Goal: Task Accomplishment & Management: Manage account settings

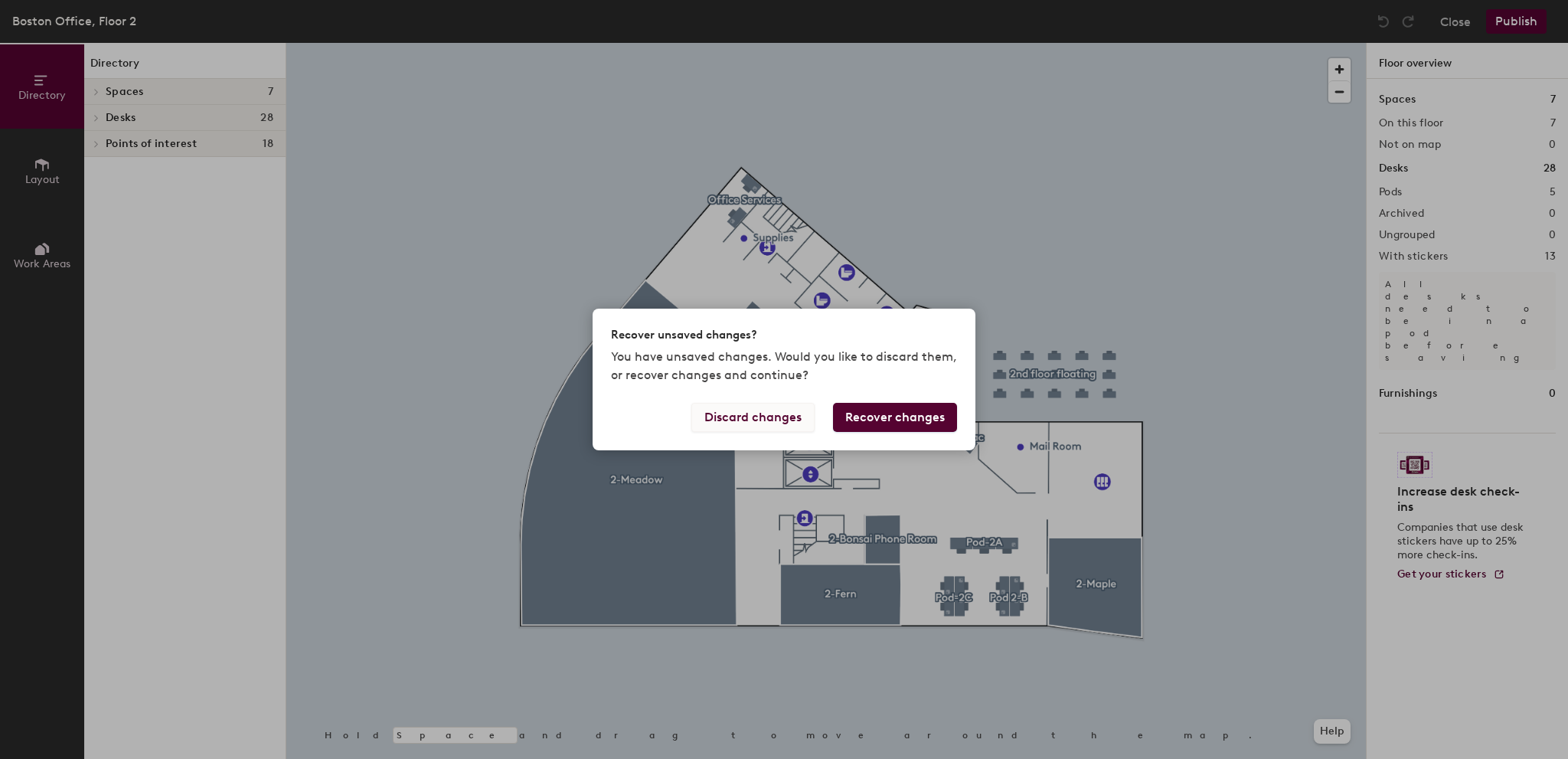
click at [781, 414] on button "Discard changes" at bounding box center [754, 417] width 124 height 29
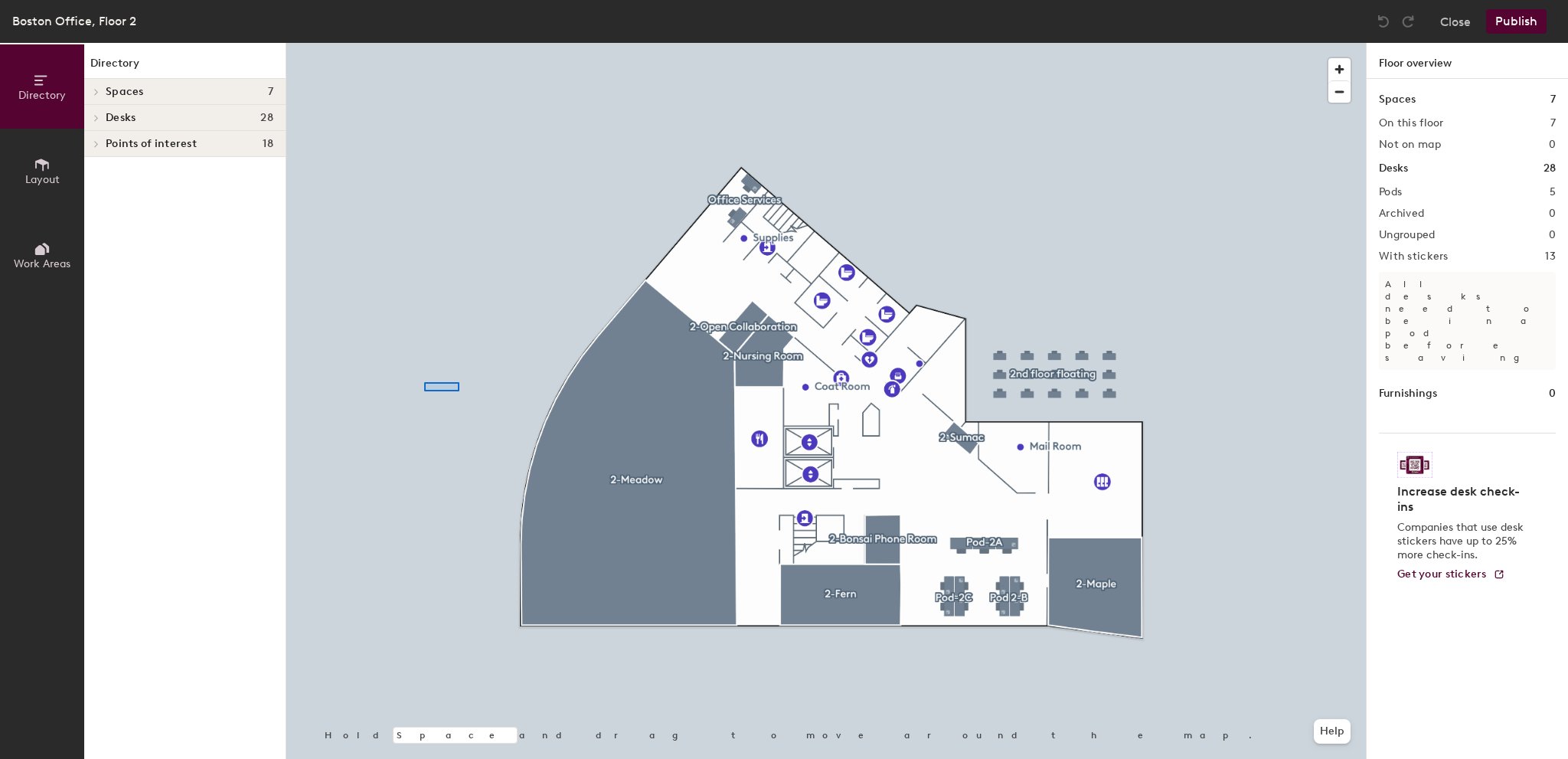
click at [423, 43] on div at bounding box center [826, 43] width 1080 height 0
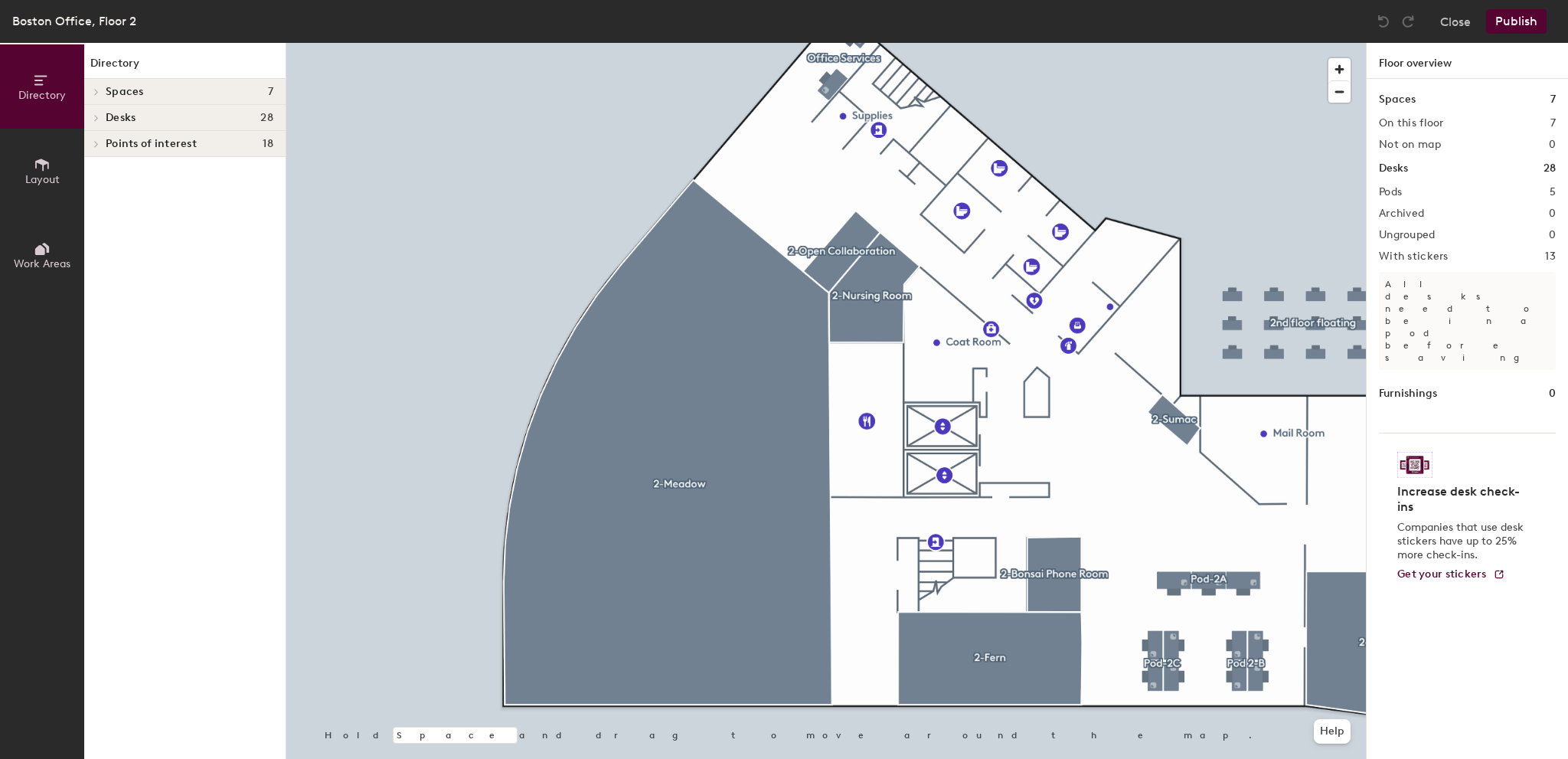
click at [424, 381] on div at bounding box center [441, 386] width 37 height 10
click at [447, 43] on div at bounding box center [826, 43] width 1080 height 0
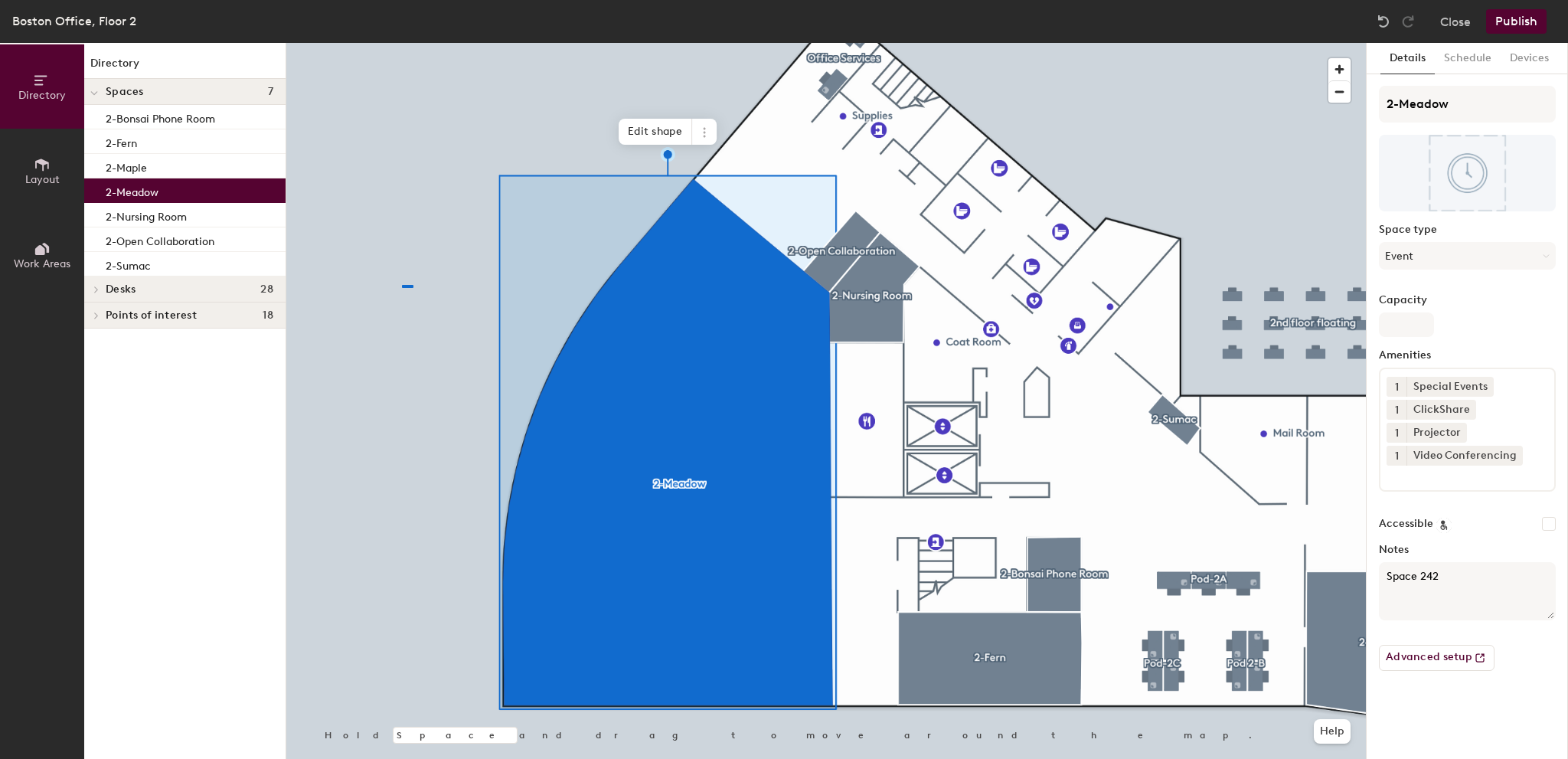
click at [402, 43] on div at bounding box center [826, 43] width 1080 height 0
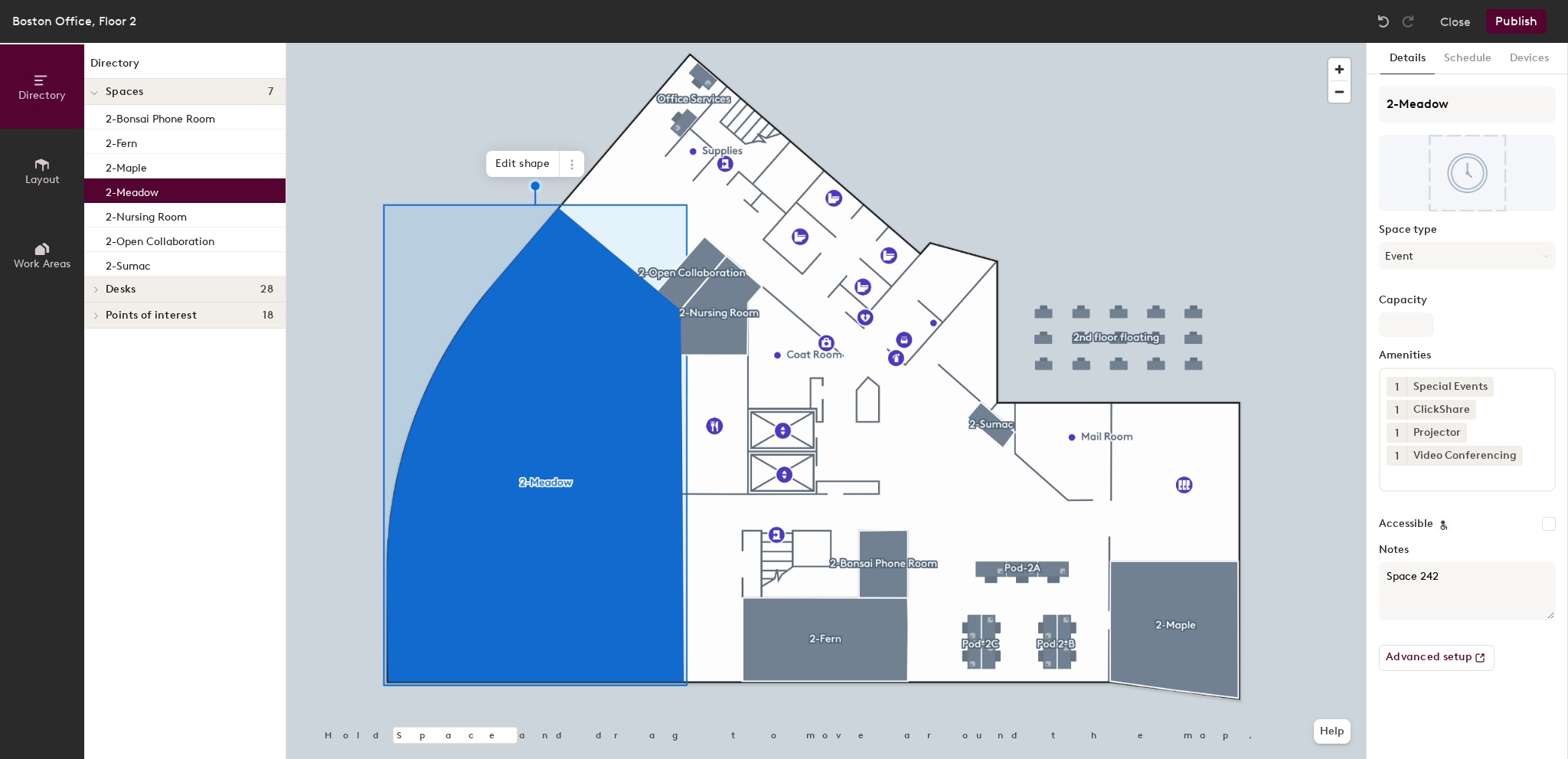
click at [502, 43] on div at bounding box center [826, 43] width 1080 height 0
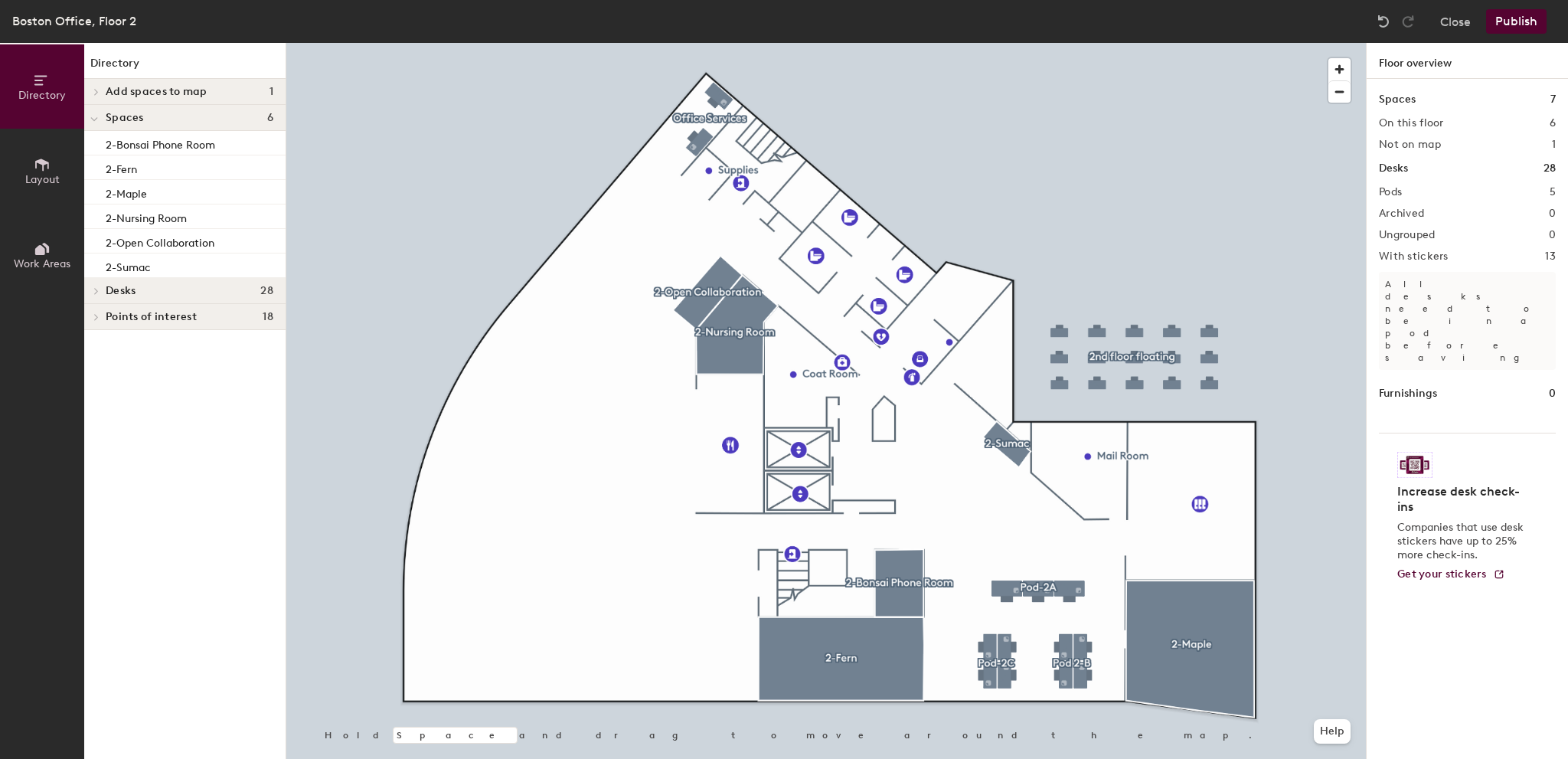
click at [1517, 16] on button "Publish" at bounding box center [1517, 22] width 61 height 24
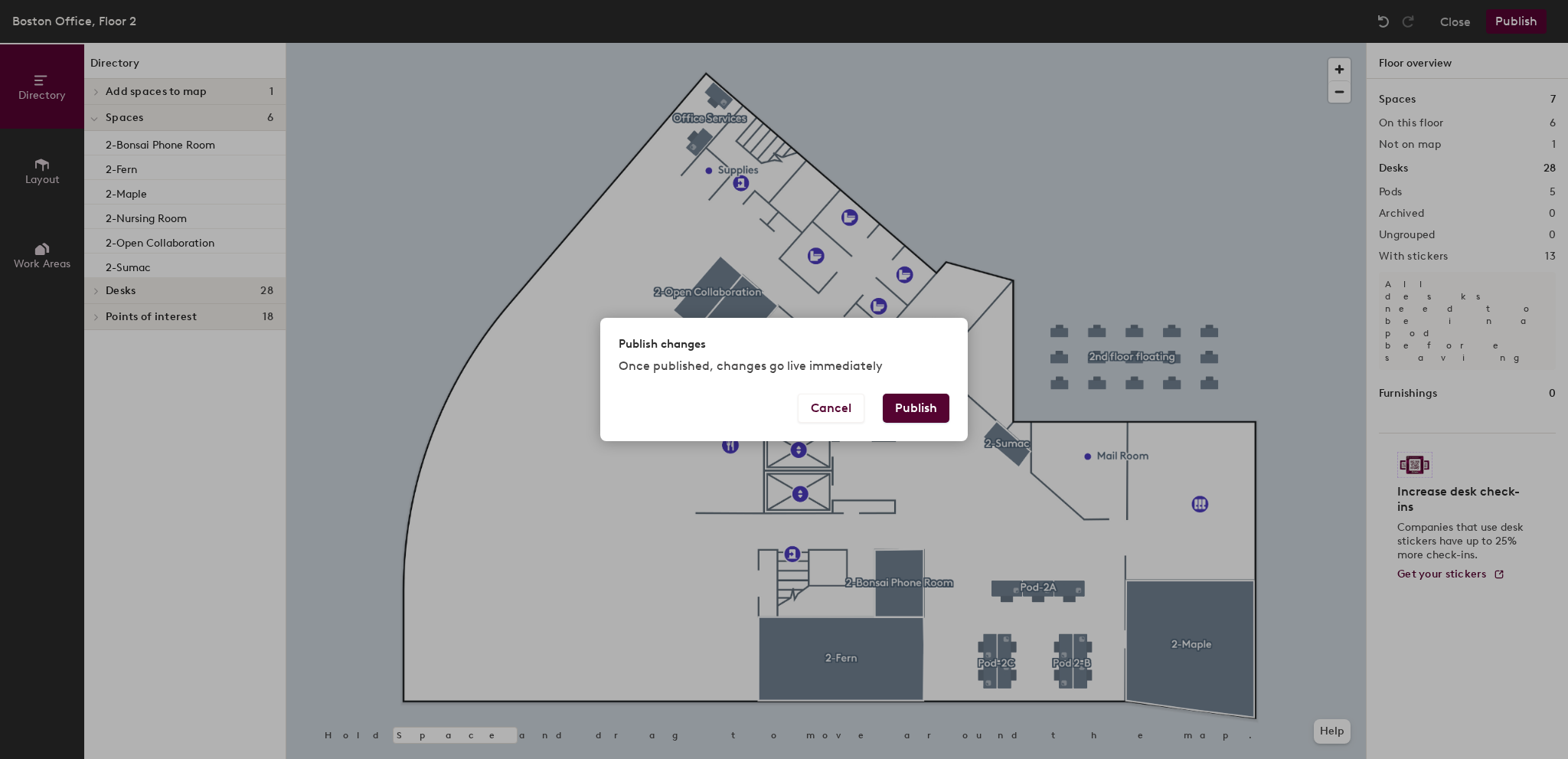
click at [916, 413] on button "Publish" at bounding box center [916, 407] width 67 height 29
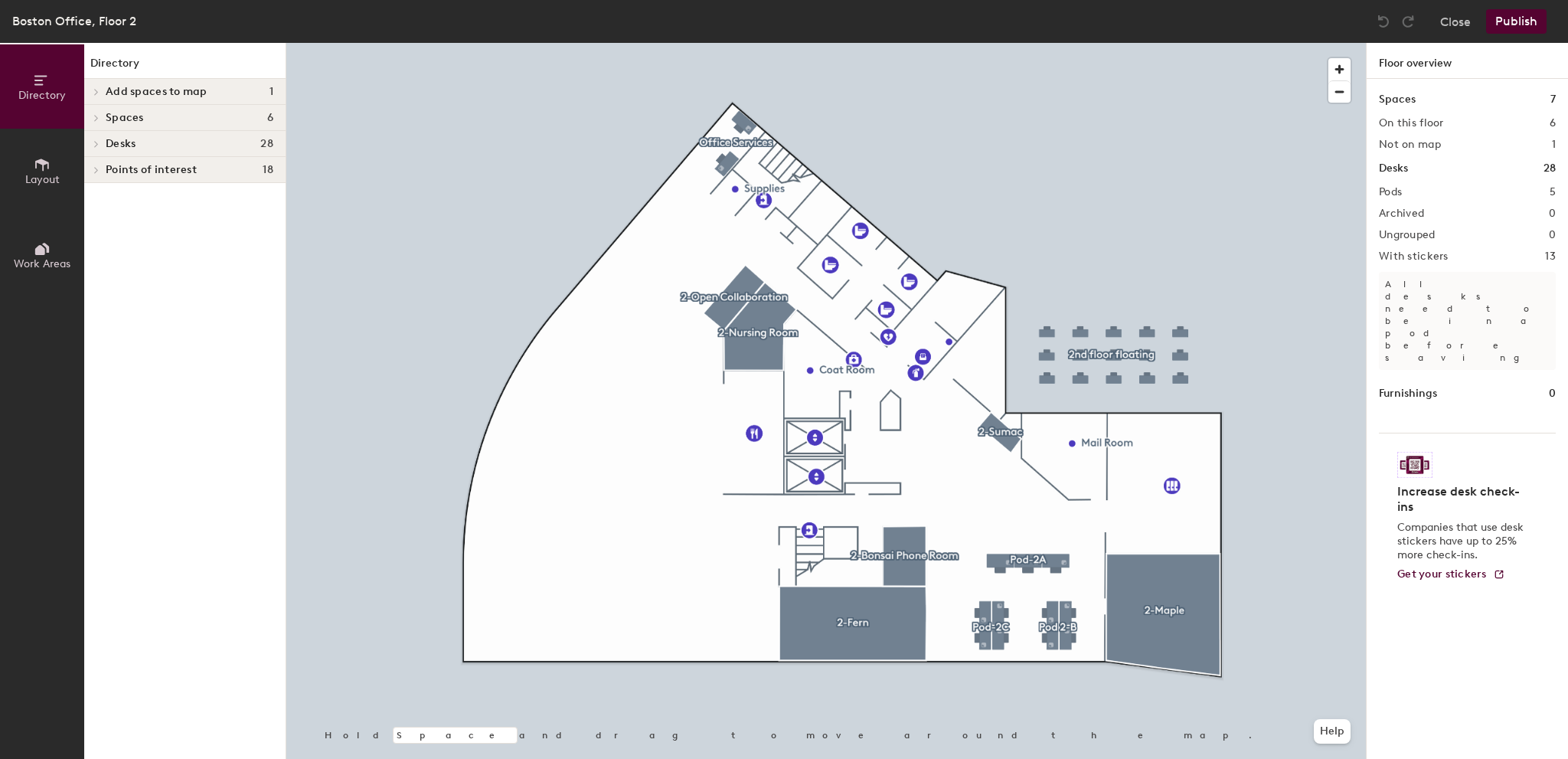
click at [537, 43] on div at bounding box center [826, 43] width 1080 height 0
click at [315, 43] on div at bounding box center [826, 43] width 1080 height 0
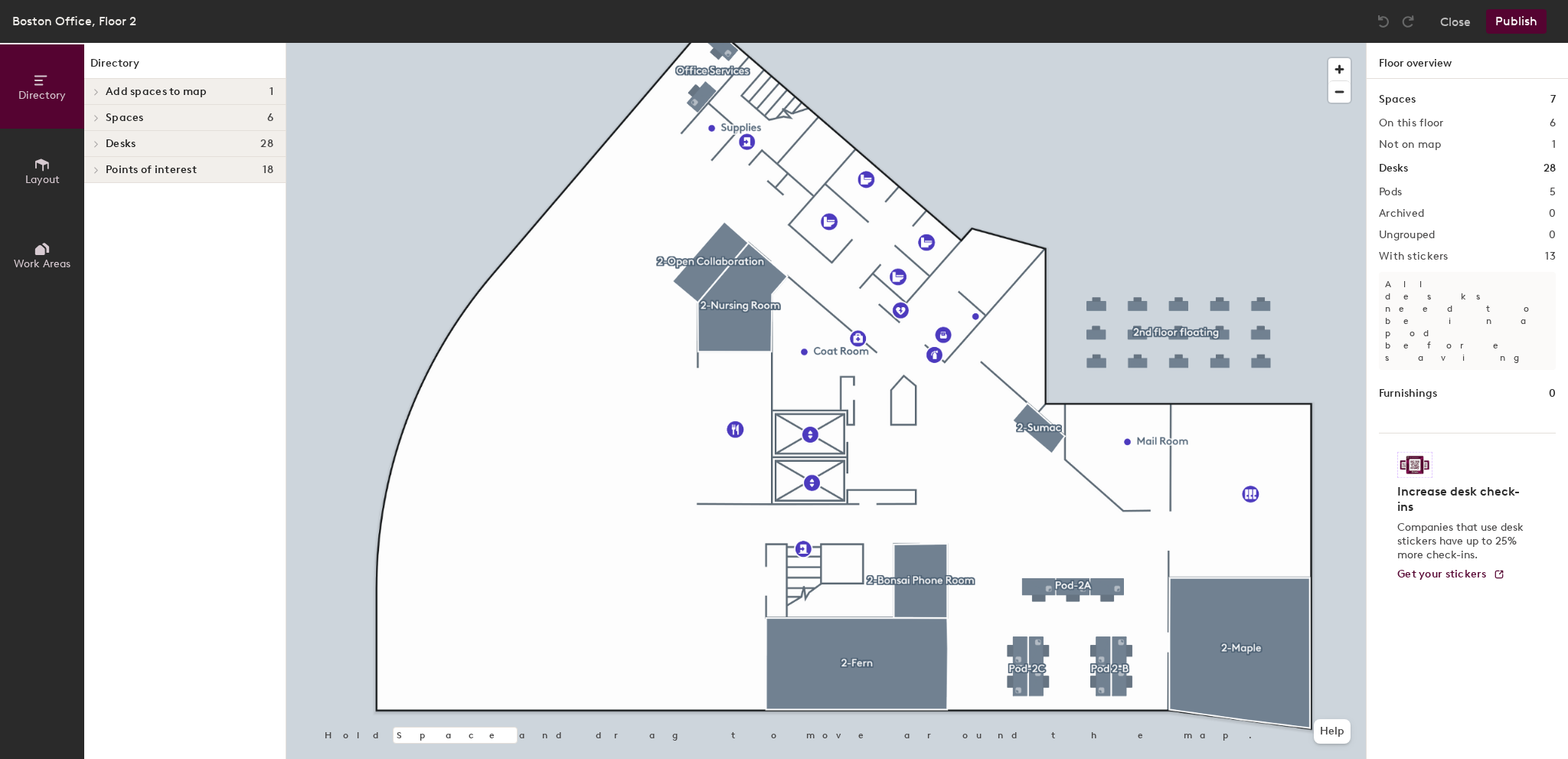
click at [1040, 43] on div at bounding box center [826, 43] width 1080 height 0
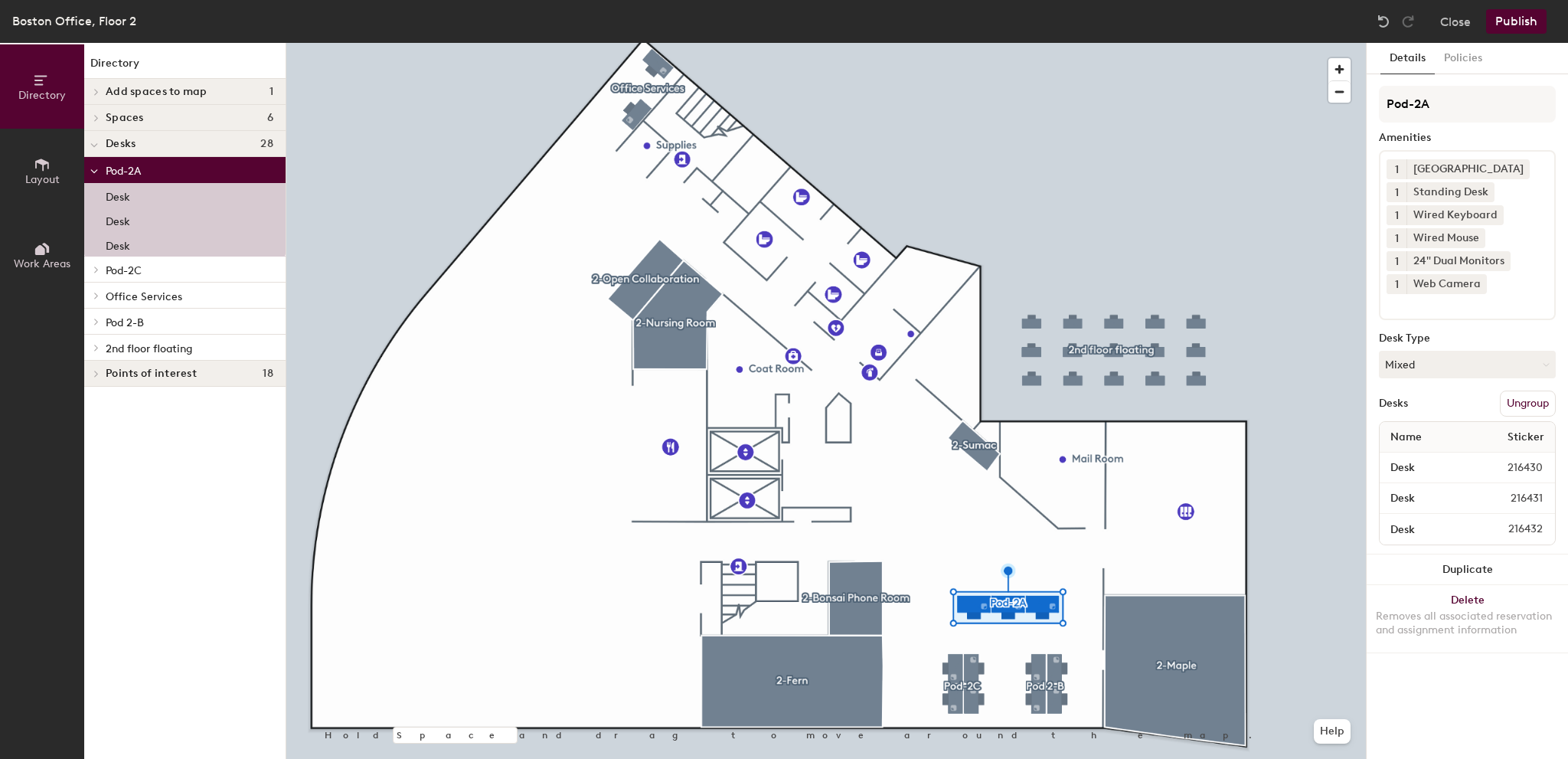
click at [989, 43] on div at bounding box center [826, 43] width 1080 height 0
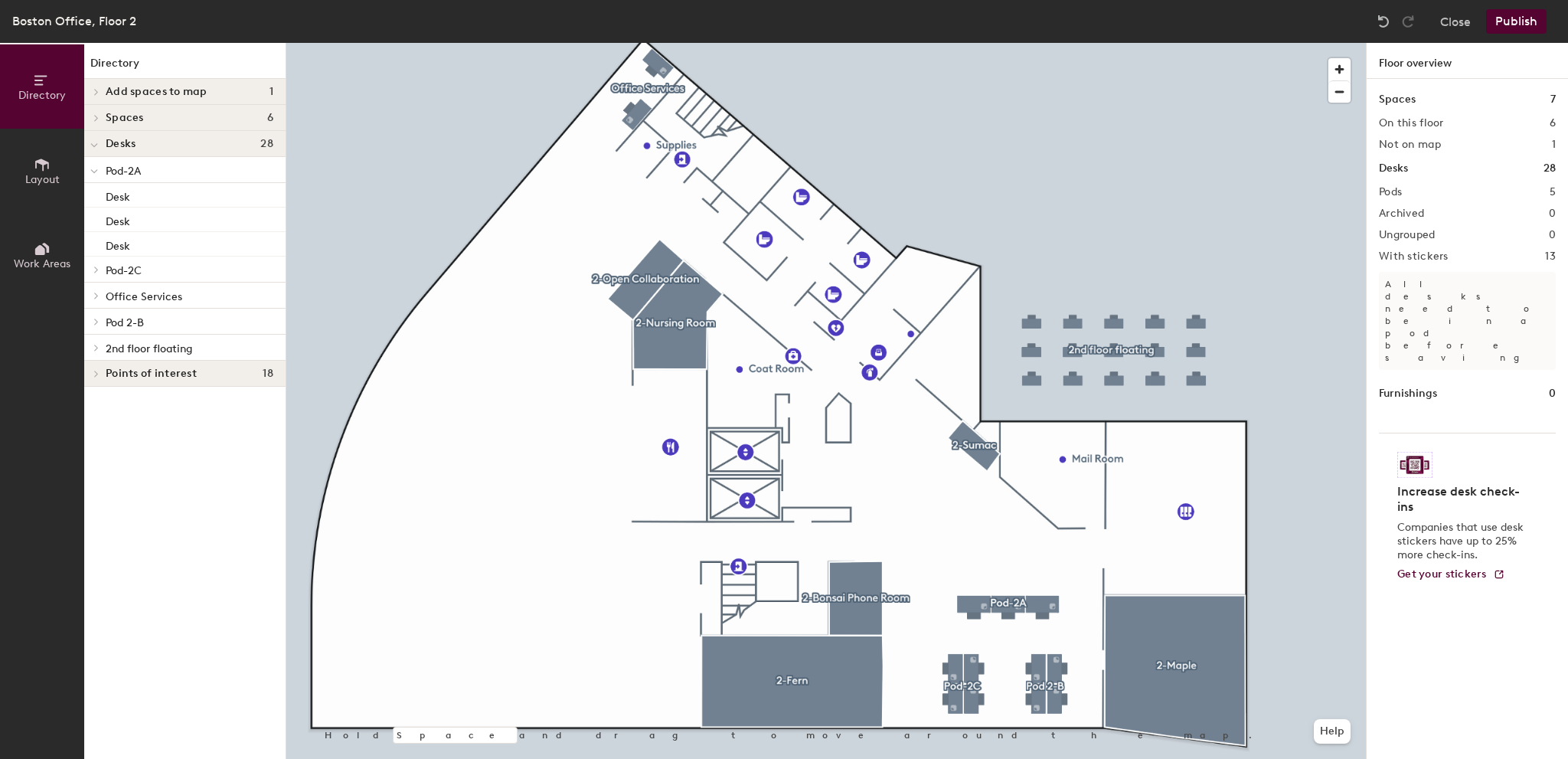
click at [974, 43] on div at bounding box center [826, 43] width 1080 height 0
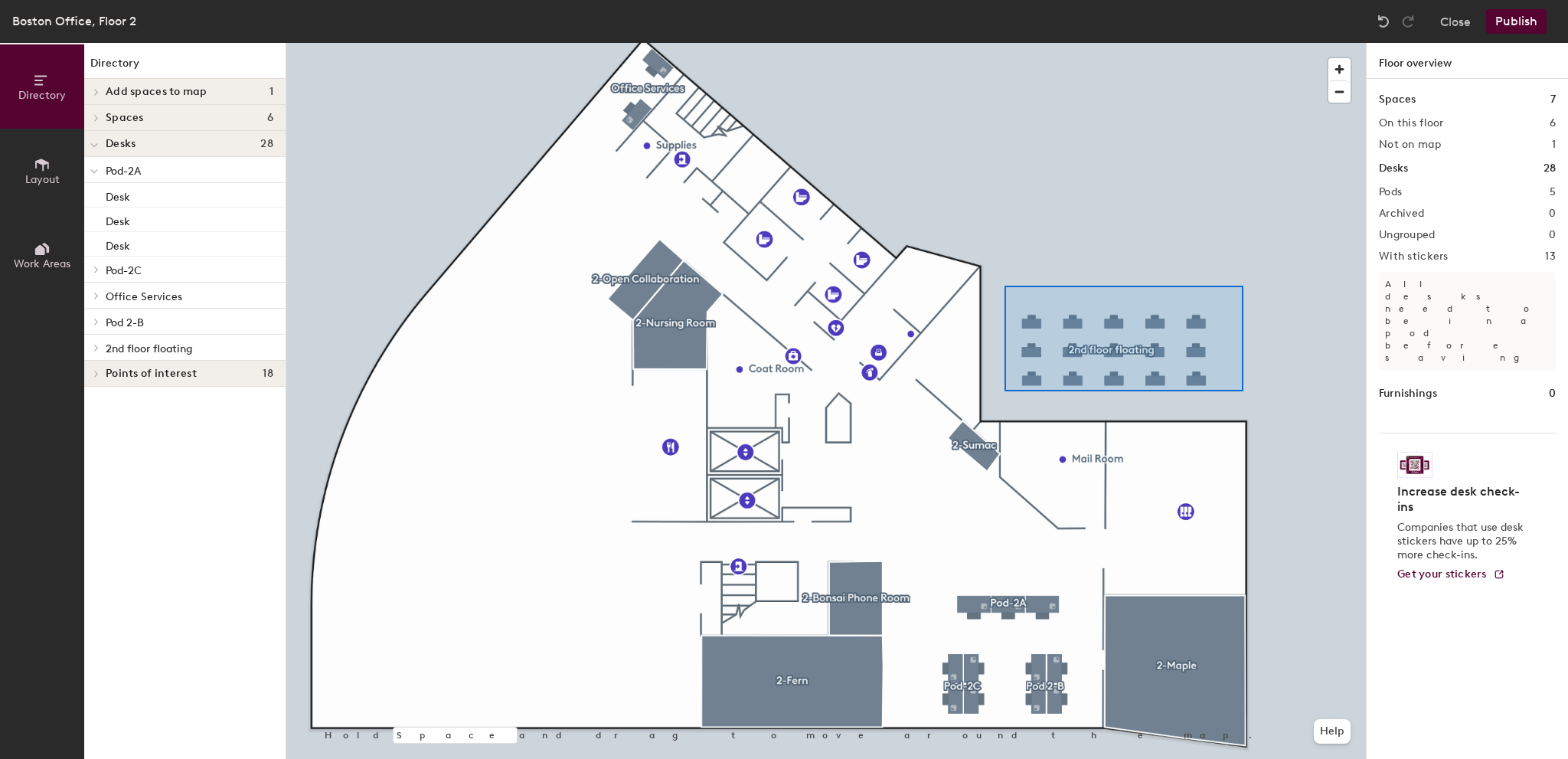
click at [993, 43] on div at bounding box center [826, 43] width 1080 height 0
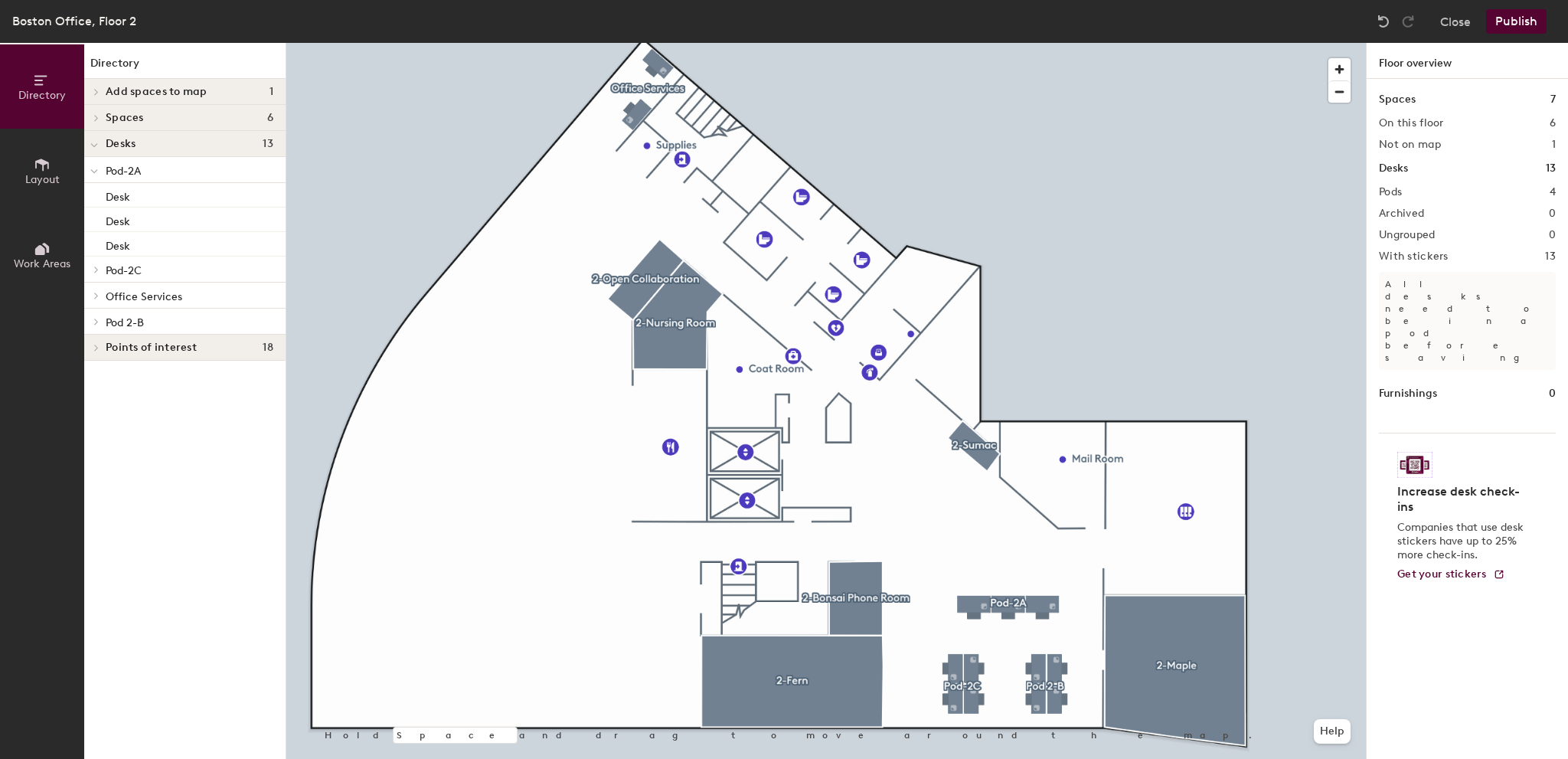
click at [959, 43] on div at bounding box center [826, 43] width 1080 height 0
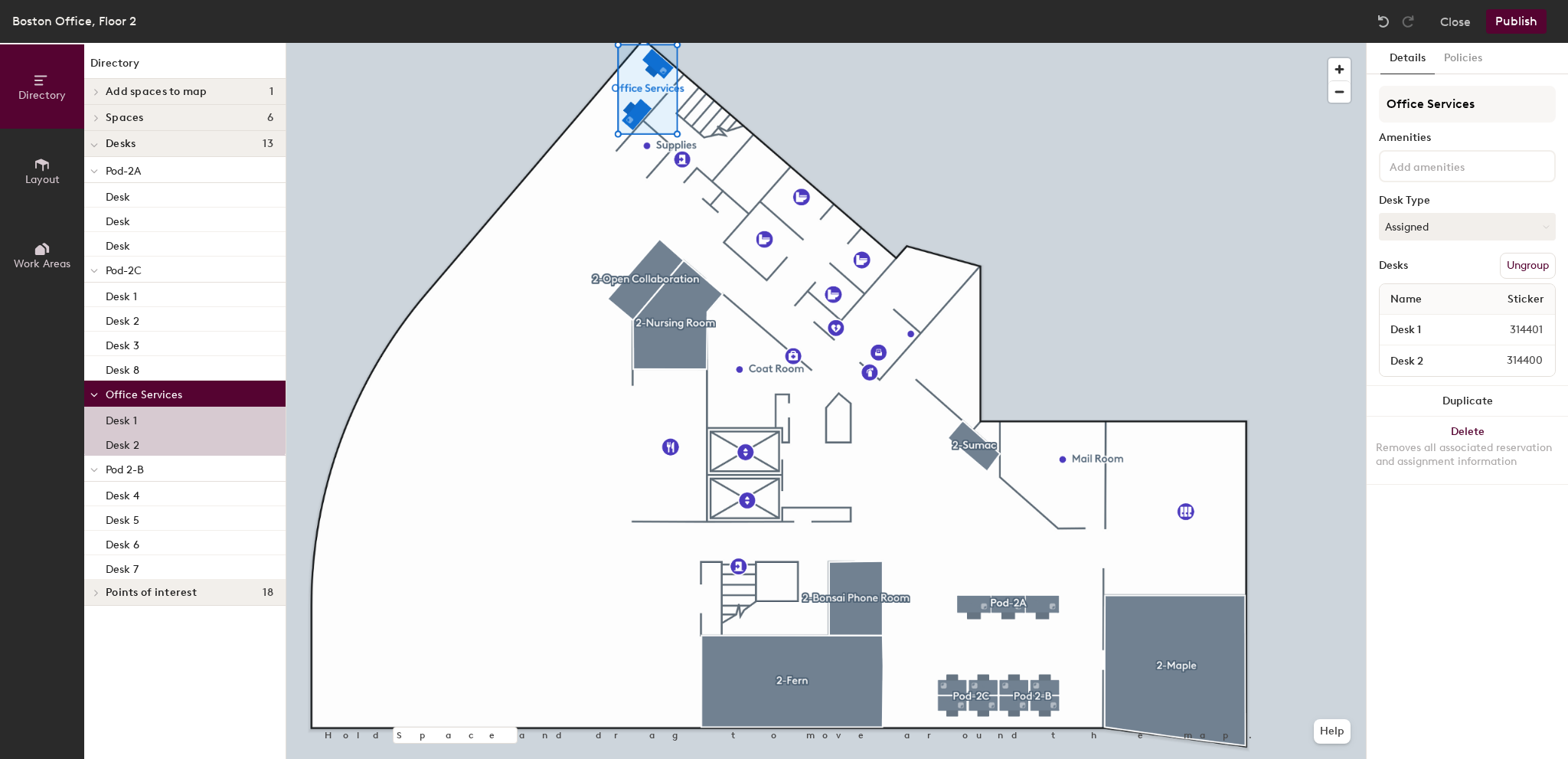
click at [1527, 263] on button "Ungroup" at bounding box center [1528, 265] width 56 height 26
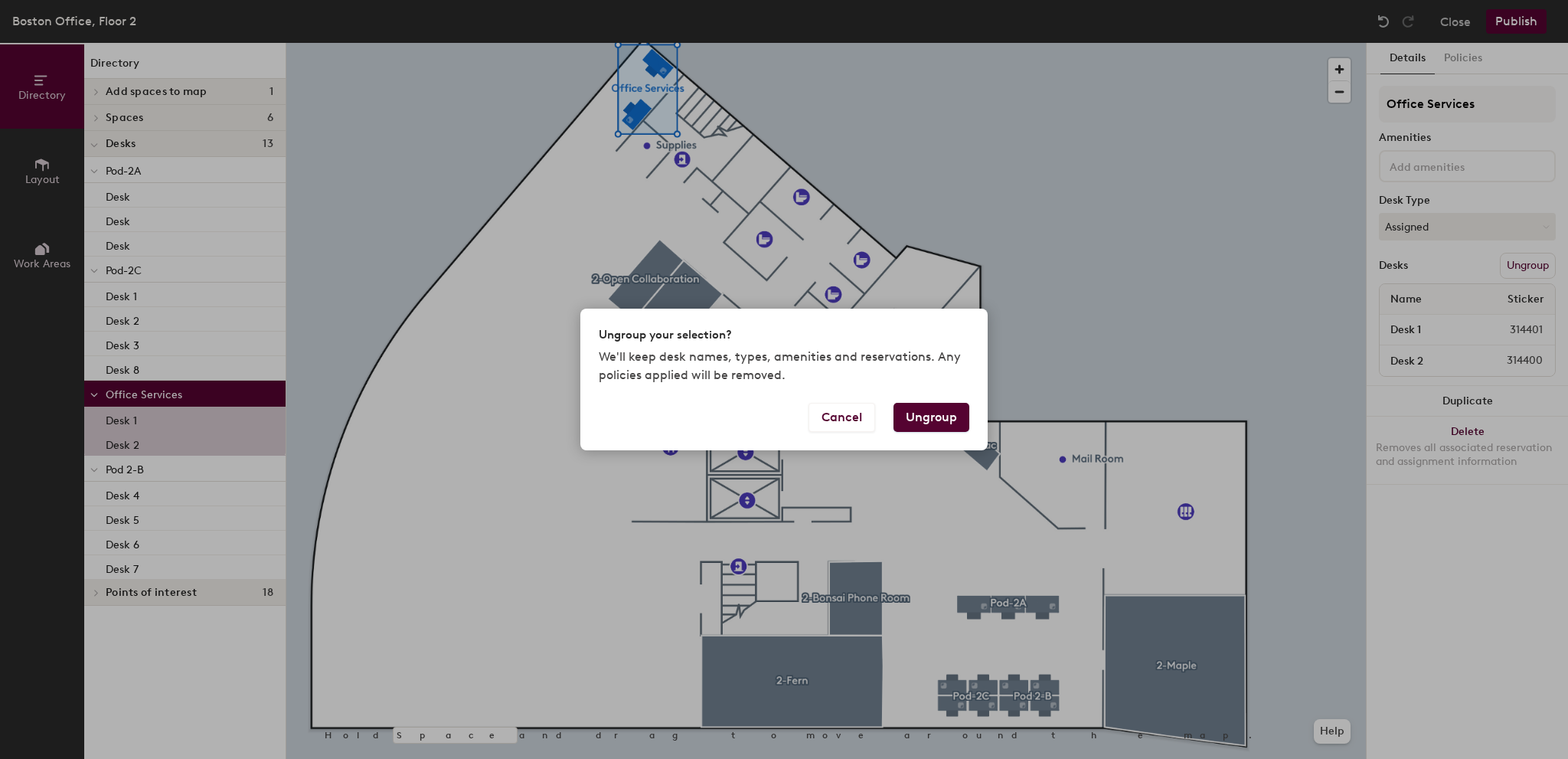
click at [943, 416] on button "Ungroup" at bounding box center [931, 417] width 76 height 29
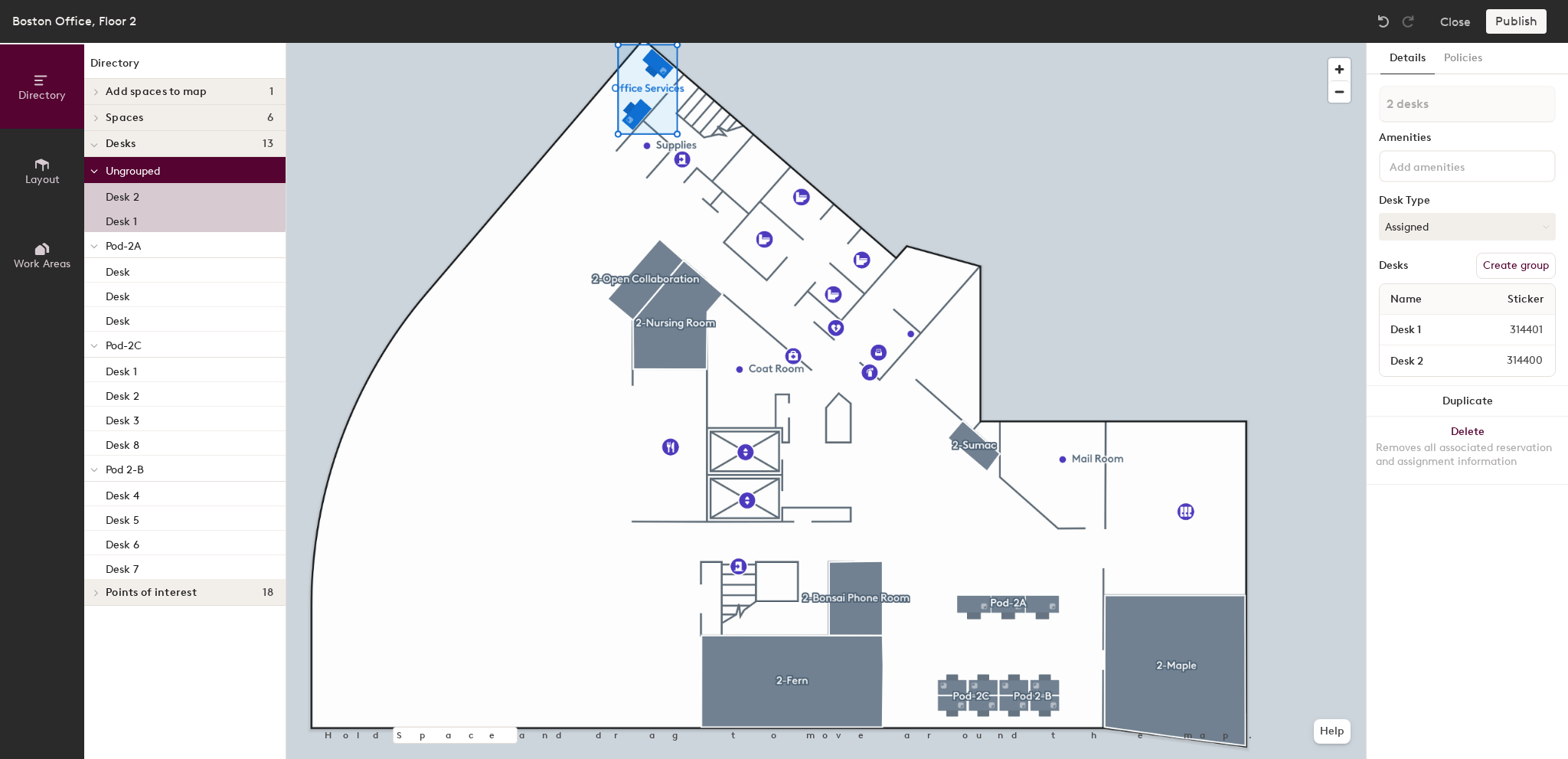
click at [842, 43] on div at bounding box center [826, 43] width 1080 height 0
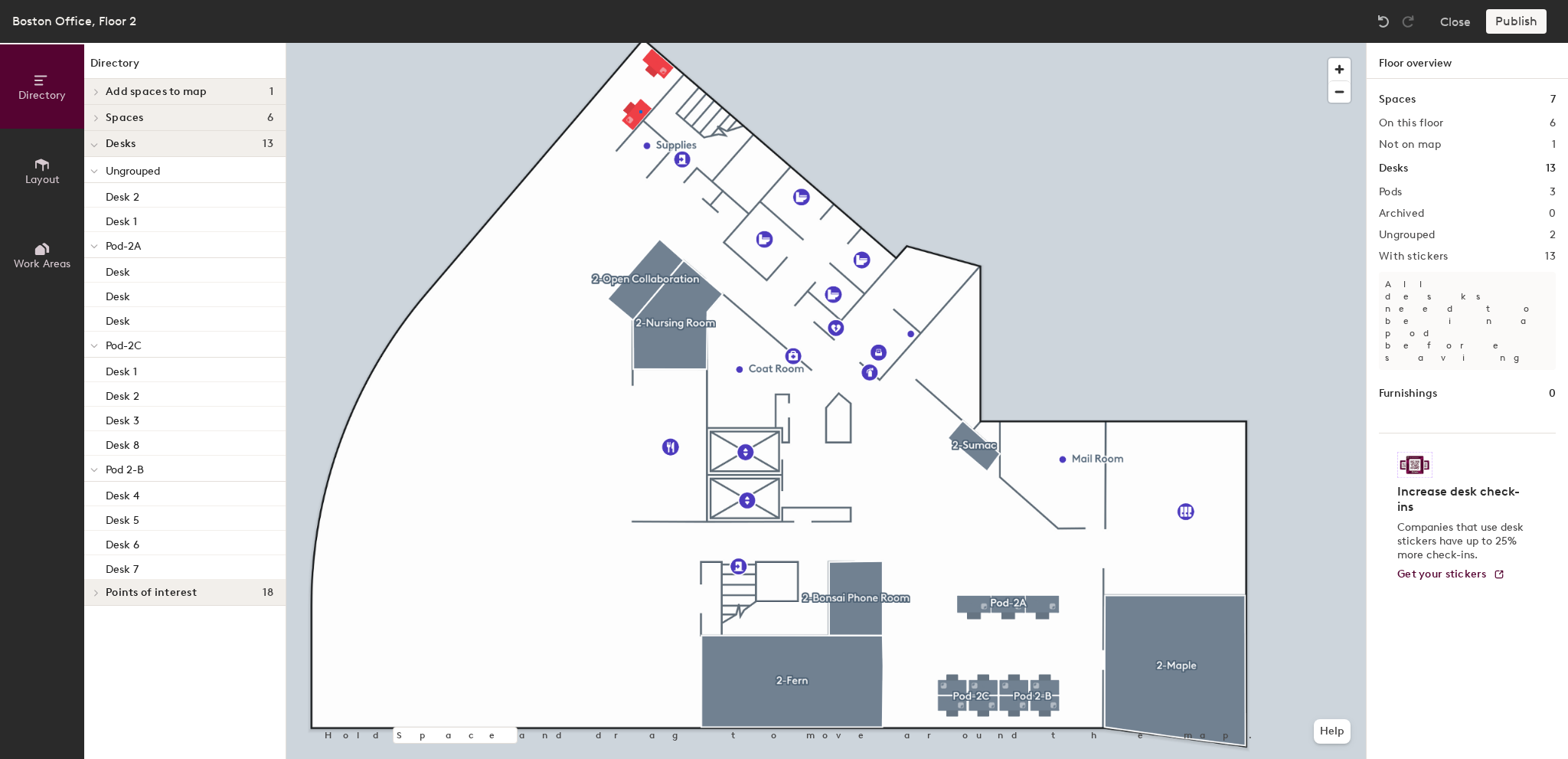
click at [640, 43] on div at bounding box center [826, 43] width 1080 height 0
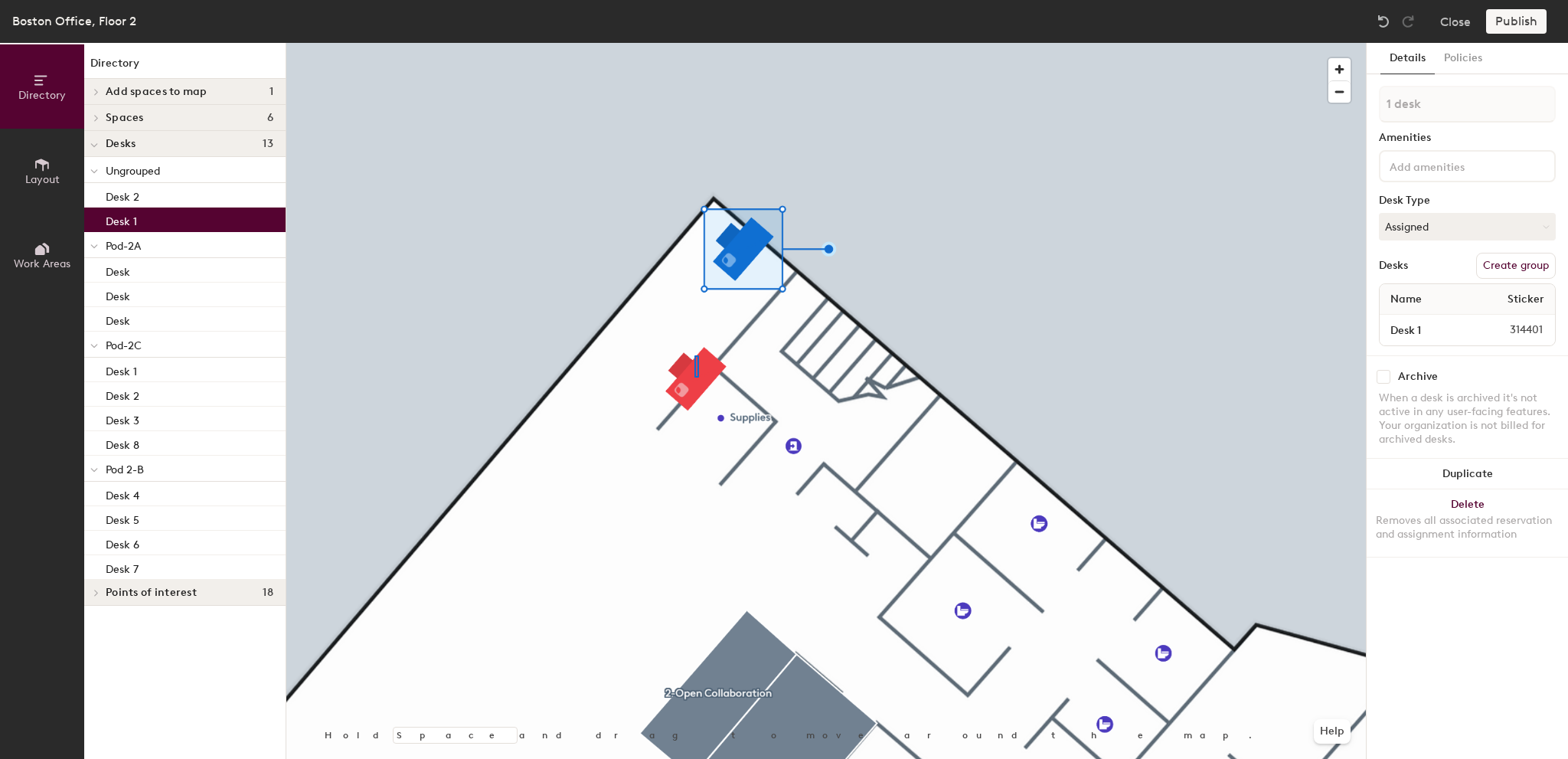
click at [694, 43] on div at bounding box center [826, 43] width 1080 height 0
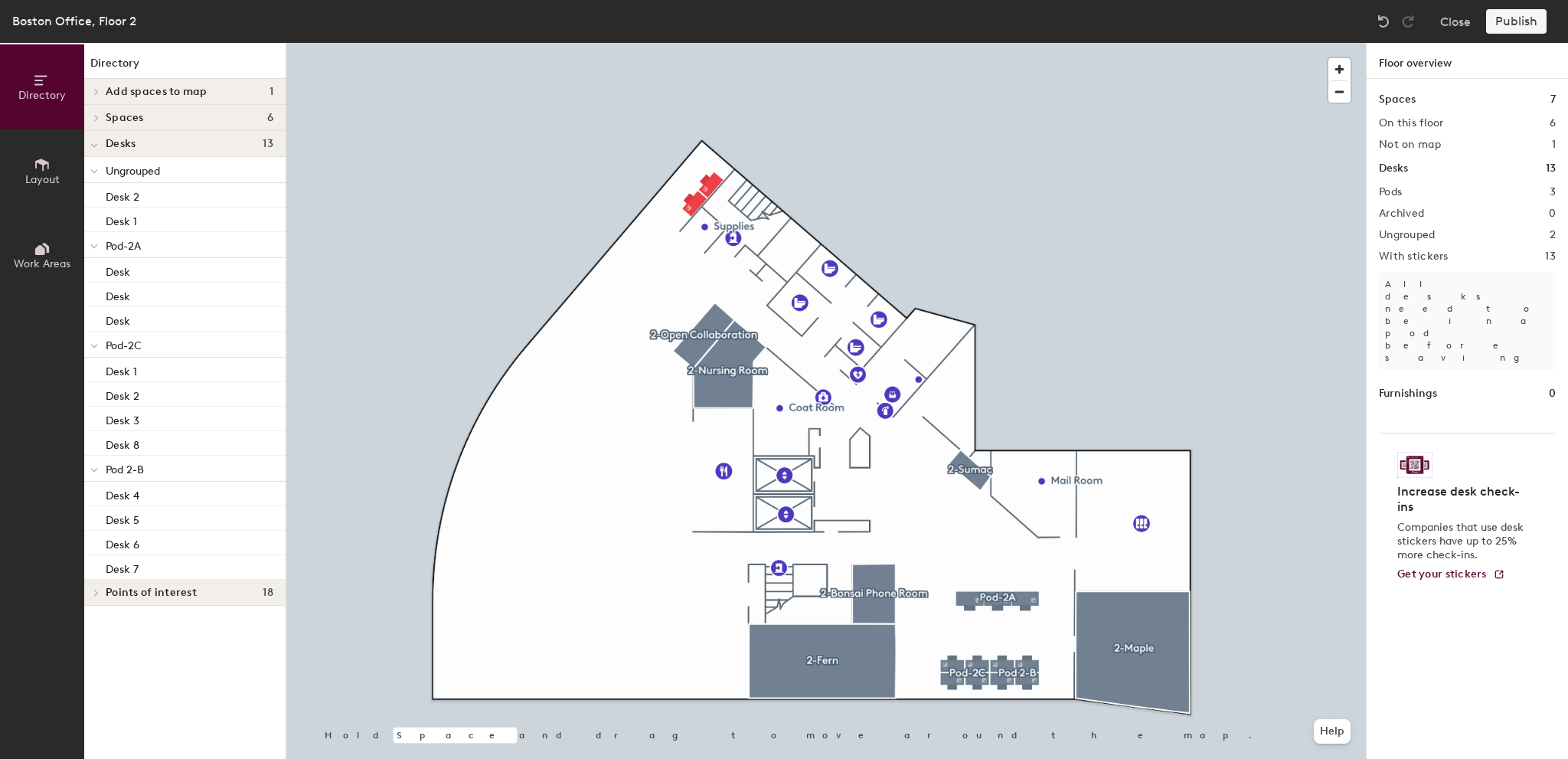
click at [1513, 29] on div "Publish" at bounding box center [1521, 22] width 70 height 24
click at [1534, 17] on div "Publish" at bounding box center [1521, 22] width 70 height 24
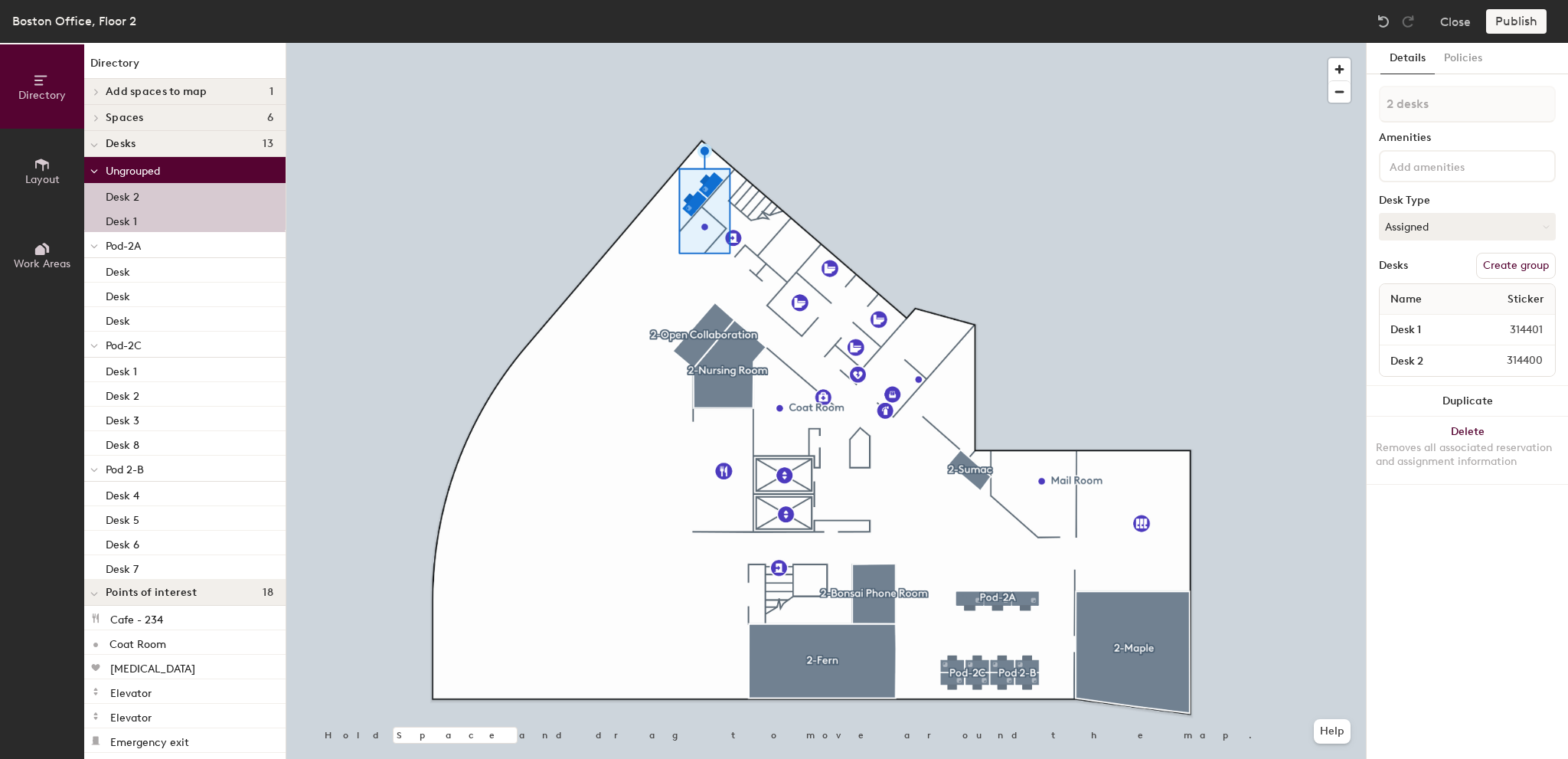
click at [1510, 265] on button "Create group" at bounding box center [1517, 265] width 80 height 26
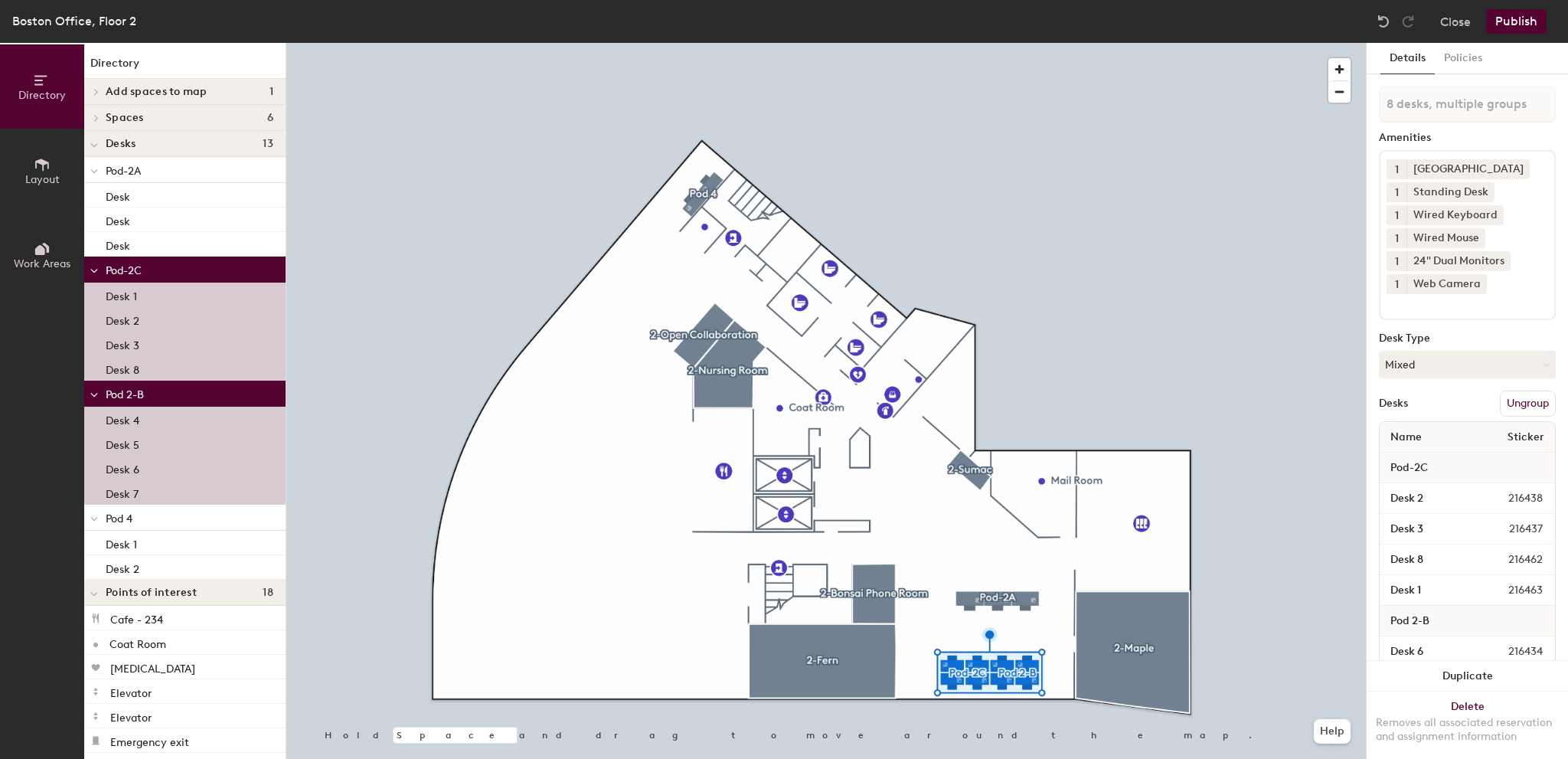
click at [1500, 400] on button "Ungroup" at bounding box center [1528, 404] width 56 height 26
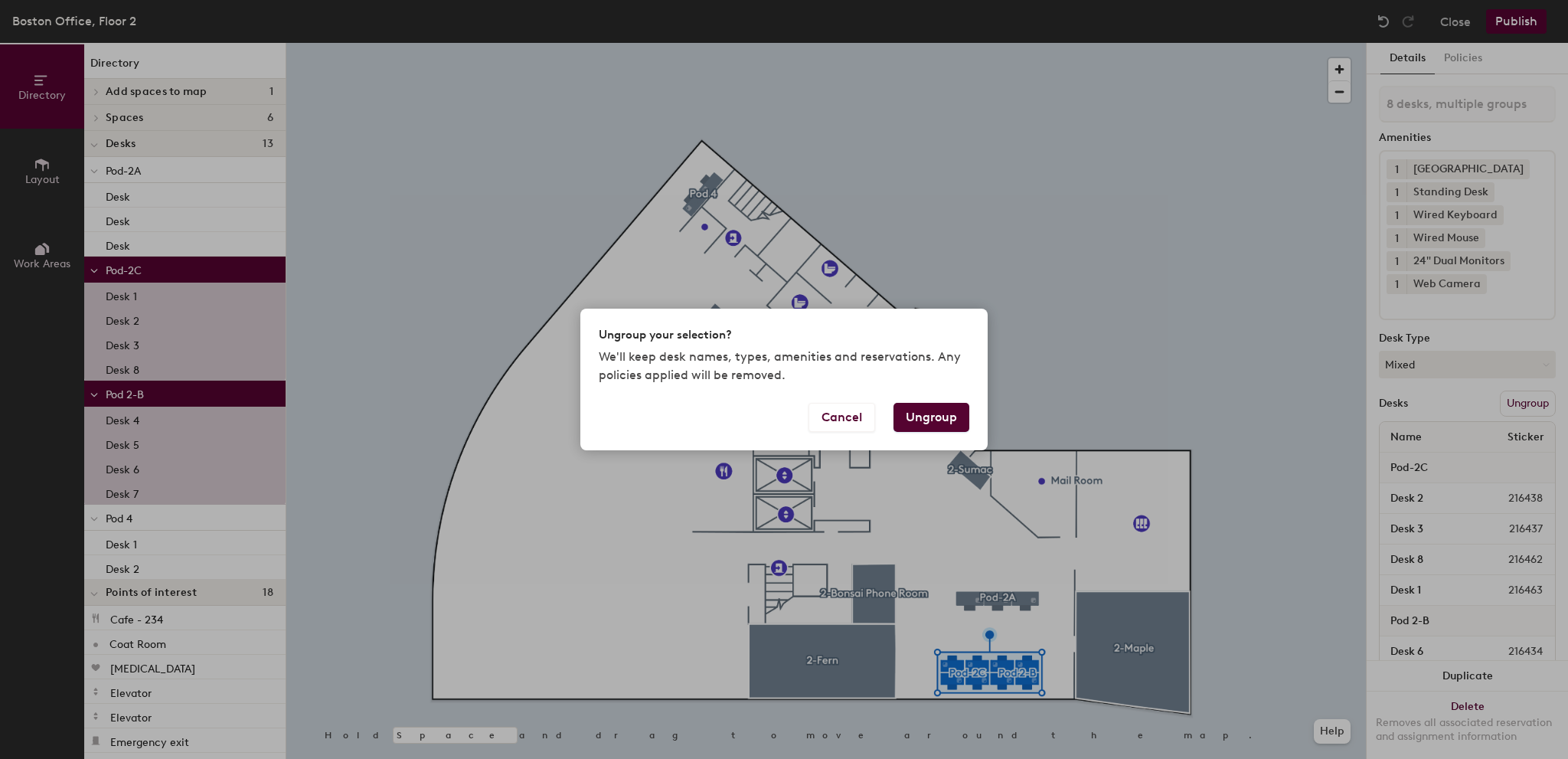
click at [927, 428] on button "Ungroup" at bounding box center [931, 417] width 76 height 29
type input "8 desks"
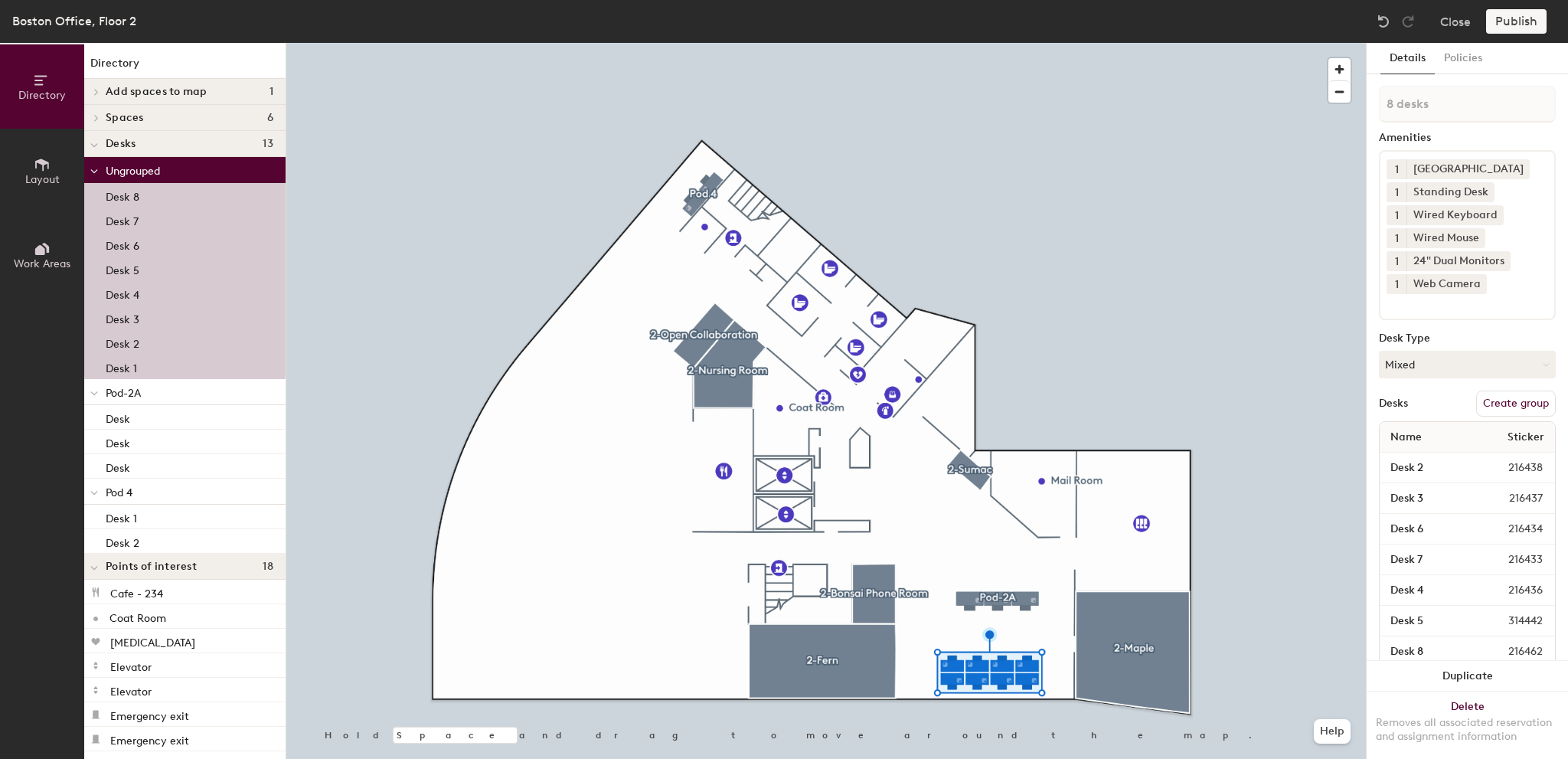
click at [1490, 393] on button "Create group" at bounding box center [1517, 404] width 80 height 26
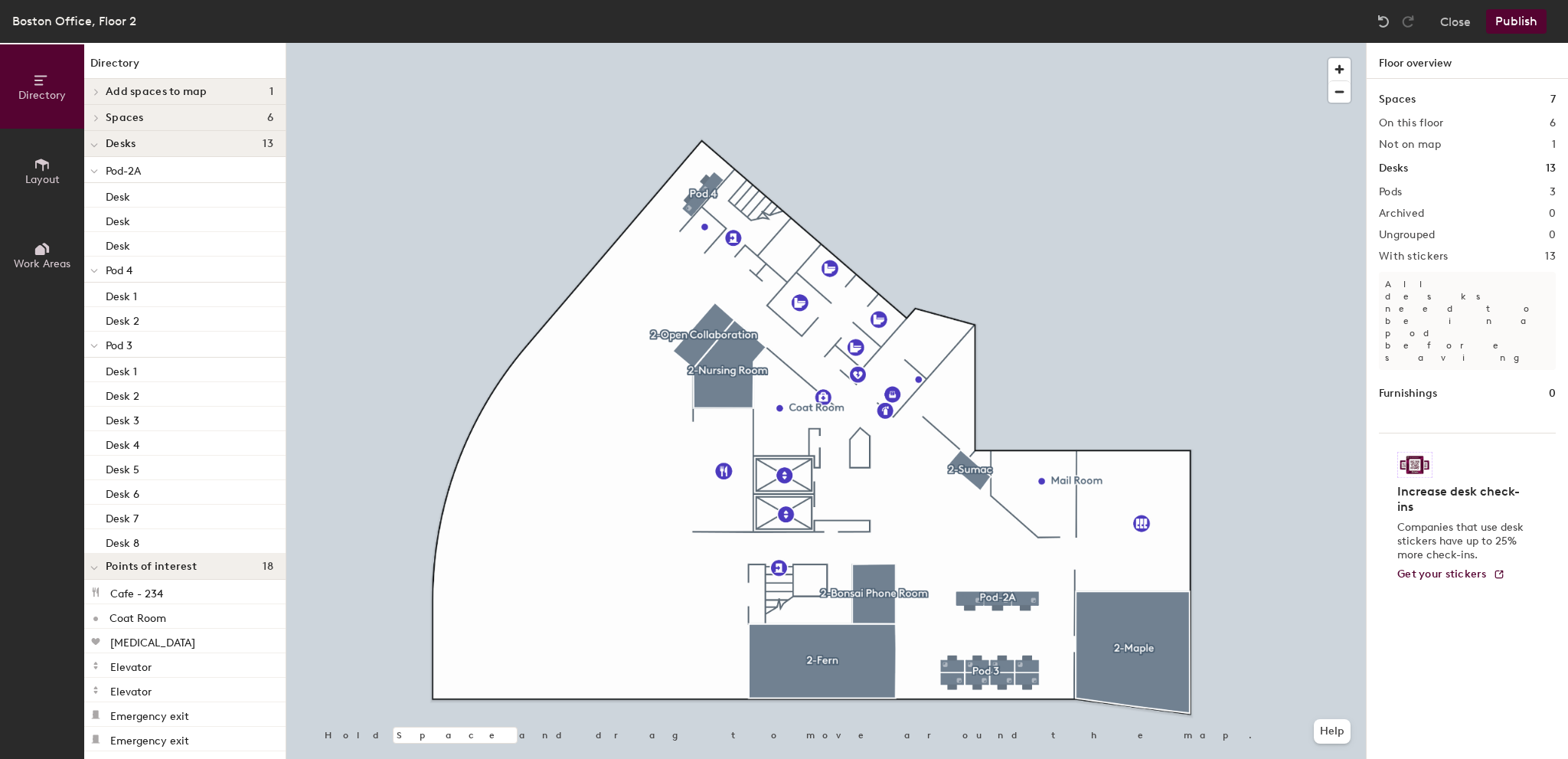
click at [1511, 14] on button "Publish" at bounding box center [1517, 22] width 61 height 24
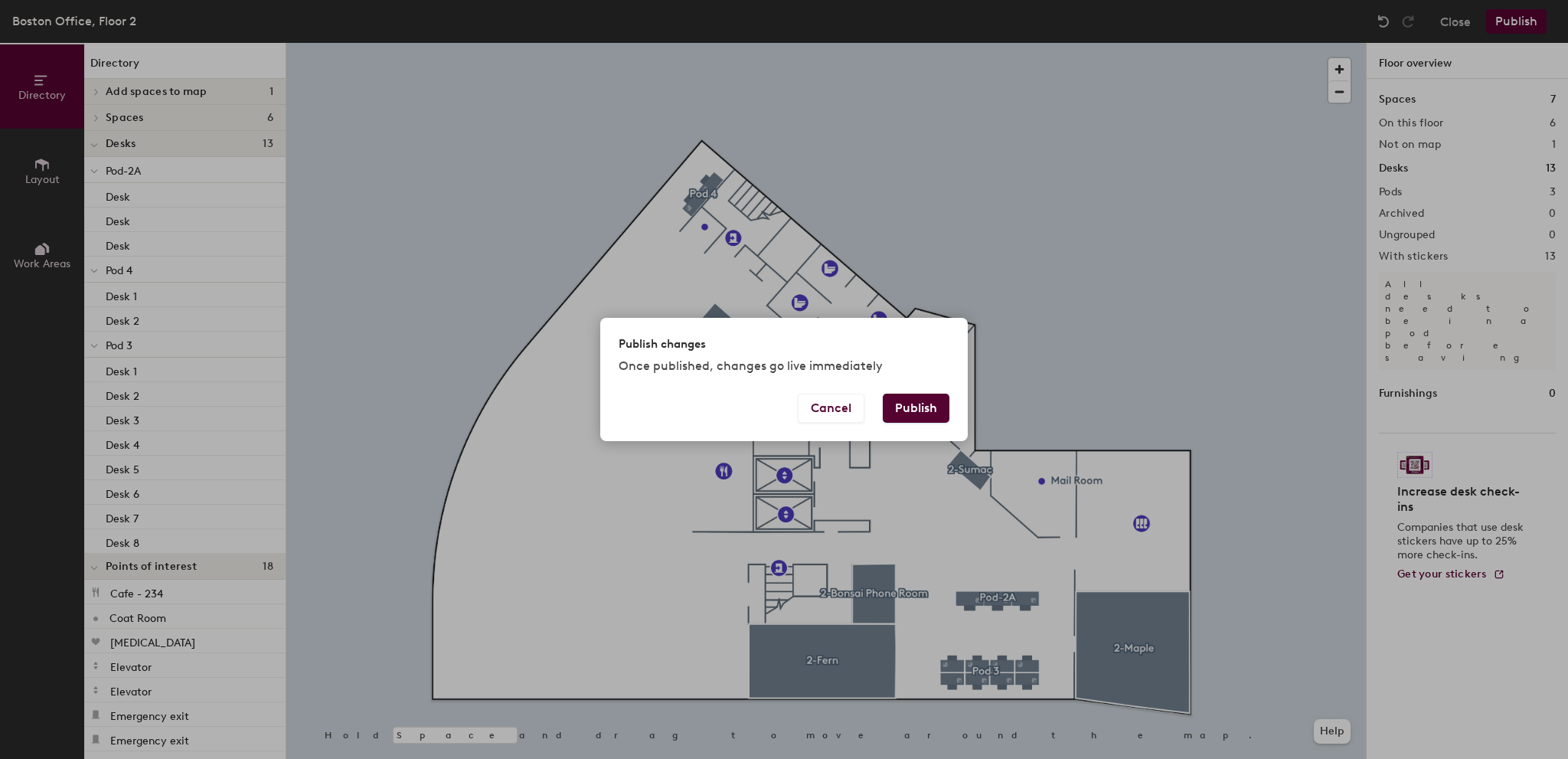
click at [925, 414] on button "Publish" at bounding box center [916, 407] width 67 height 29
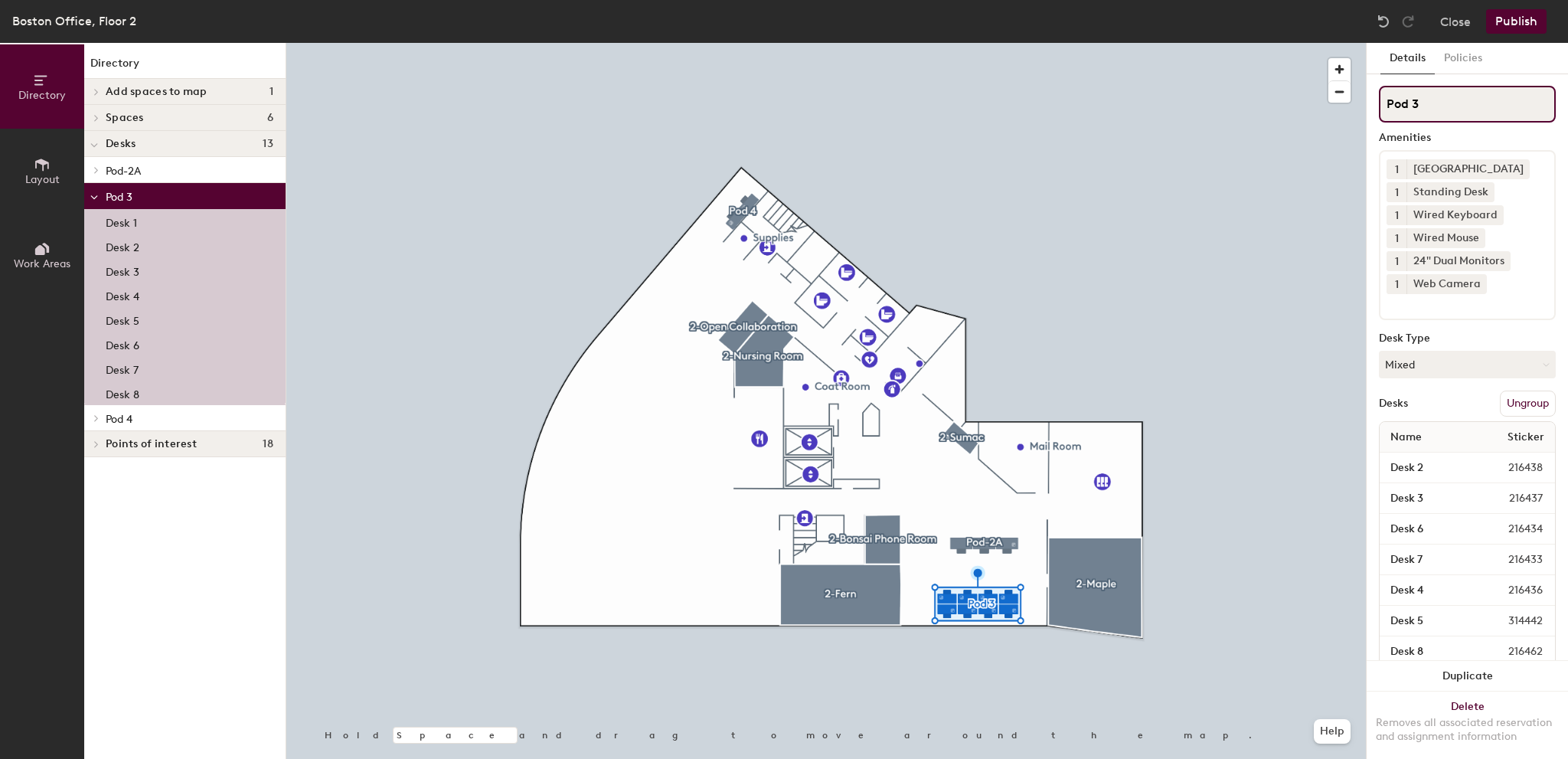
click at [1452, 92] on input "Pod 3" at bounding box center [1467, 104] width 177 height 37
type input "Pod-2B"
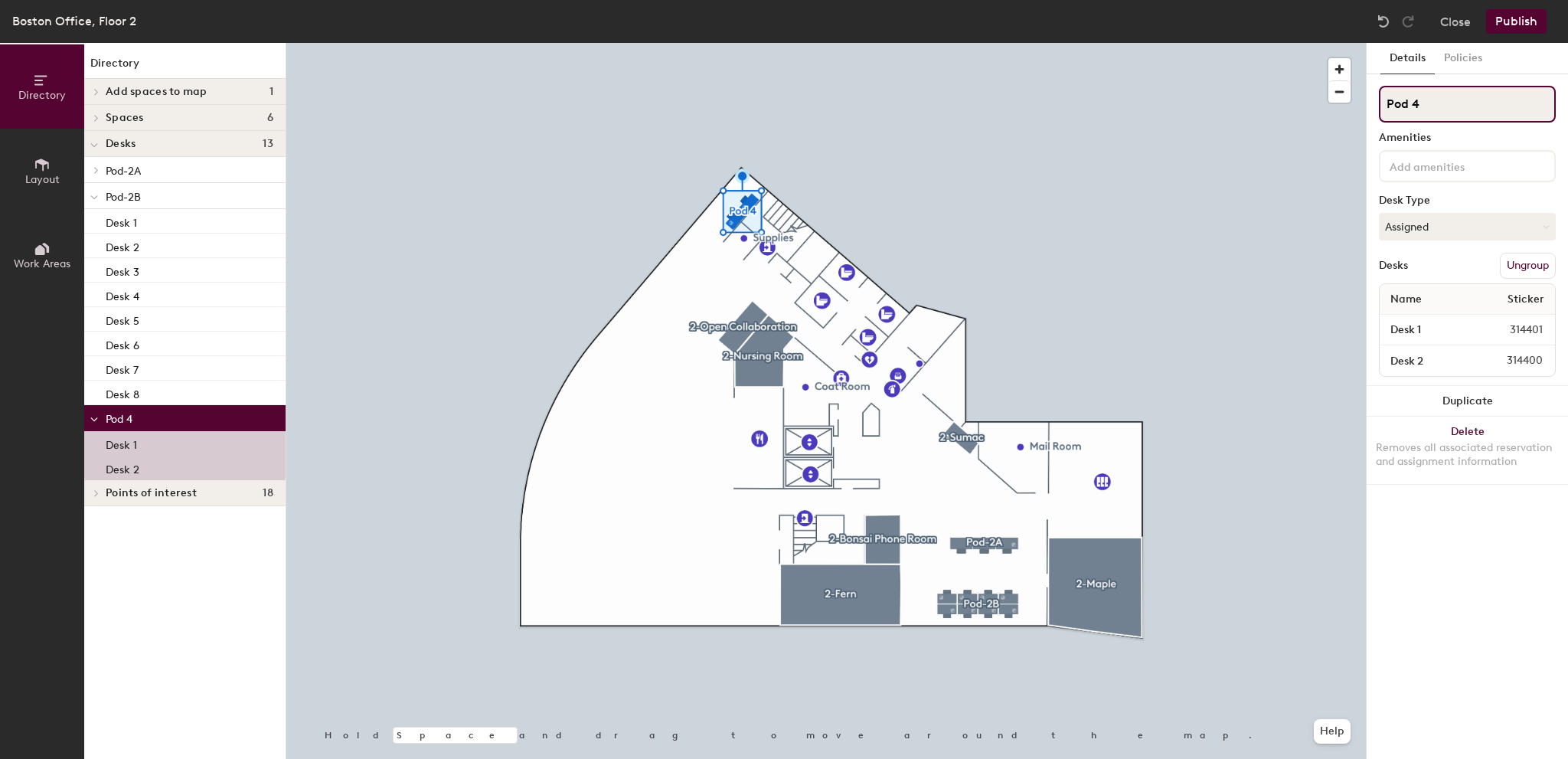
click at [1451, 110] on input "Pod 4" at bounding box center [1467, 104] width 177 height 37
type input "Pod-2C"
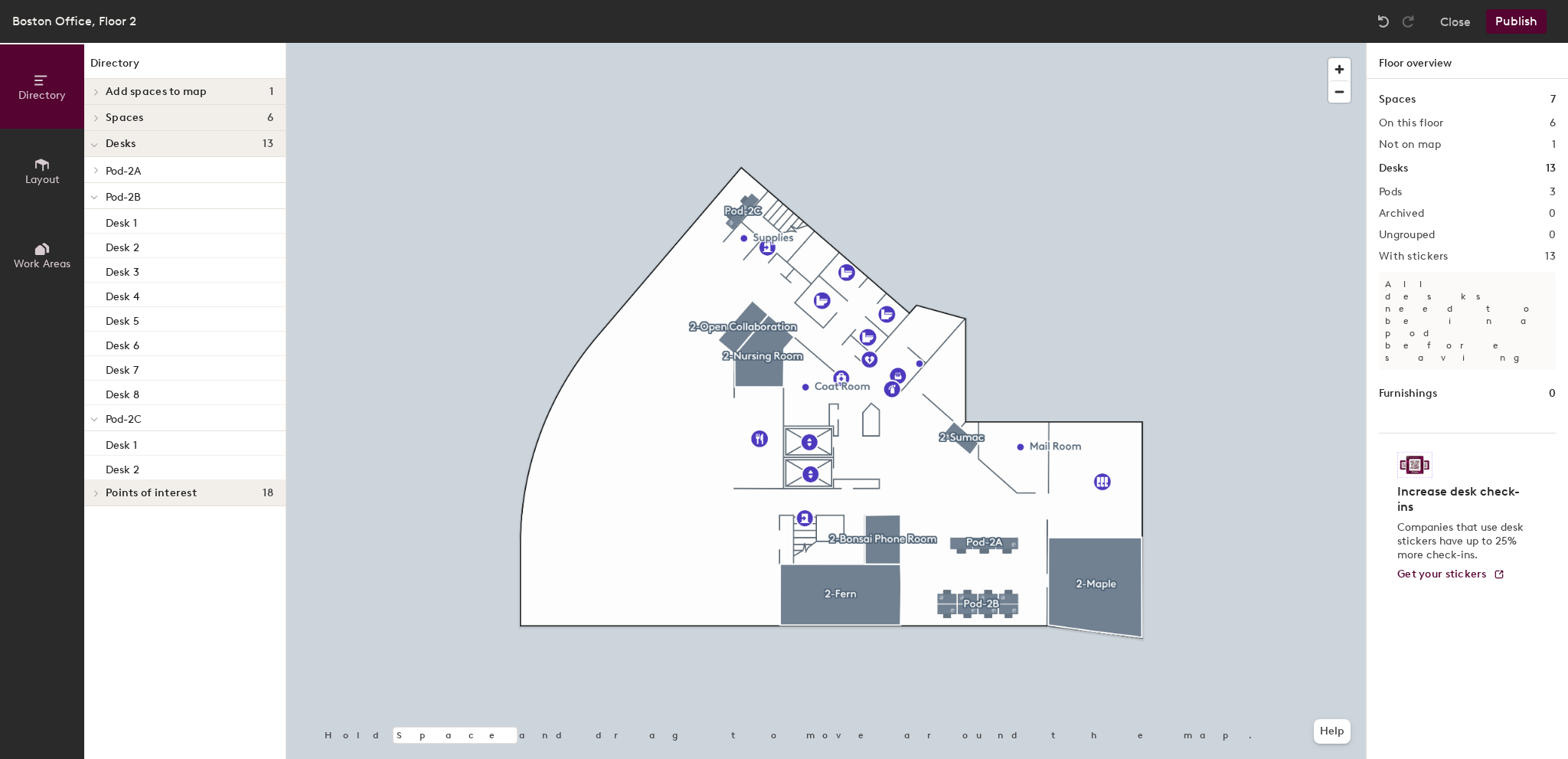
click at [1508, 21] on button "Publish" at bounding box center [1517, 22] width 61 height 24
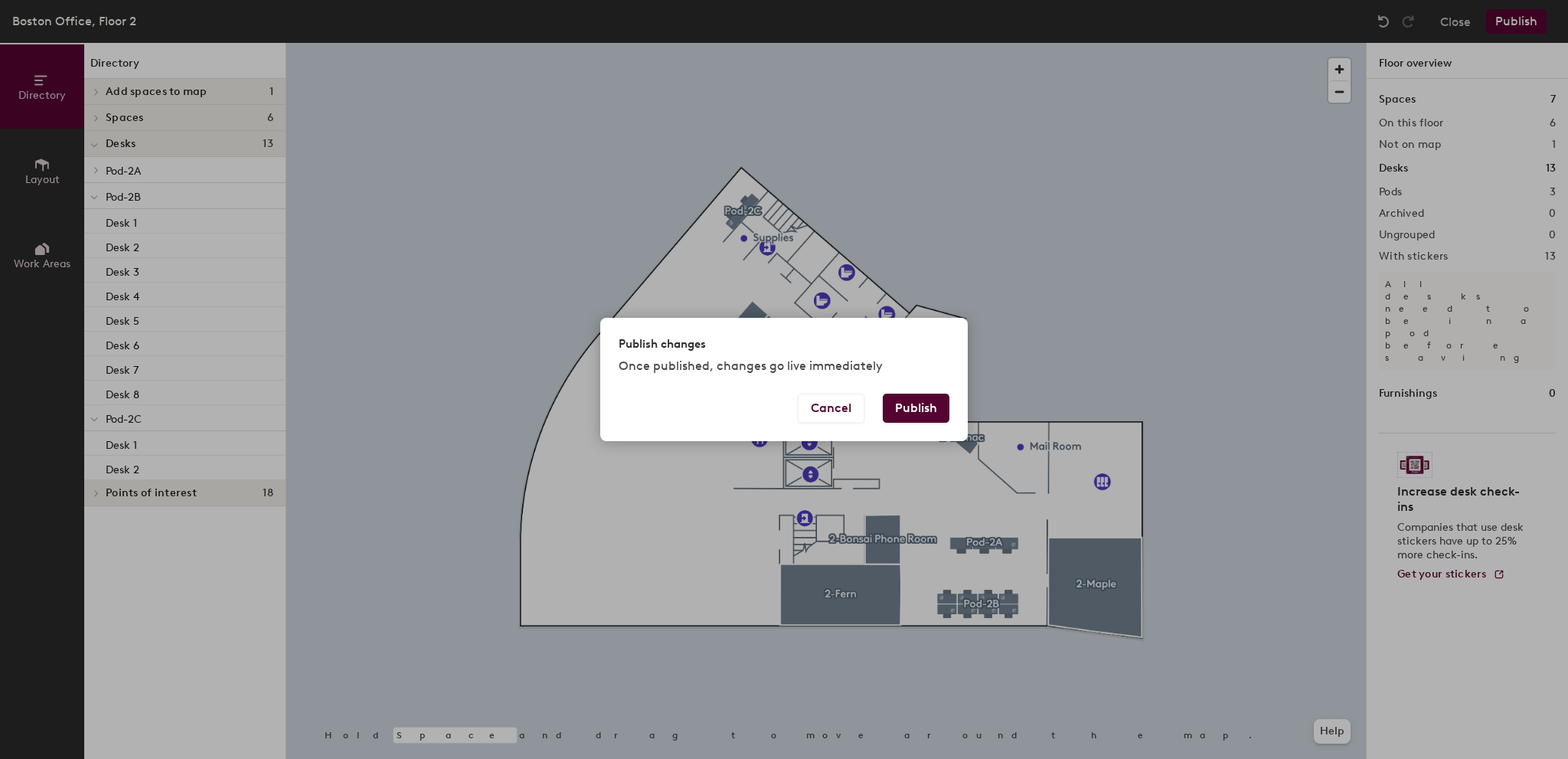
click at [910, 400] on button "Publish" at bounding box center [916, 407] width 67 height 29
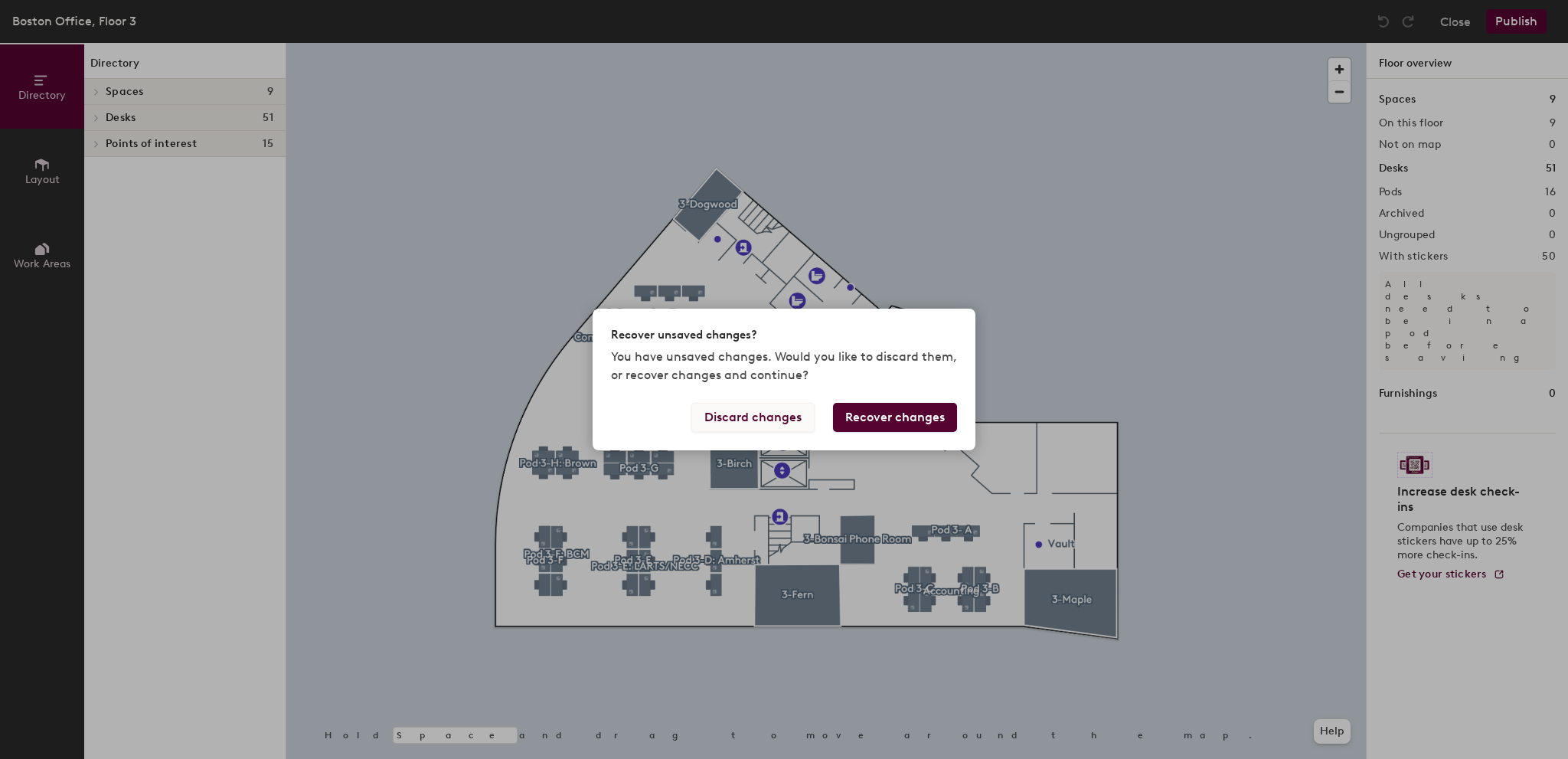
click at [778, 415] on button "Discard changes" at bounding box center [754, 417] width 124 height 29
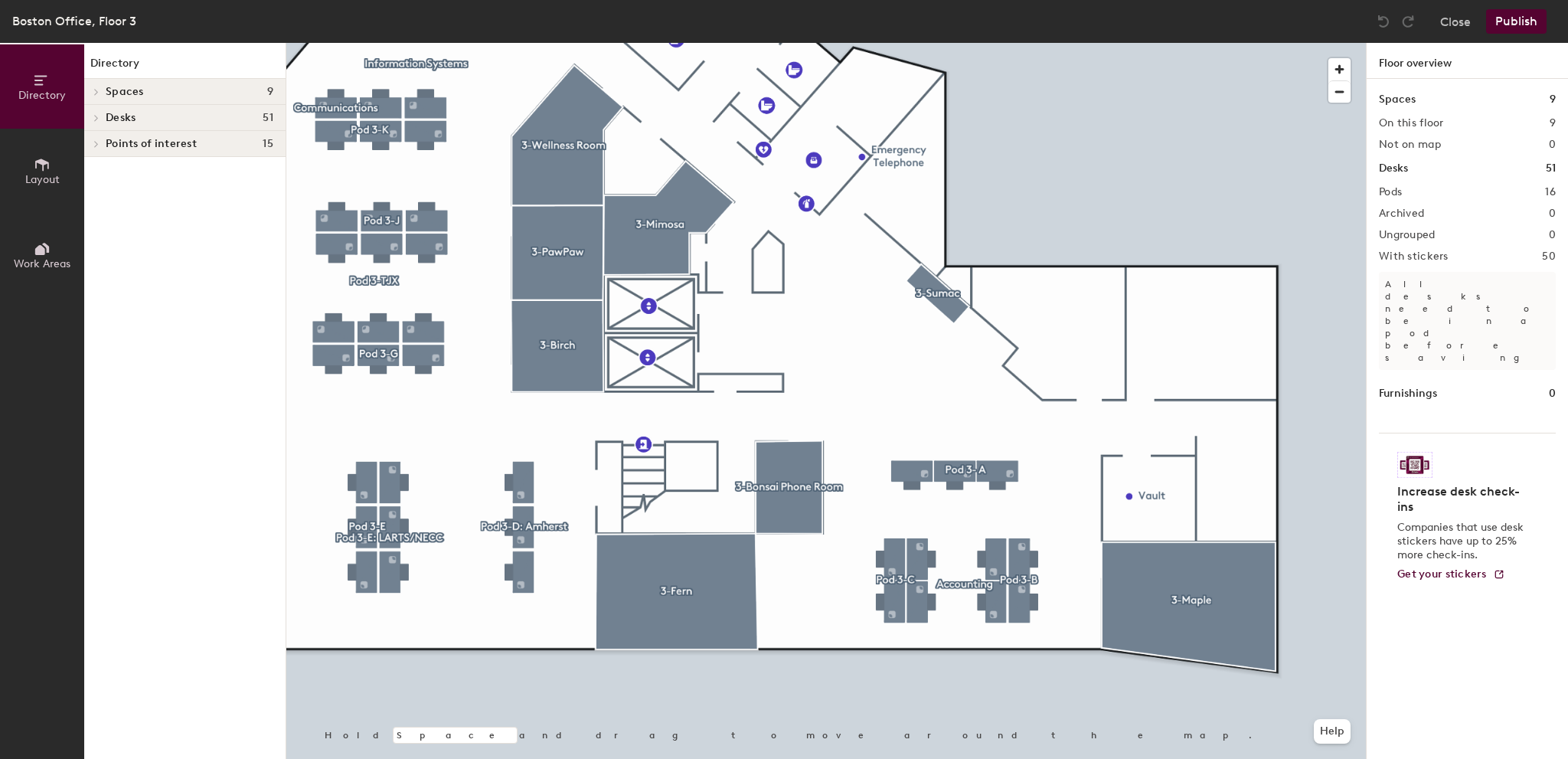
click at [758, 43] on div at bounding box center [826, 43] width 1080 height 0
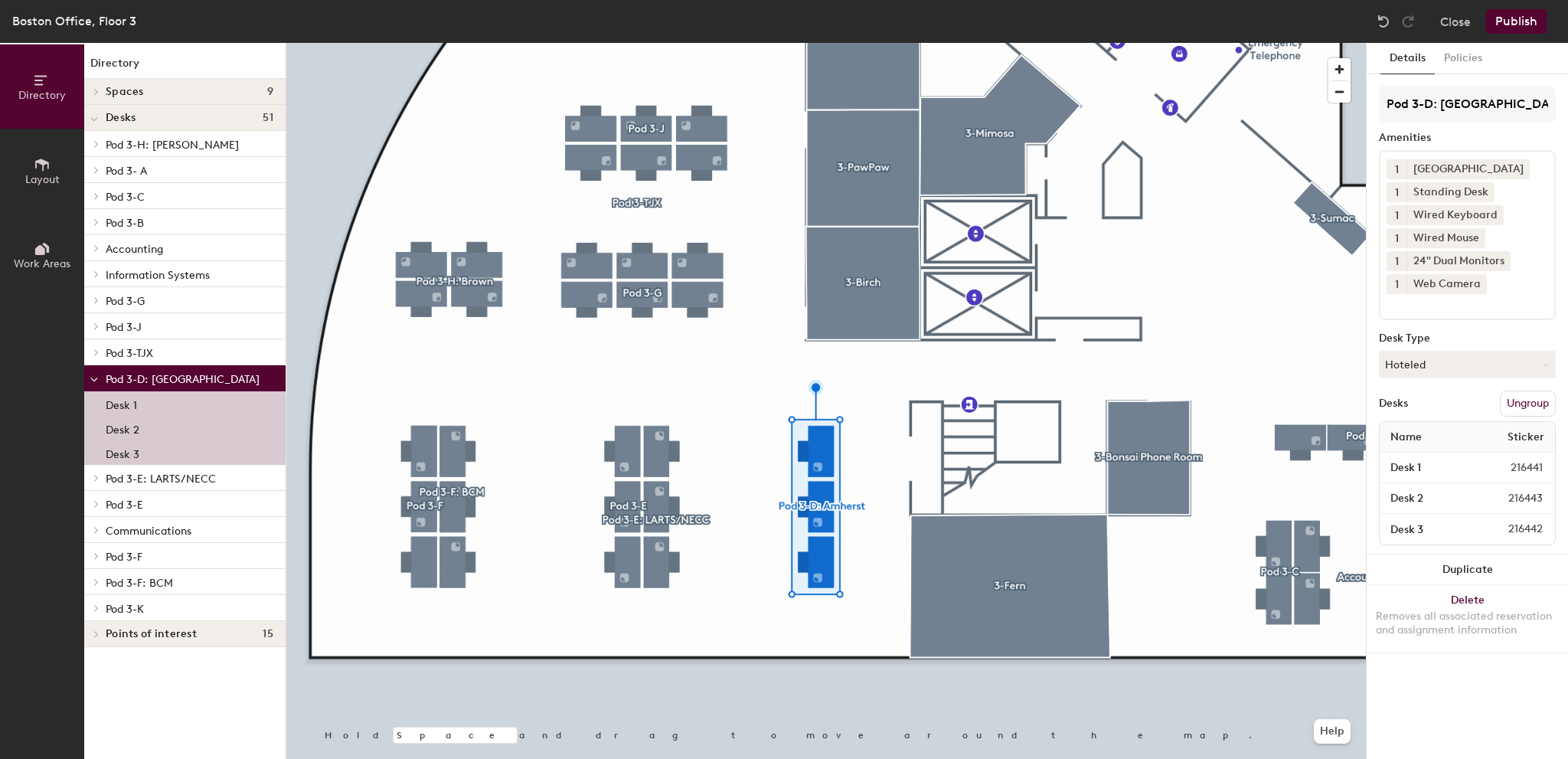
click at [1521, 404] on button "Ungroup" at bounding box center [1528, 404] width 56 height 26
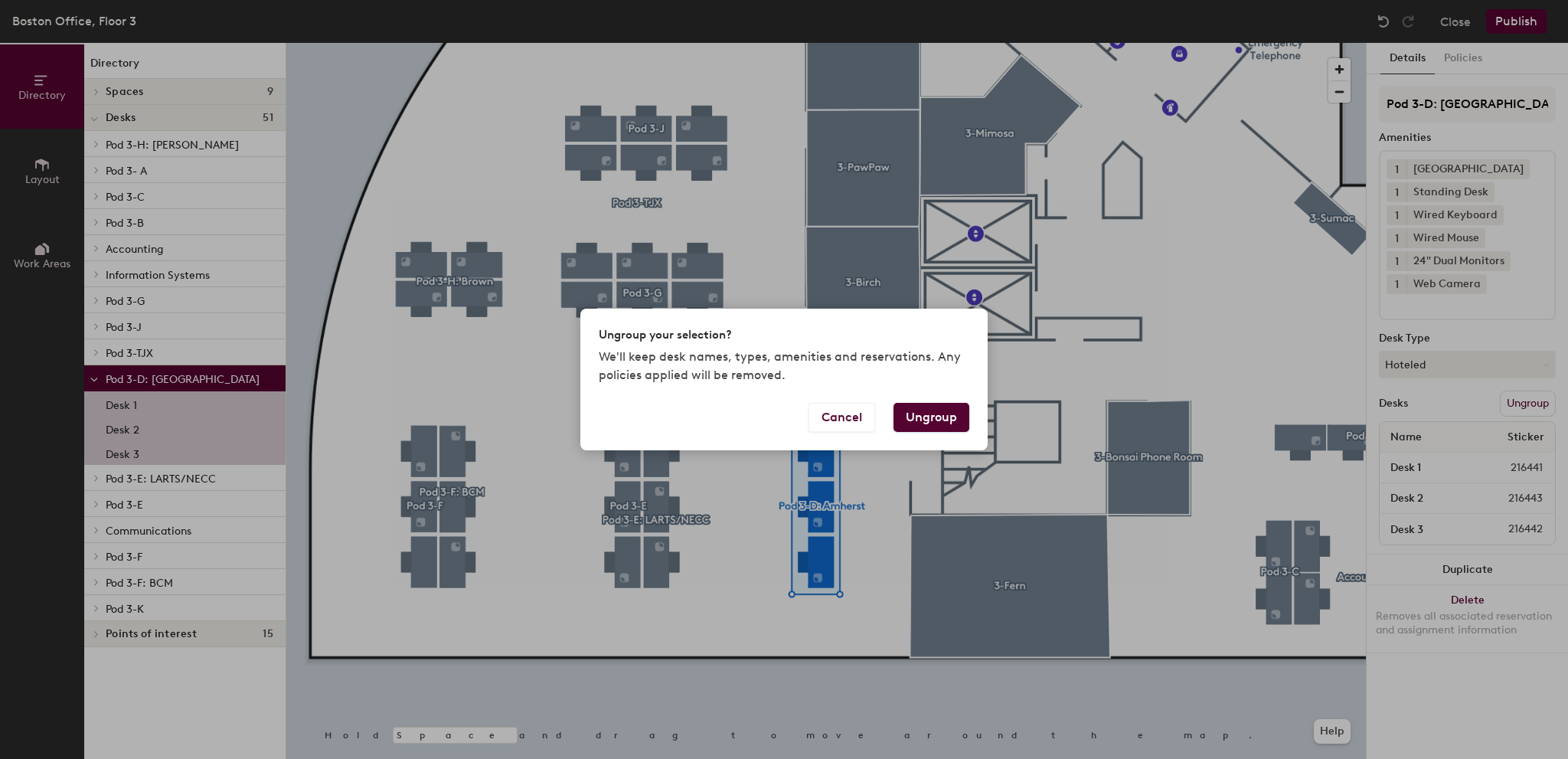
click at [931, 422] on button "Ungroup" at bounding box center [931, 417] width 76 height 29
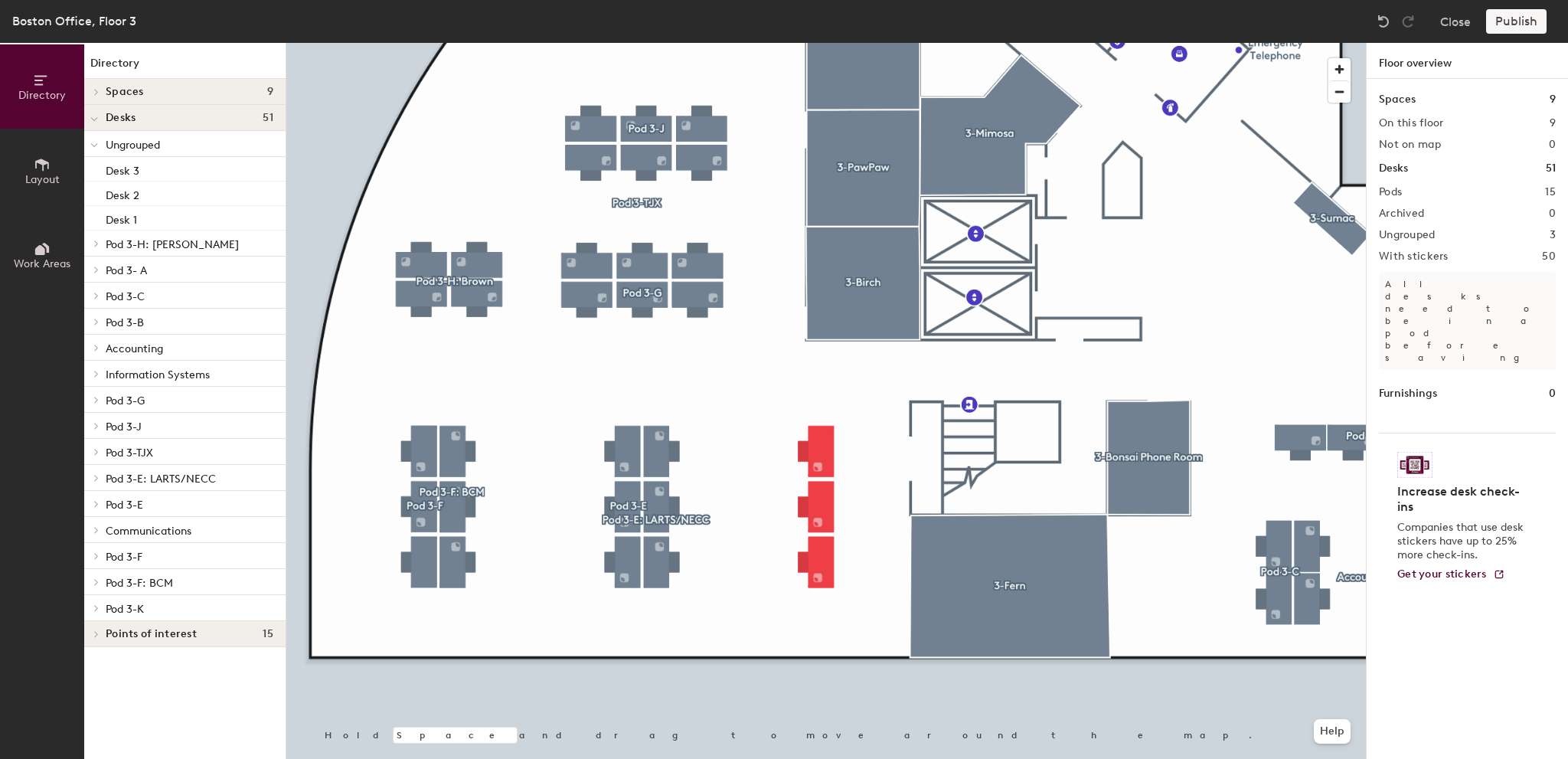
click at [48, 176] on span "Layout" at bounding box center [43, 179] width 35 height 13
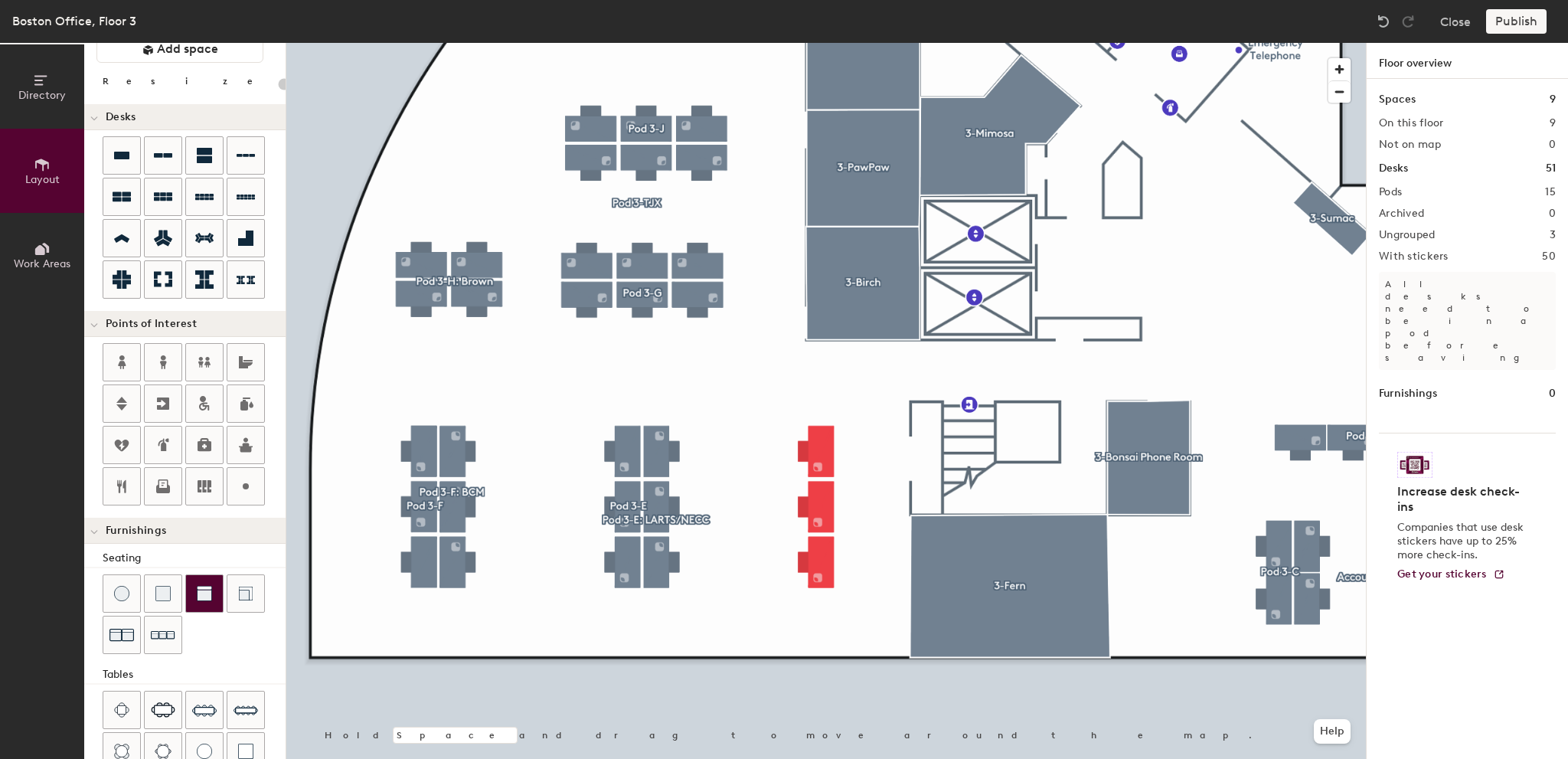
scroll to position [49, 0]
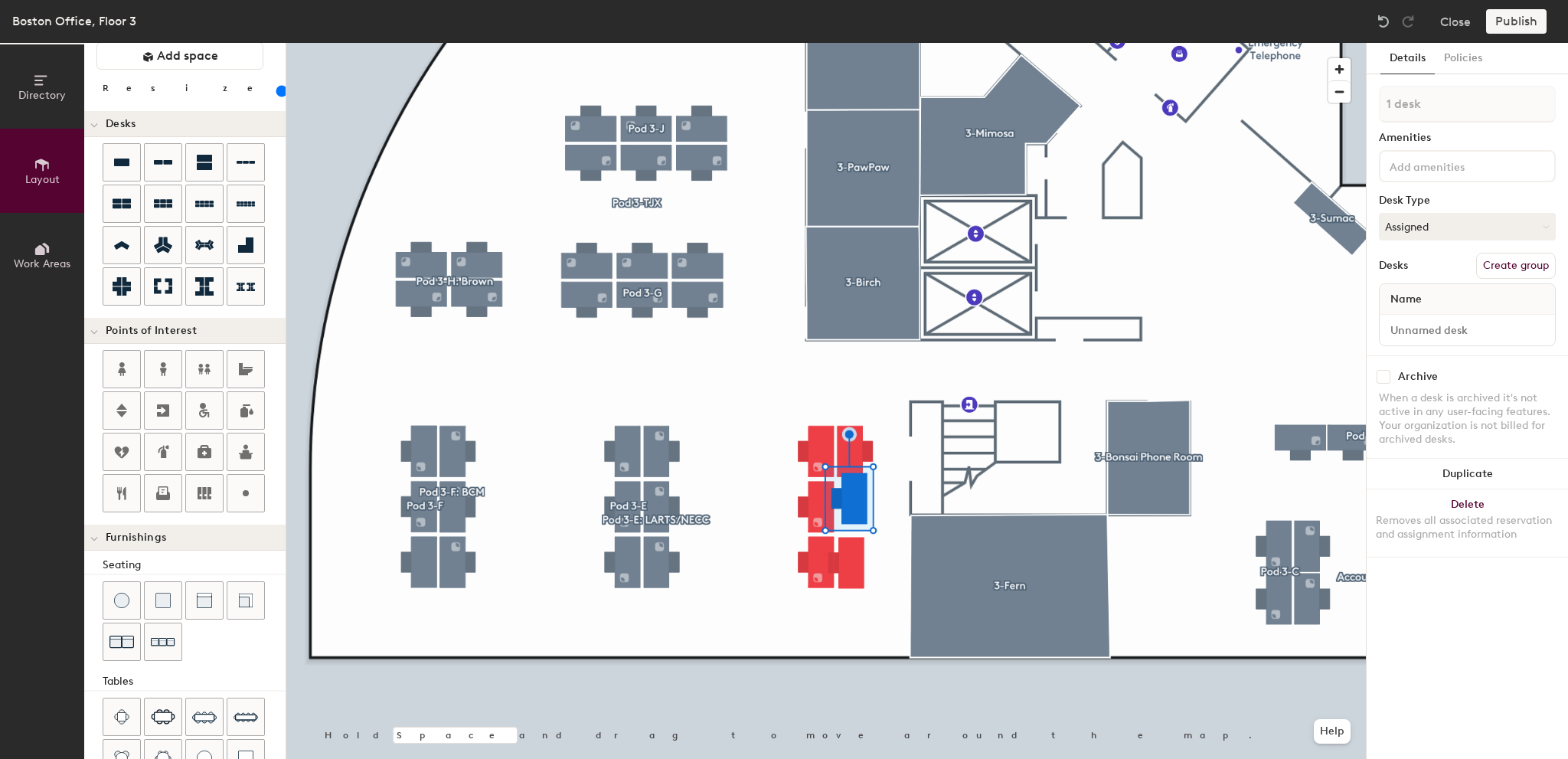
click at [769, 43] on div at bounding box center [826, 43] width 1080 height 0
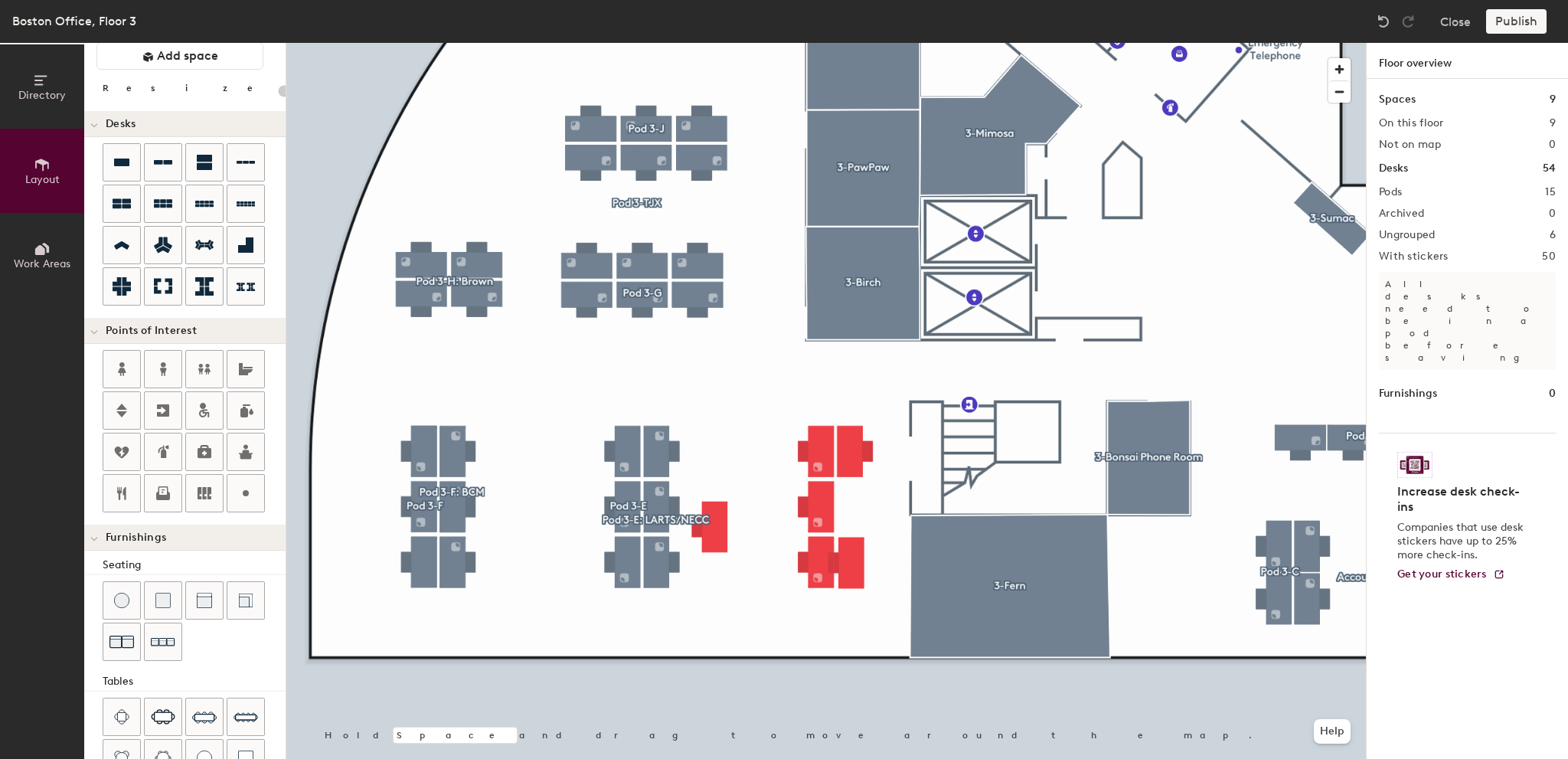
click at [714, 43] on div at bounding box center [826, 43] width 1080 height 0
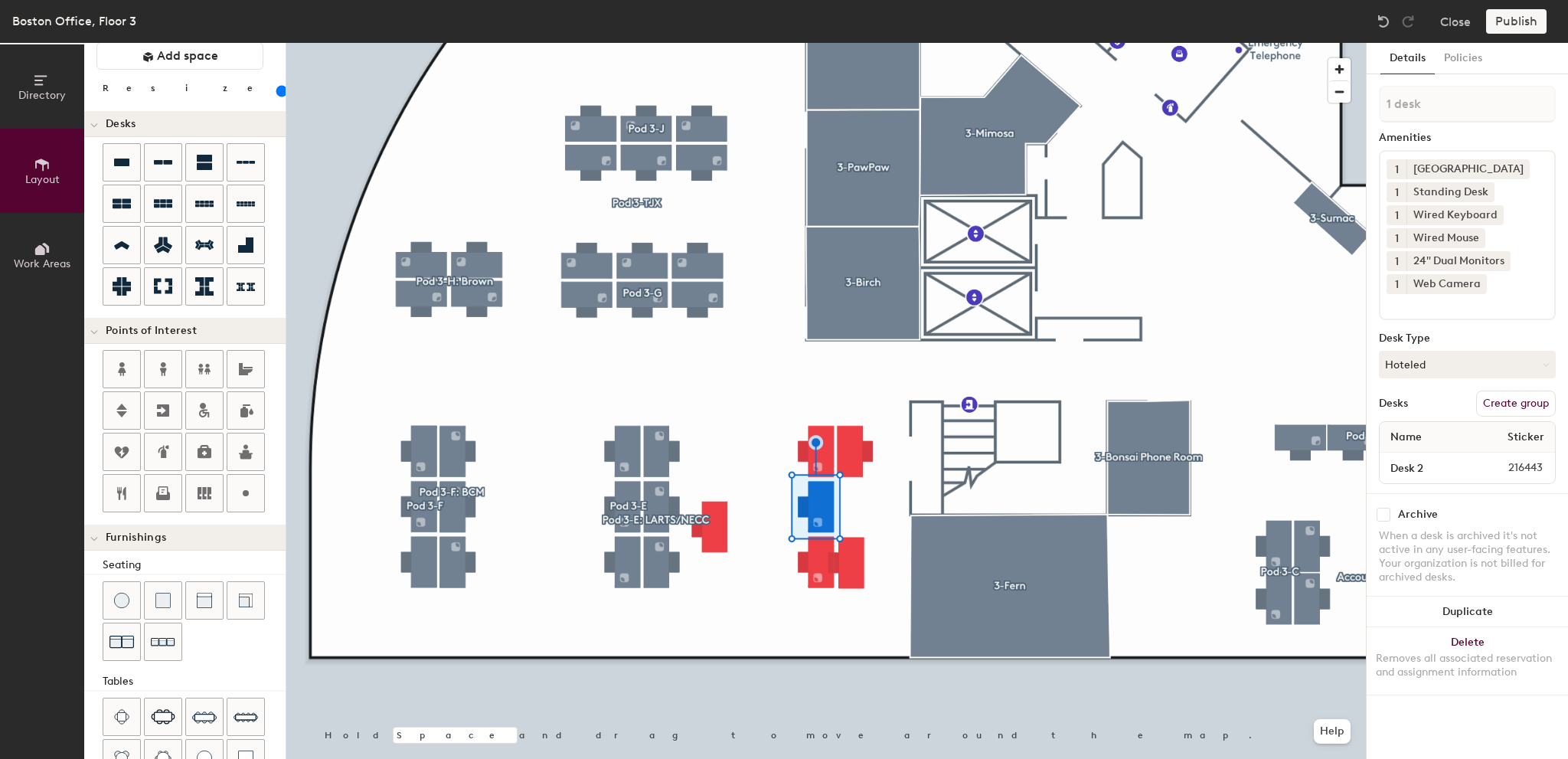
click at [715, 43] on div at bounding box center [826, 43] width 1080 height 0
click at [128, 171] on div at bounding box center [122, 162] width 37 height 37
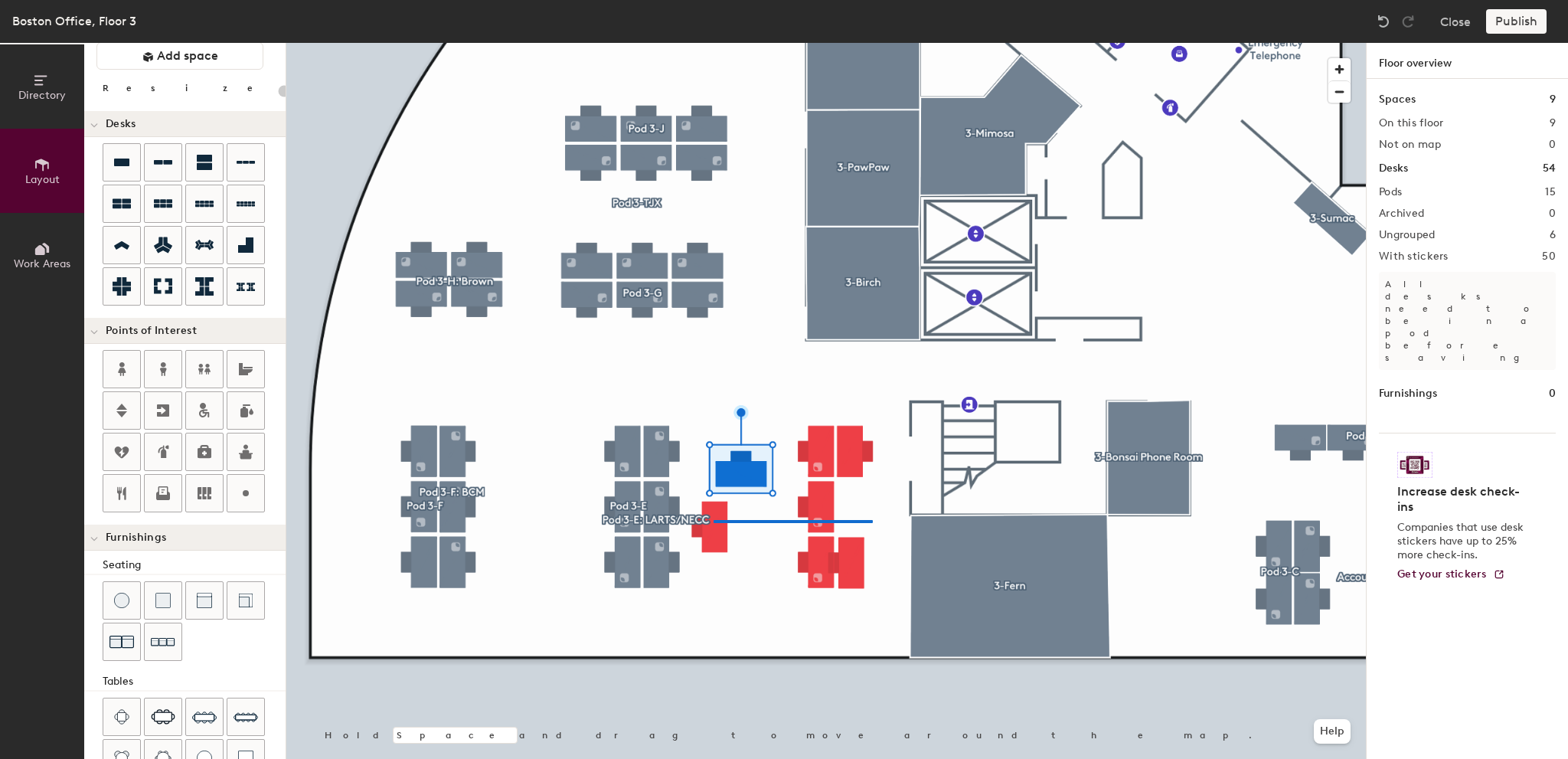
type input "140"
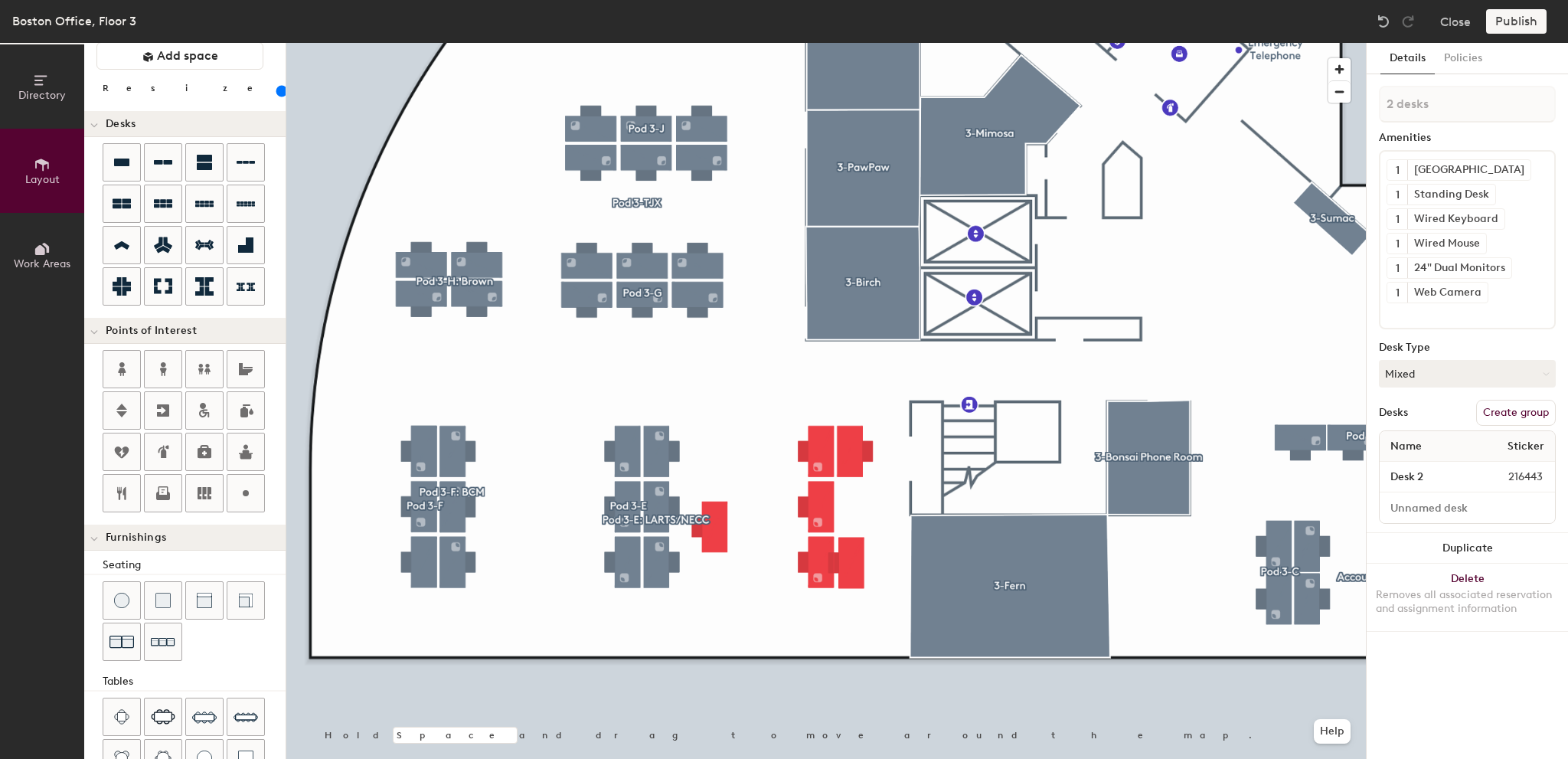
type input "1 desk"
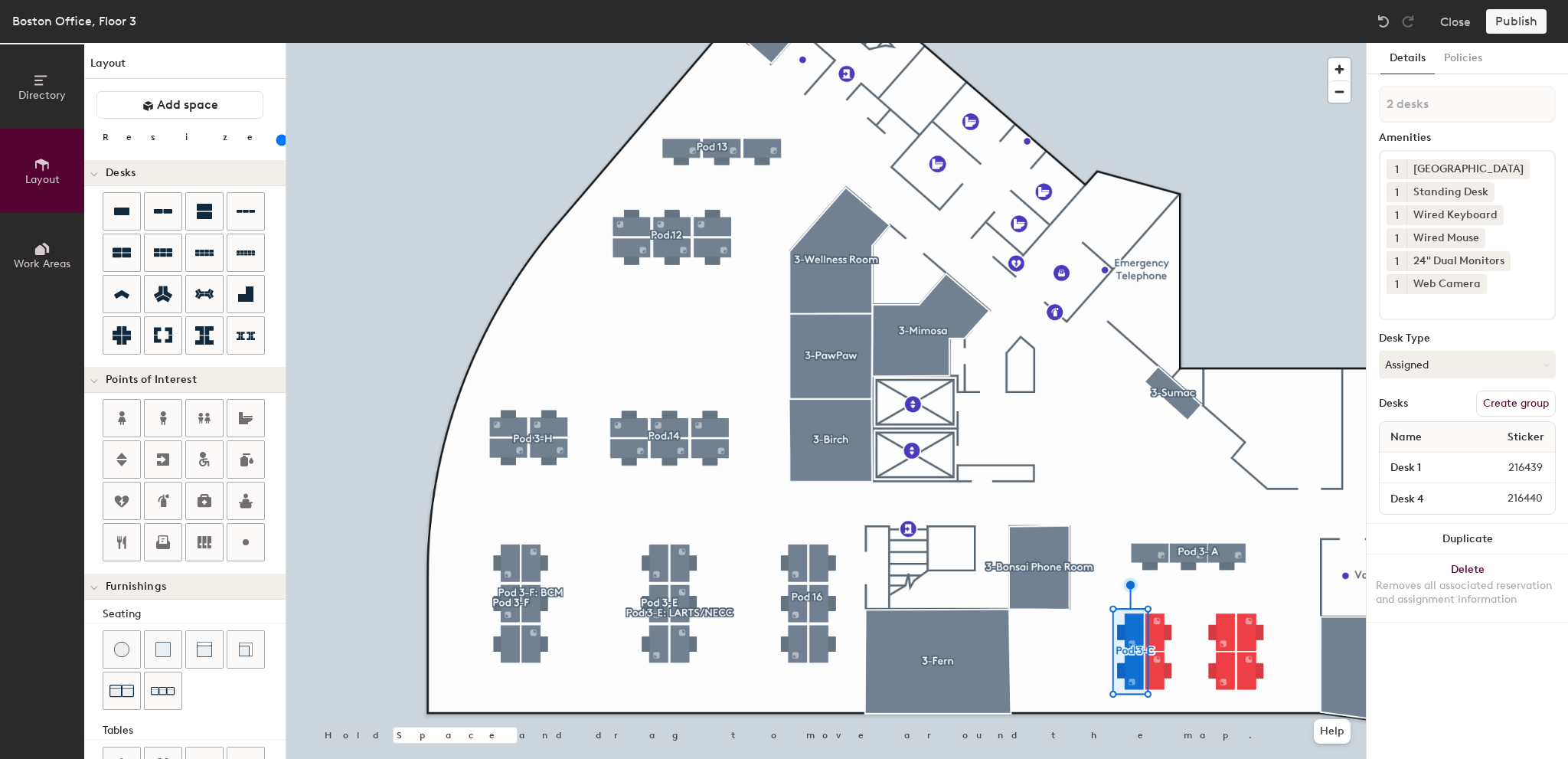
scroll to position [49, 0]
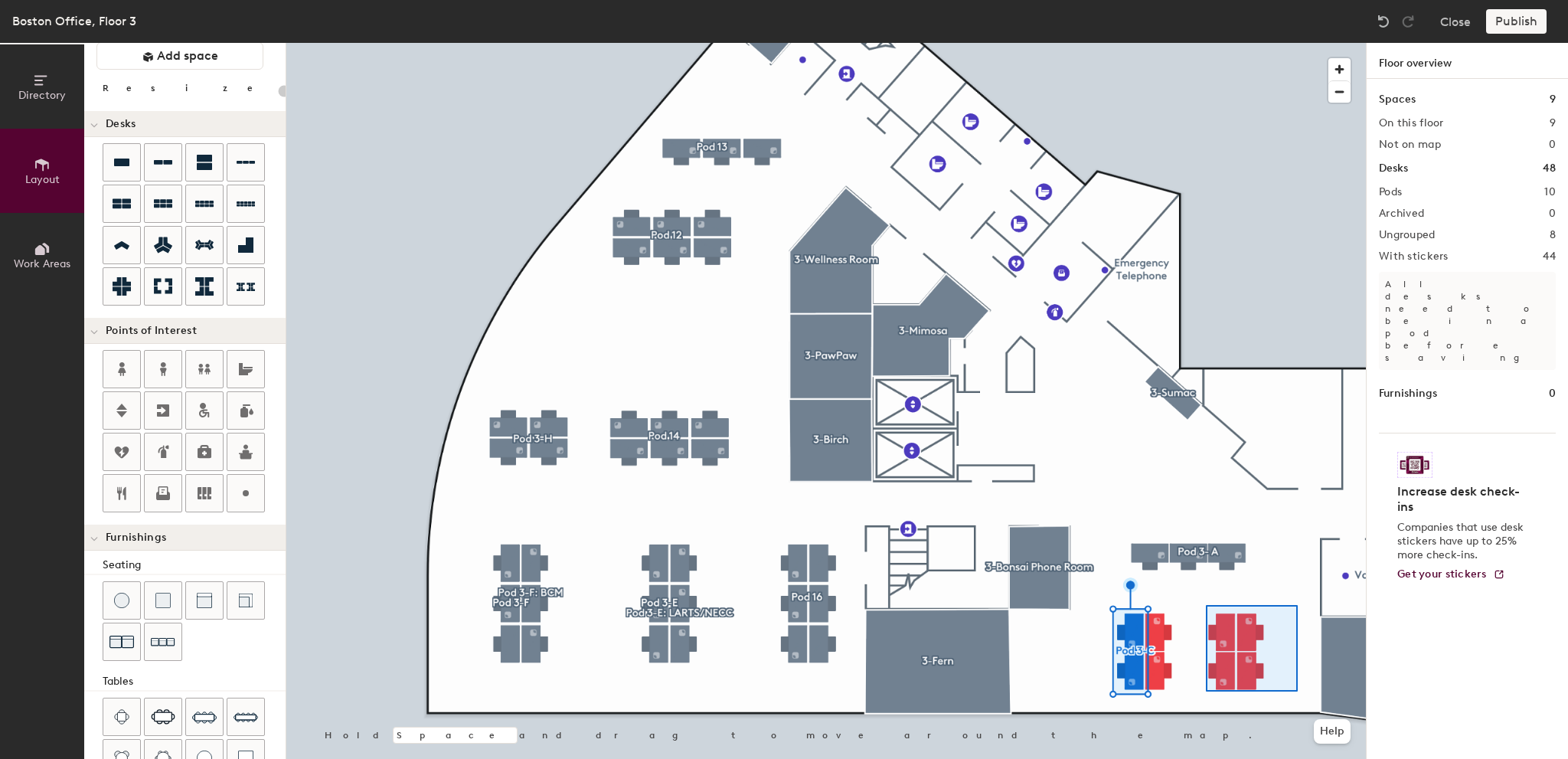
click at [1204, 43] on div at bounding box center [826, 43] width 1080 height 0
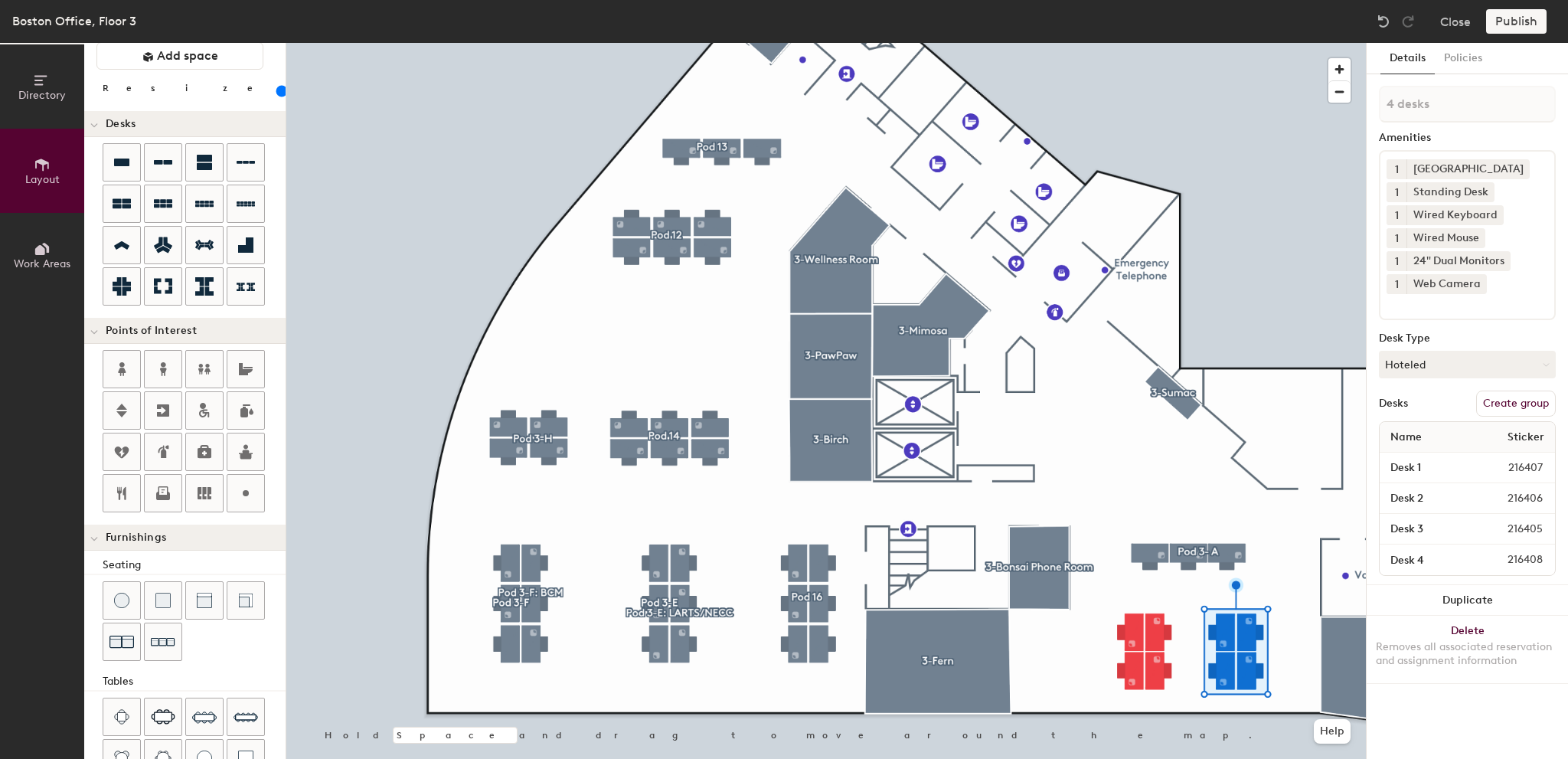
click at [1529, 397] on button "Create group" at bounding box center [1517, 404] width 80 height 26
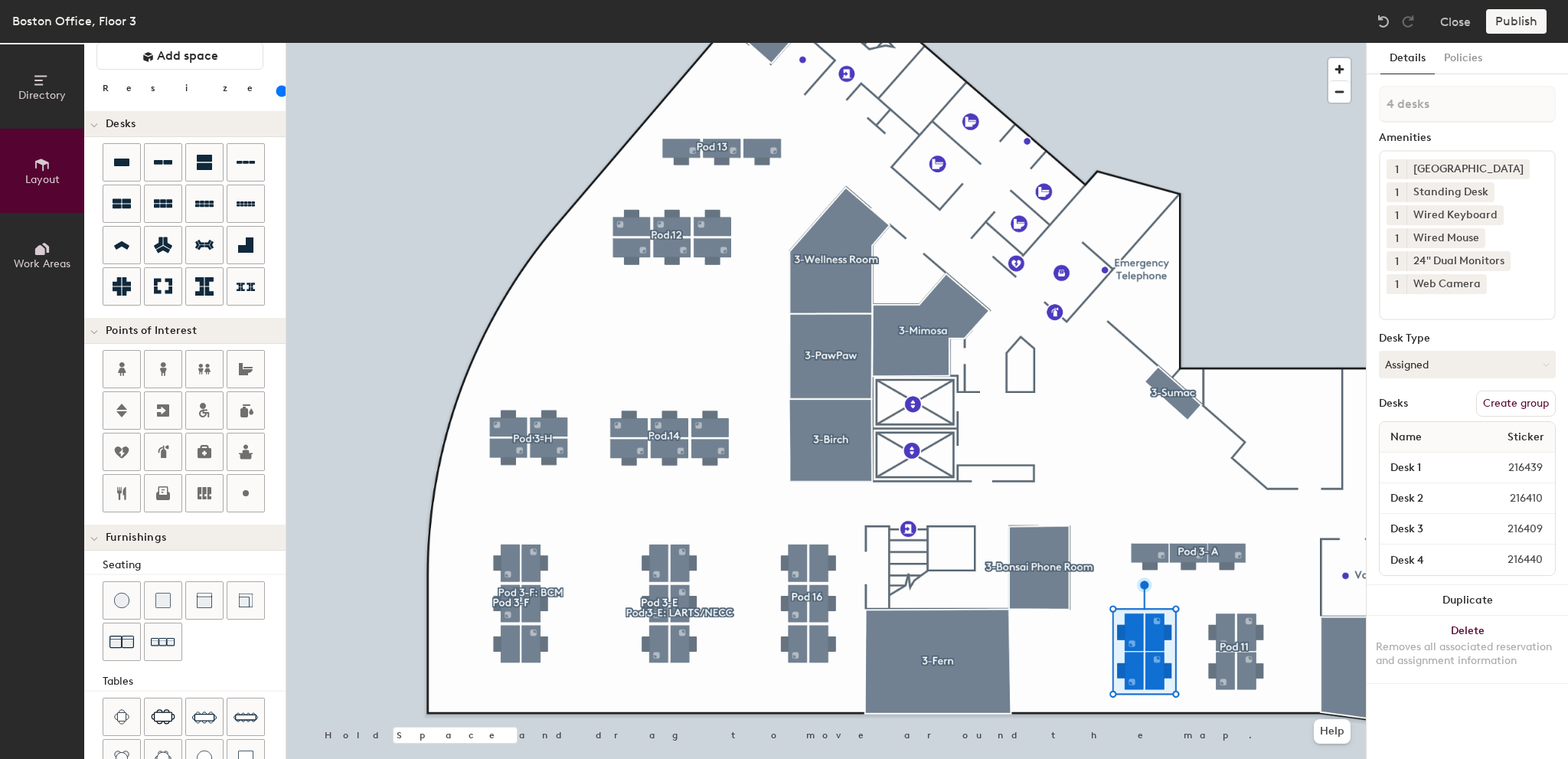
click at [1518, 403] on button "Create group" at bounding box center [1517, 404] width 80 height 26
click at [1270, 43] on div at bounding box center [826, 43] width 1080 height 0
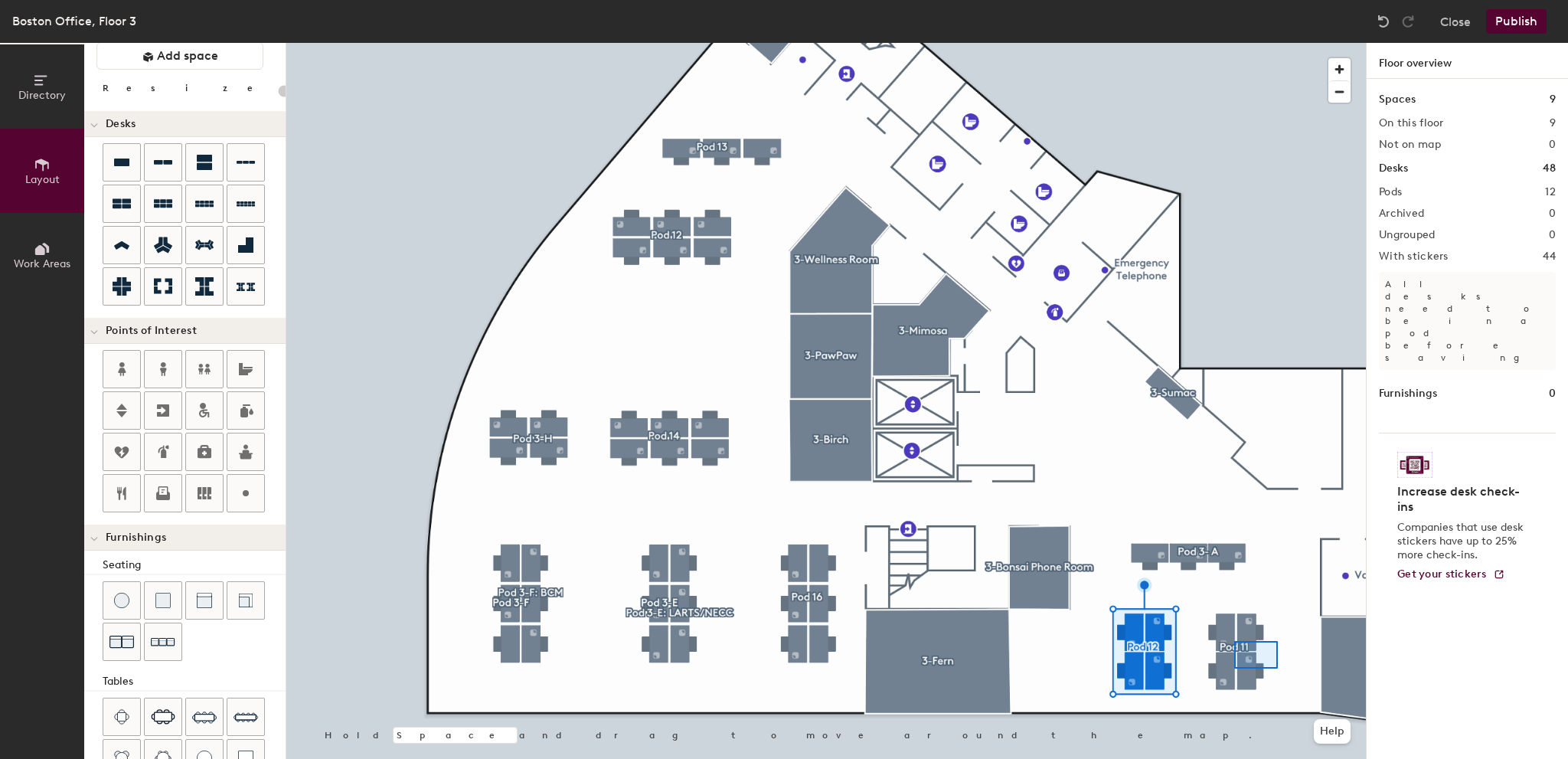
click at [1235, 43] on div at bounding box center [826, 43] width 1080 height 0
type input "140"
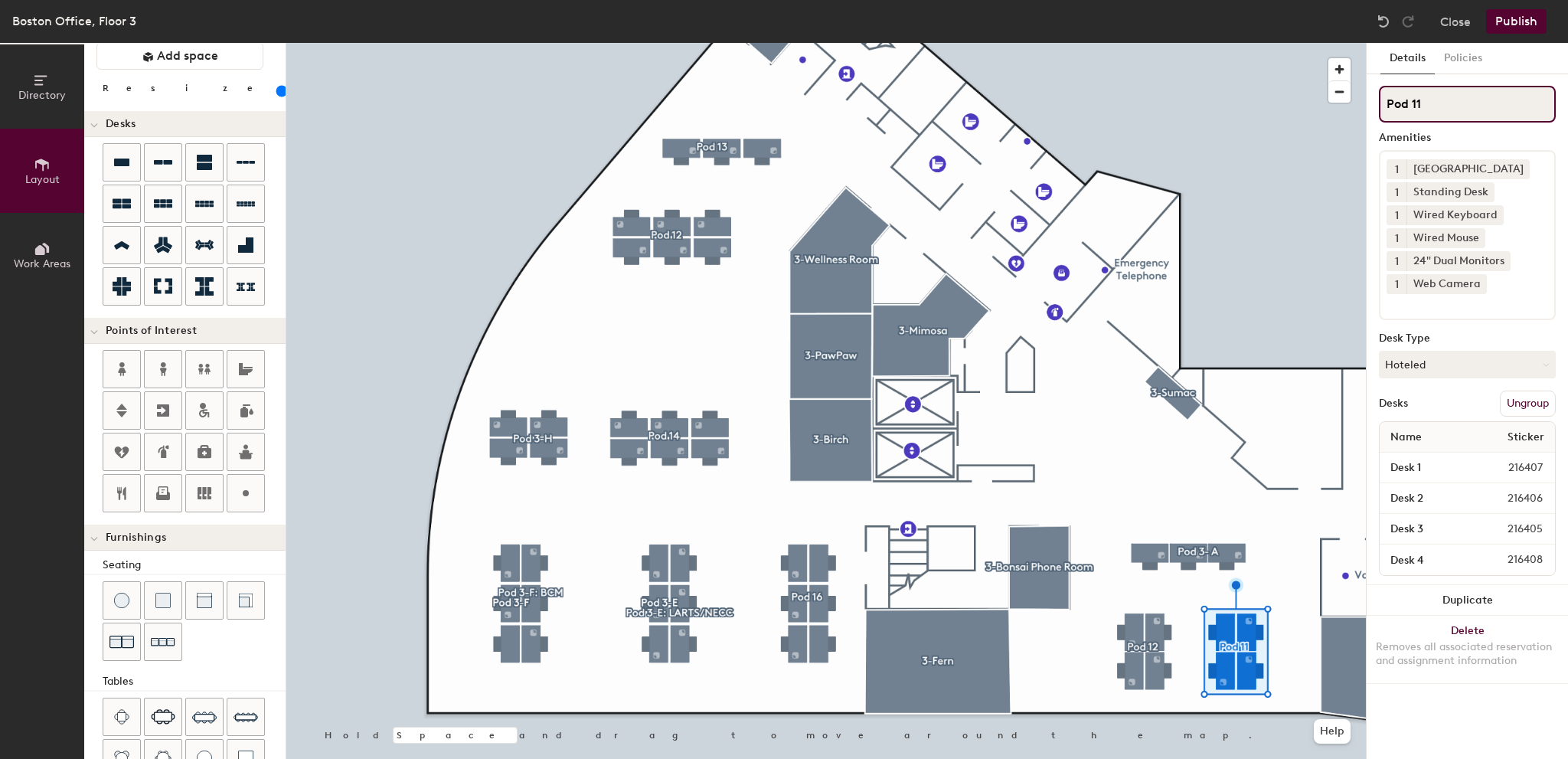
click at [1444, 106] on input "Pod 11" at bounding box center [1467, 104] width 177 height 37
type input "Pod 3-B"
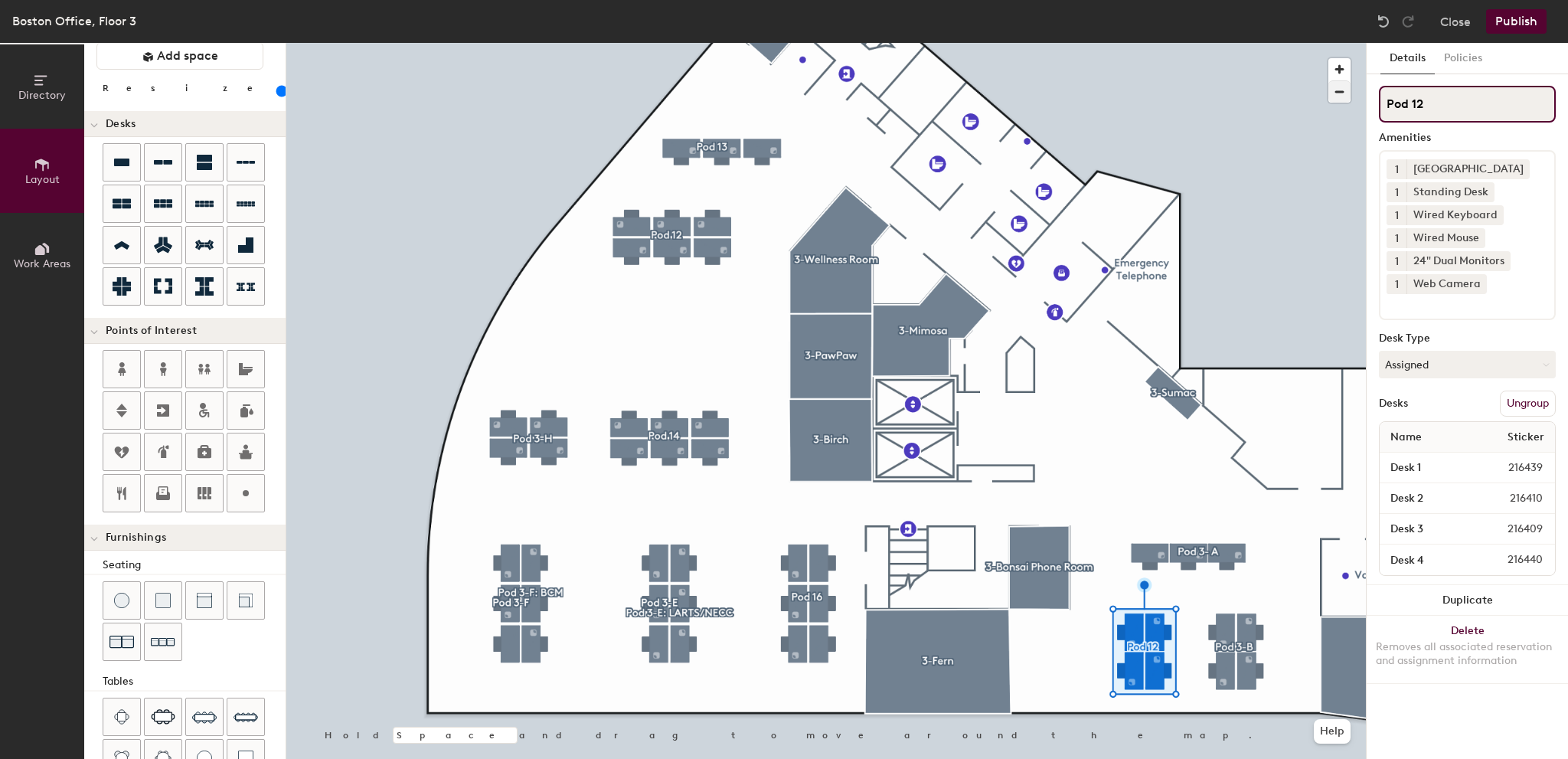
click at [1326, 99] on div "Directory Layout Work Areas Layout Add space Resize Desks Points of Interest Fu…" at bounding box center [784, 400] width 1568 height 716
paste input "3-"
type input "Pod 3-C"
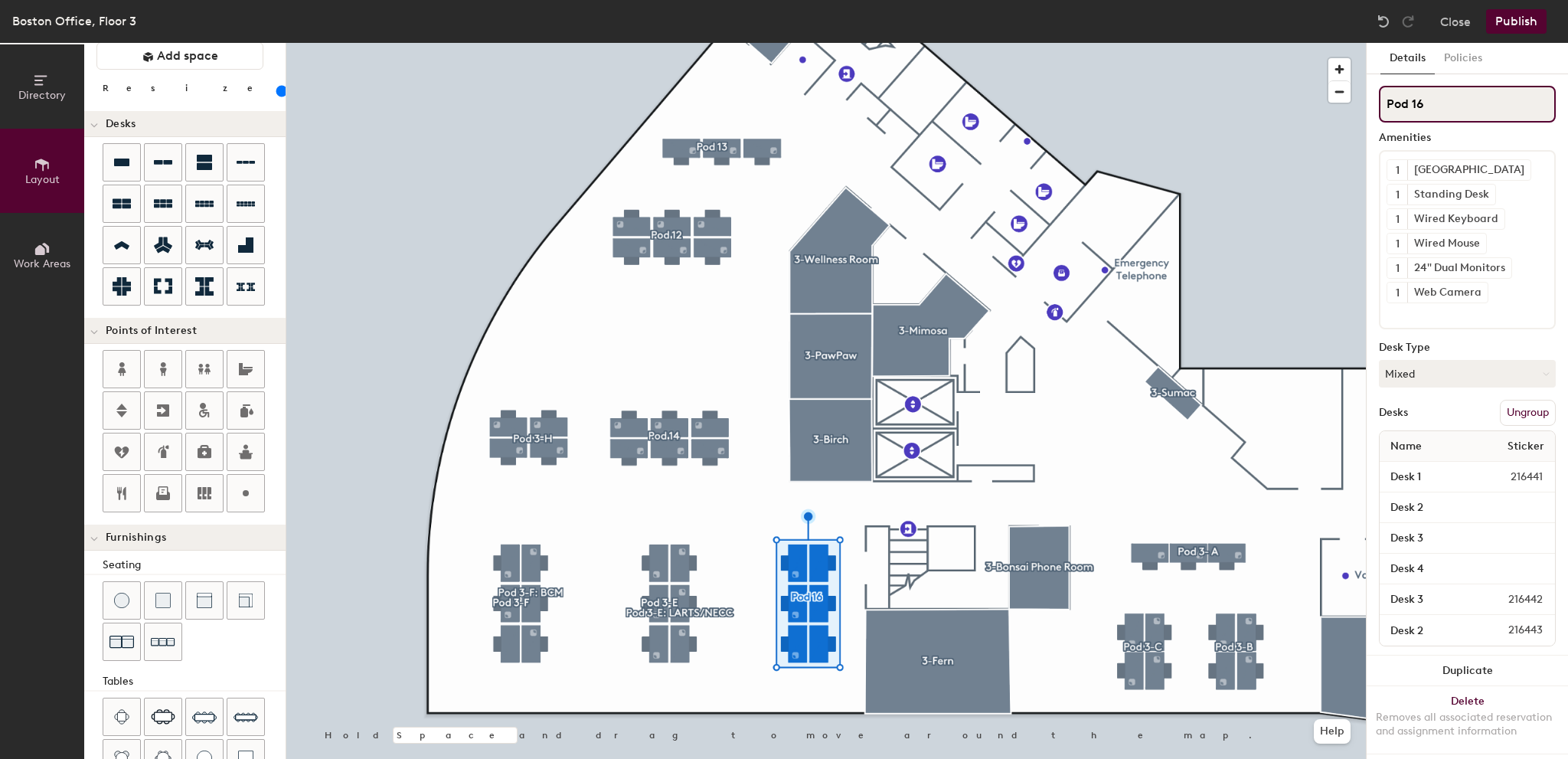
click at [1297, 104] on div "Directory Layout Work Areas Layout Add space Resize Desks Points of Interest Fu…" at bounding box center [784, 400] width 1568 height 716
paste input "3-"
type input "Pod 3-D"
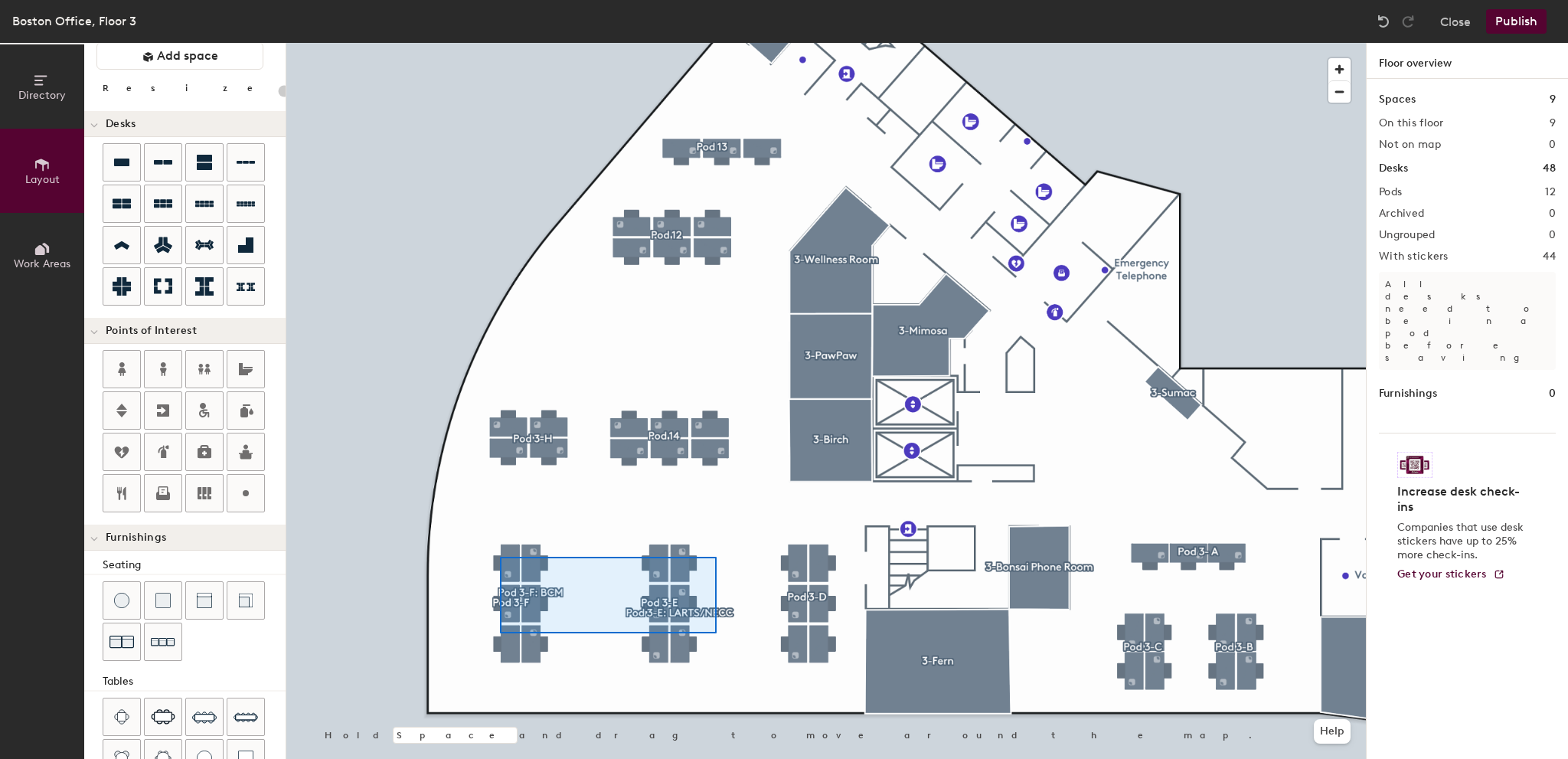
drag, startPoint x: 1370, startPoint y: 109, endPoint x: 500, endPoint y: 557, distance: 978.6
click at [500, 43] on div at bounding box center [826, 43] width 1080 height 0
type input "140"
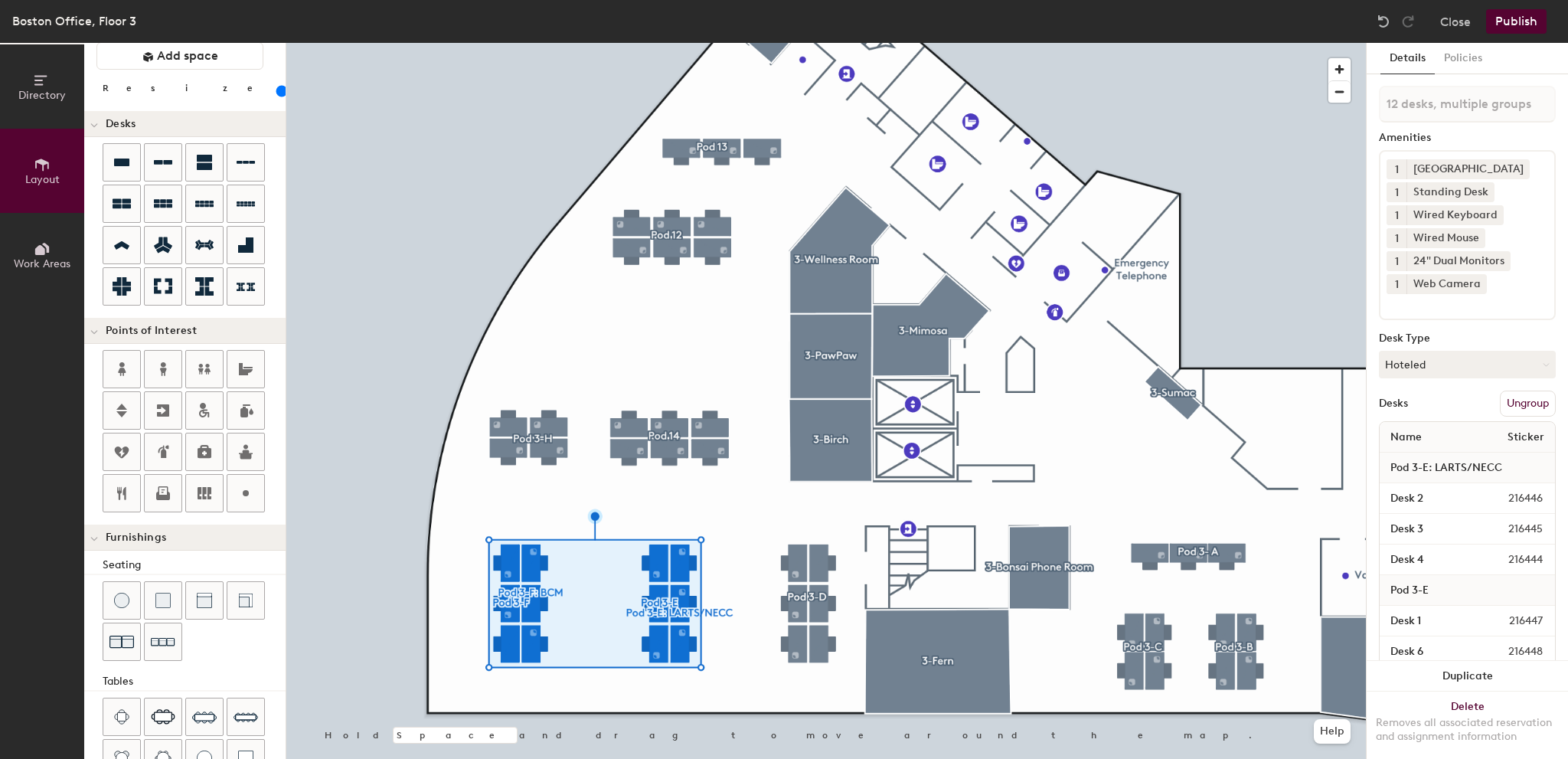
click at [1513, 396] on button "Ungroup" at bounding box center [1528, 404] width 56 height 26
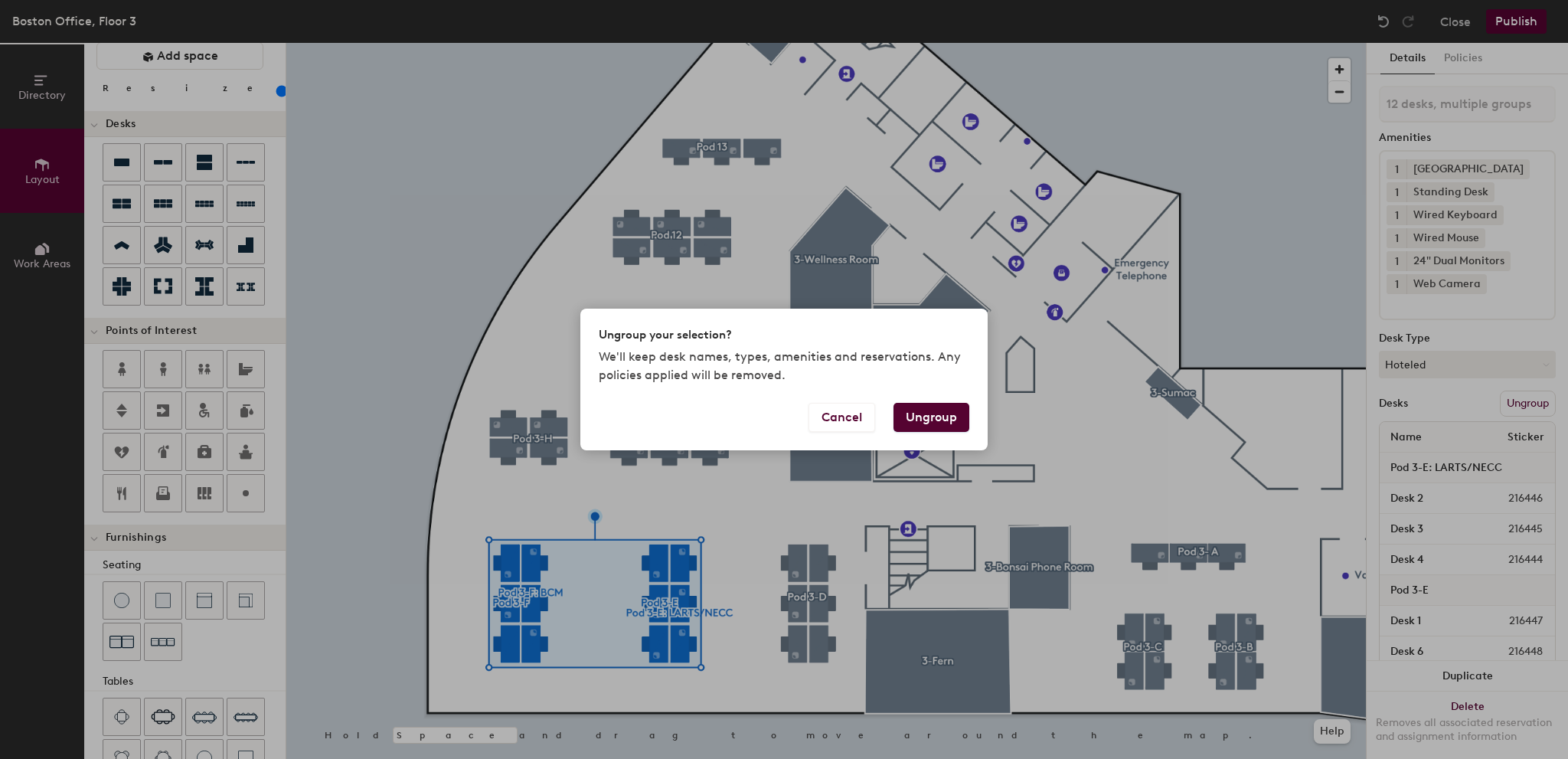
click at [913, 413] on button "Ungroup" at bounding box center [931, 417] width 76 height 29
type input "12 desks"
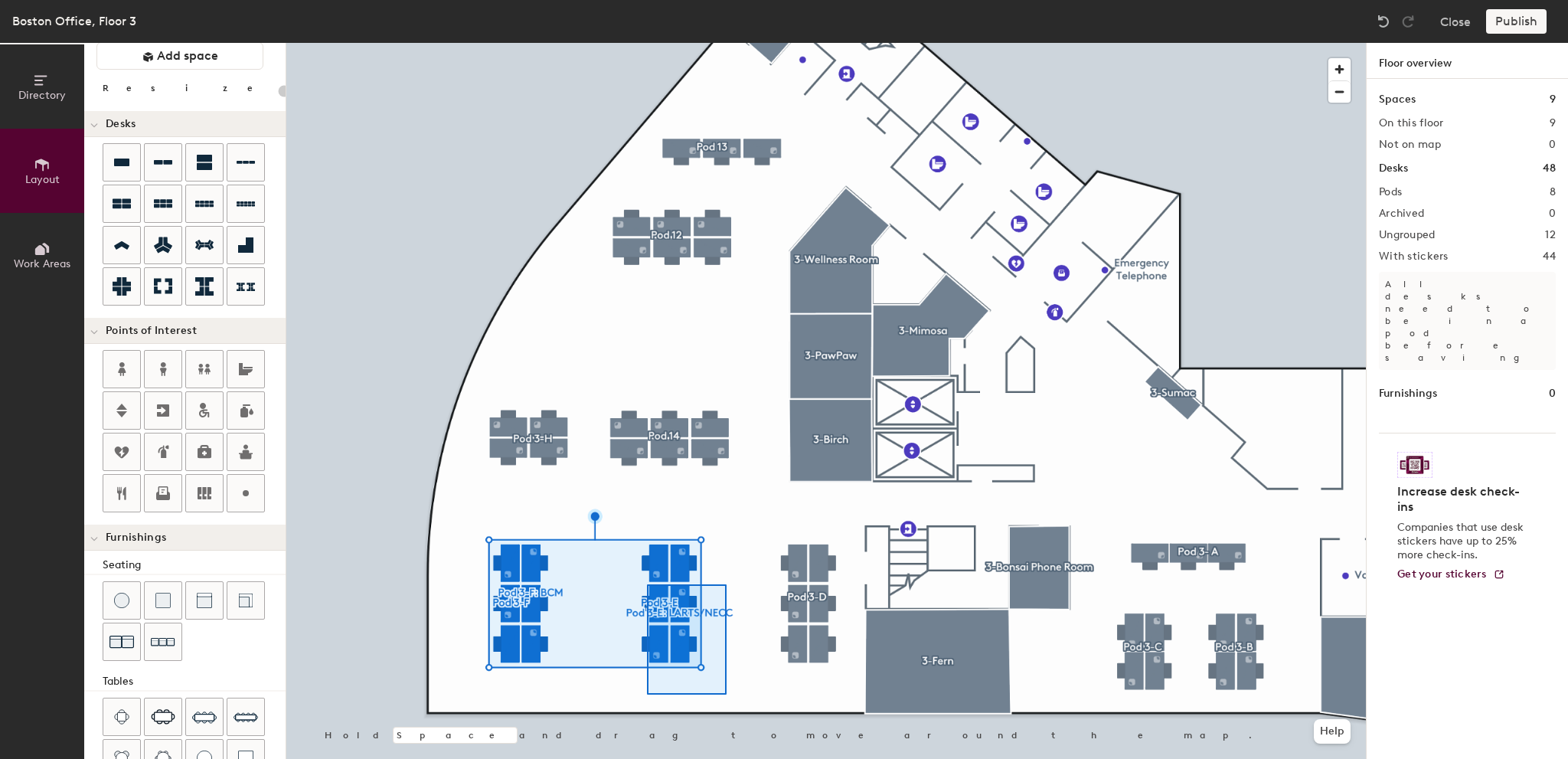
click at [625, 43] on div at bounding box center [826, 43] width 1080 height 0
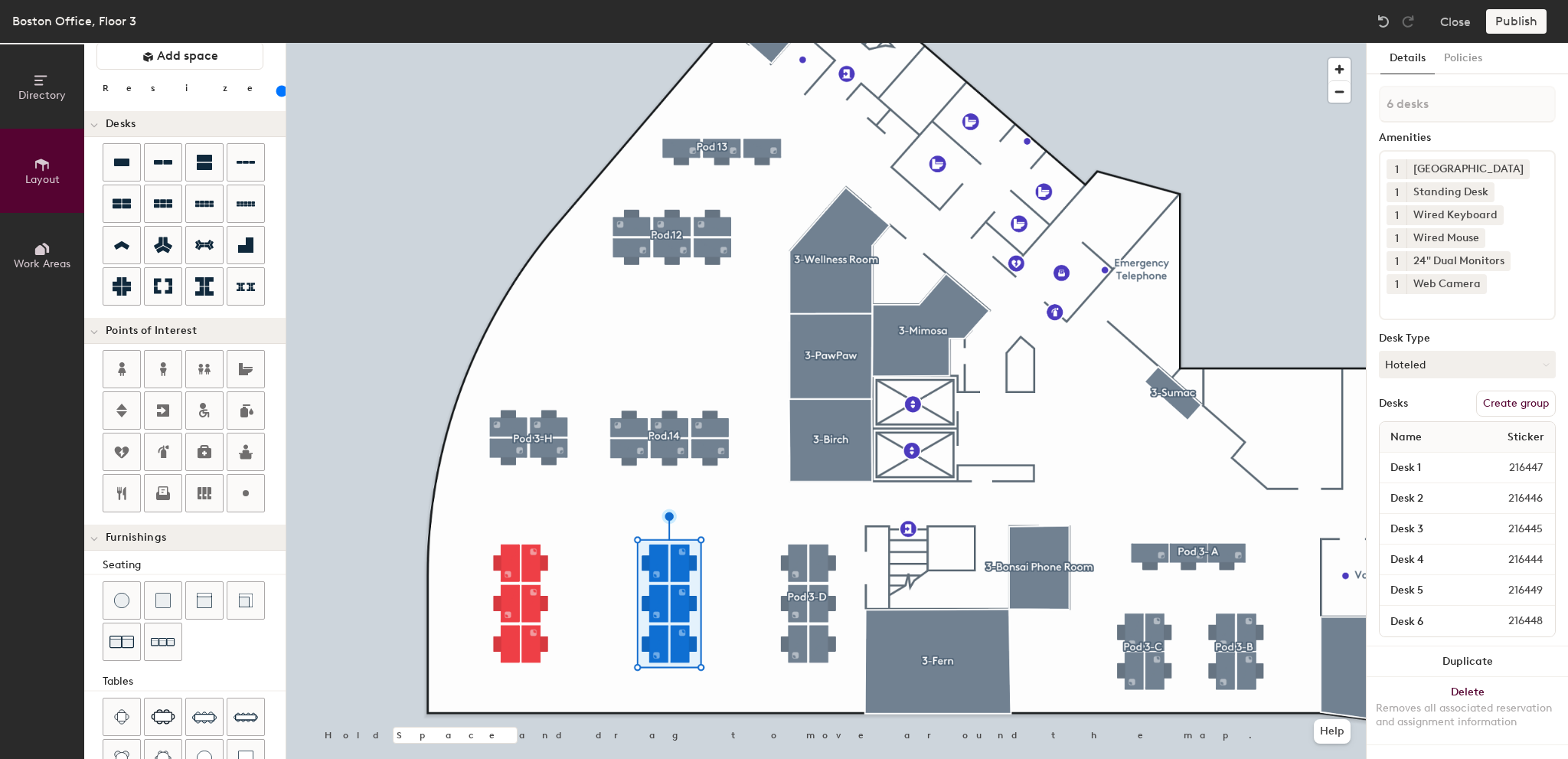
click at [1518, 413] on button "Create group" at bounding box center [1517, 404] width 80 height 26
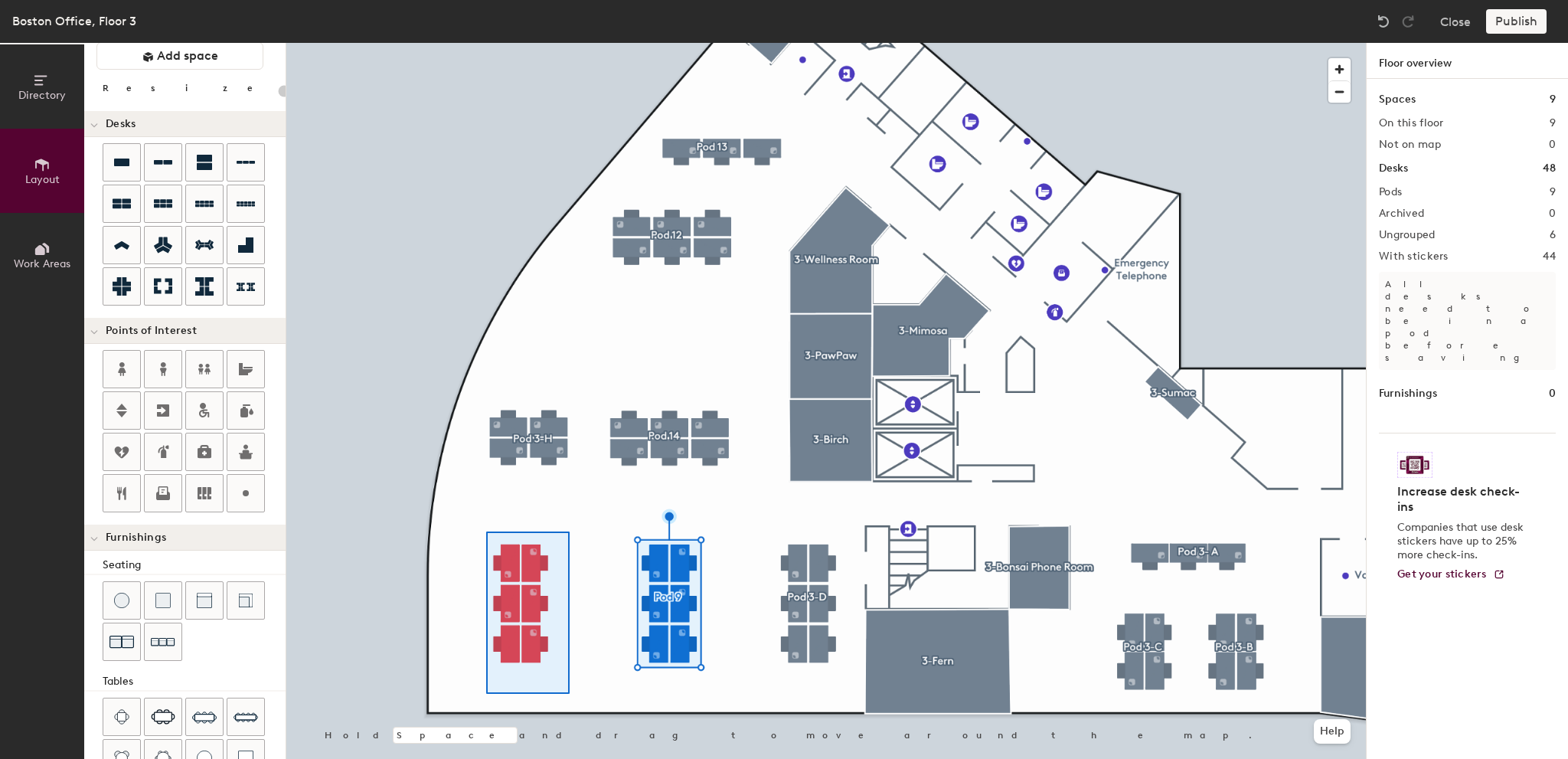
click at [479, 43] on div at bounding box center [826, 43] width 1080 height 0
type input "140"
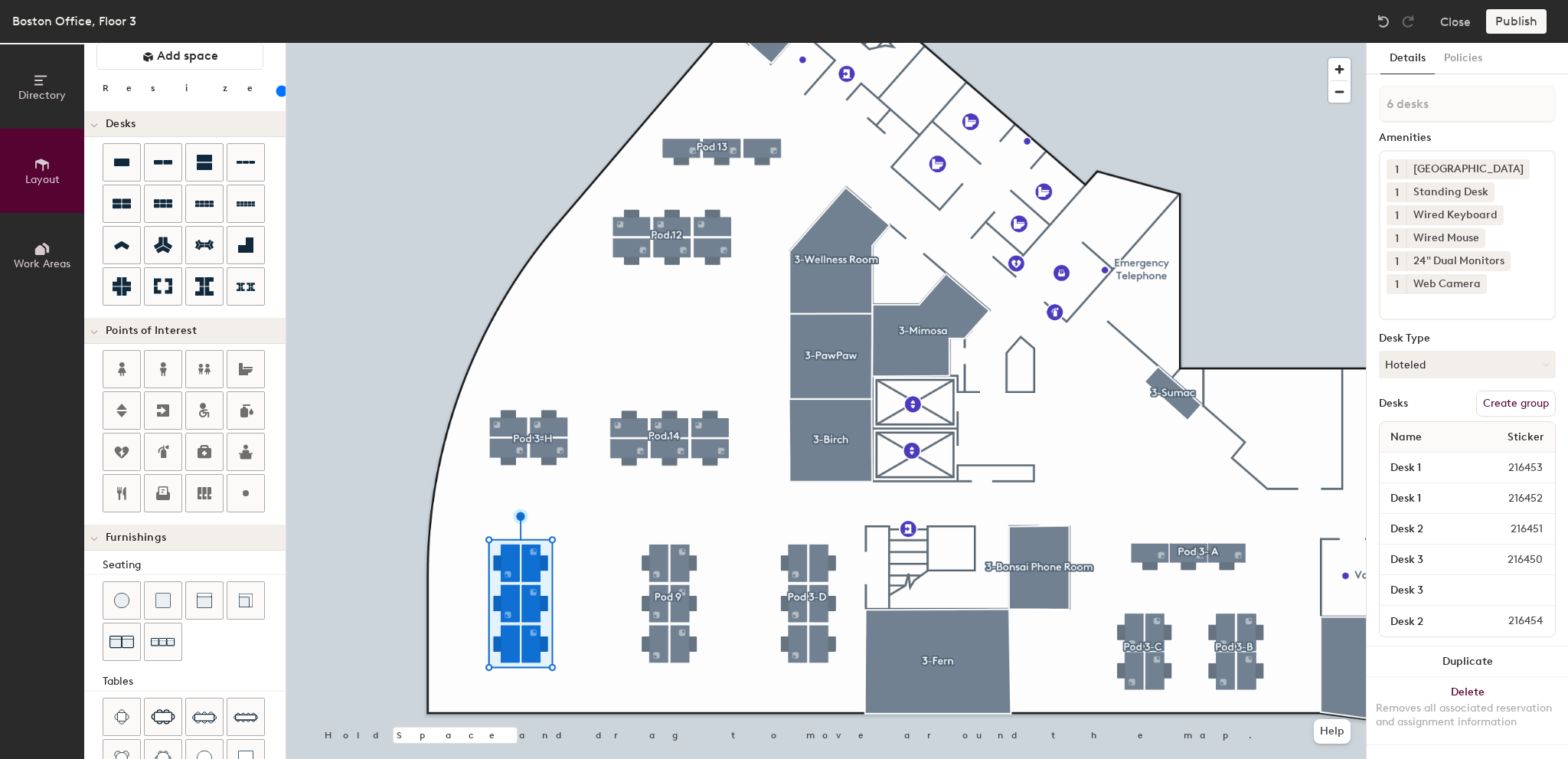
click at [1530, 418] on div "6 desks Amenities 1 Docking Station 1 Standing Desk 1 Wired Keyboard 1 Wired Mo…" at bounding box center [1467, 366] width 177 height 561
click at [1525, 406] on button "Create group" at bounding box center [1517, 404] width 80 height 26
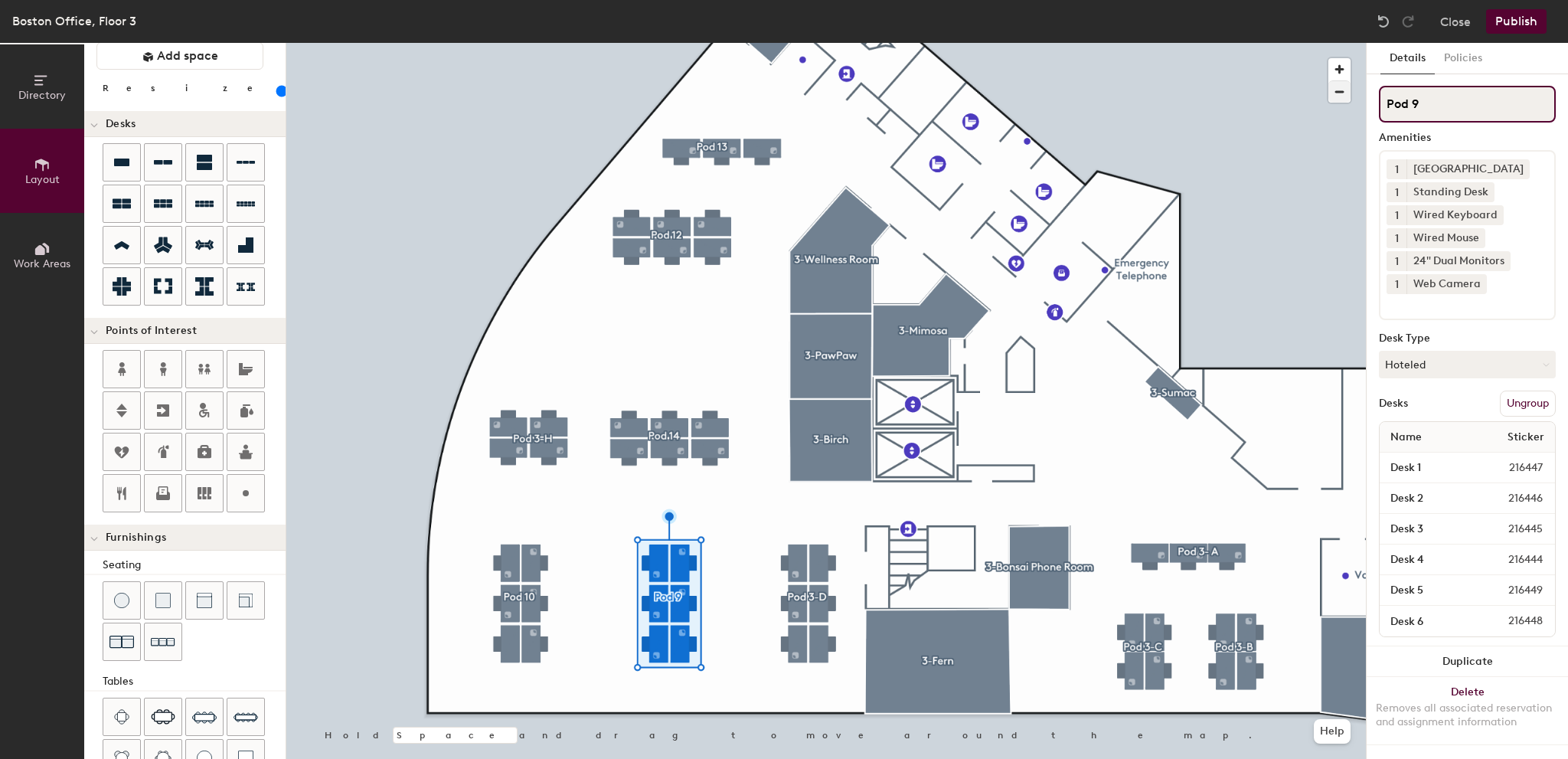
click at [1270, 82] on div "Directory Layout Work Areas Layout Add space Resize Desks Points of Interest Fu…" at bounding box center [784, 400] width 1568 height 716
paste input "3-"
type input "Pod 3-E"
click at [498, 43] on div at bounding box center [826, 43] width 1080 height 0
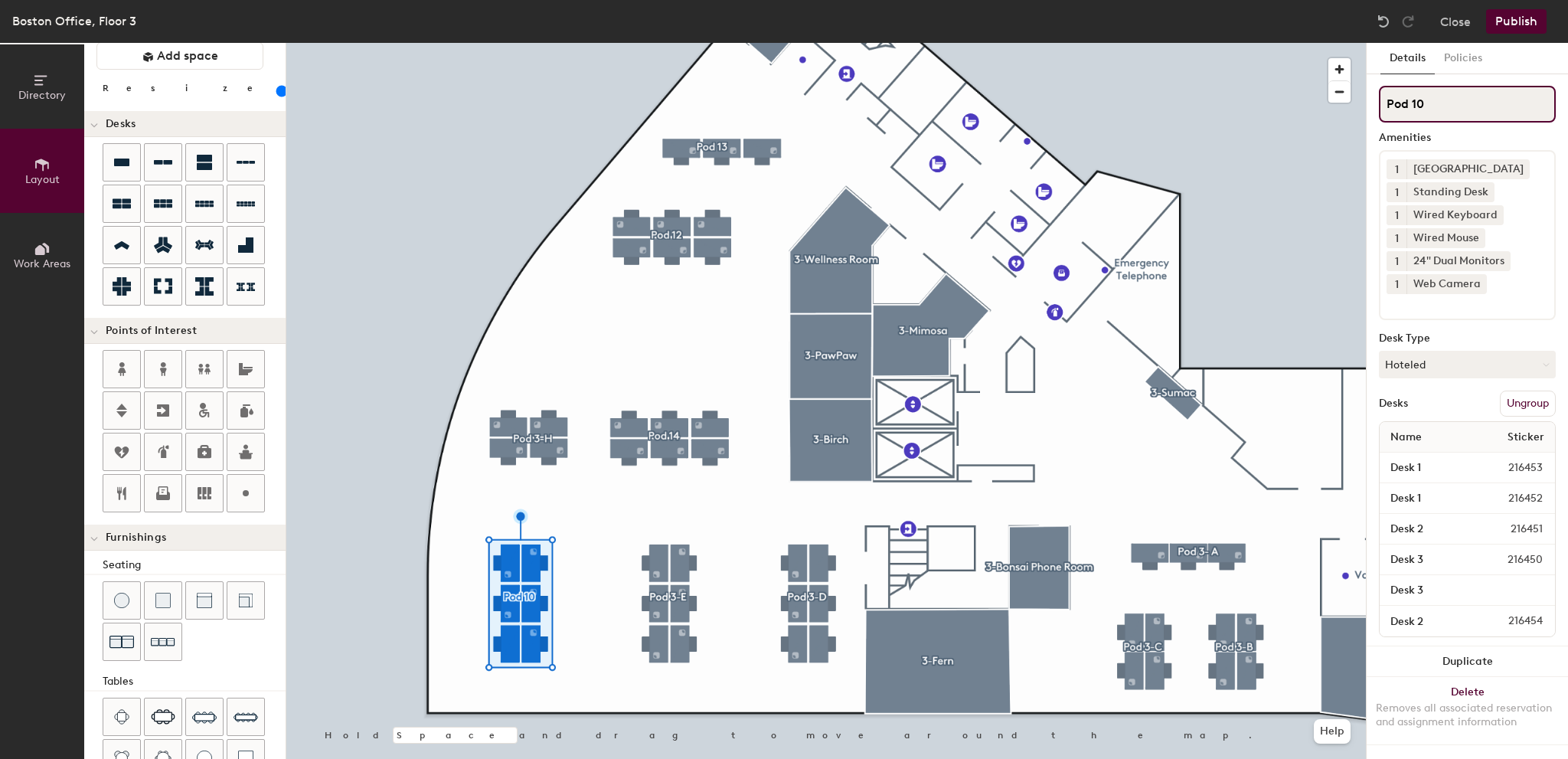
click at [1243, 105] on div "Directory Layout Work Areas Layout Add space Resize Desks Points of Interest Fu…" at bounding box center [784, 400] width 1568 height 716
paste input "3-"
type input "Pod 3-F"
click at [748, 43] on div at bounding box center [826, 43] width 1080 height 0
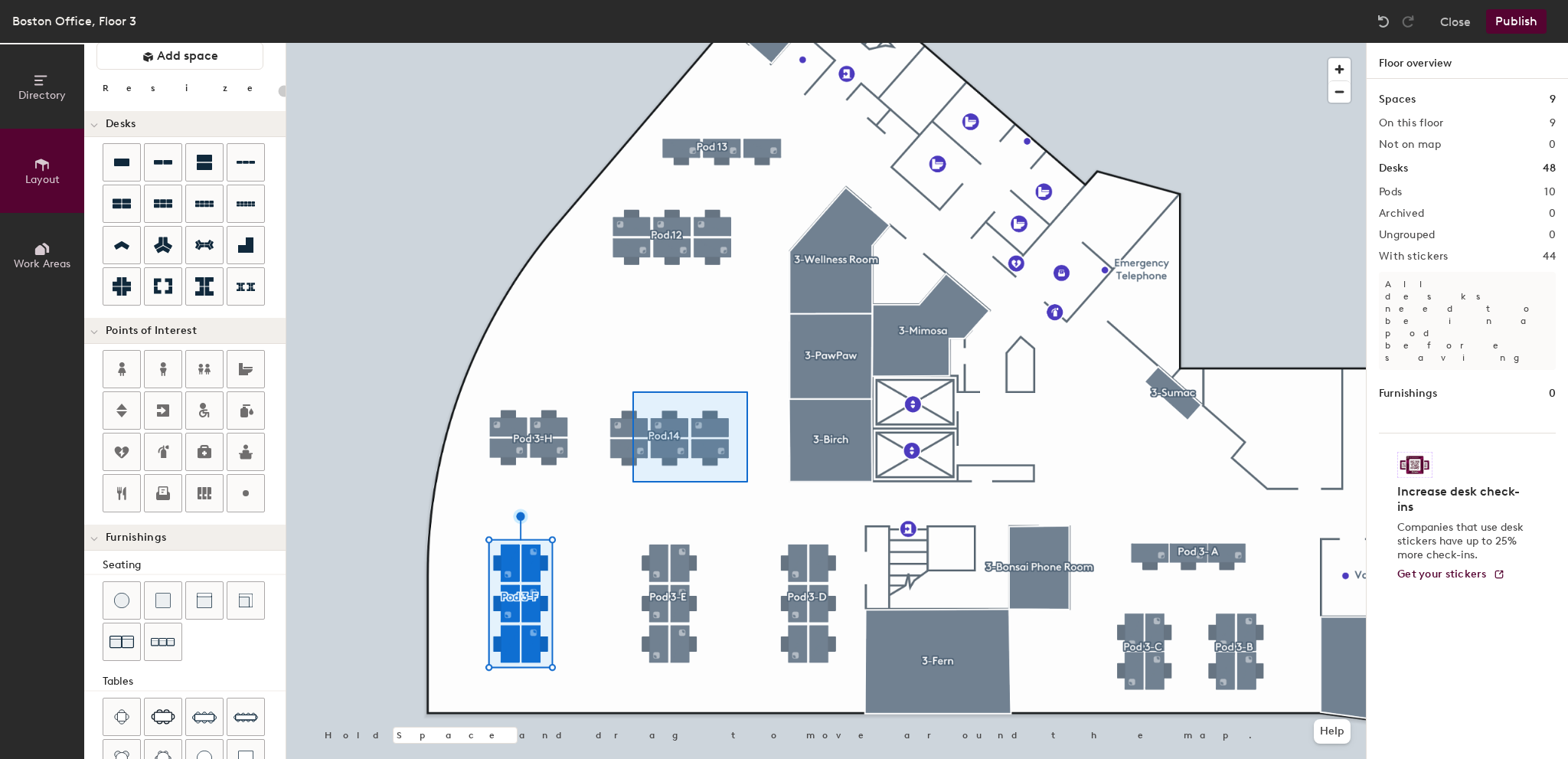
click at [631, 43] on div at bounding box center [826, 43] width 1080 height 0
type input "140"
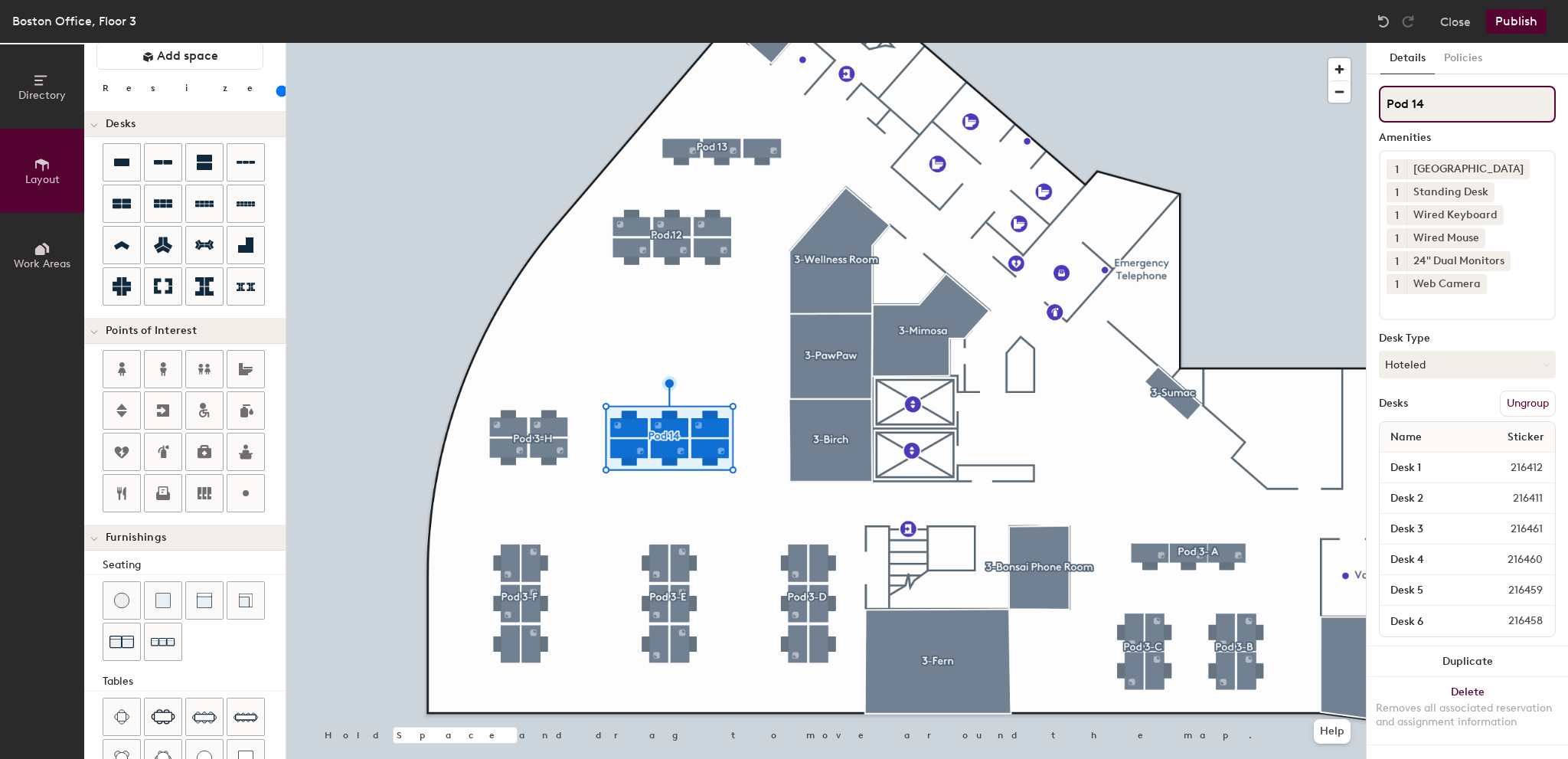
click at [1247, 101] on div "Directory Layout Work Areas Layout Add space Resize Desks Points of Interest Fu…" at bounding box center [784, 400] width 1568 height 716
paste input "3-"
type input "Pod 3-G"
drag, startPoint x: 1504, startPoint y: 113, endPoint x: 1377, endPoint y: 222, distance: 167.4
click at [693, 43] on div at bounding box center [826, 43] width 1080 height 0
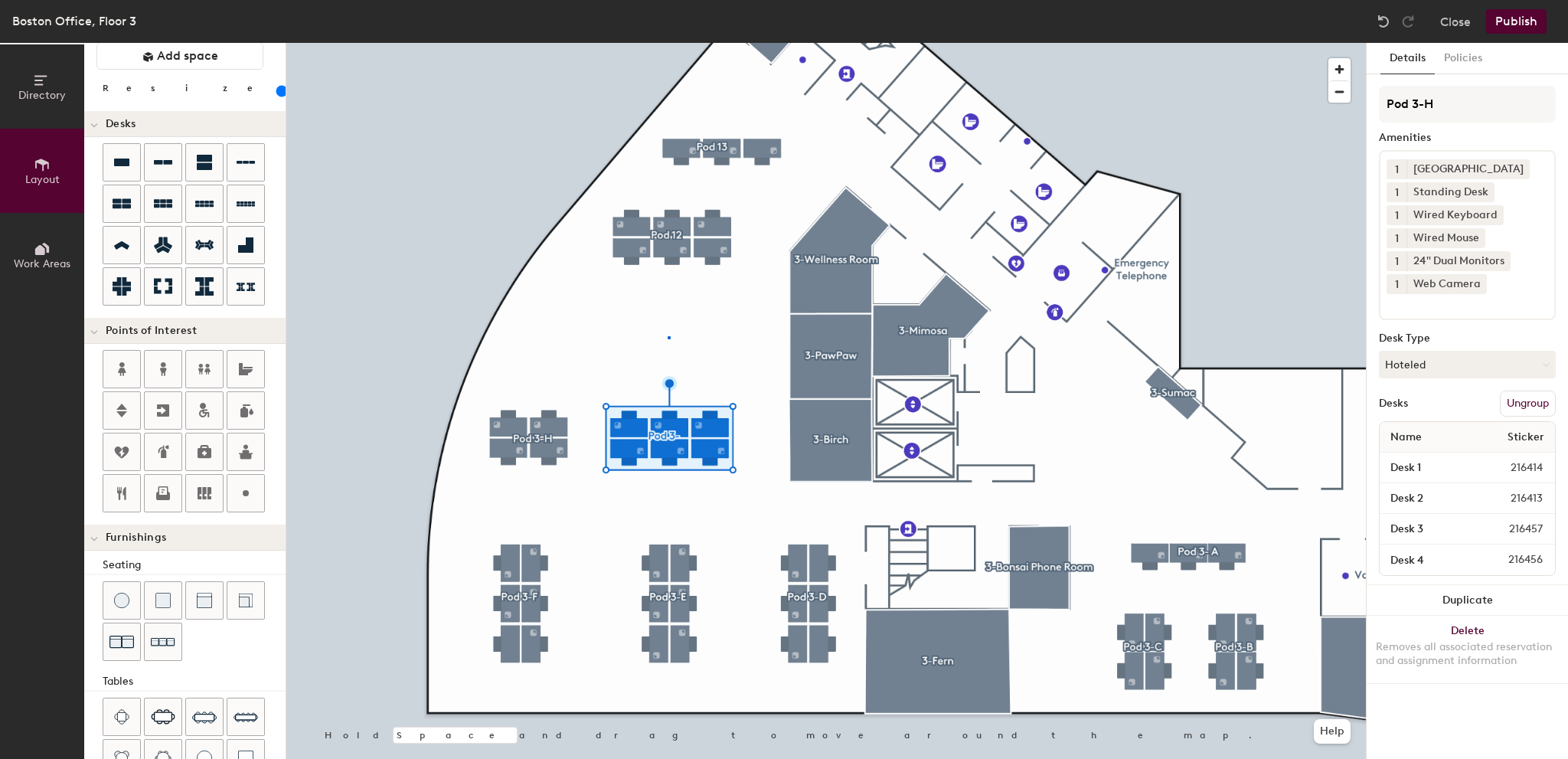
click at [669, 43] on div at bounding box center [826, 43] width 1080 height 0
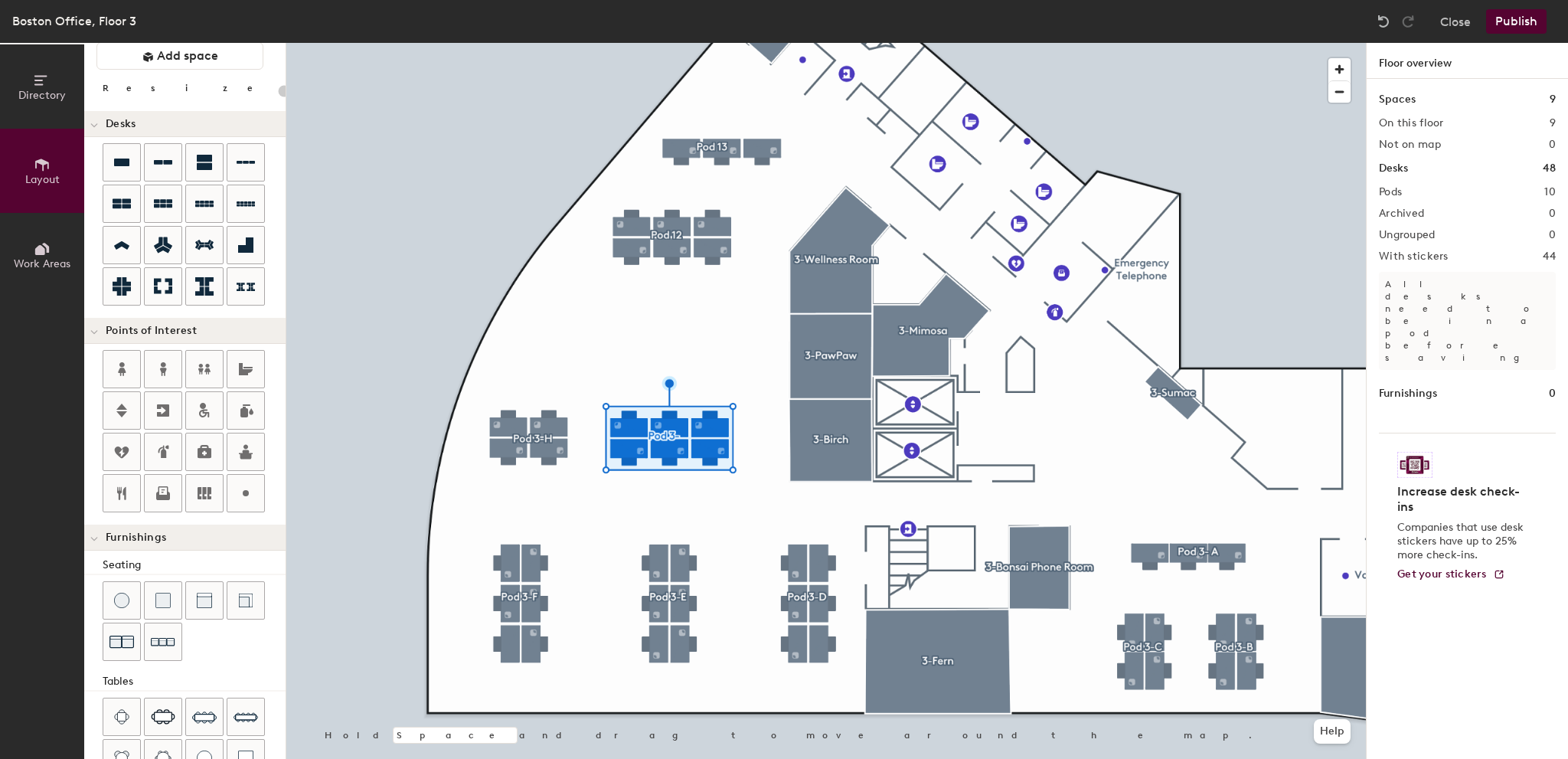
click at [640, 43] on div at bounding box center [826, 43] width 1080 height 0
type input "140"
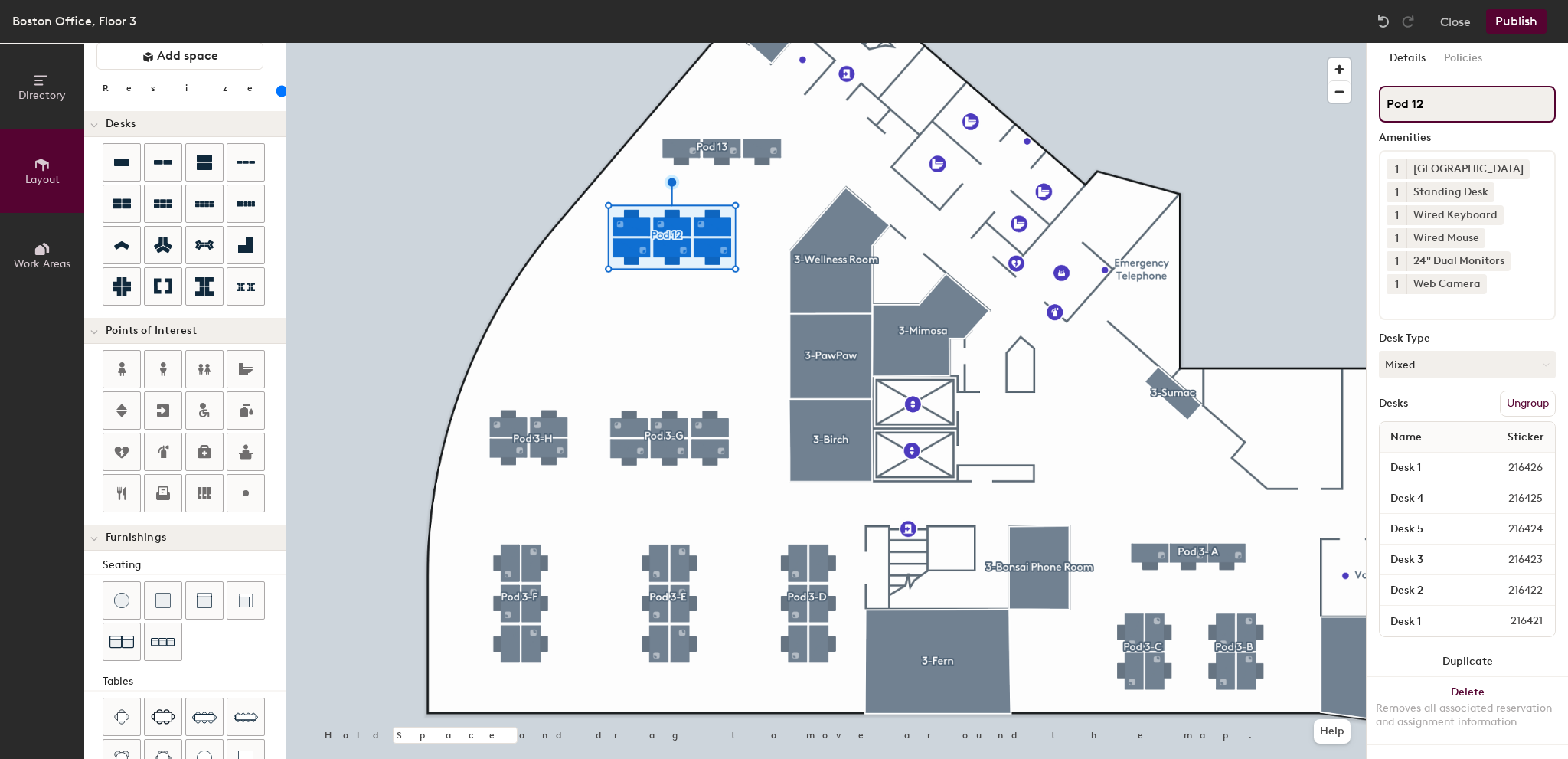
click at [1272, 106] on div "Directory Layout Work Areas Layout Add space Resize Desks Points of Interest Fu…" at bounding box center [784, 400] width 1568 height 716
paste input "3-"
type input "Pod 3-I"
drag, startPoint x: 1465, startPoint y: 110, endPoint x: 1370, endPoint y: 174, distance: 114.5
click at [778, 43] on div at bounding box center [826, 43] width 1080 height 0
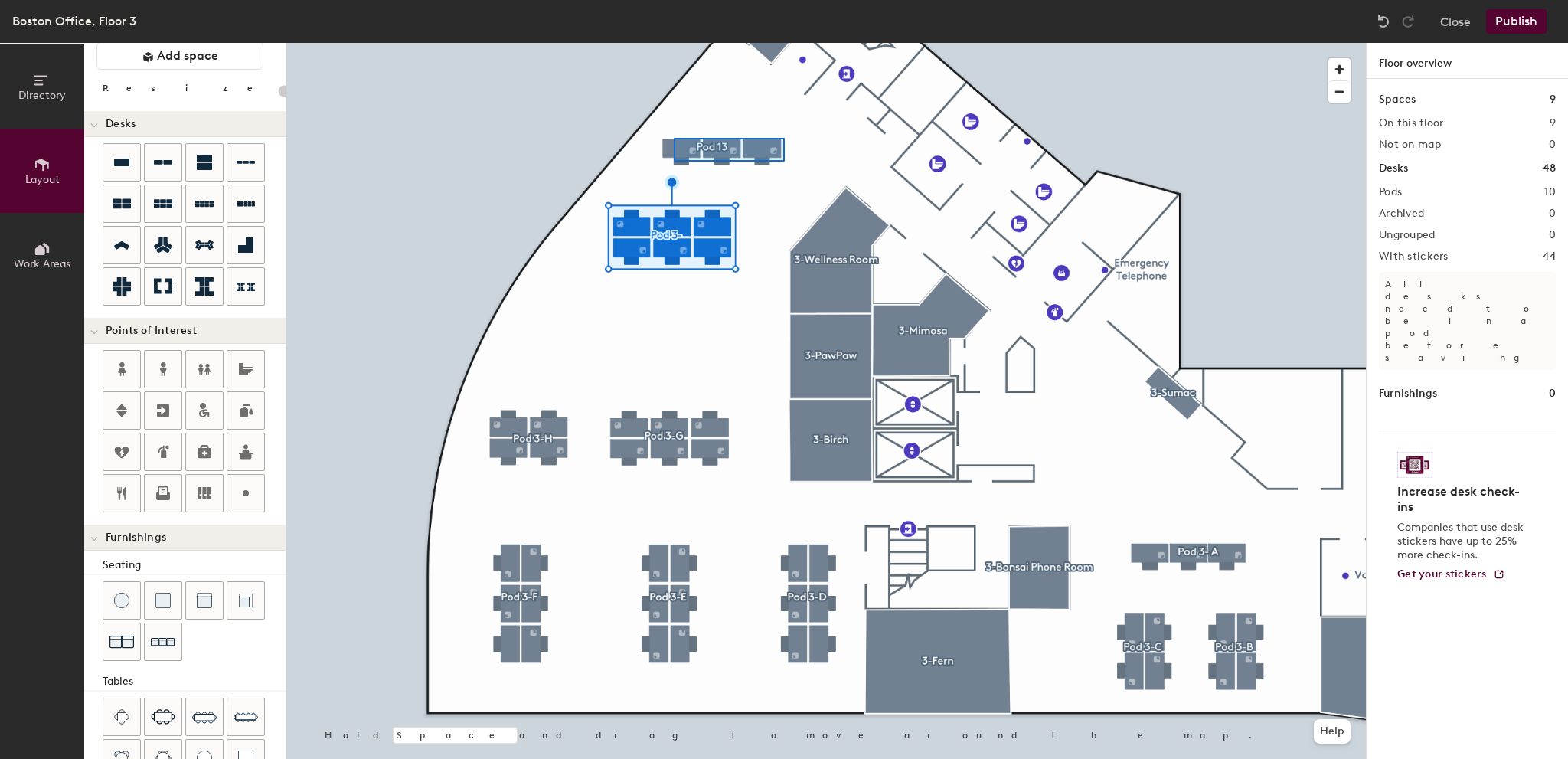
type input "140"
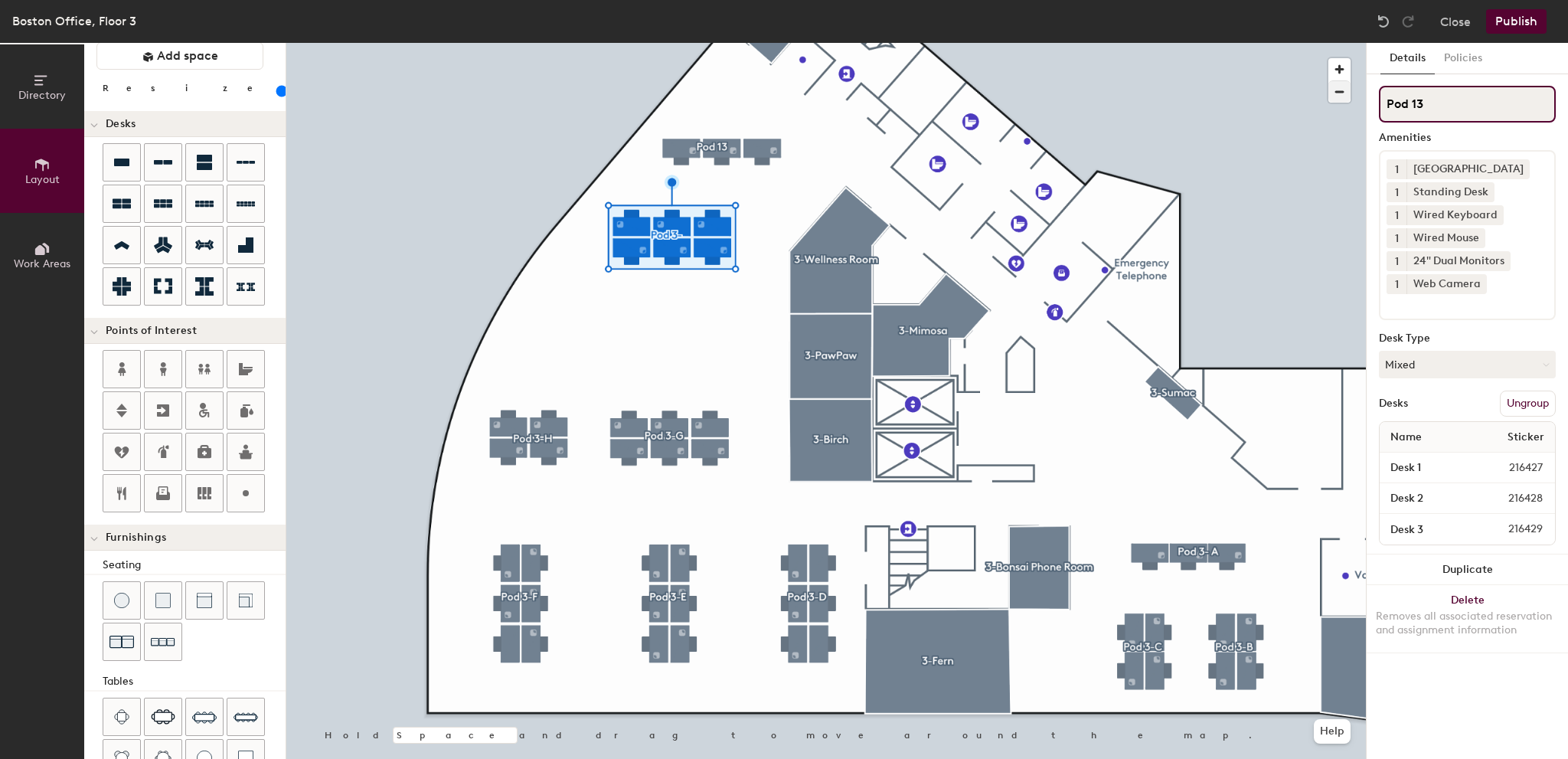
click at [1250, 84] on div "Directory Layout Work Areas Layout Add space Resize Desks Points of Interest Fu…" at bounding box center [784, 400] width 1568 height 716
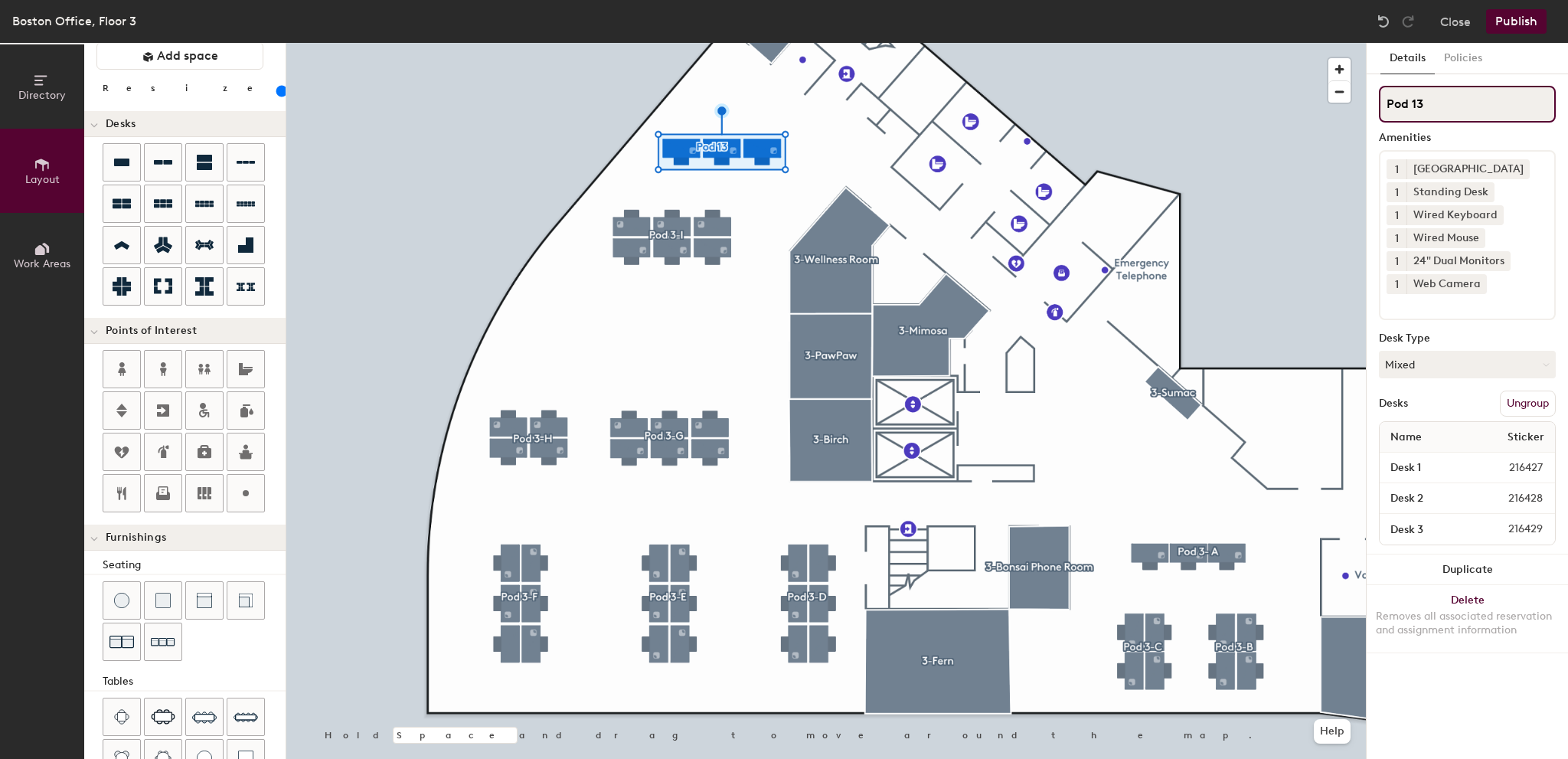
paste input "3-"
type input "Pod 3-J"
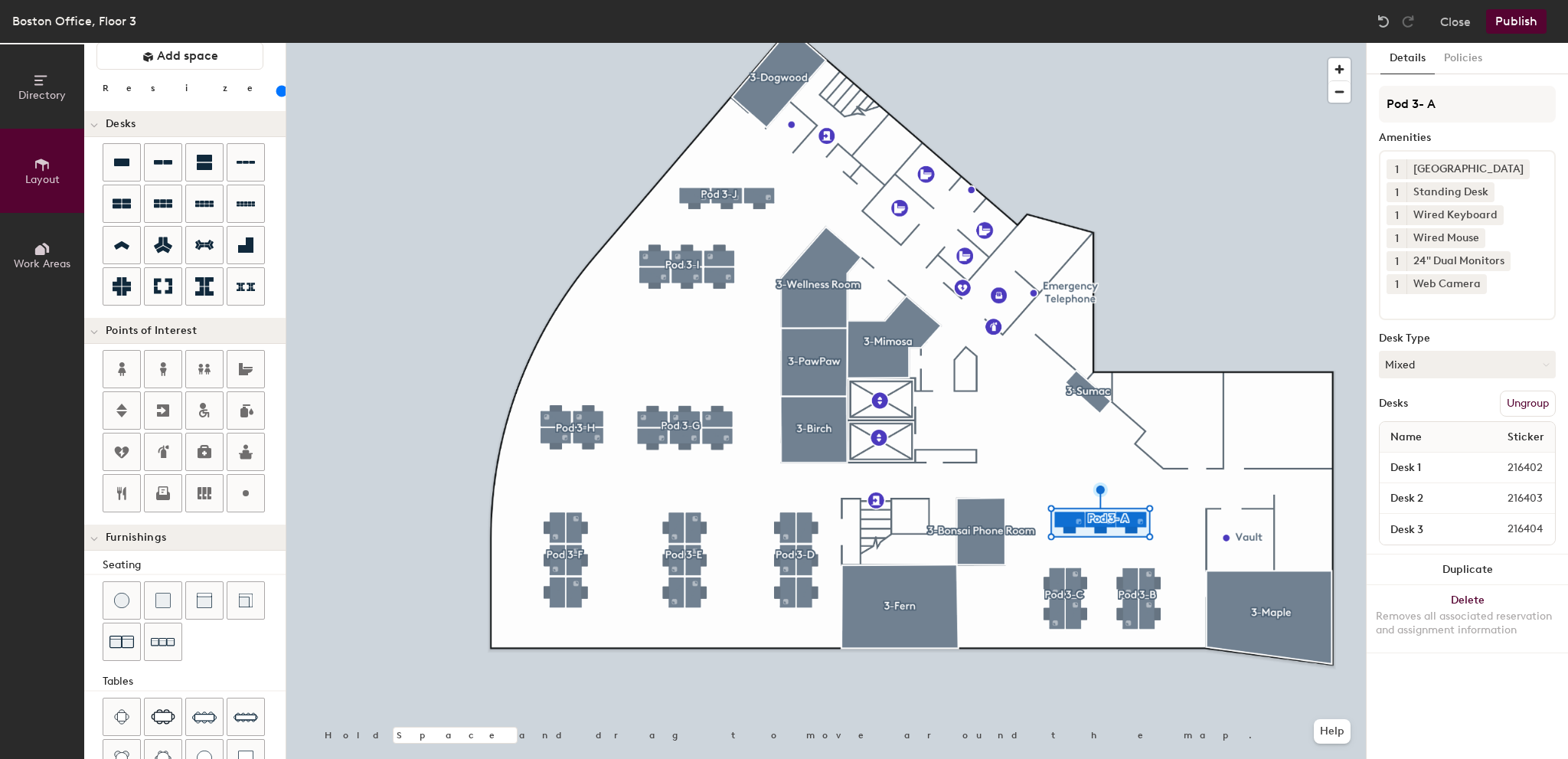
click at [1523, 29] on button "Publish" at bounding box center [1517, 22] width 61 height 24
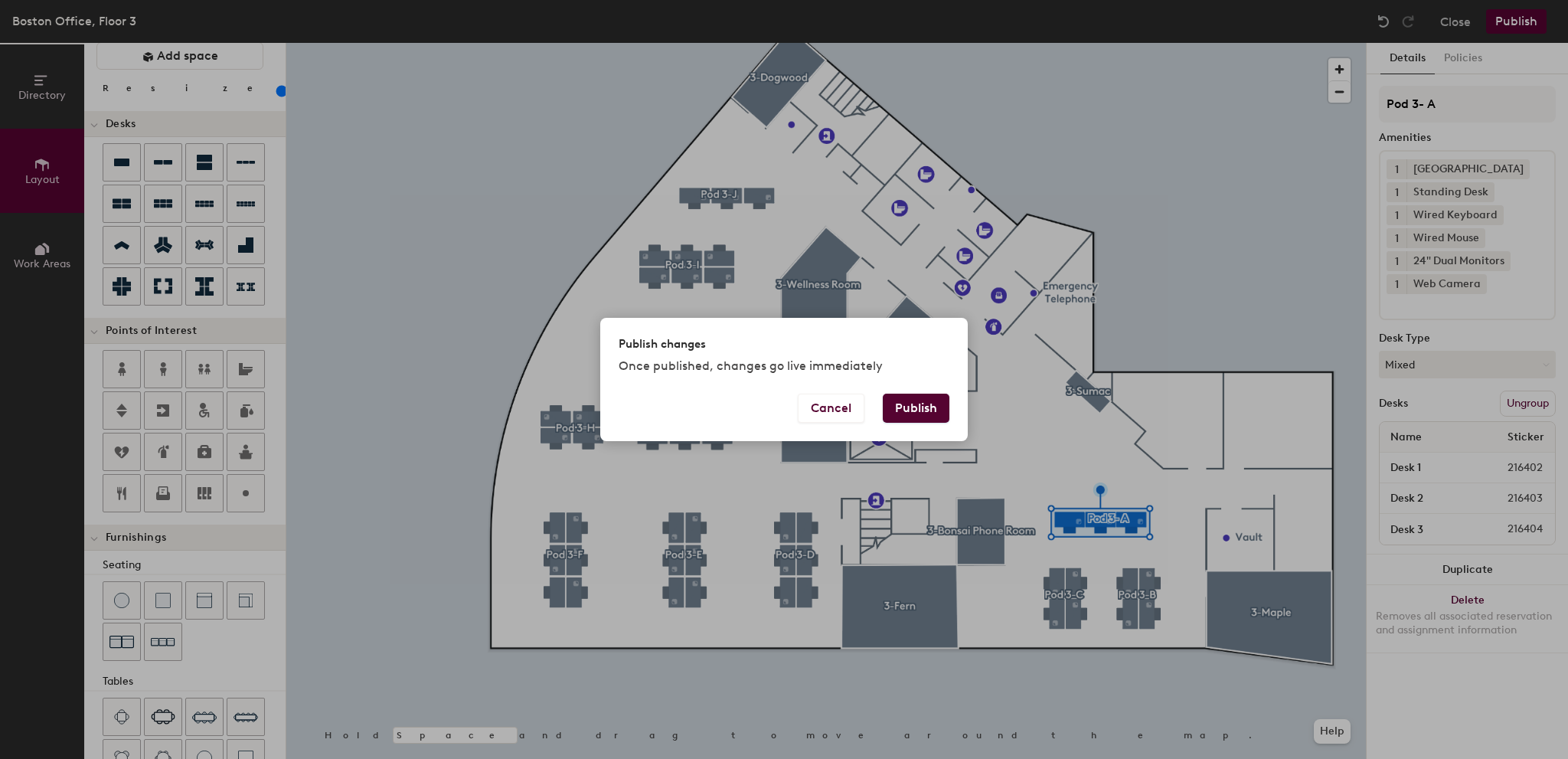
click at [924, 405] on button "Publish" at bounding box center [916, 407] width 67 height 29
type input "20"
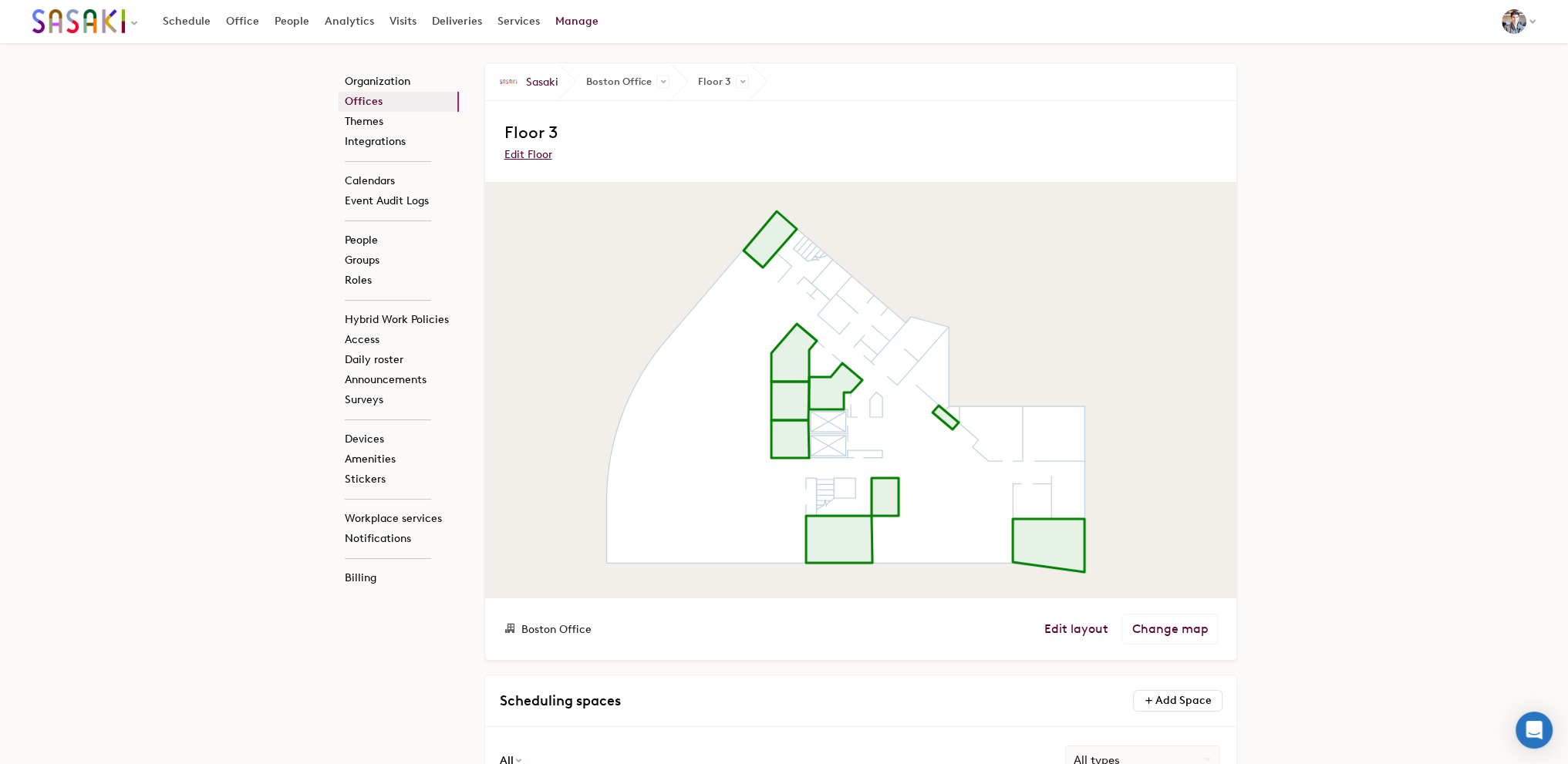
drag, startPoint x: 1398, startPoint y: 319, endPoint x: 1234, endPoint y: 232, distance: 185.6
click at [1394, 317] on div "Organization Offices Themes Integrations Calendars Event Audit Logs People Grou…" at bounding box center [784, 723] width 1568 height 1360
click at [746, 81] on span at bounding box center [742, 81] width 13 height 13
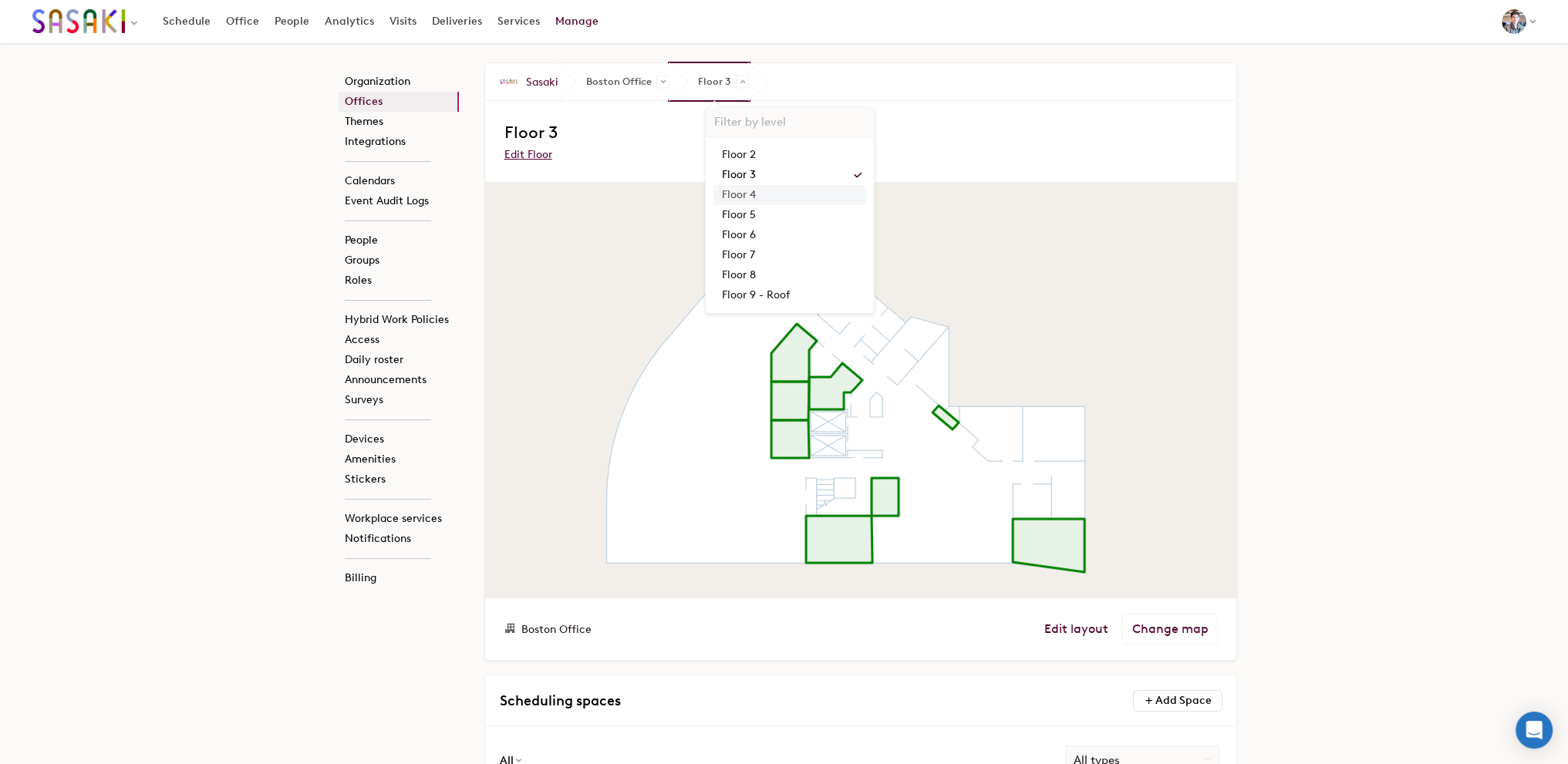
click at [756, 189] on link "Floor 4" at bounding box center [790, 195] width 153 height 20
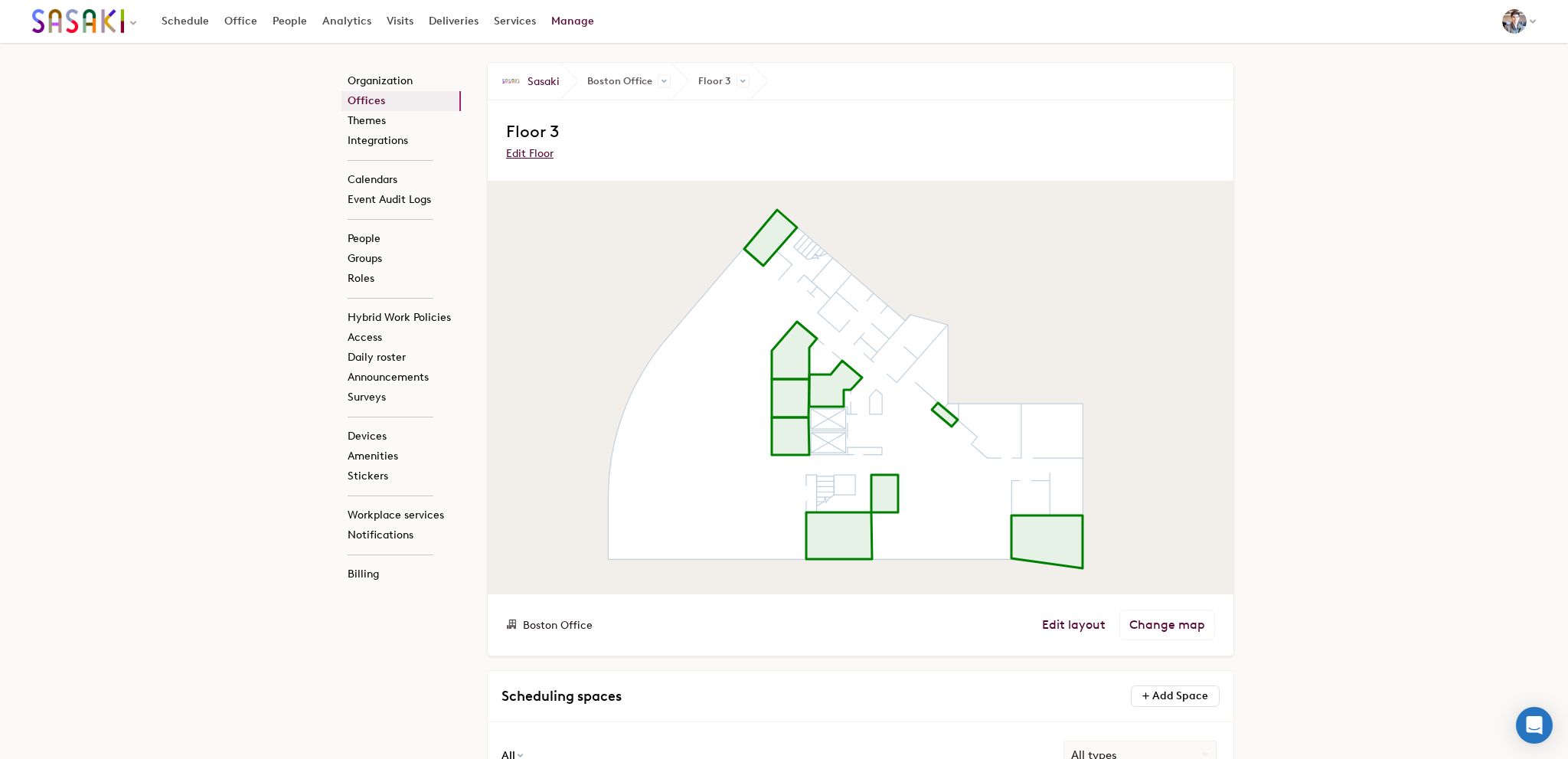
click at [1297, 218] on div "Organization Offices Themes Integrations Calendars Event Audit Logs People Grou…" at bounding box center [784, 718] width 1568 height 1351
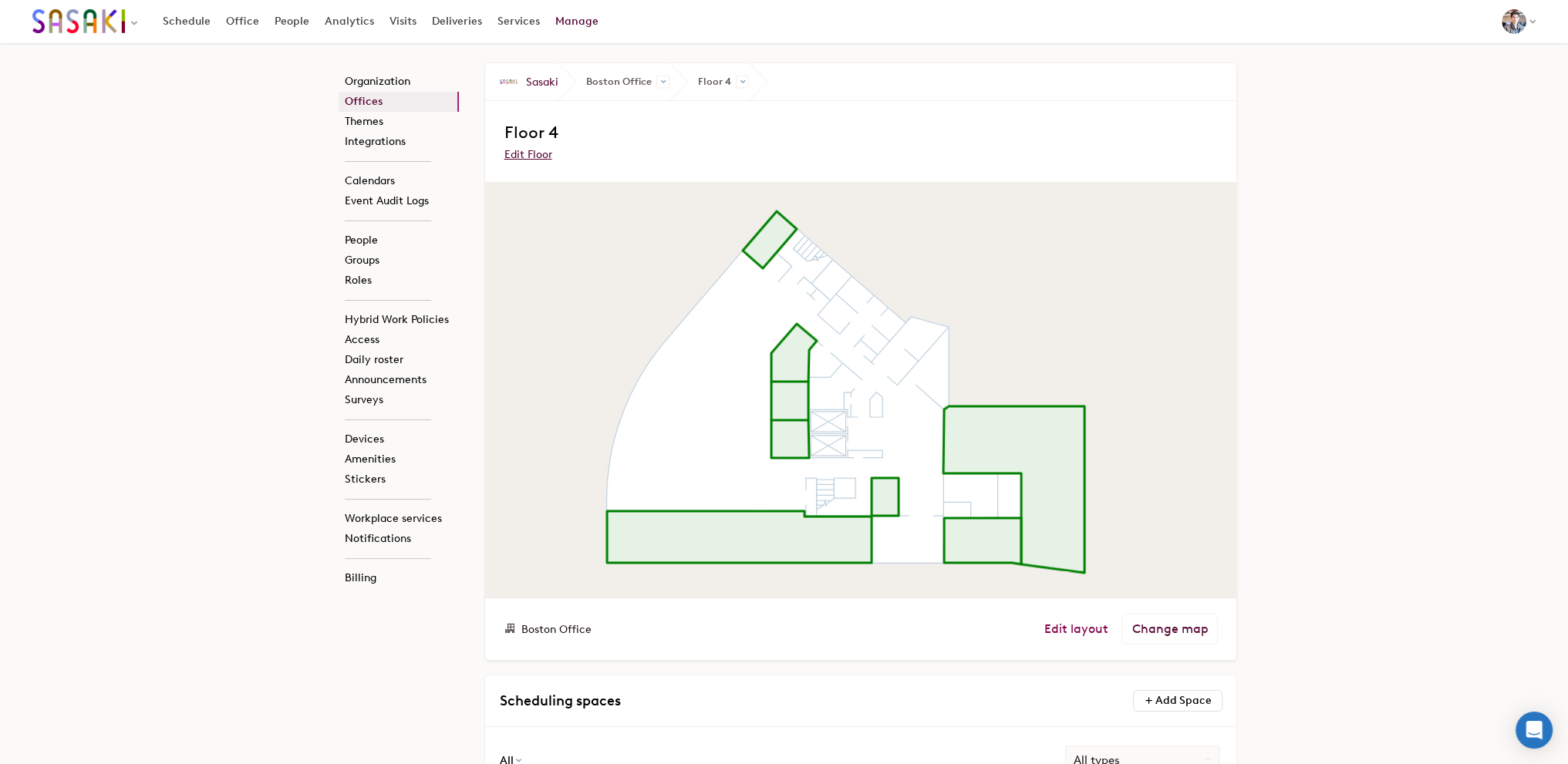
click at [1075, 626] on link "Edit layout" at bounding box center [1075, 629] width 64 height 16
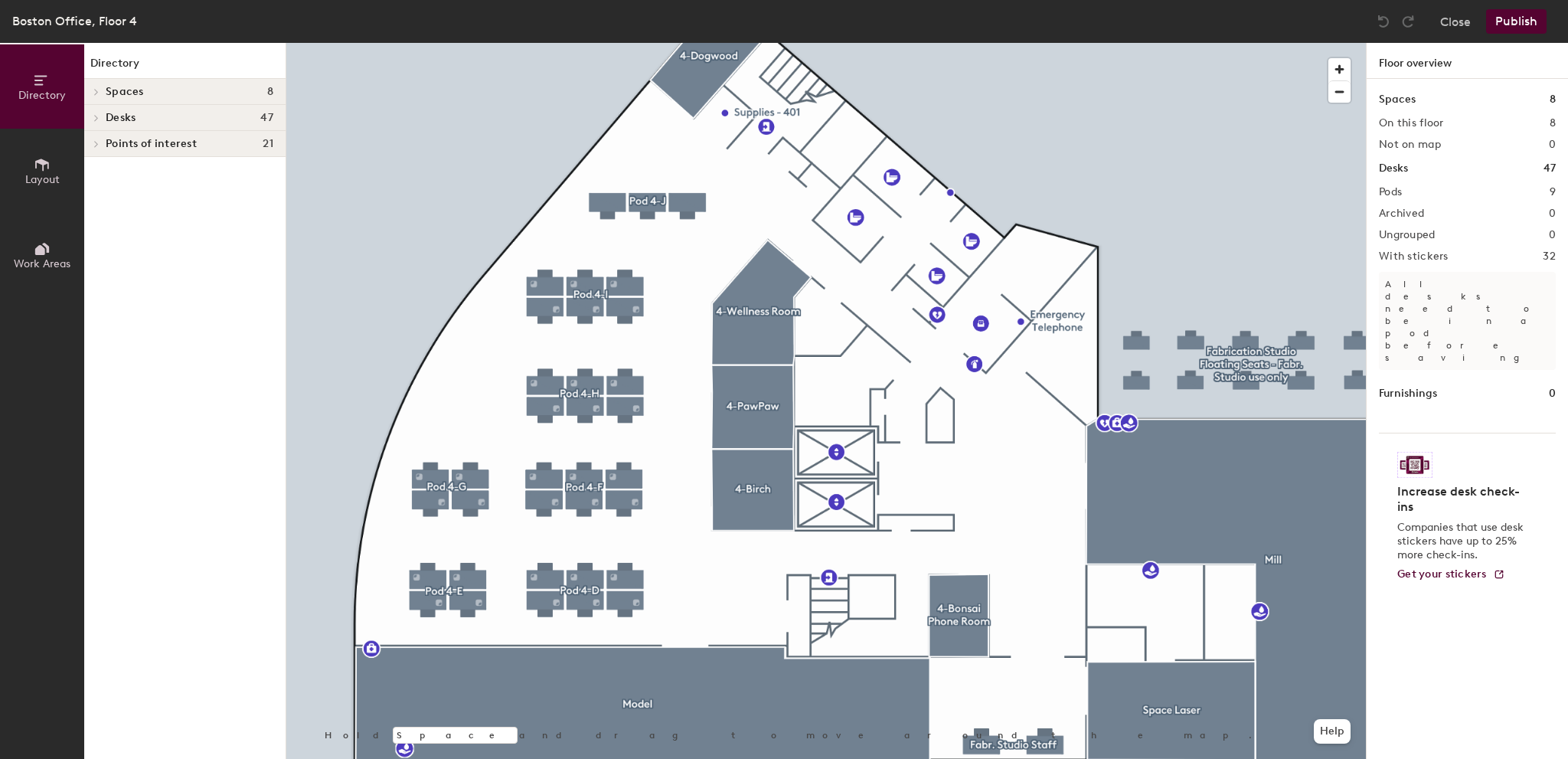
click at [1049, 43] on div at bounding box center [826, 43] width 1080 height 0
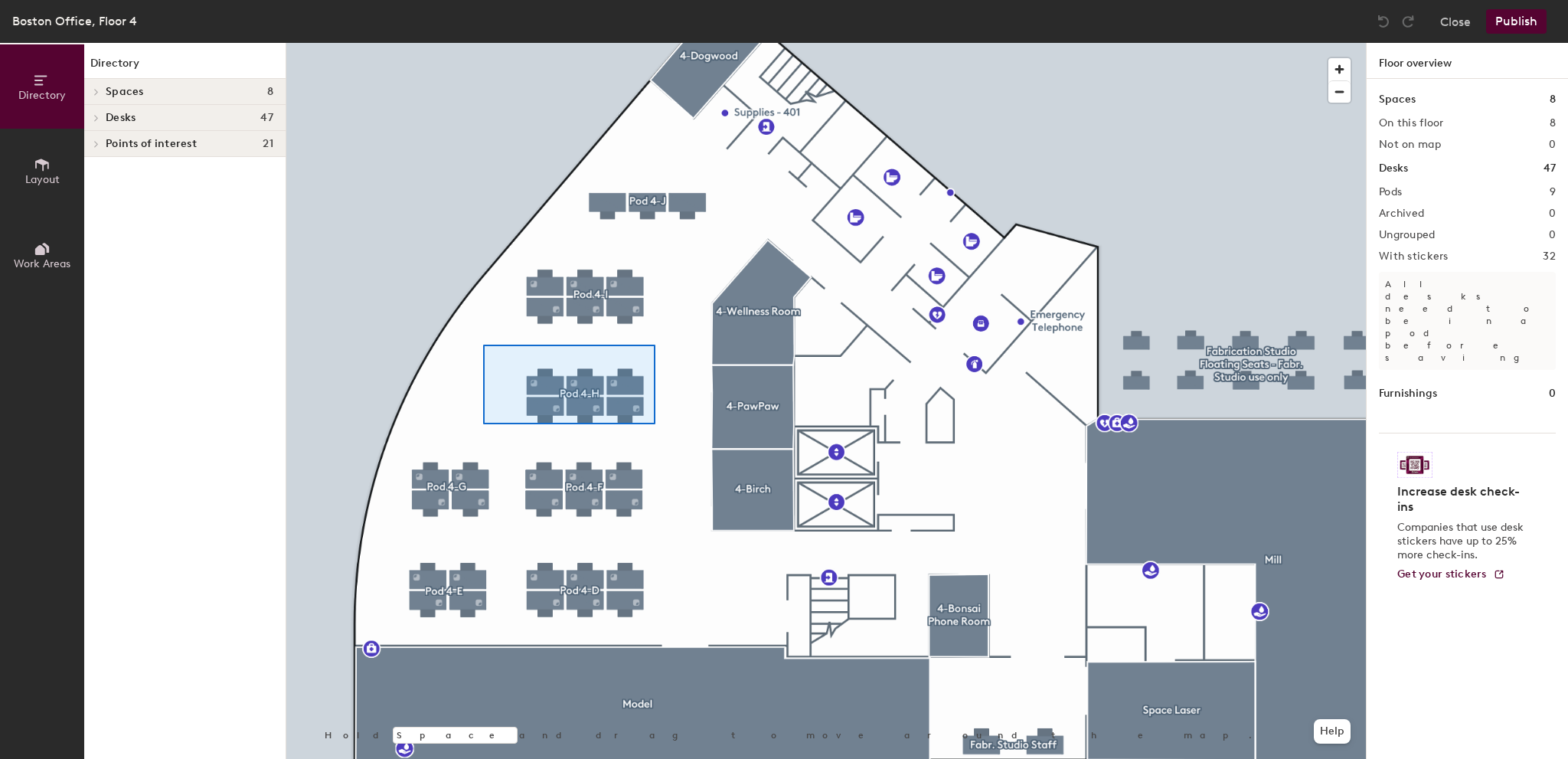
click at [483, 43] on div at bounding box center [826, 43] width 1080 height 0
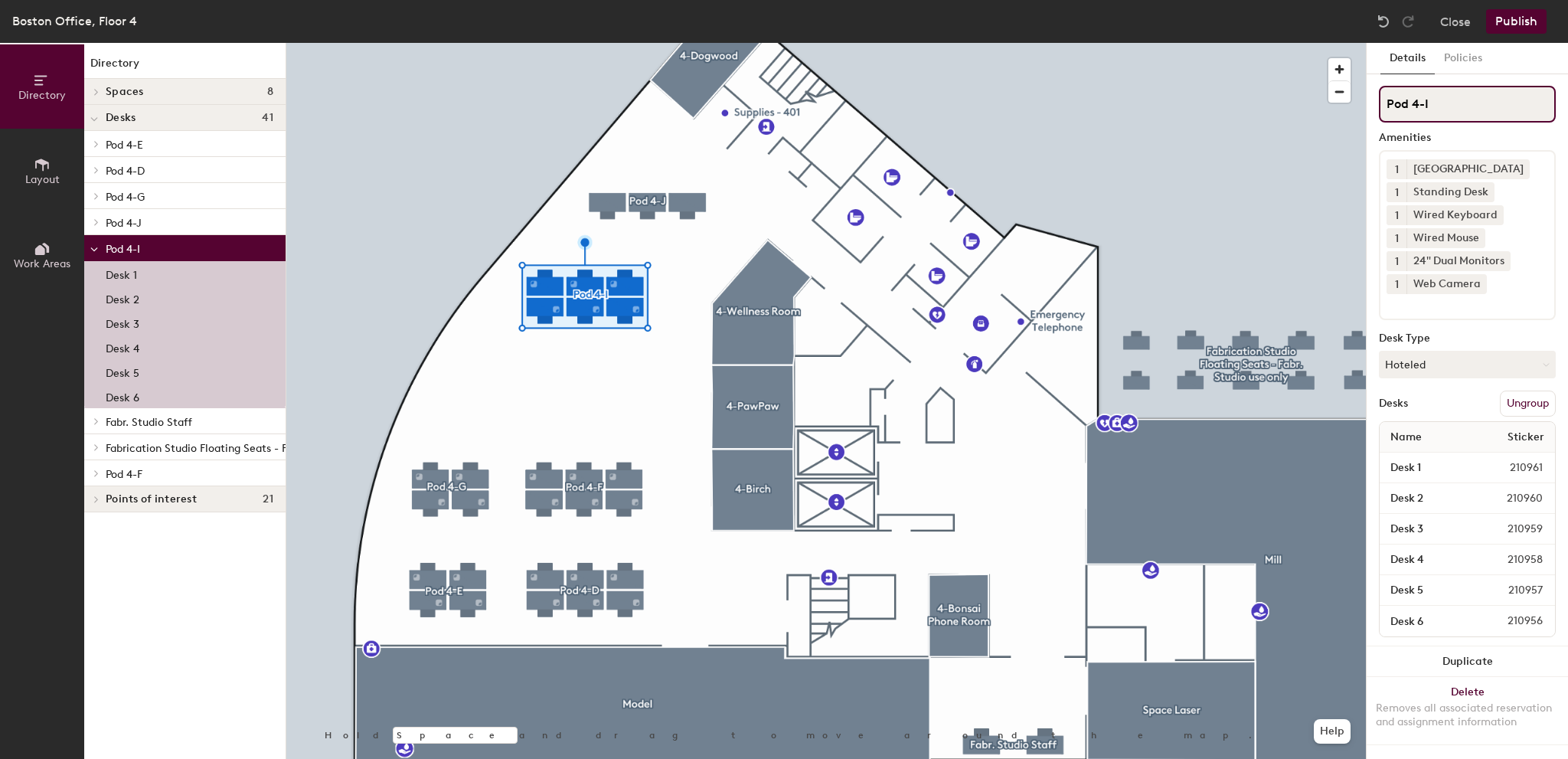
click at [1460, 110] on input "Pod 4-I" at bounding box center [1467, 104] width 177 height 37
type input "Pod 4-H"
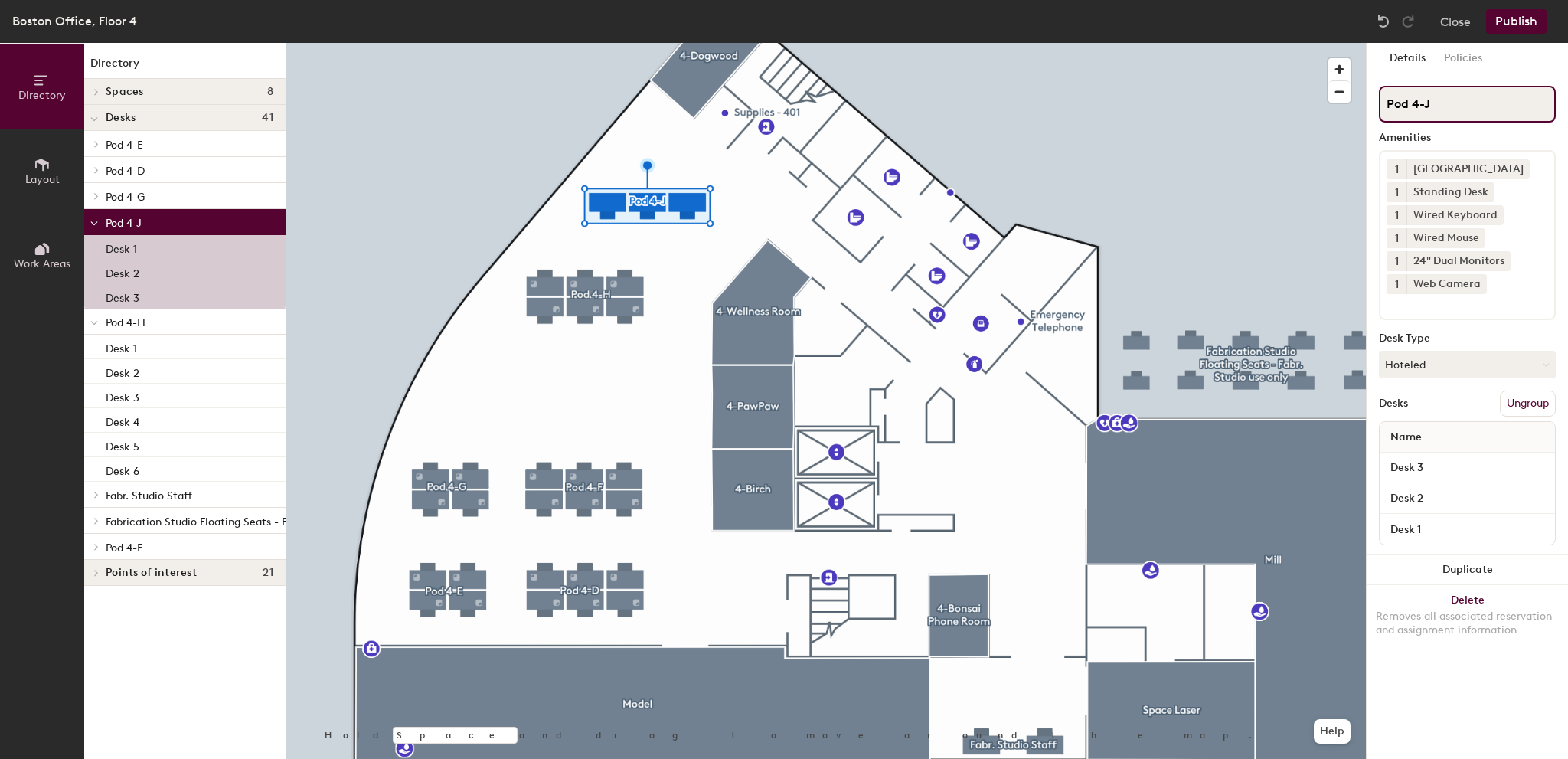
click at [1462, 95] on input "Pod 4-J" at bounding box center [1467, 104] width 177 height 37
type input "Pod 4-I"
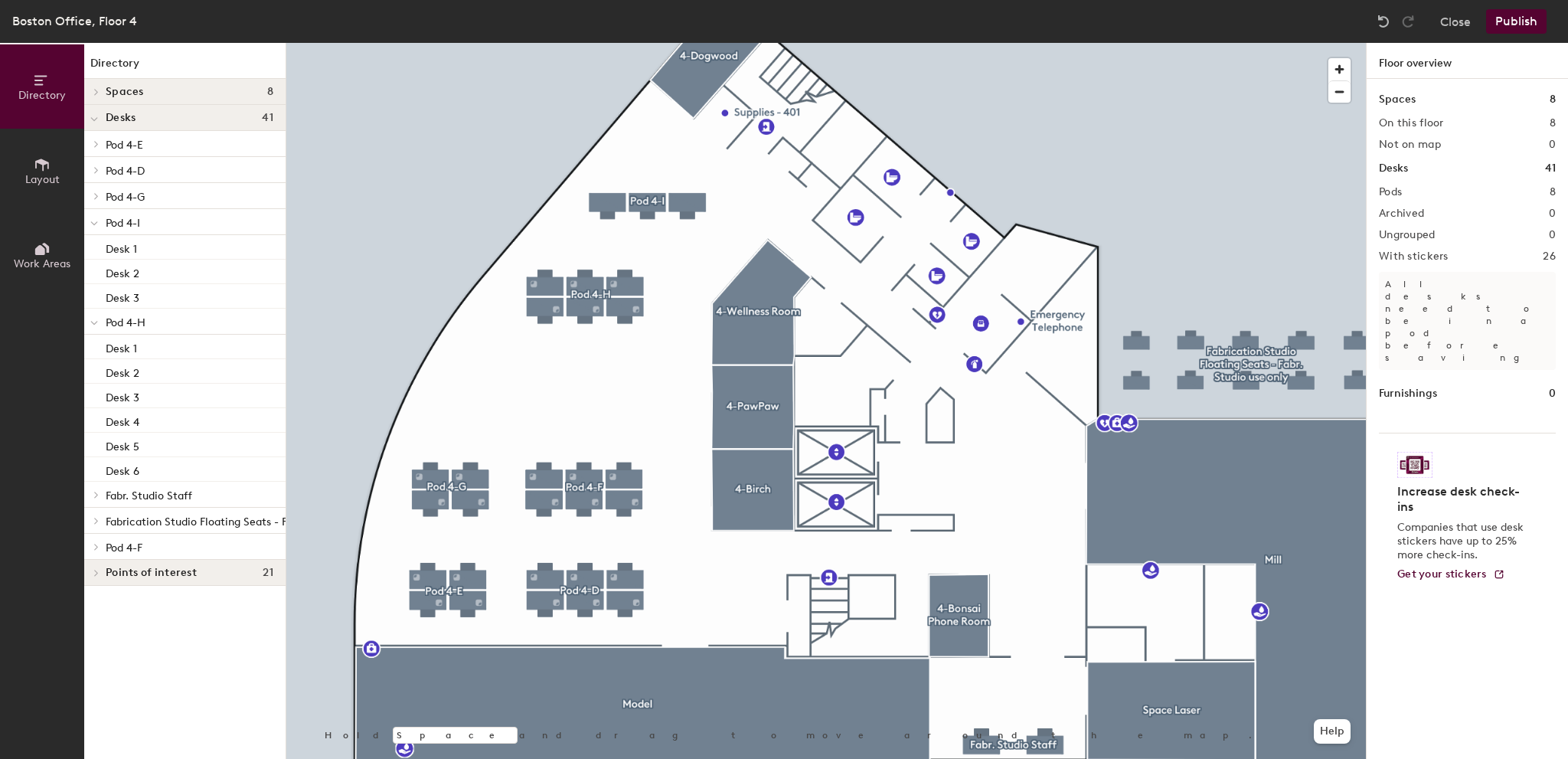
click at [1522, 10] on button "Publish" at bounding box center [1517, 22] width 61 height 24
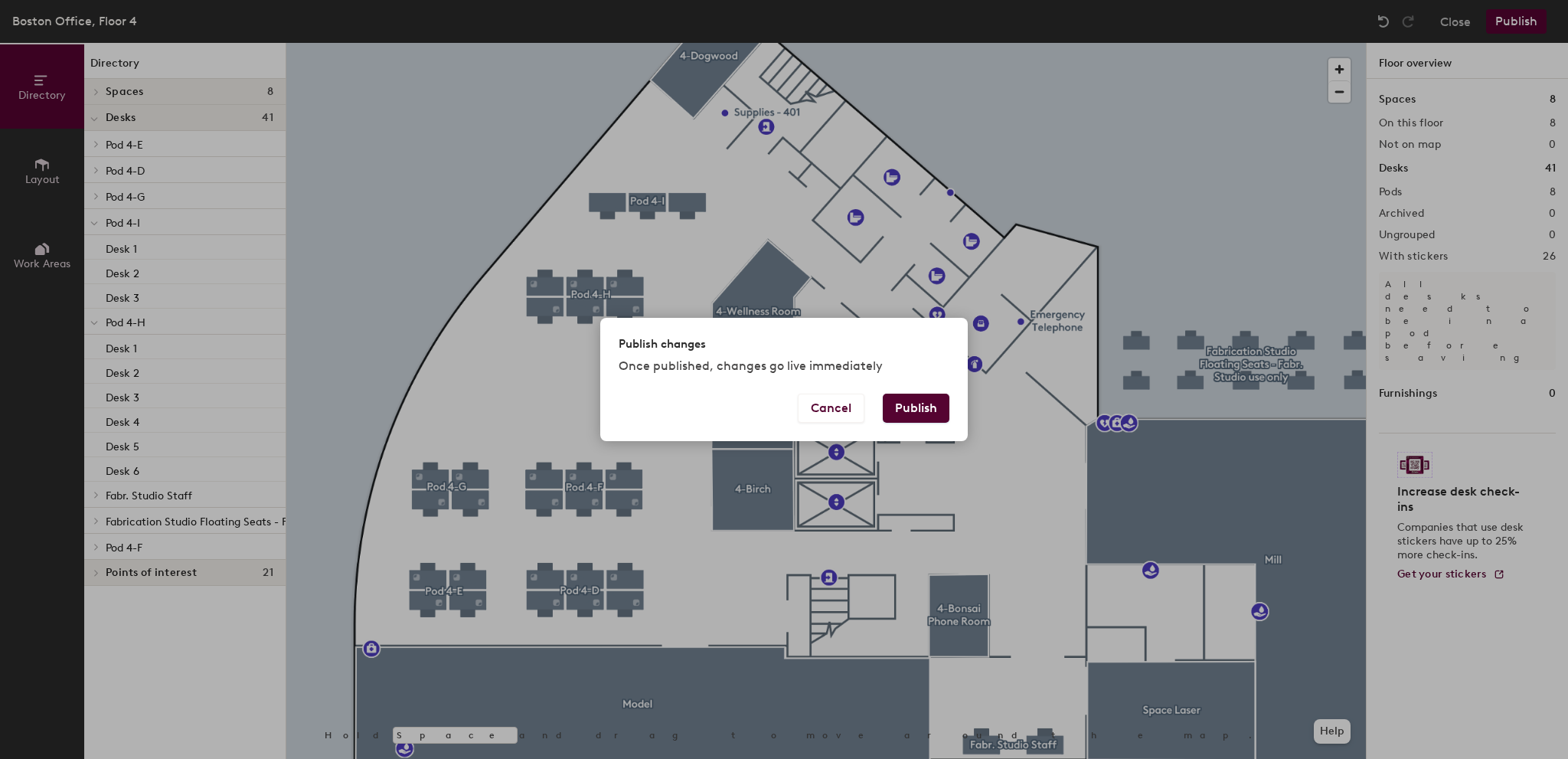
click at [936, 404] on button "Publish" at bounding box center [916, 407] width 67 height 29
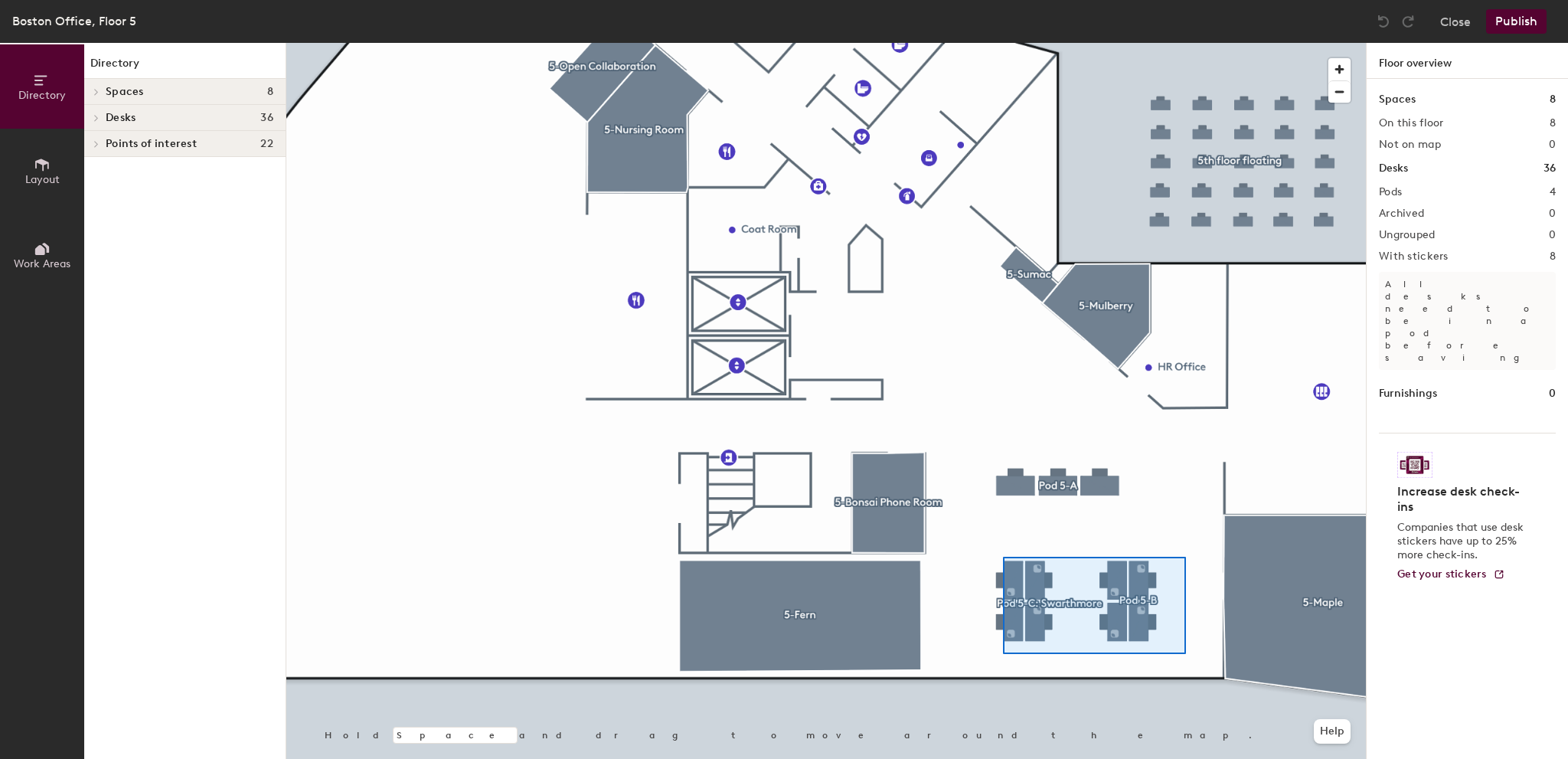
click at [988, 43] on div at bounding box center [826, 43] width 1080 height 0
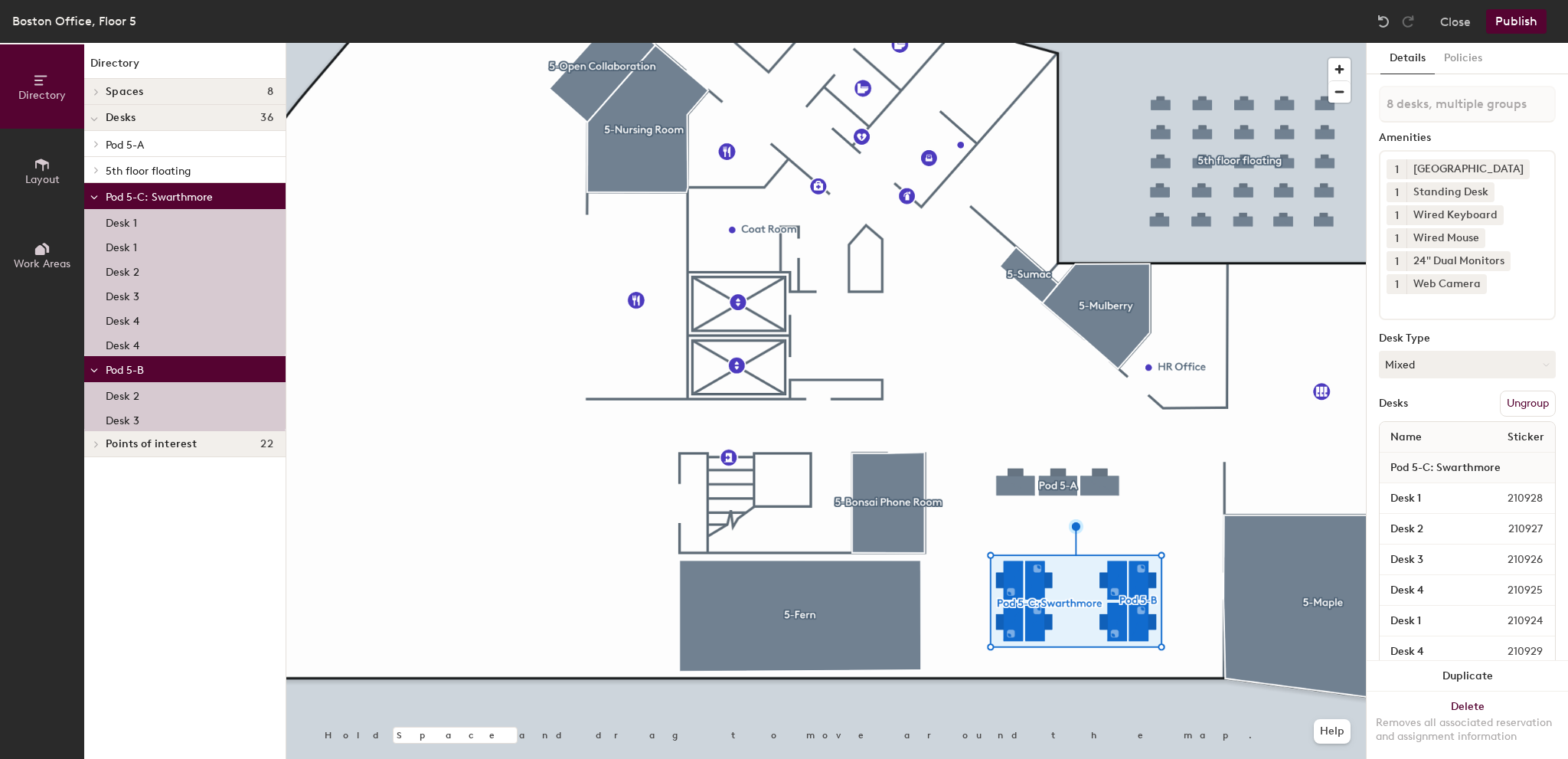
click at [1526, 410] on button "Ungroup" at bounding box center [1528, 404] width 56 height 26
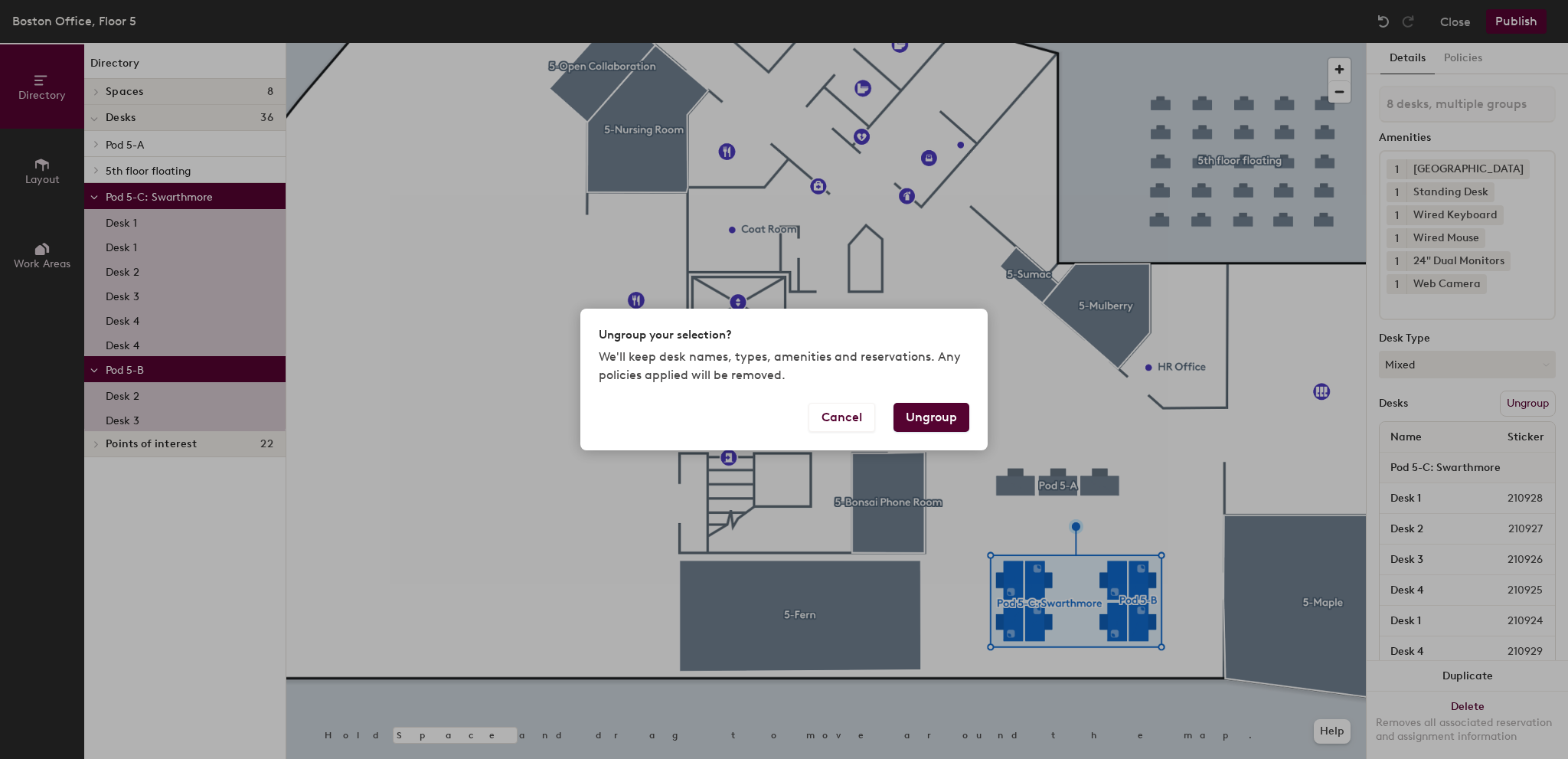
click at [946, 419] on button "Ungroup" at bounding box center [931, 417] width 76 height 29
type input "8 desks"
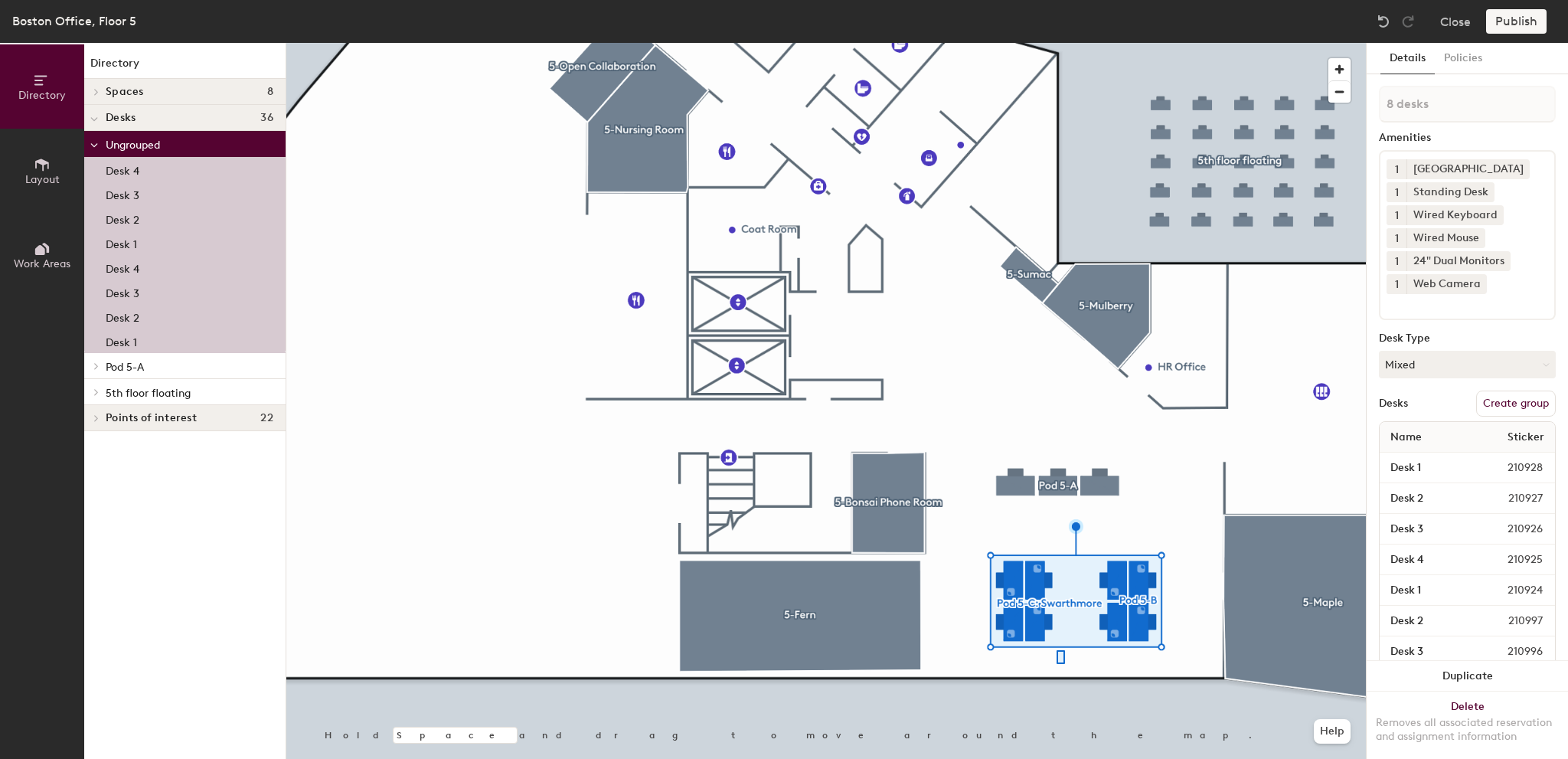
click at [1048, 43] on div at bounding box center [826, 43] width 1080 height 0
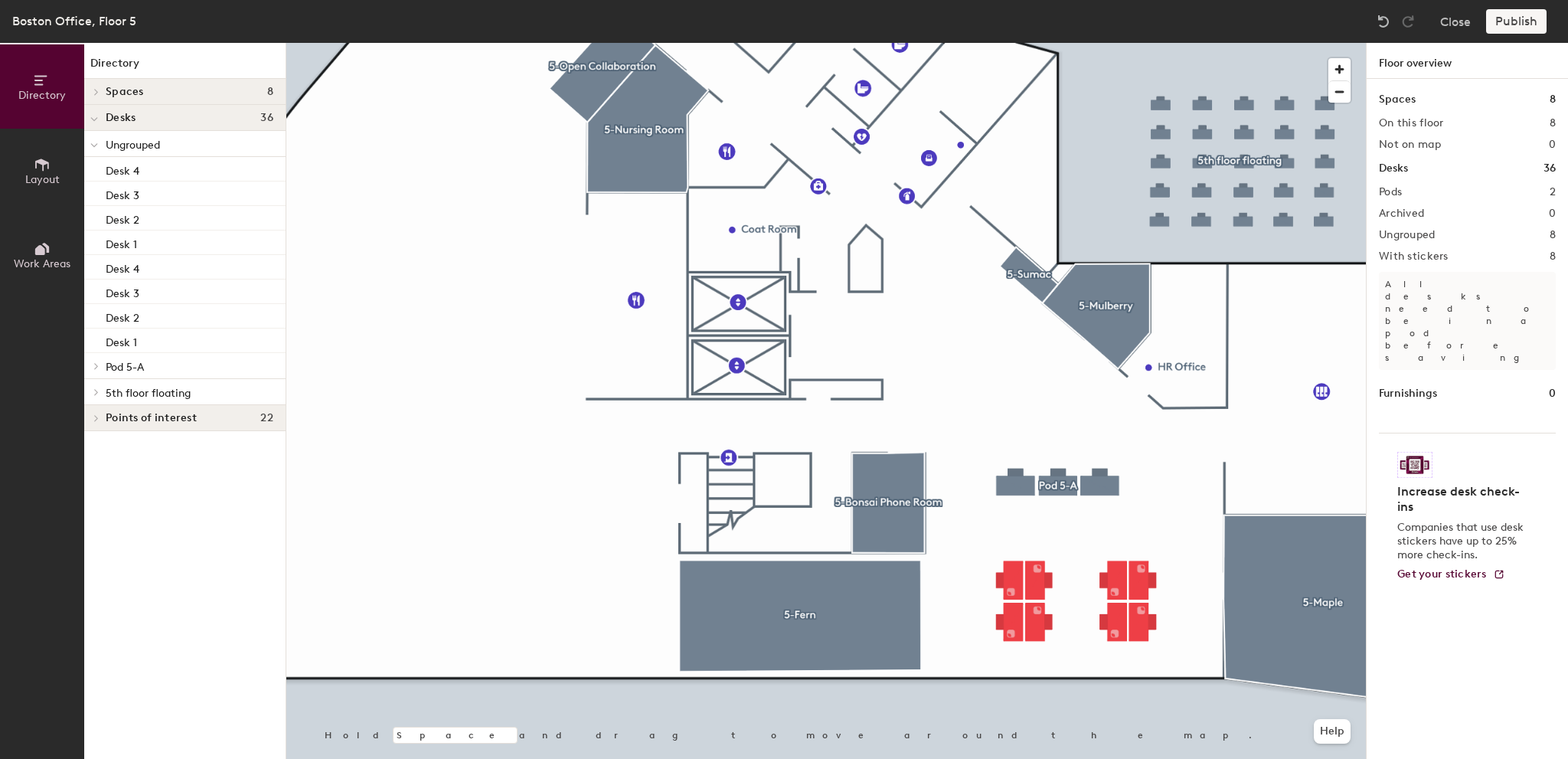
click at [982, 43] on div at bounding box center [826, 43] width 1080 height 0
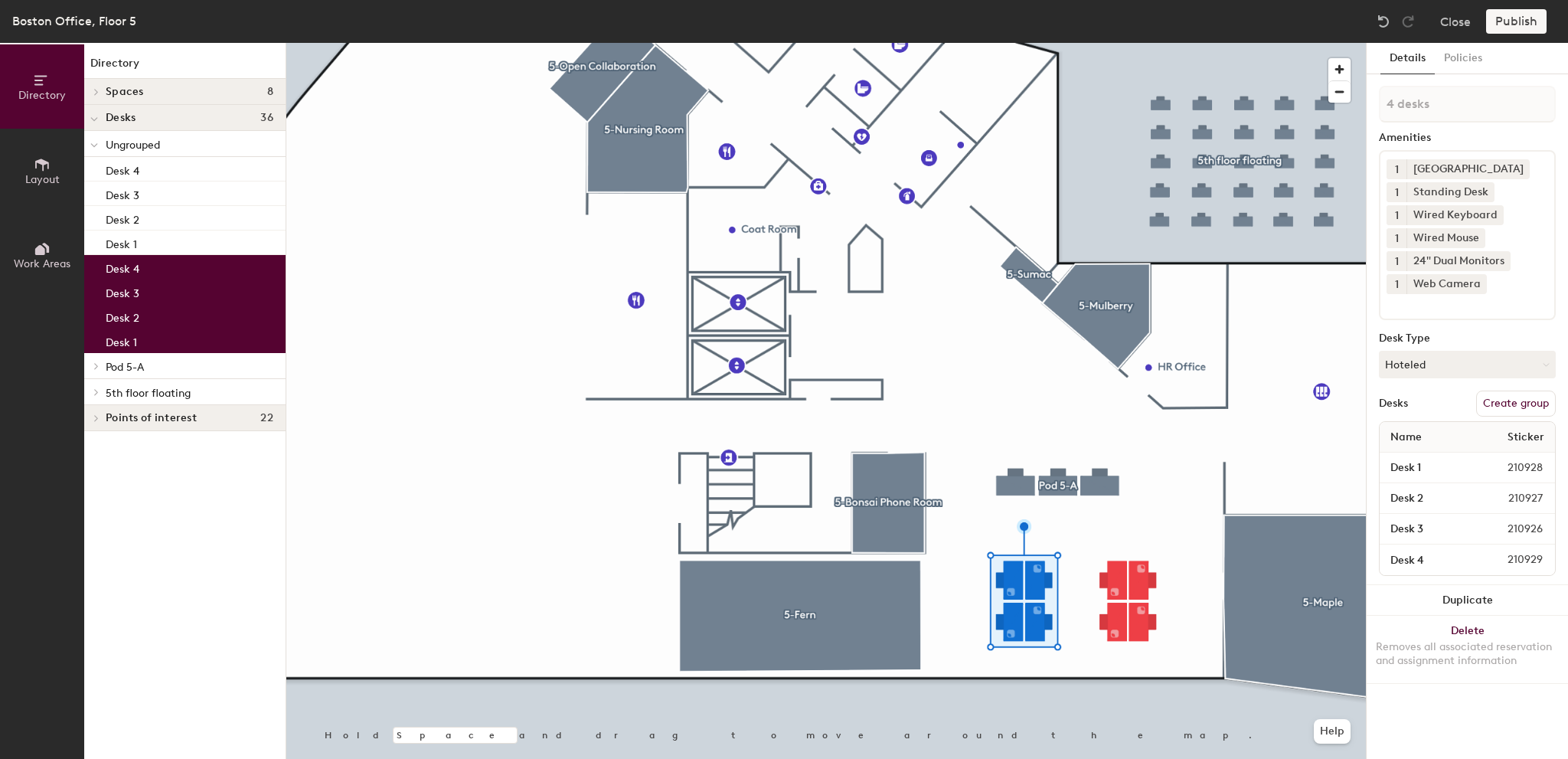
click at [1507, 401] on button "Create group" at bounding box center [1517, 404] width 80 height 26
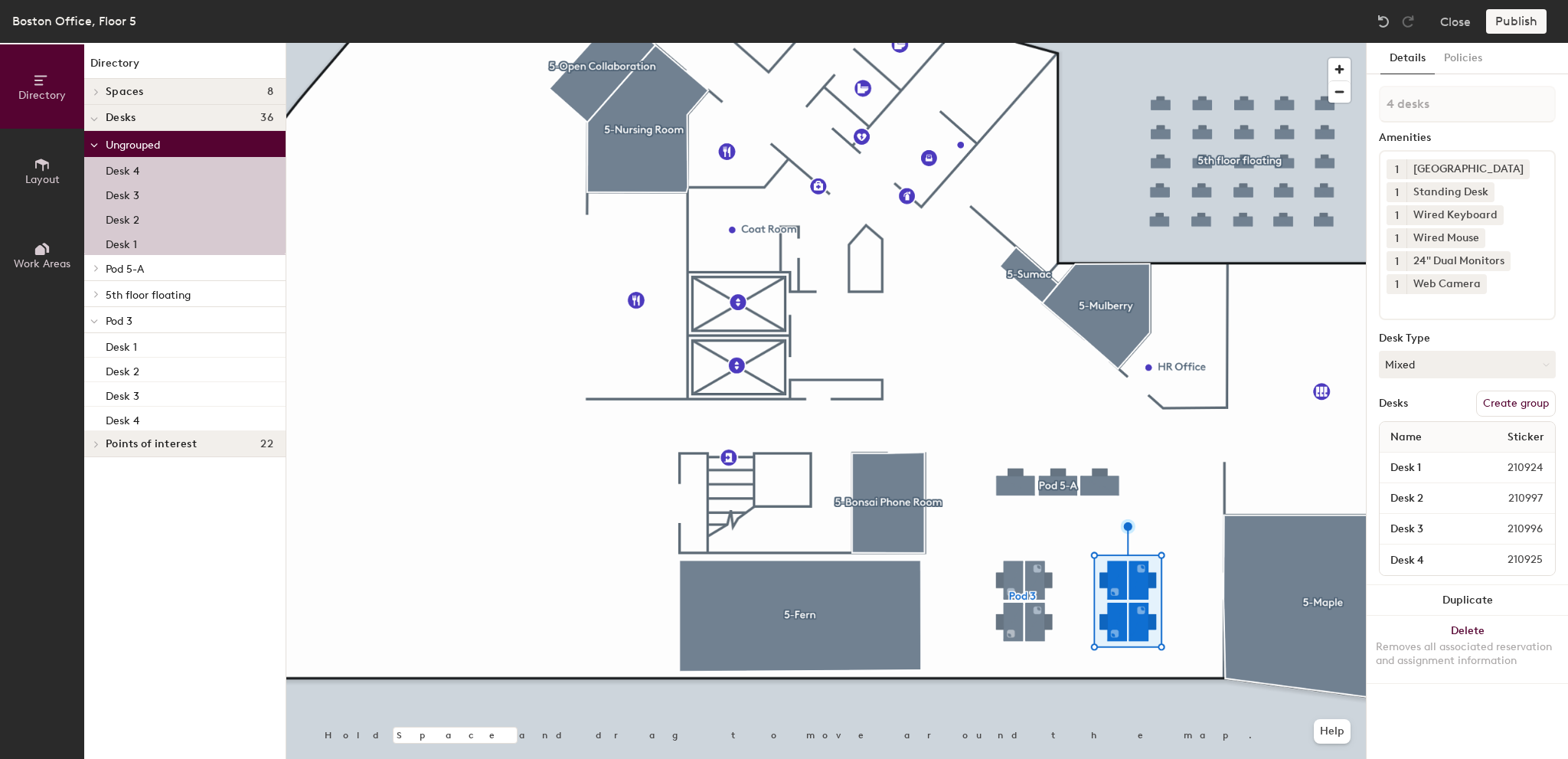
click at [1505, 404] on button "Create group" at bounding box center [1517, 404] width 80 height 26
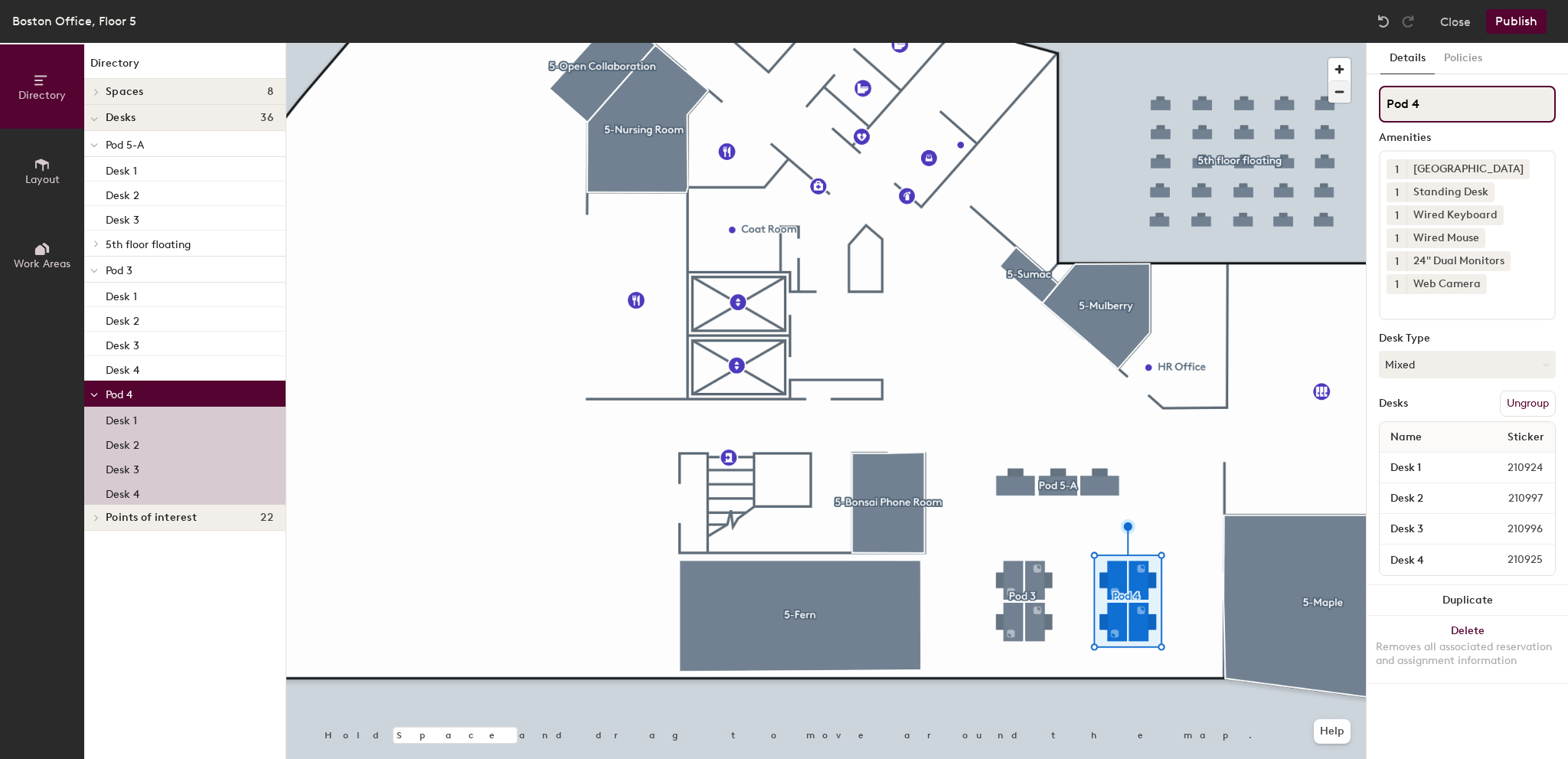
click at [1318, 100] on div "Directory Layout Work Areas Directory Spaces 8 5-Bonsai Phone Room 5-Dogwood 5-…" at bounding box center [784, 400] width 1568 height 716
click at [1466, 105] on input "Pod 5-B" at bounding box center [1467, 104] width 177 height 37
type input "Pod 5-B"
click at [1042, 43] on div at bounding box center [826, 43] width 1080 height 0
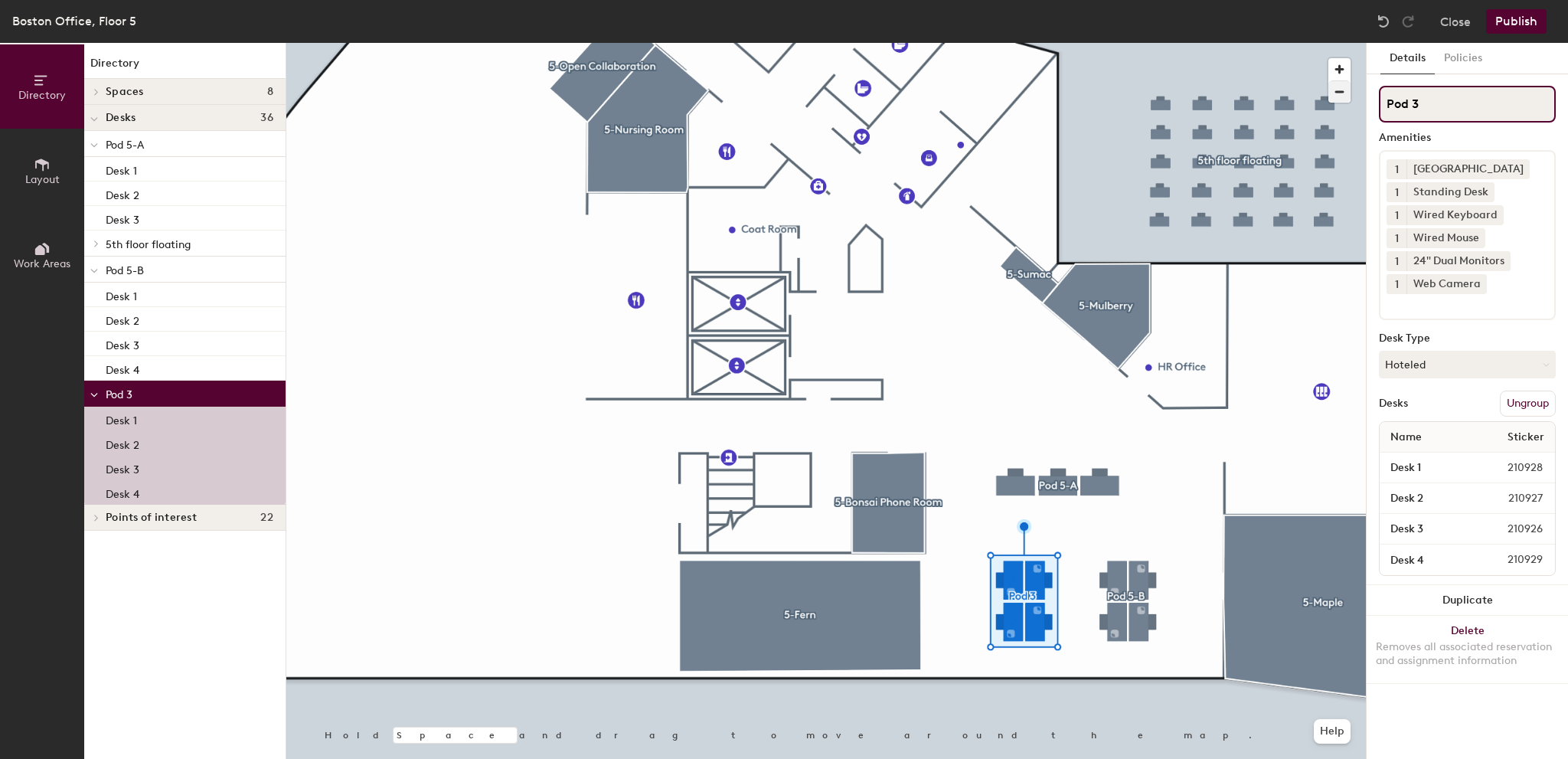
click at [1319, 92] on div "Directory Layout Work Areas Directory Spaces 8 5-Bonsai Phone Room 5-Dogwood 5-…" at bounding box center [784, 400] width 1568 height 716
paste input "5-"
type input "Pod 5-C"
click at [601, 43] on div at bounding box center [826, 43] width 1080 height 0
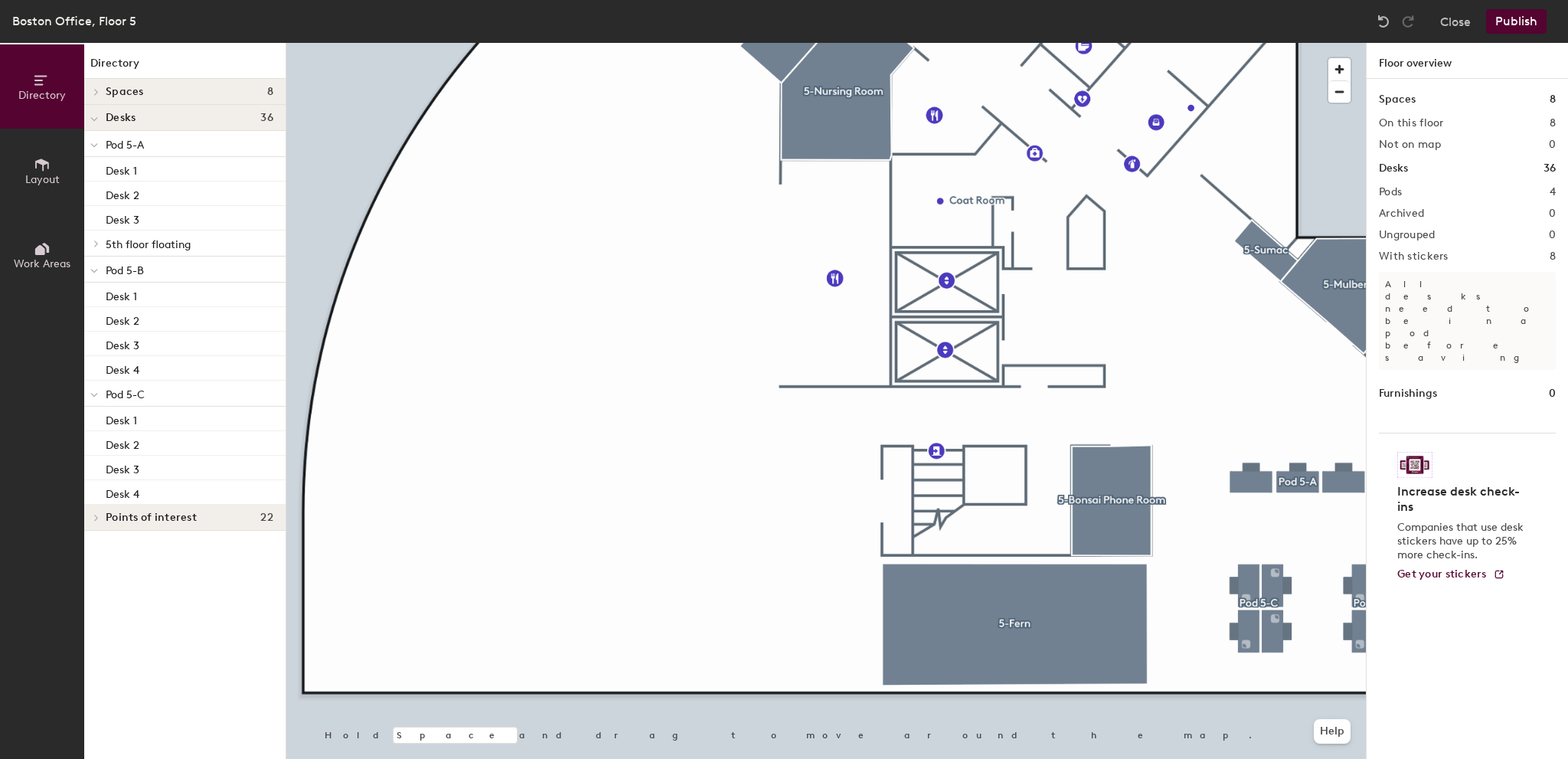
click at [46, 166] on icon at bounding box center [42, 165] width 17 height 17
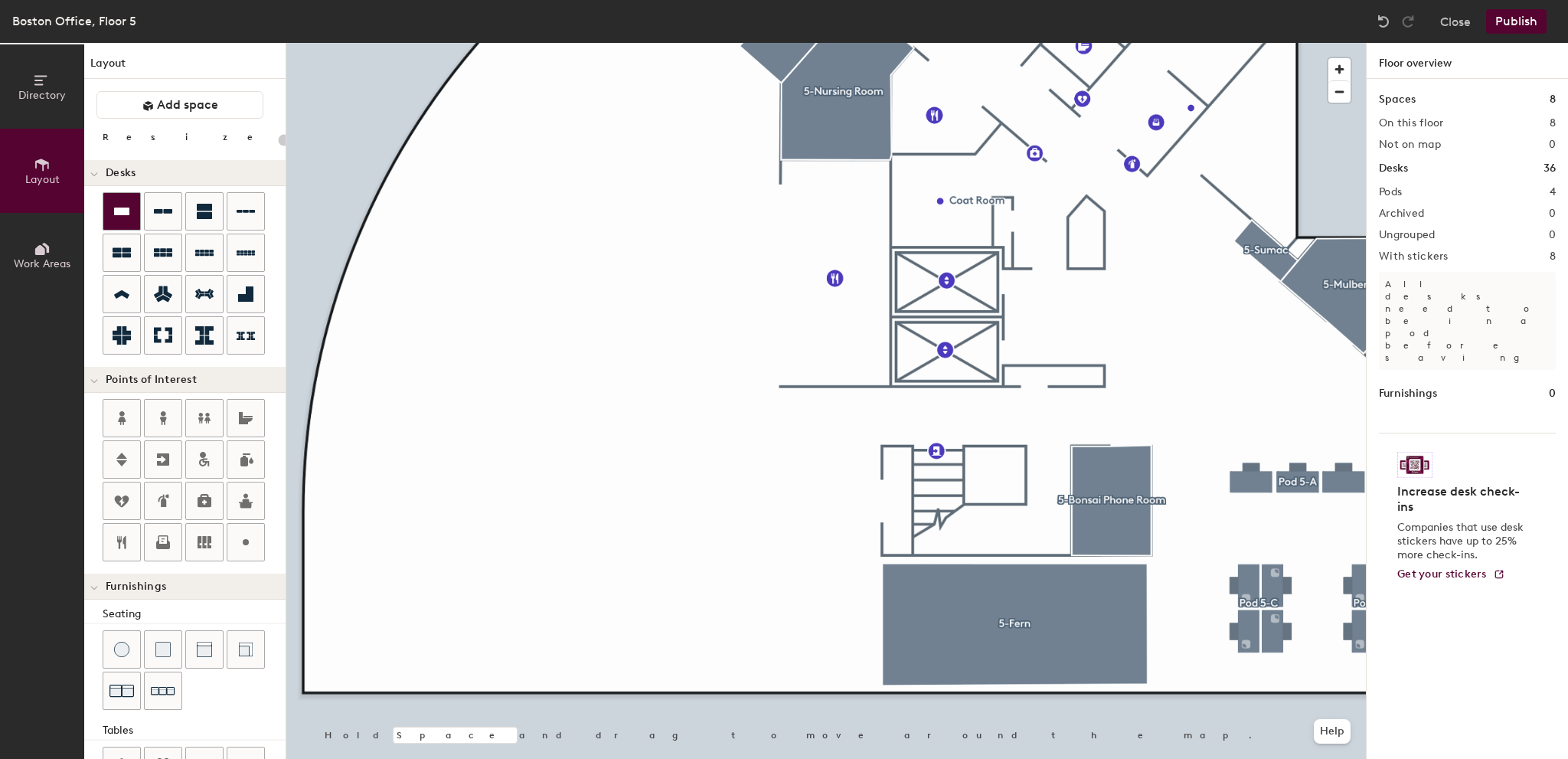
click at [115, 207] on icon at bounding box center [122, 211] width 16 height 8
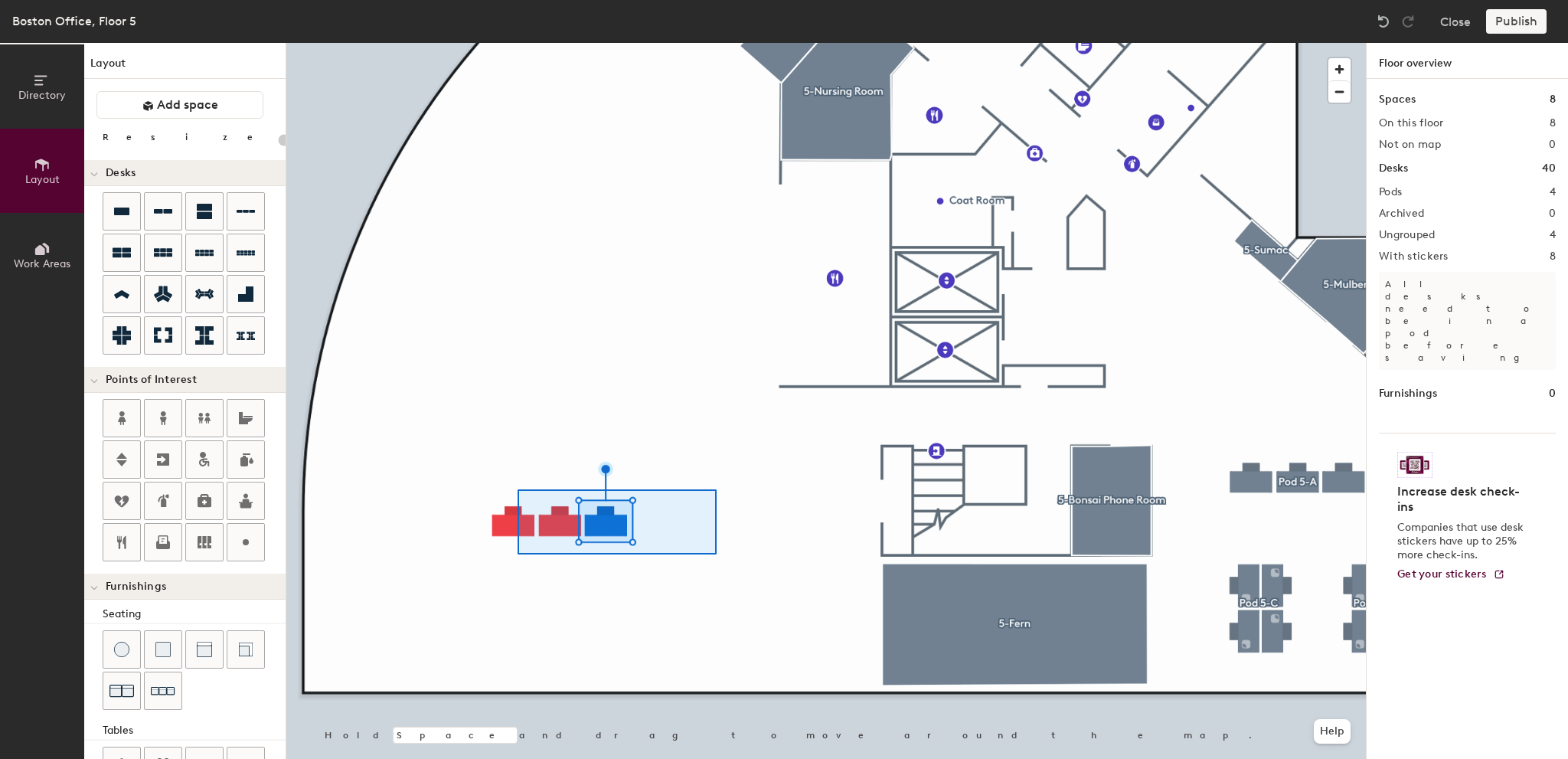
click at [476, 43] on div at bounding box center [826, 43] width 1080 height 0
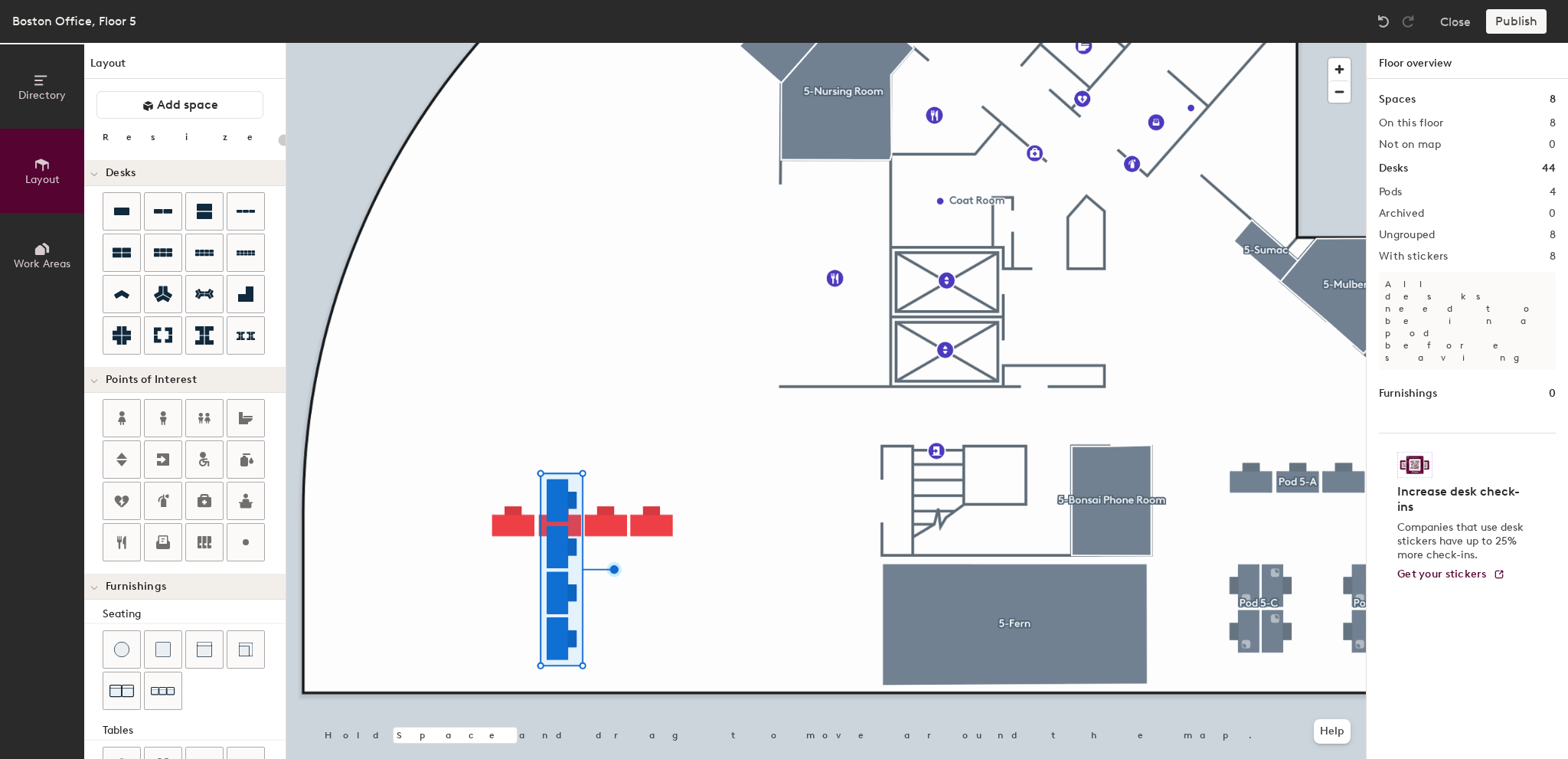
click at [450, 43] on div at bounding box center [826, 43] width 1080 height 0
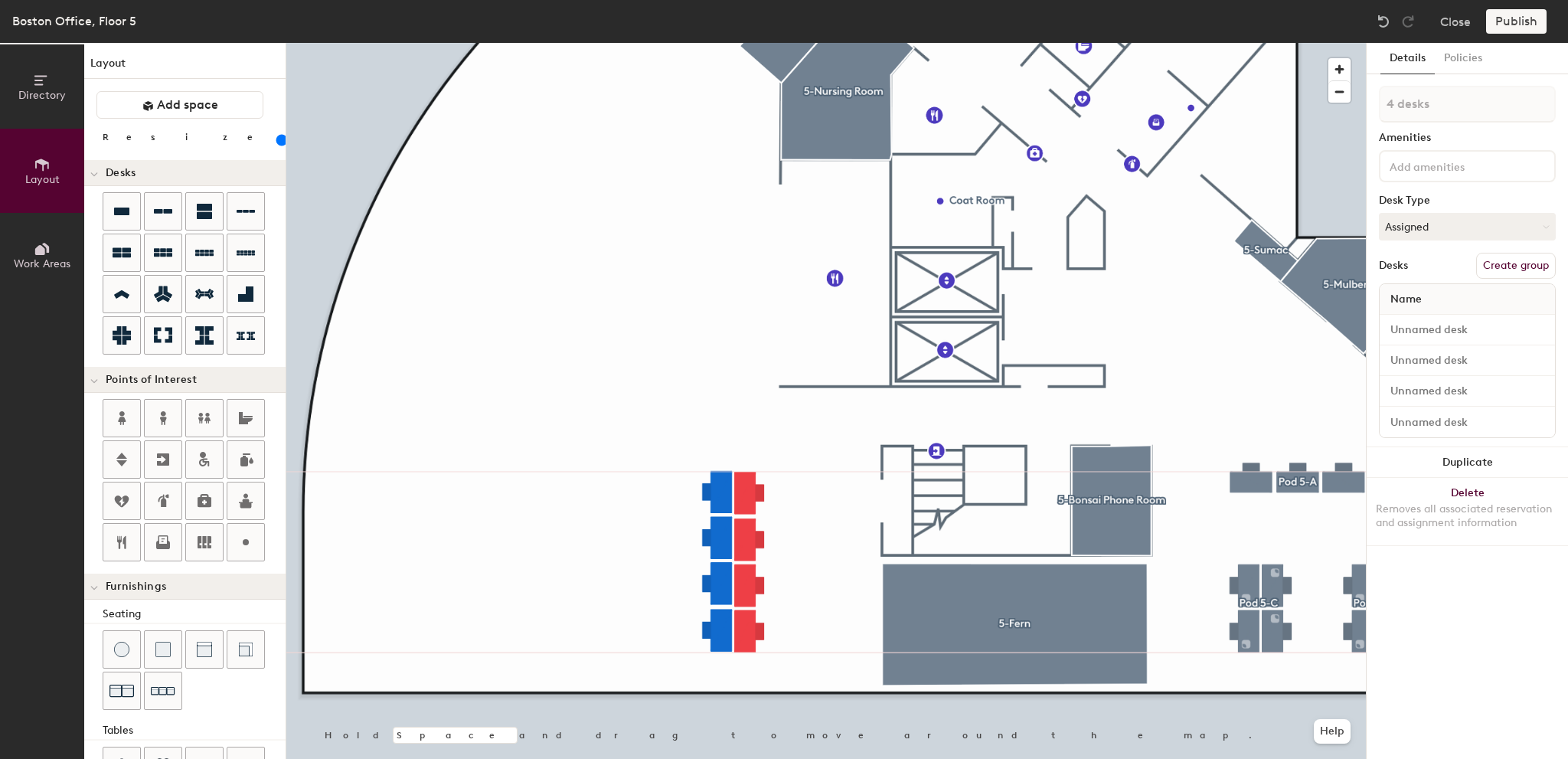
click at [859, 43] on div at bounding box center [826, 43] width 1080 height 0
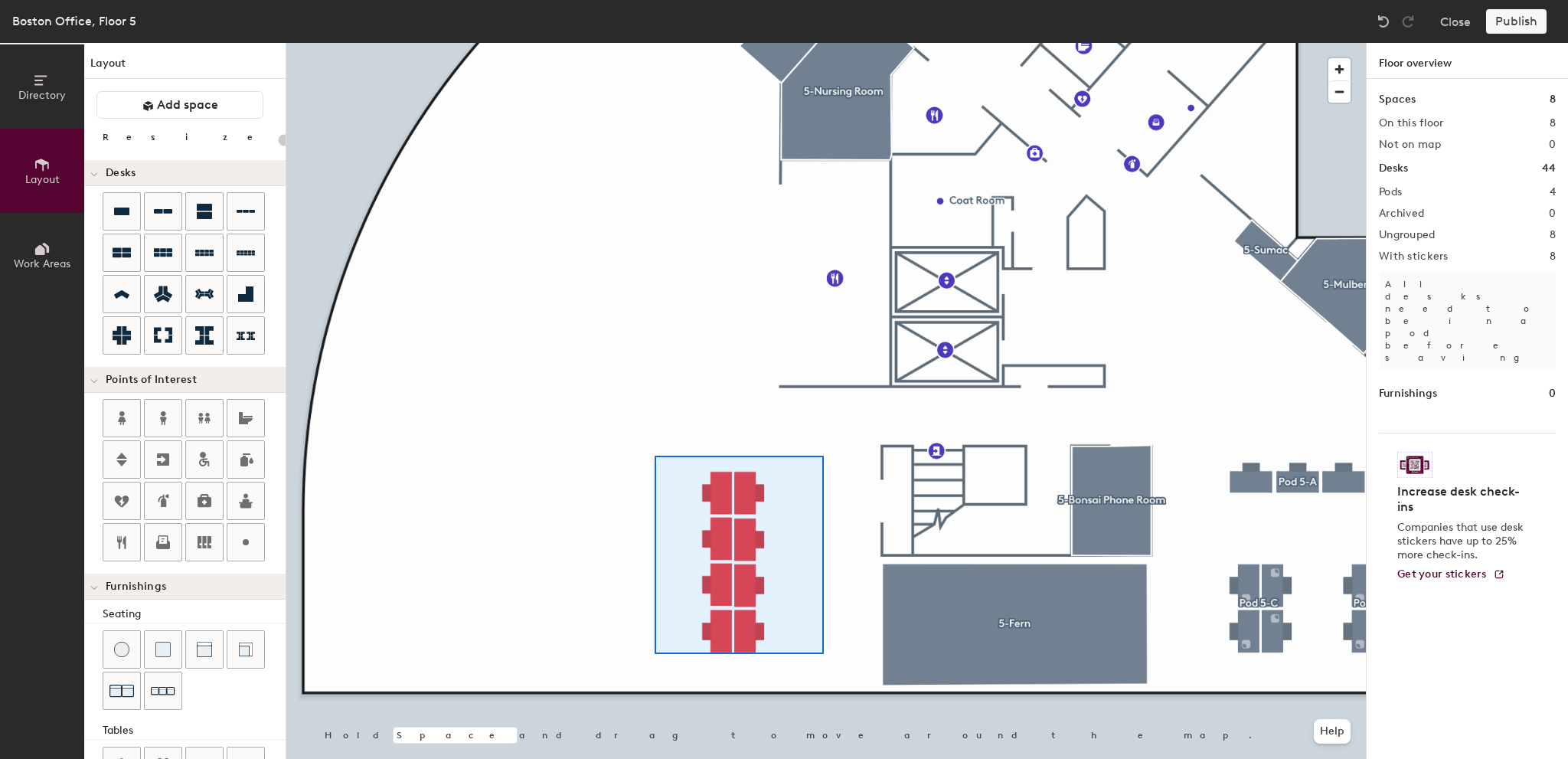
click at [653, 43] on div at bounding box center [826, 43] width 1080 height 0
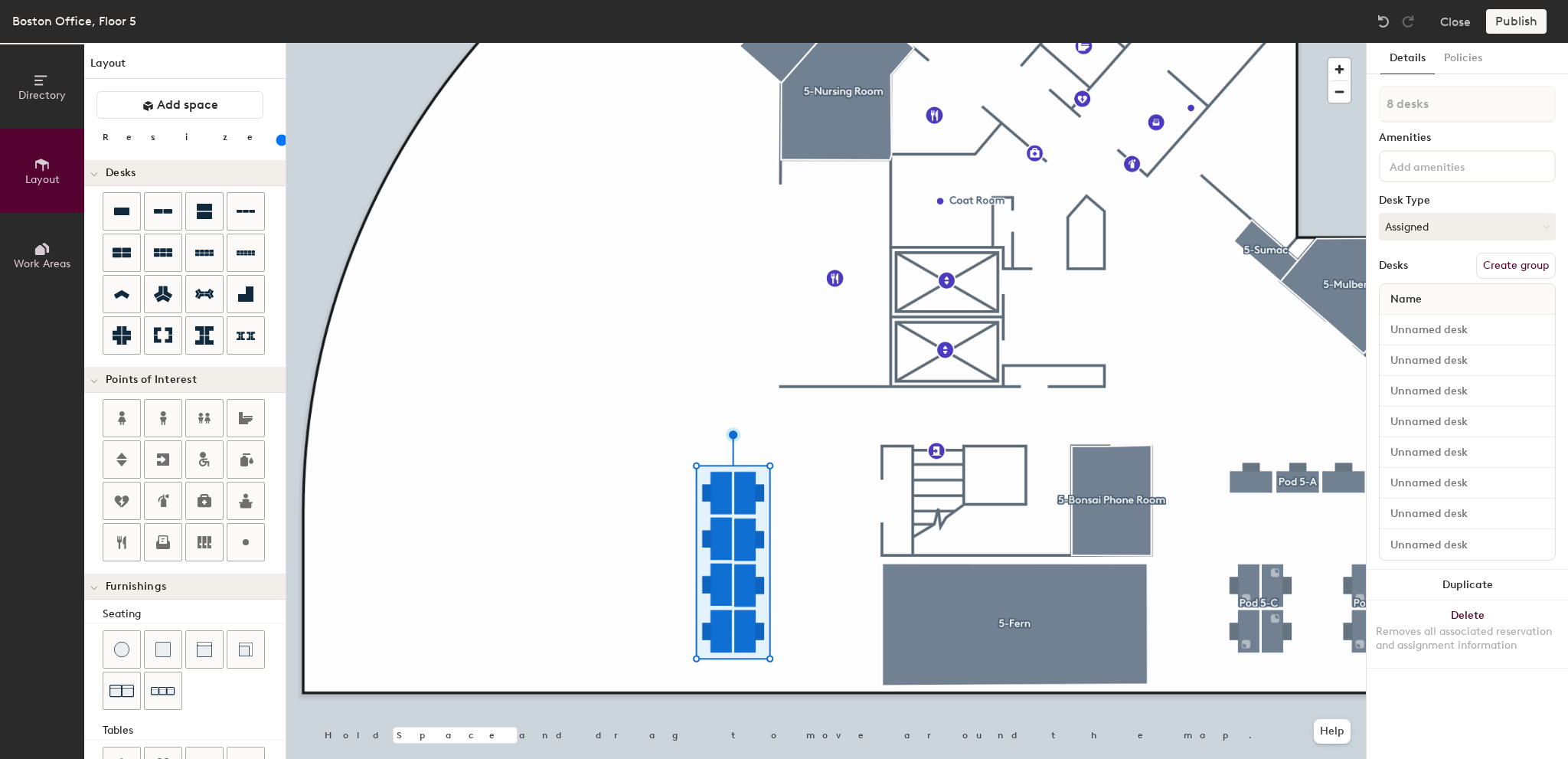
click at [1525, 265] on button "Create group" at bounding box center [1517, 265] width 80 height 26
click at [814, 43] on div at bounding box center [826, 43] width 1080 height 0
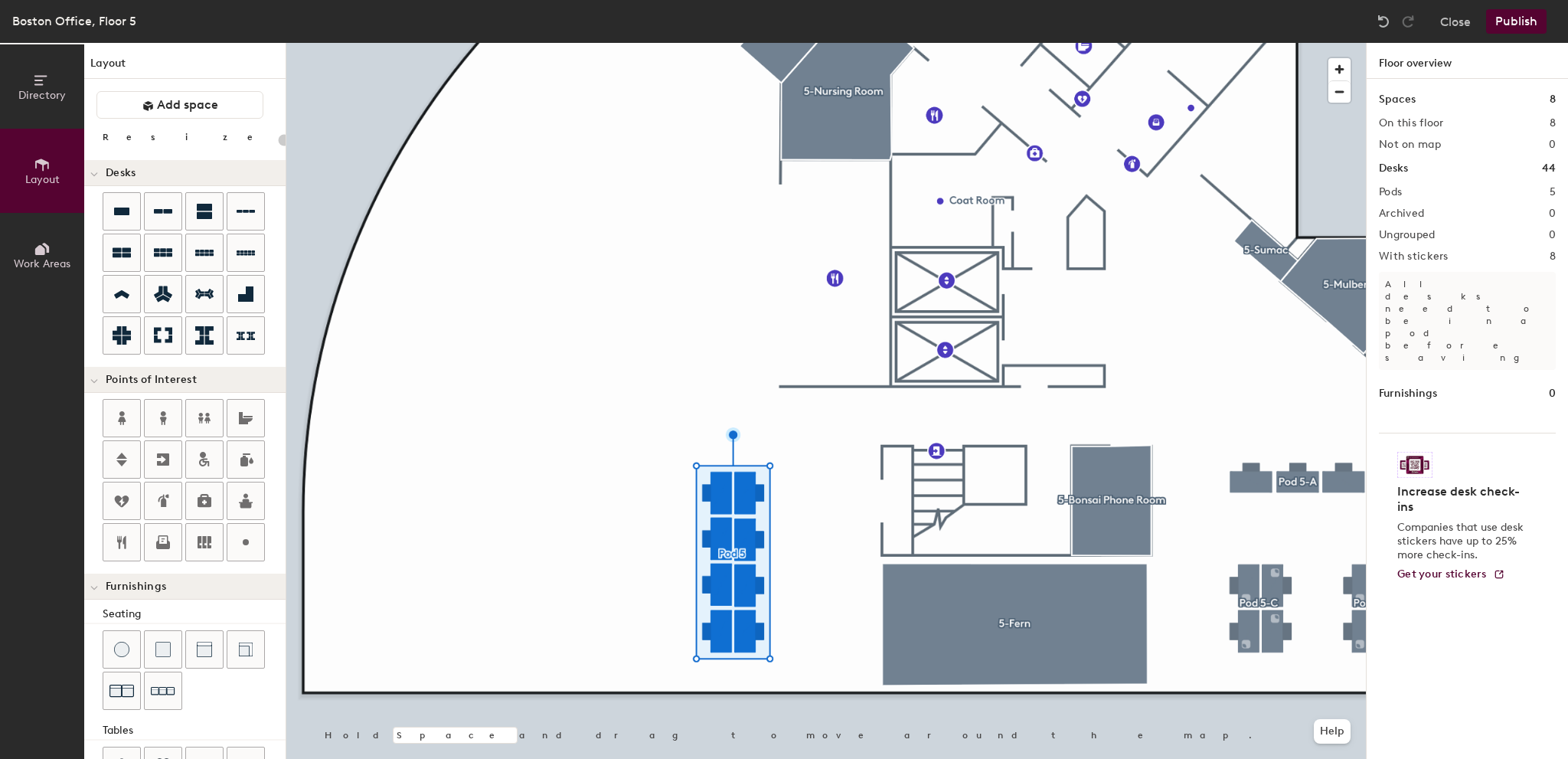
click at [742, 43] on div at bounding box center [826, 43] width 1080 height 0
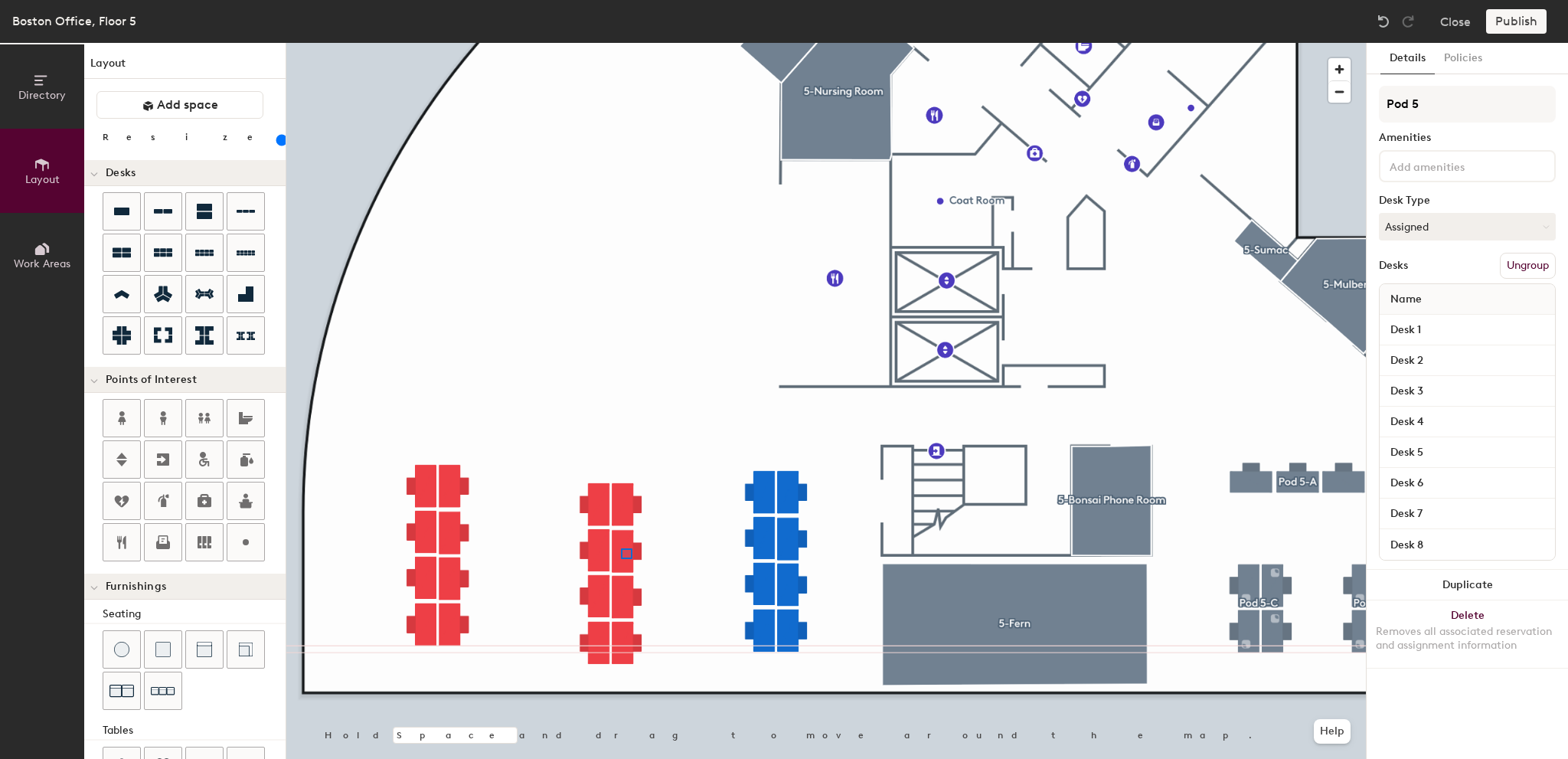
click at [625, 43] on div at bounding box center [826, 43] width 1080 height 0
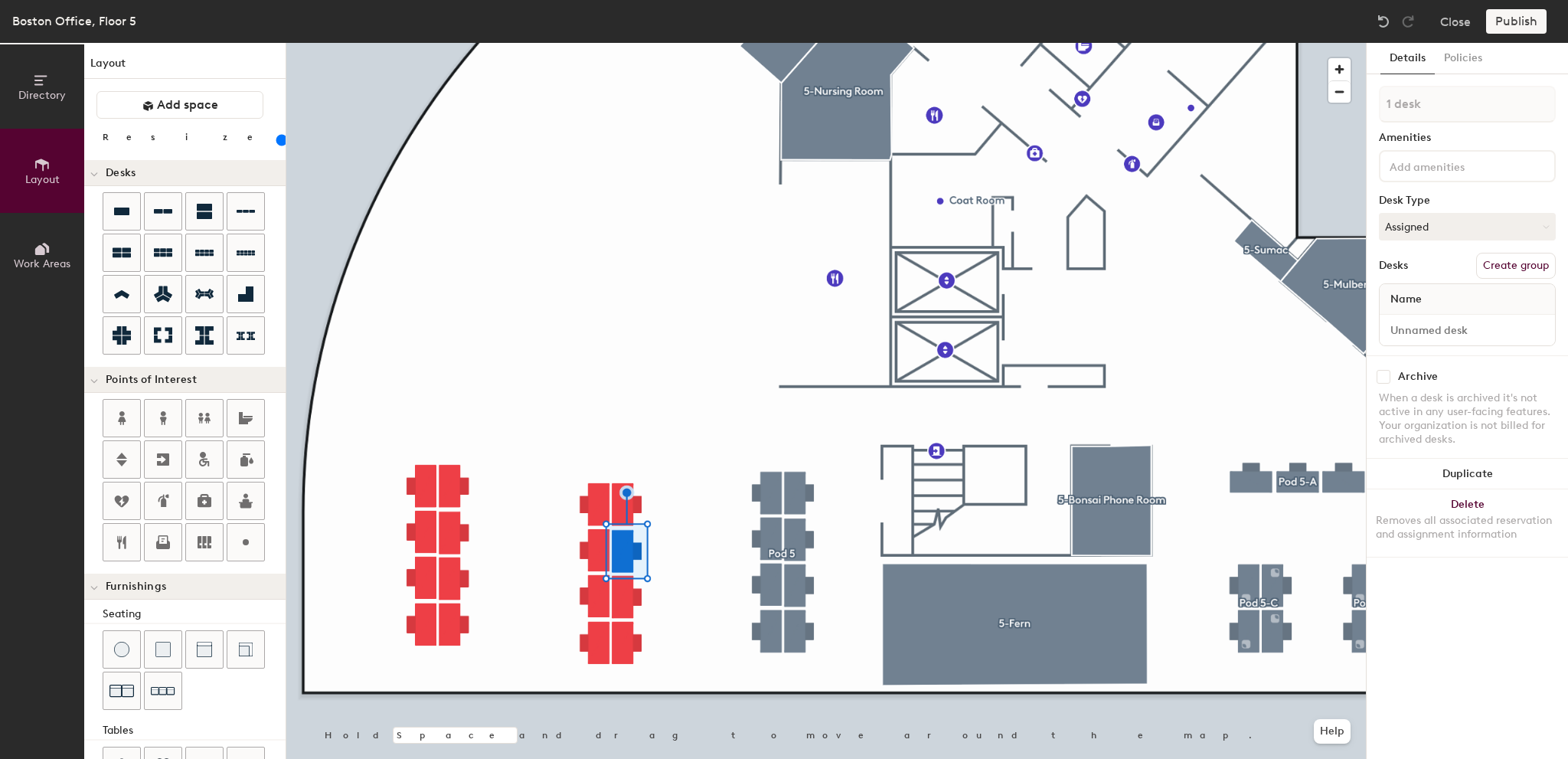
click at [667, 43] on div at bounding box center [826, 43] width 1080 height 0
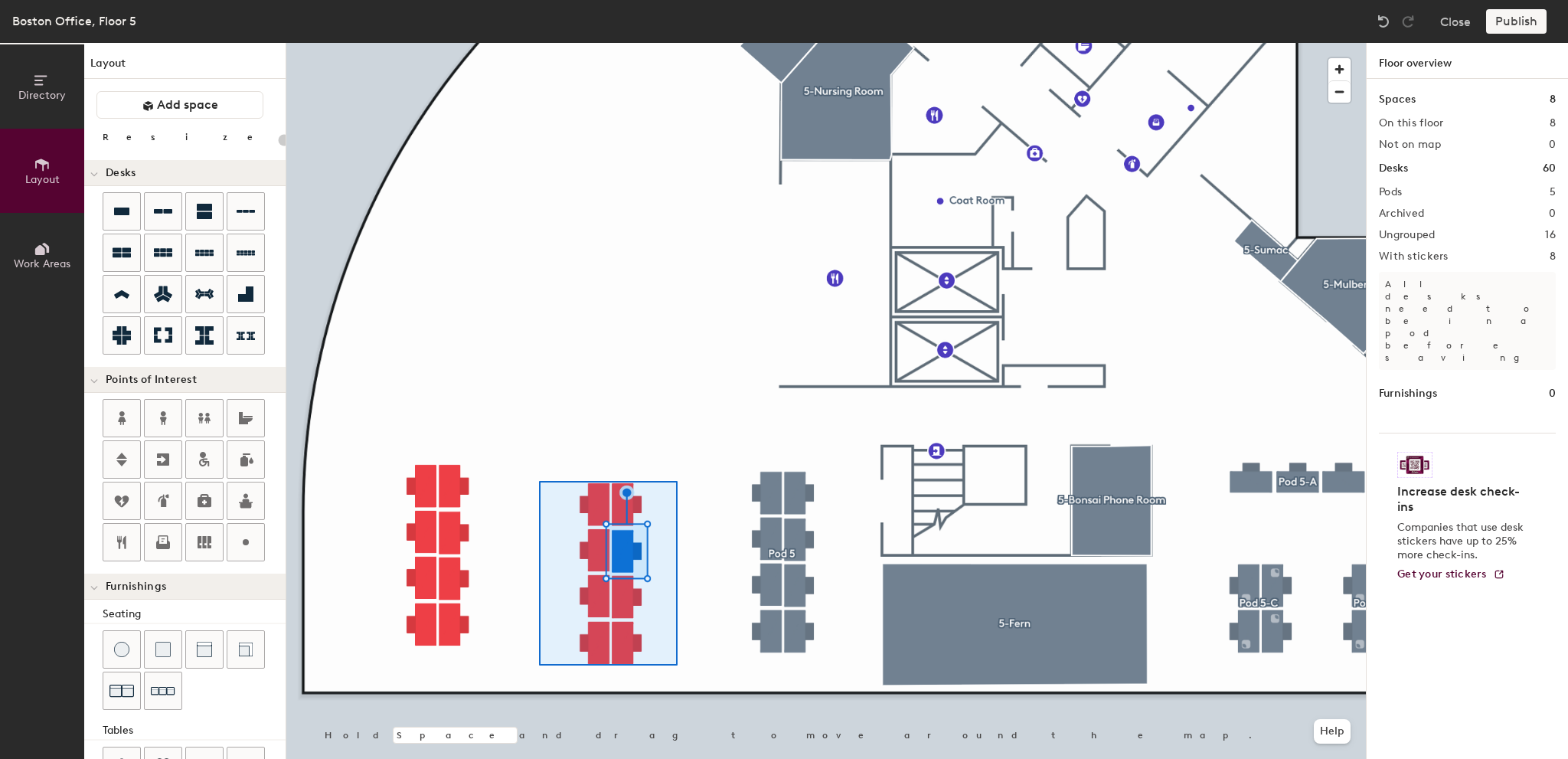
click at [538, 43] on div at bounding box center [826, 43] width 1080 height 0
type input "120"
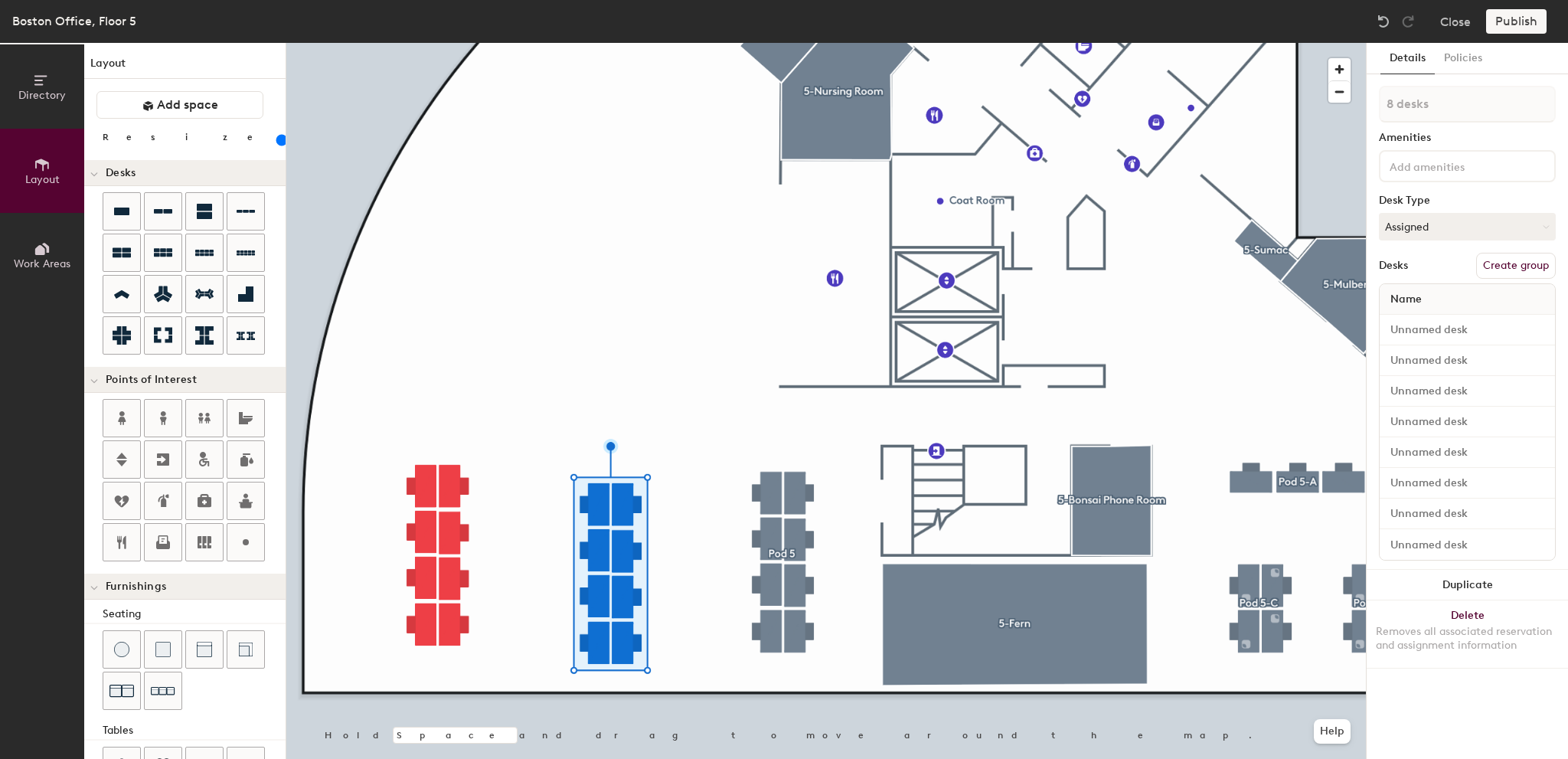
click at [1529, 266] on button "Create group" at bounding box center [1517, 265] width 80 height 26
click at [392, 43] on div at bounding box center [826, 43] width 1080 height 0
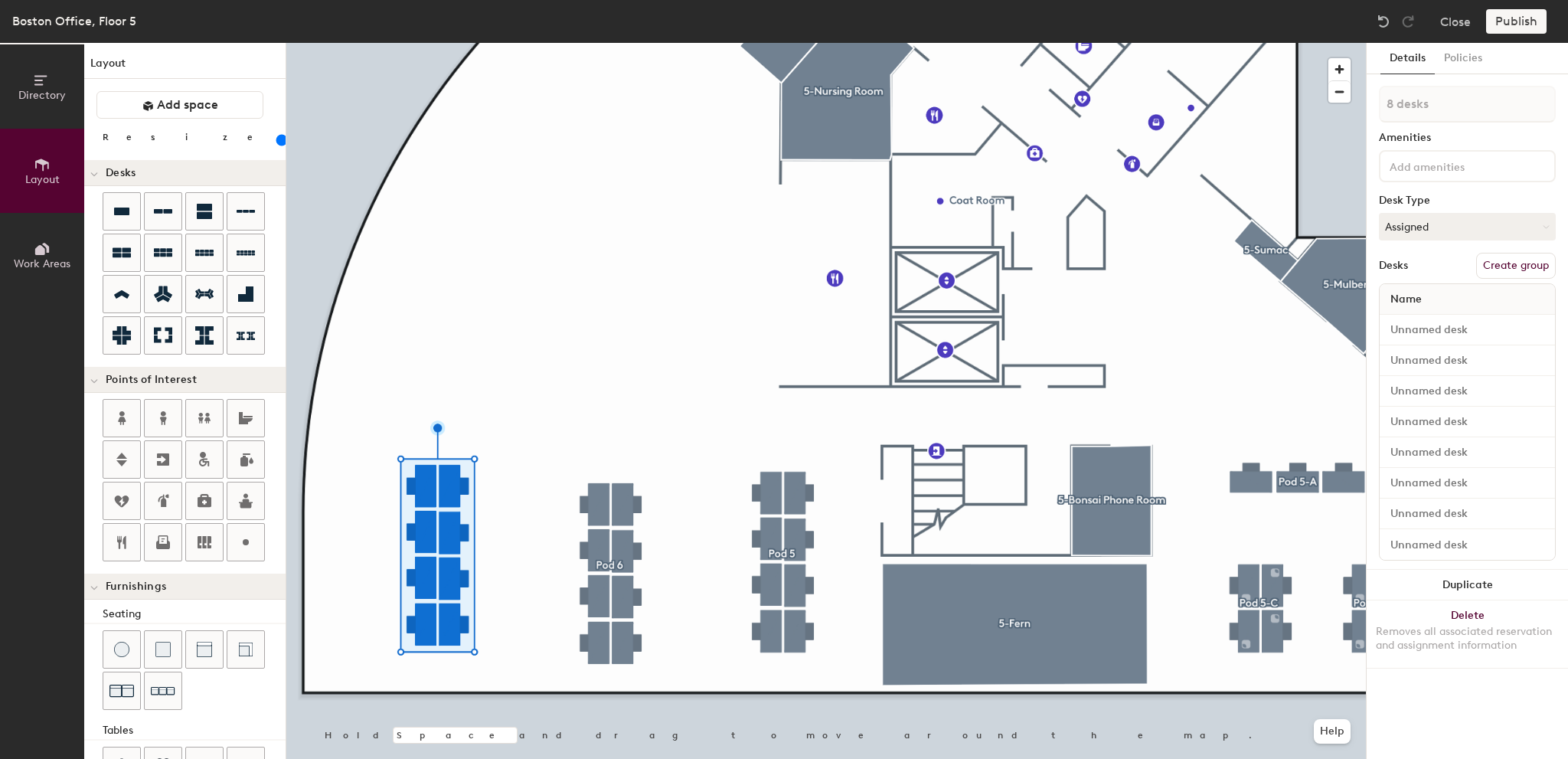
click at [1504, 260] on button "Create group" at bounding box center [1517, 265] width 80 height 26
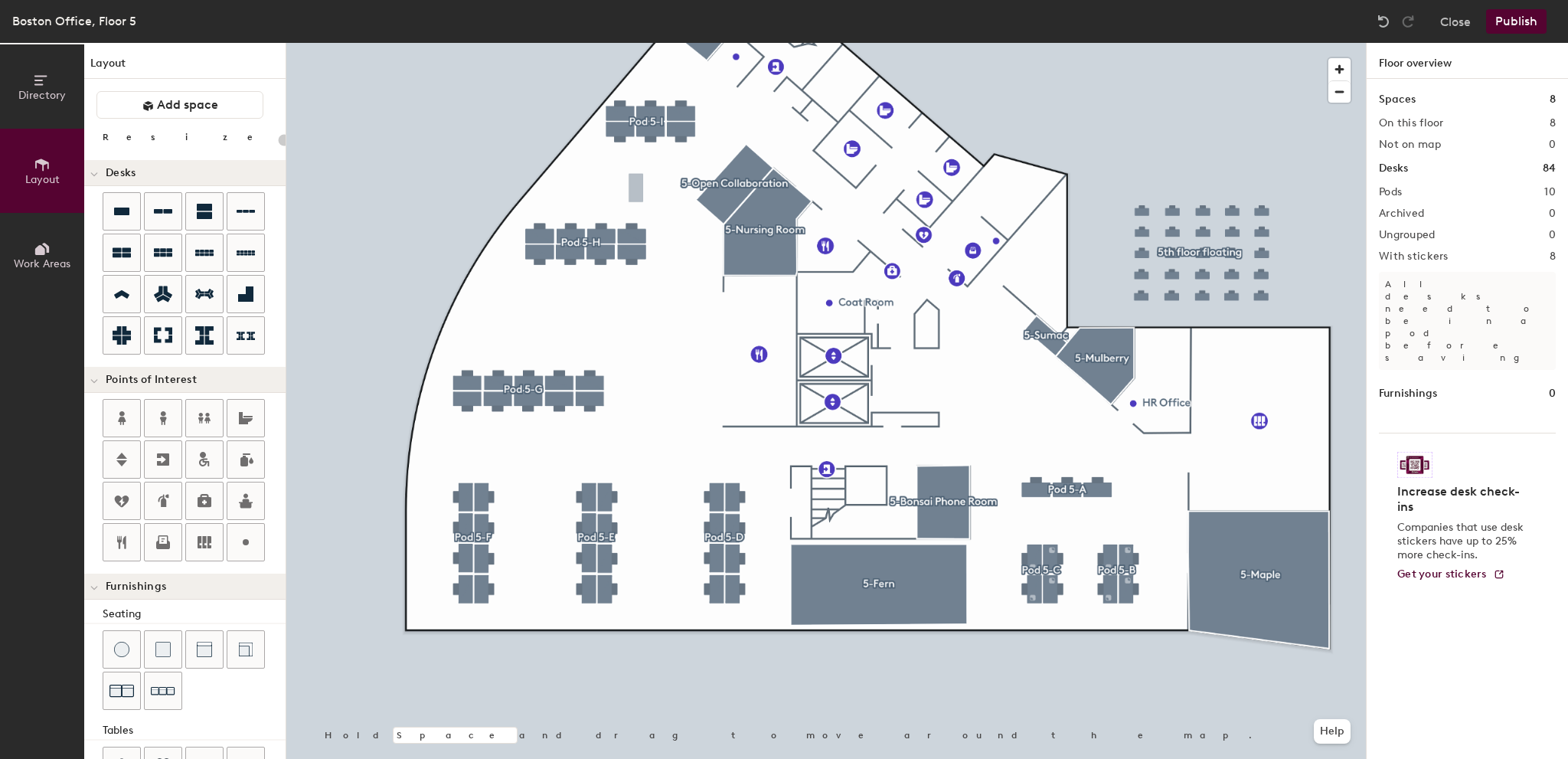
click at [1517, 24] on button "Publish" at bounding box center [1517, 22] width 61 height 24
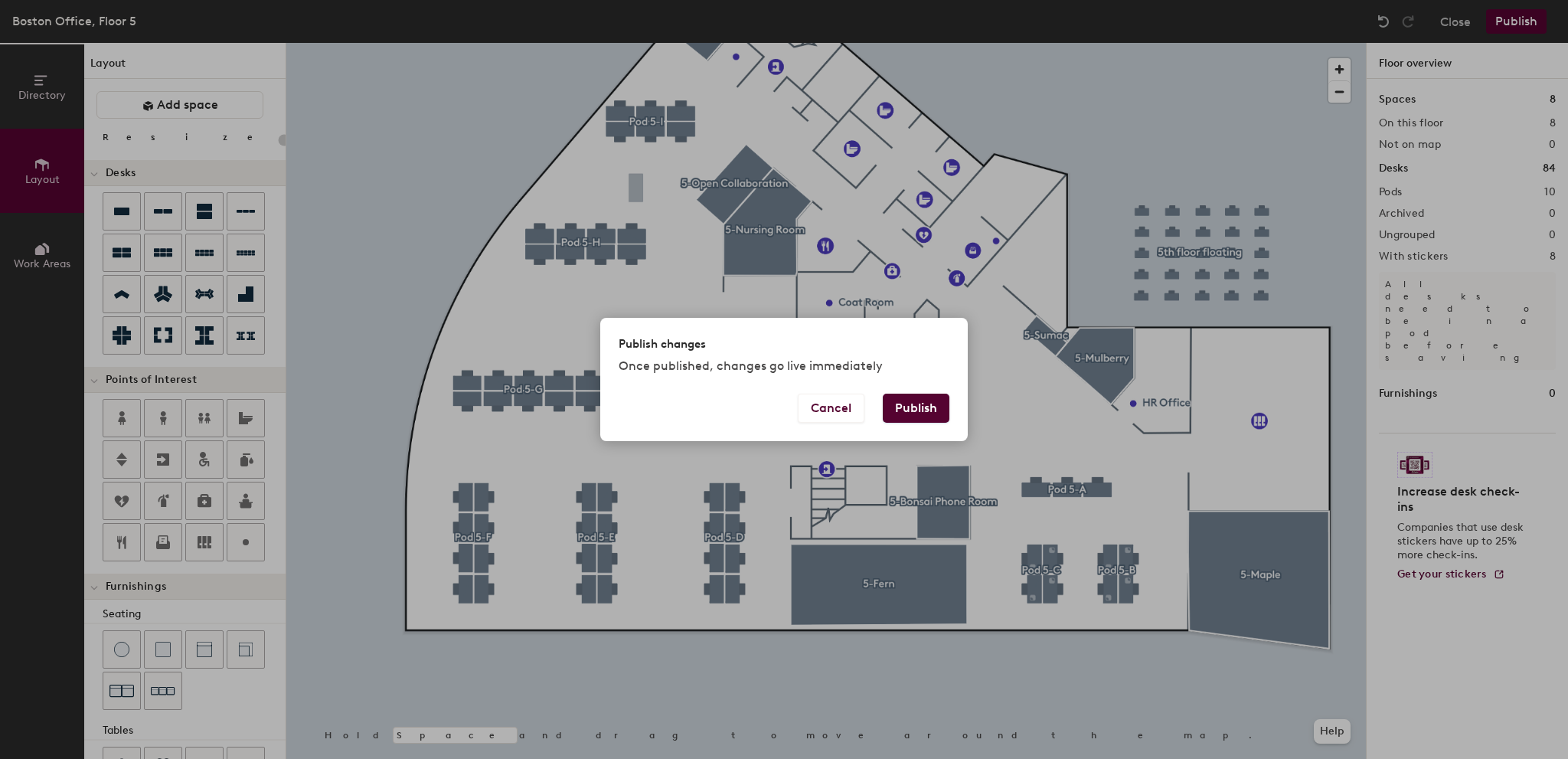
click at [913, 406] on button "Publish" at bounding box center [916, 407] width 67 height 29
type input "20"
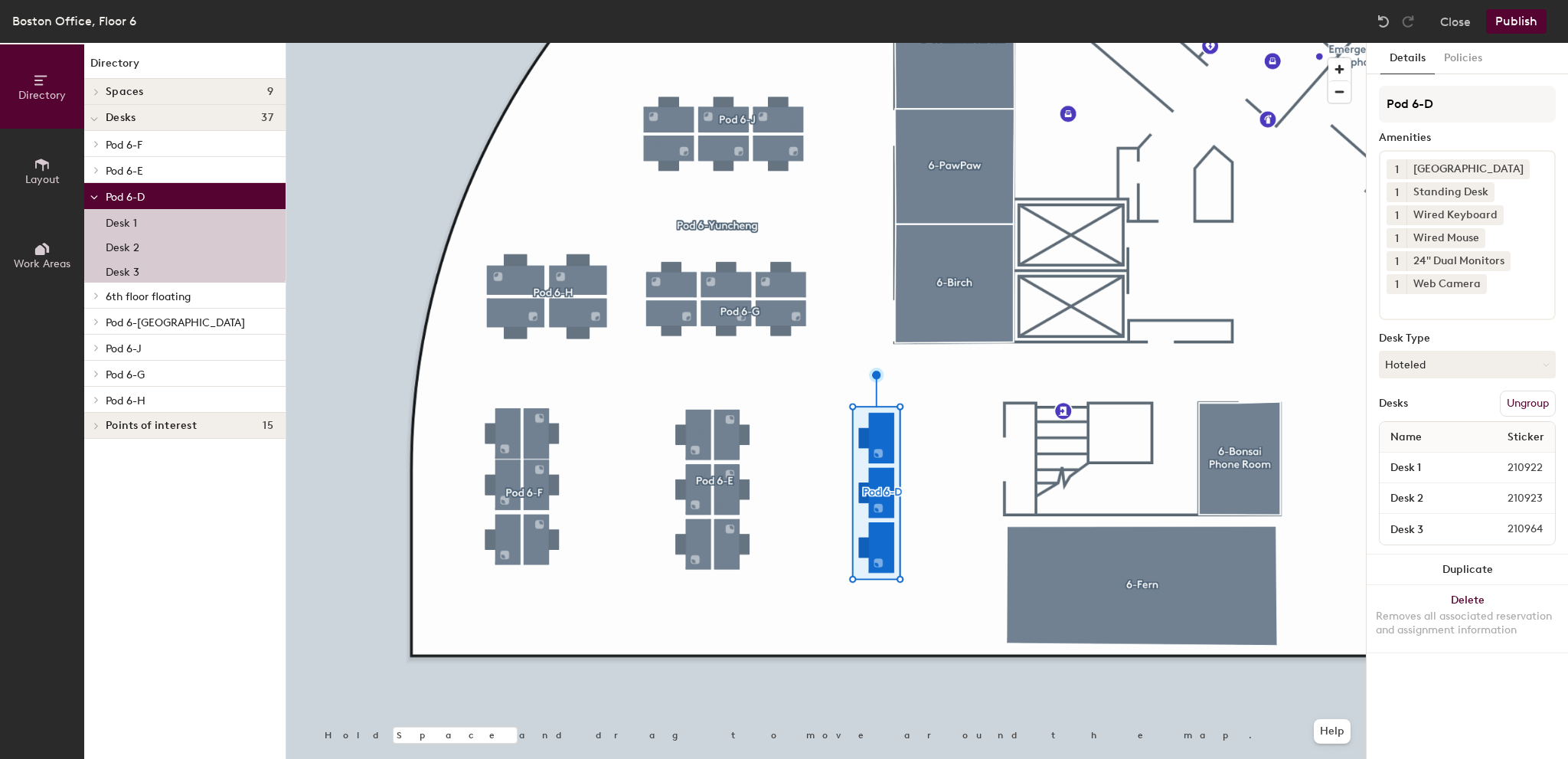
click at [1526, 398] on button "Ungroup" at bounding box center [1528, 404] width 56 height 26
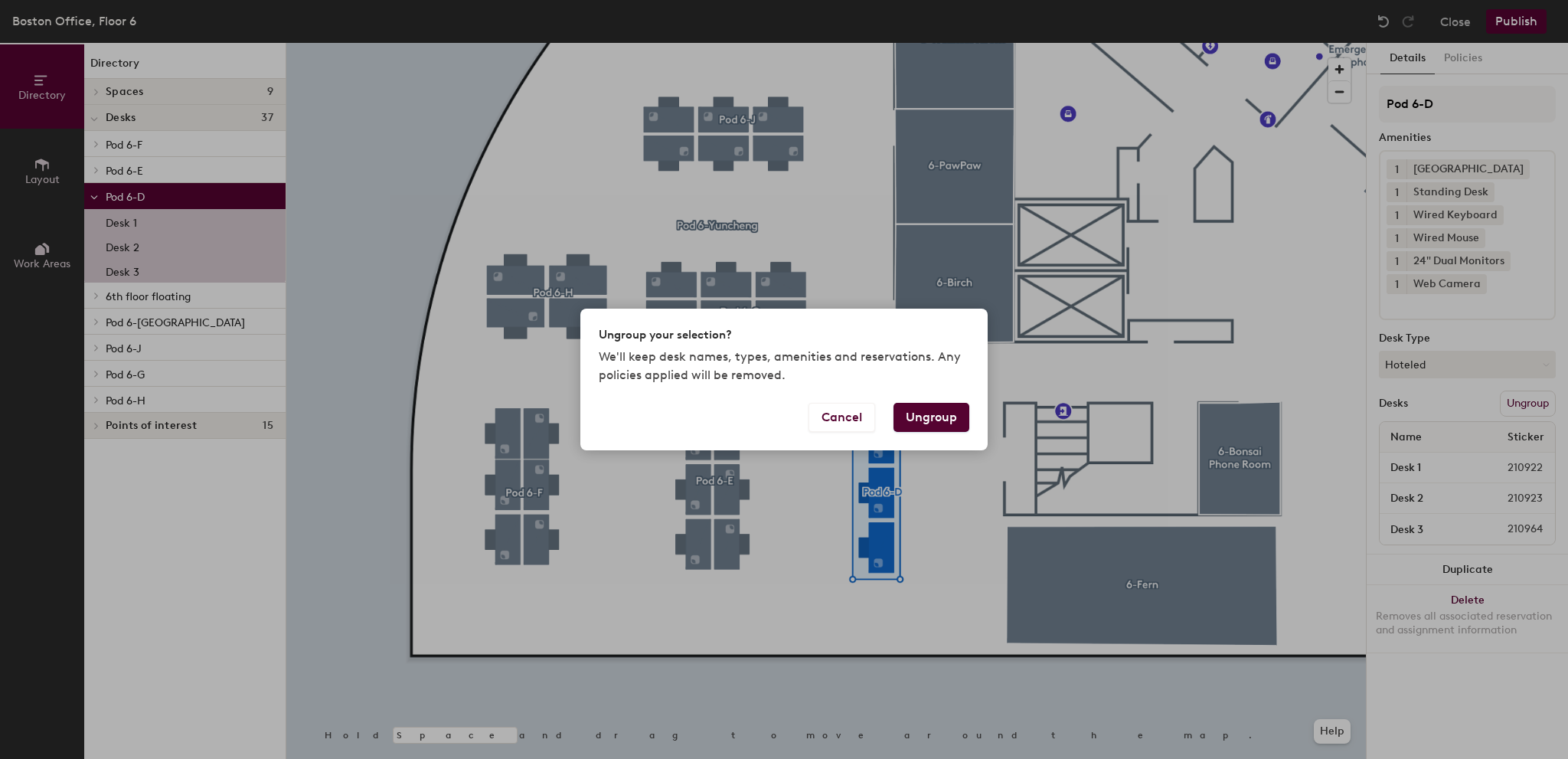
click at [913, 412] on button "Ungroup" at bounding box center [931, 417] width 76 height 29
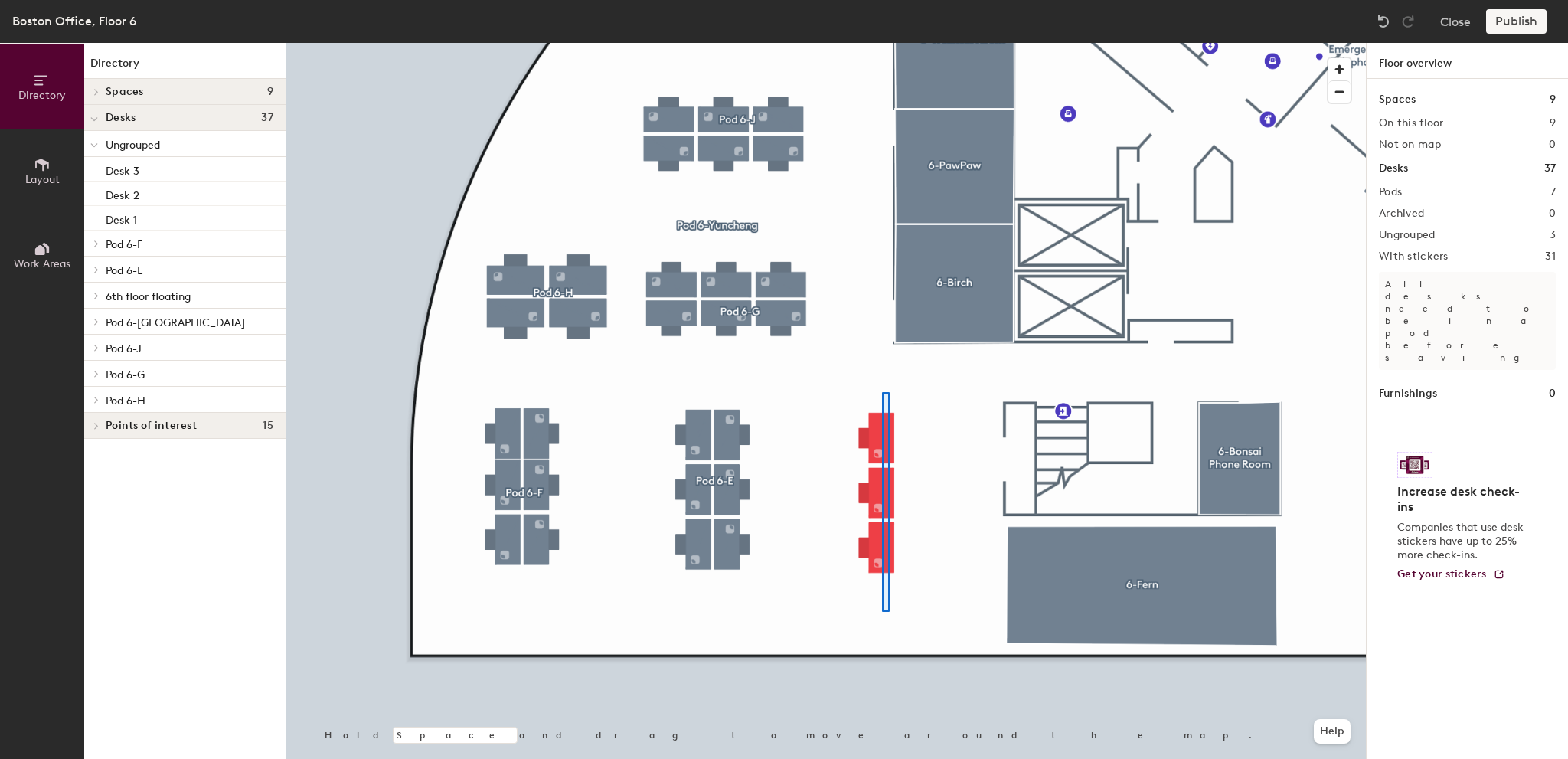
click at [884, 43] on div at bounding box center [826, 43] width 1080 height 0
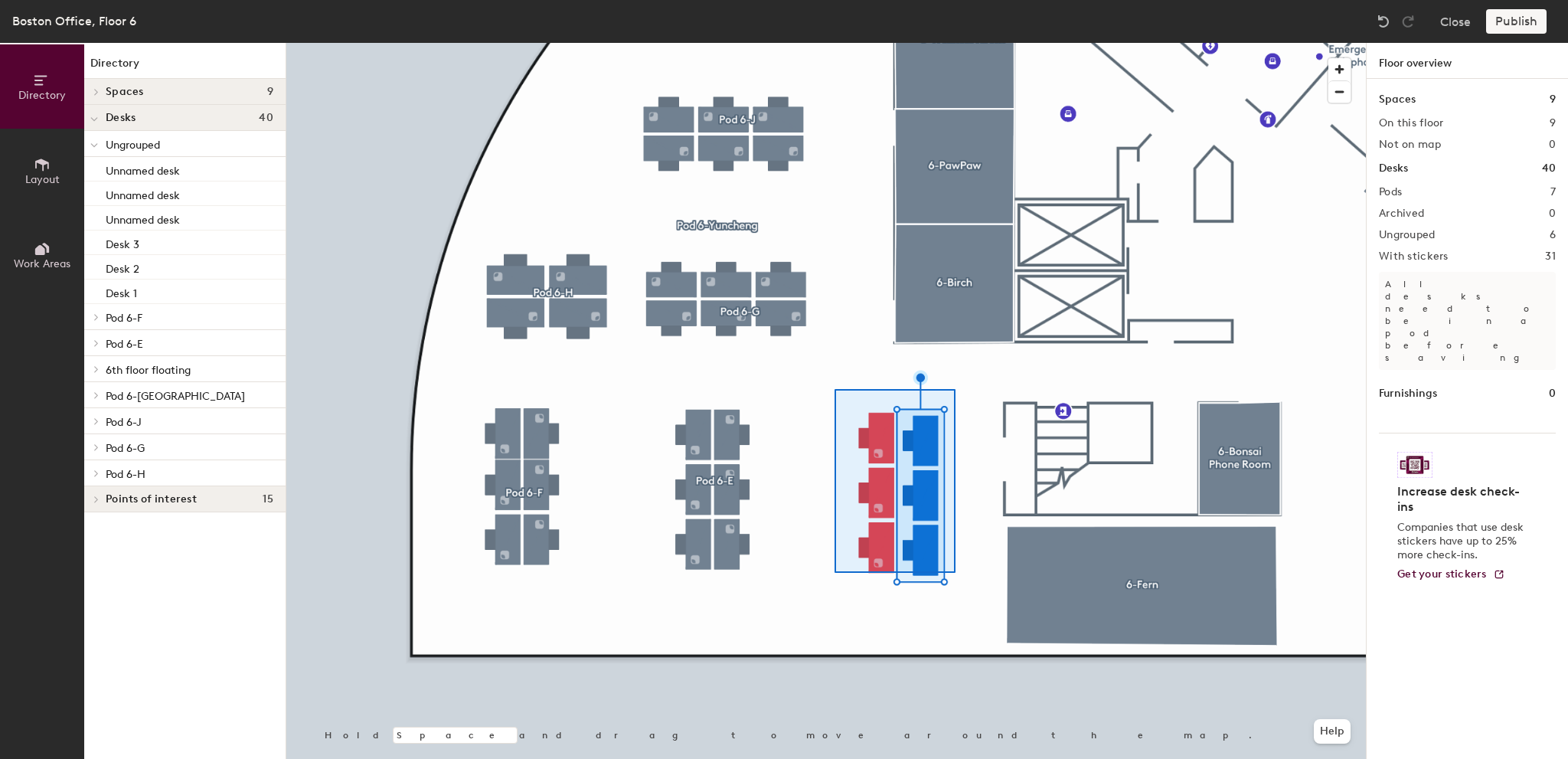
click at [840, 43] on div at bounding box center [826, 43] width 1080 height 0
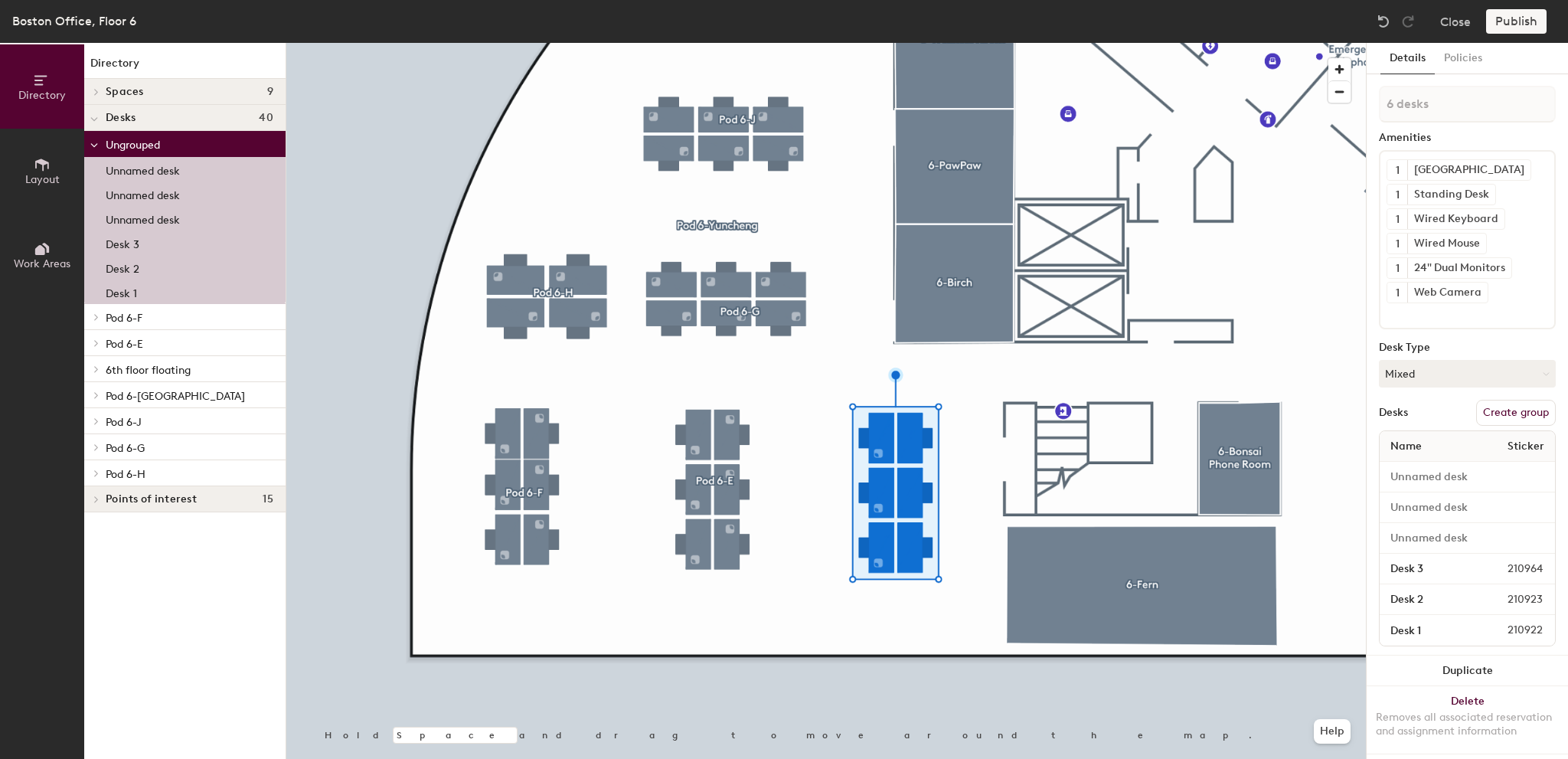
click at [1489, 408] on button "Create group" at bounding box center [1517, 413] width 80 height 26
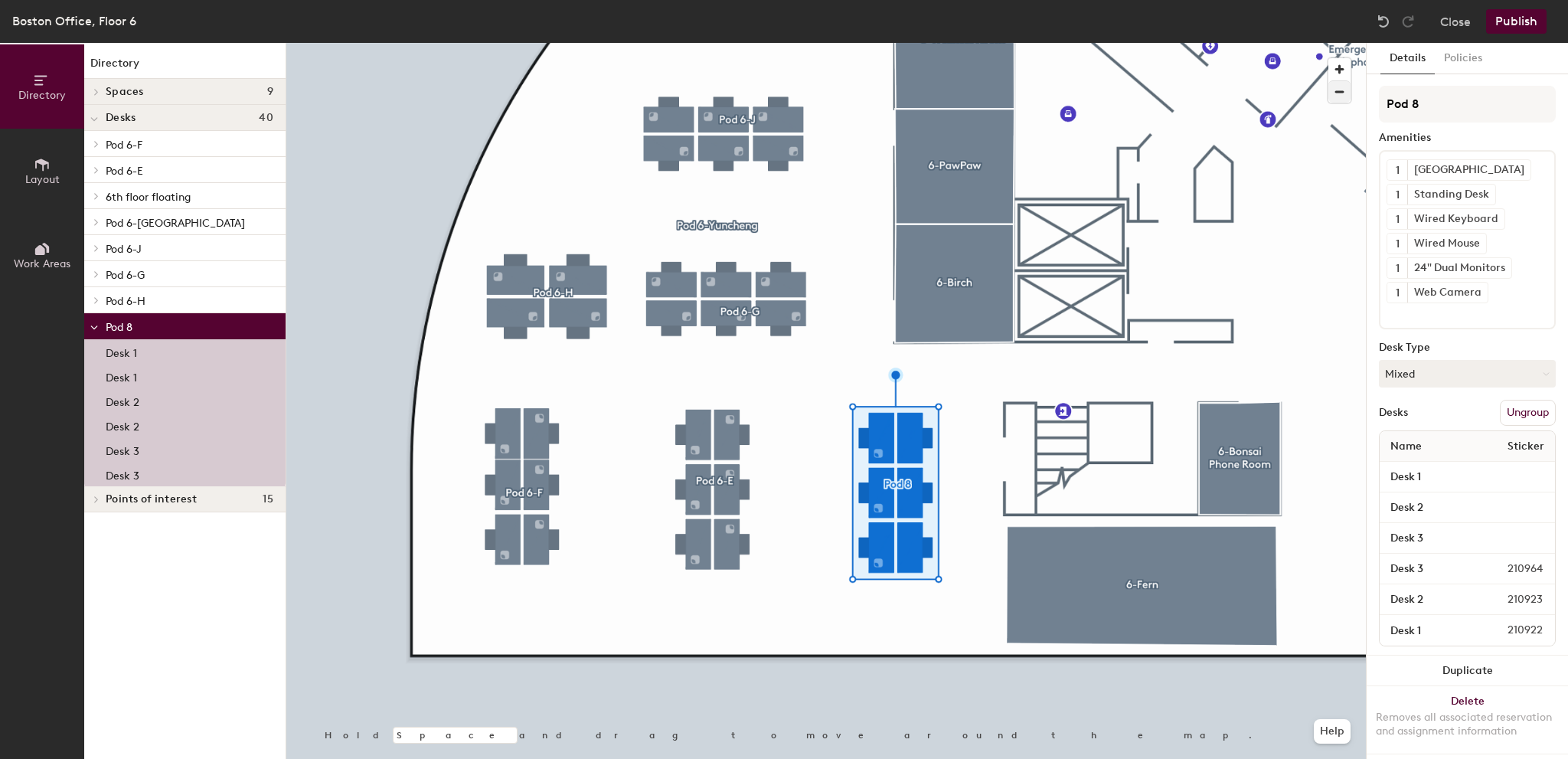
drag, startPoint x: 1474, startPoint y: 110, endPoint x: 1335, endPoint y: 101, distance: 139.3
click at [1336, 101] on div "Directory Layout Work Areas Directory Spaces 9 6-Birch 6-[GEOGRAPHIC_DATA] Phon…" at bounding box center [784, 400] width 1568 height 716
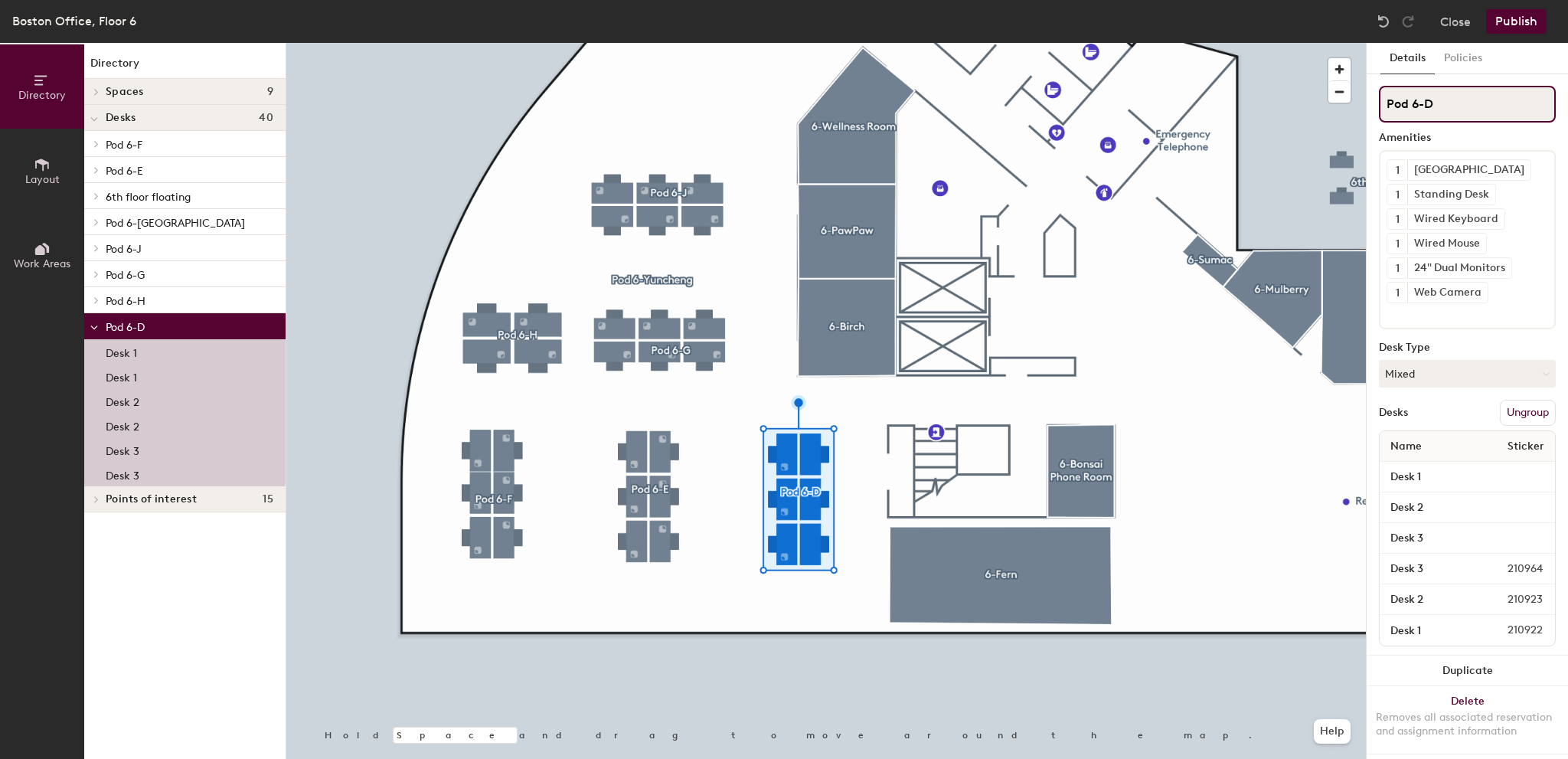
click at [1454, 122] on input "Pod 6-D" at bounding box center [1467, 104] width 177 height 37
type input "Pod 6-A"
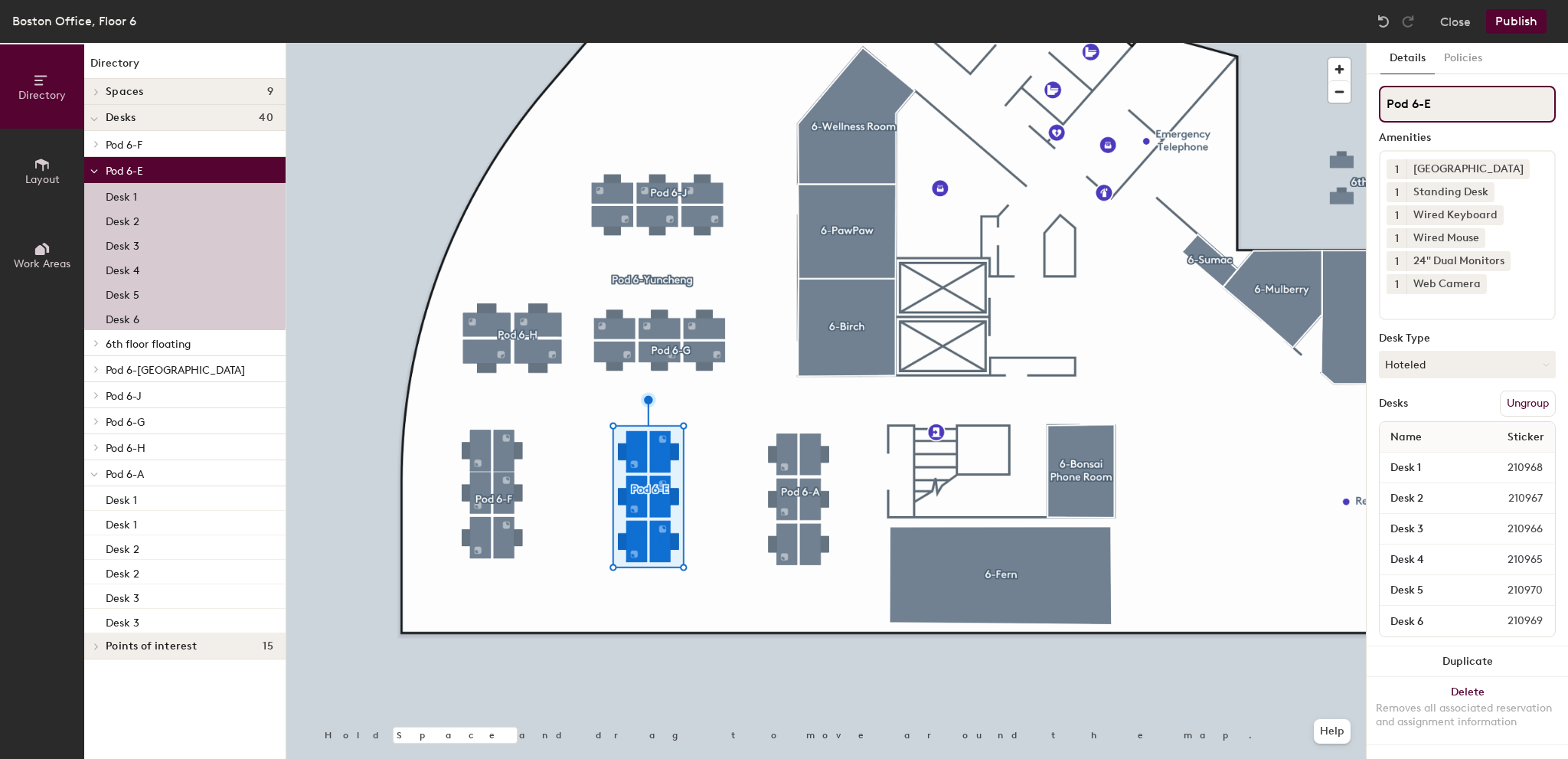
click at [1499, 102] on input "Pod 6-E" at bounding box center [1467, 104] width 177 height 37
type input "Pod 6-B"
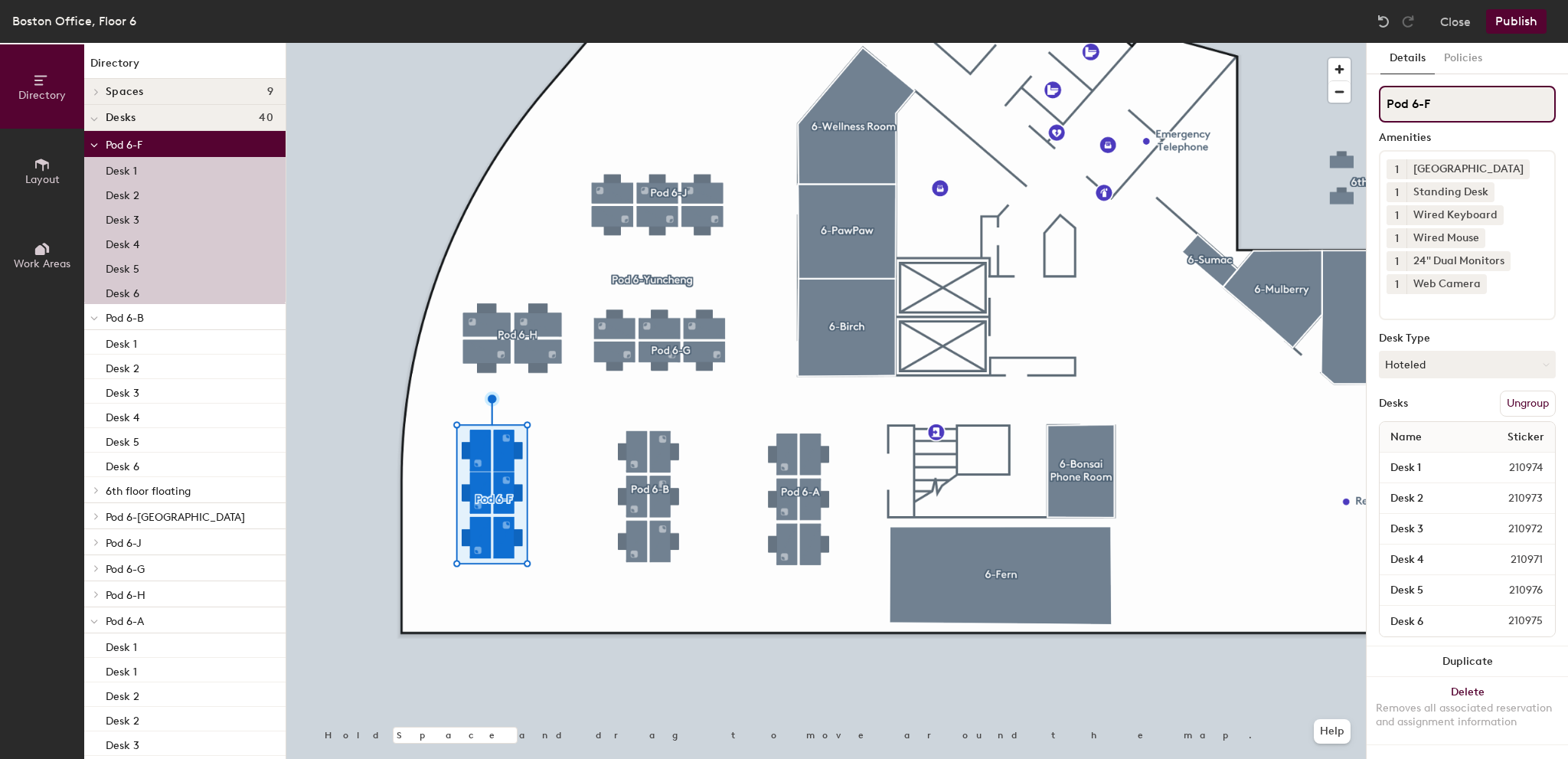
click at [1473, 94] on input "Pod 6-F" at bounding box center [1467, 104] width 177 height 37
type input "Pod 6-C"
click at [637, 43] on div at bounding box center [826, 43] width 1080 height 0
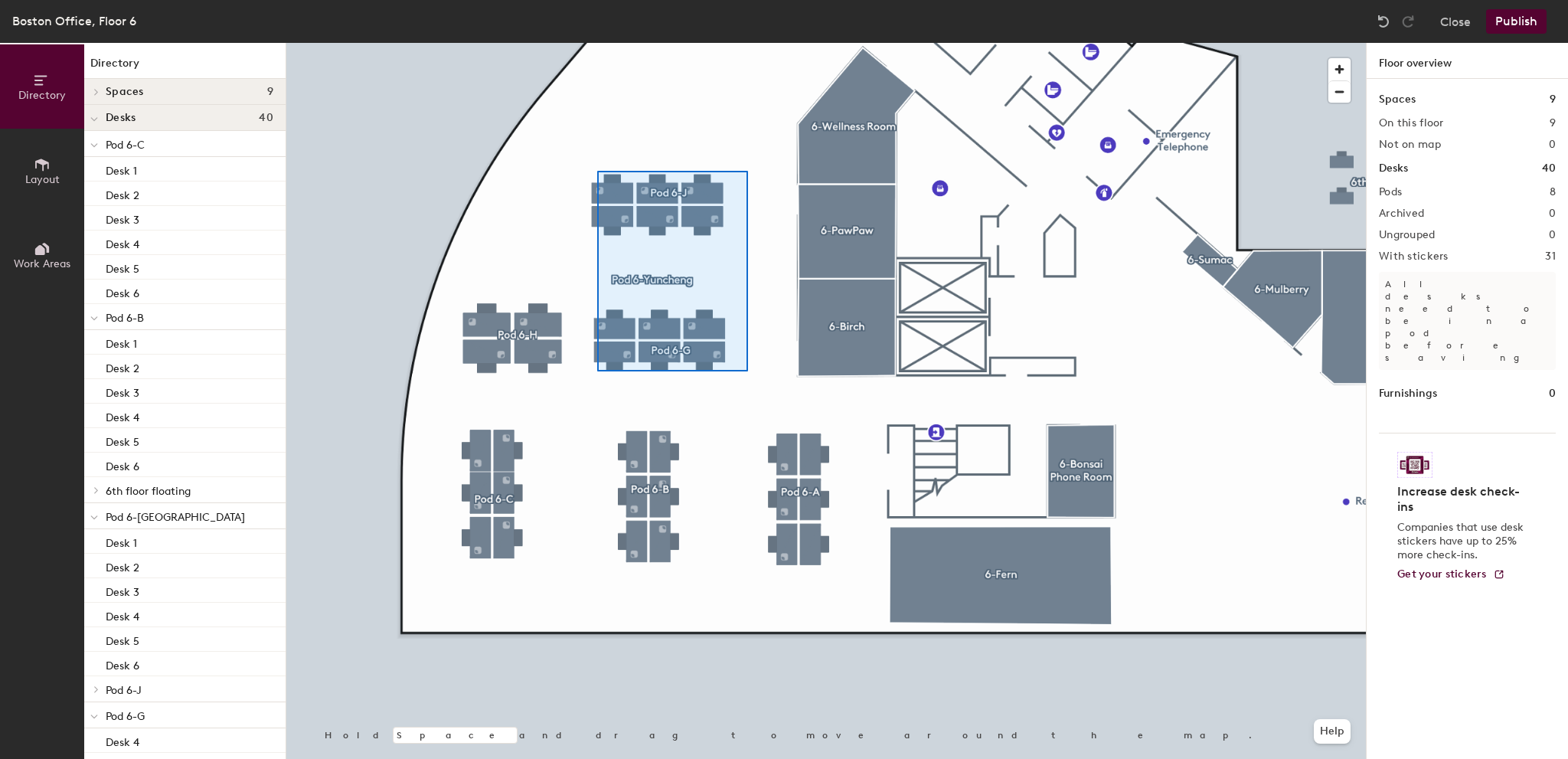
click at [597, 43] on div at bounding box center [826, 43] width 1080 height 0
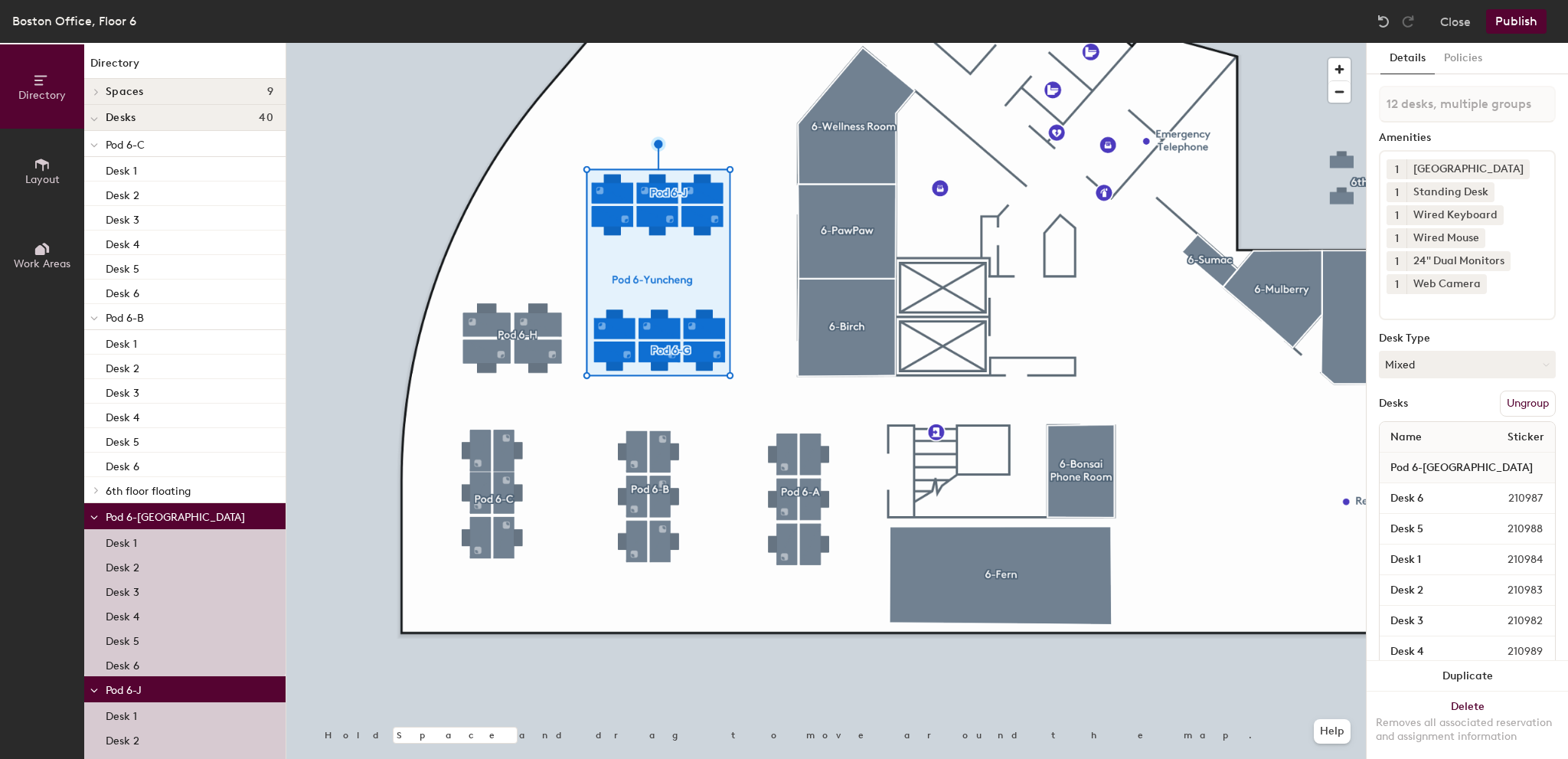
click at [1517, 401] on button "Ungroup" at bounding box center [1528, 404] width 56 height 26
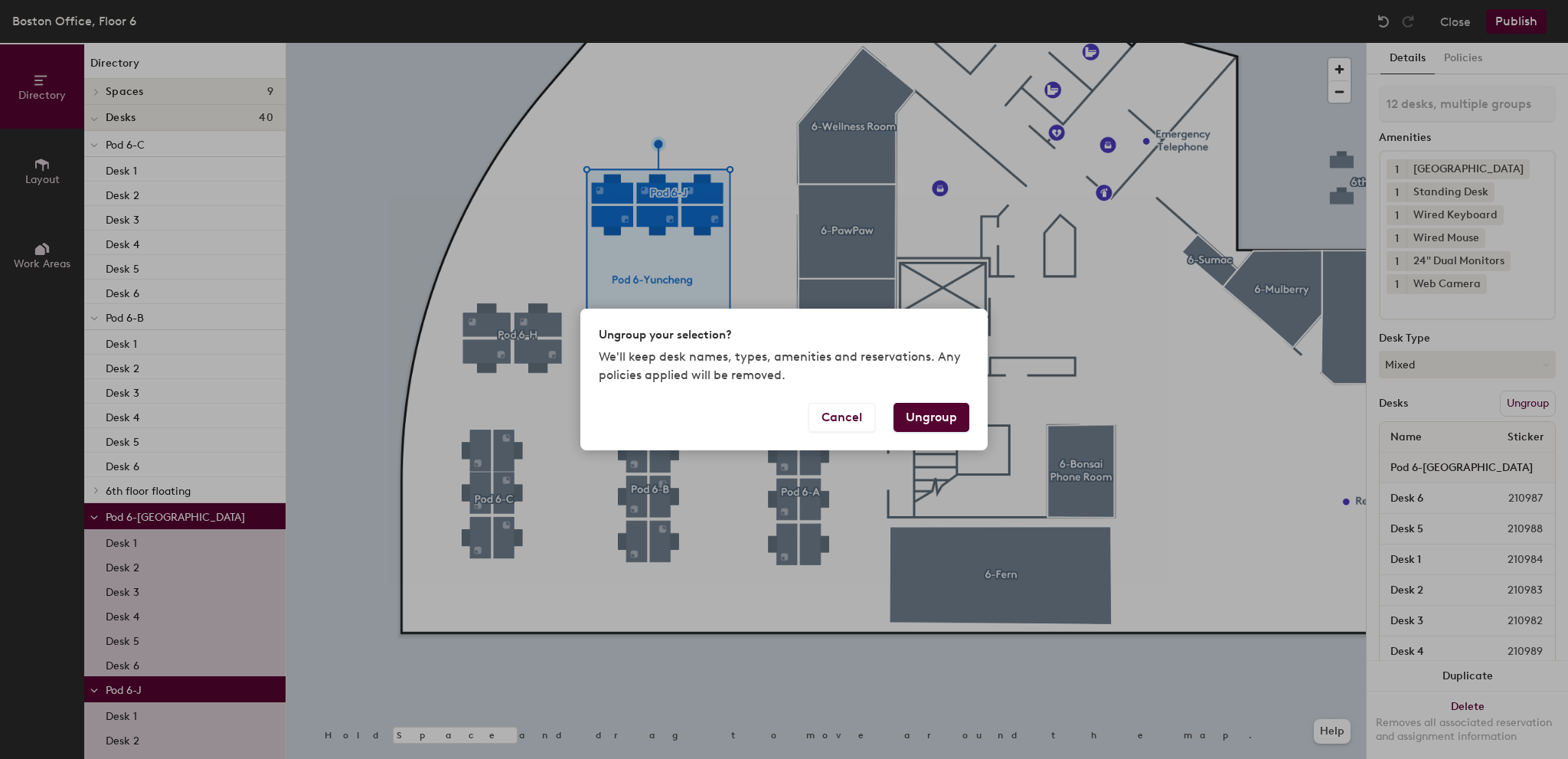
click at [919, 412] on button "Ungroup" at bounding box center [931, 417] width 76 height 29
type input "12 desks"
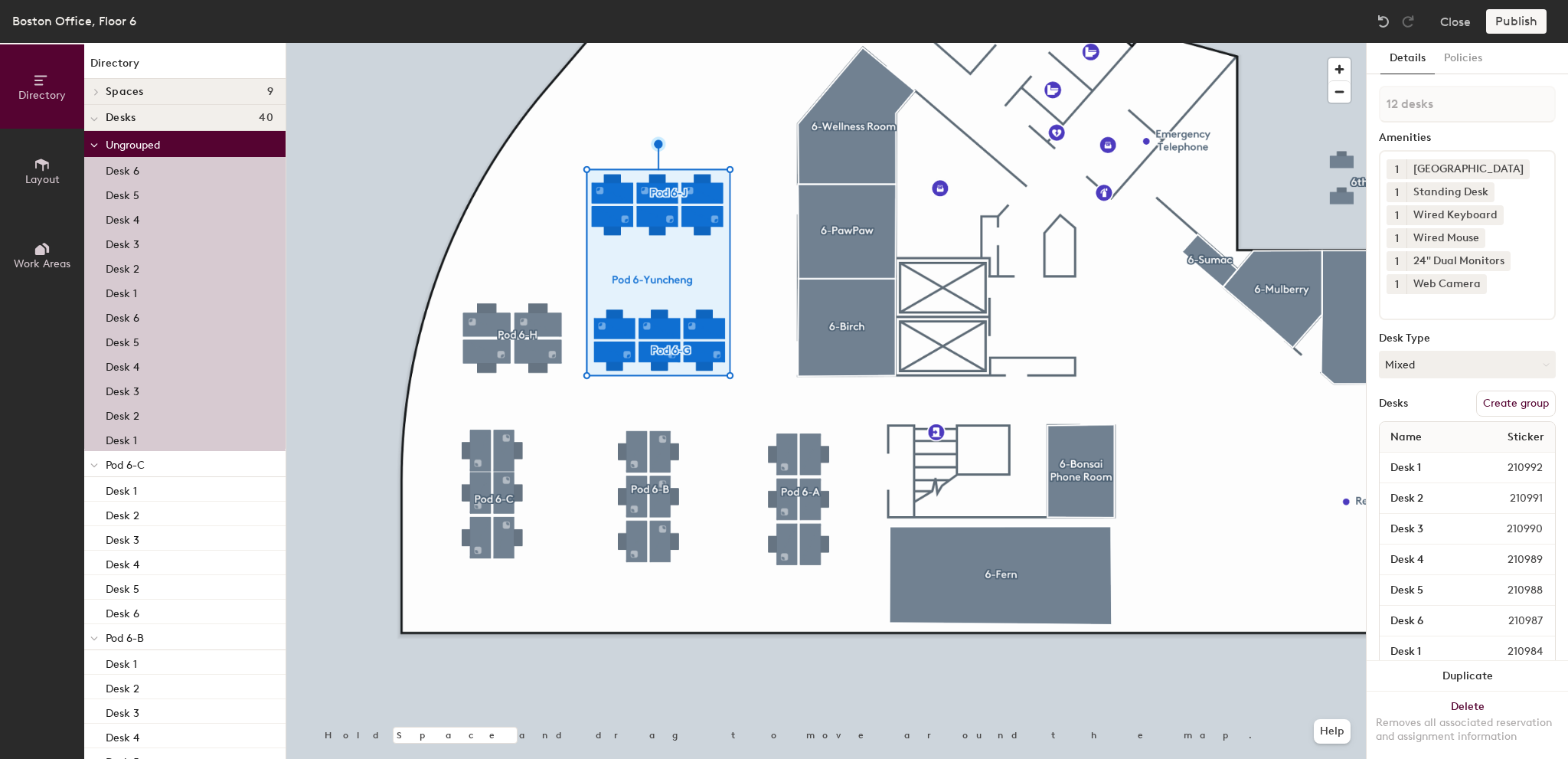
click at [739, 43] on div at bounding box center [826, 43] width 1080 height 0
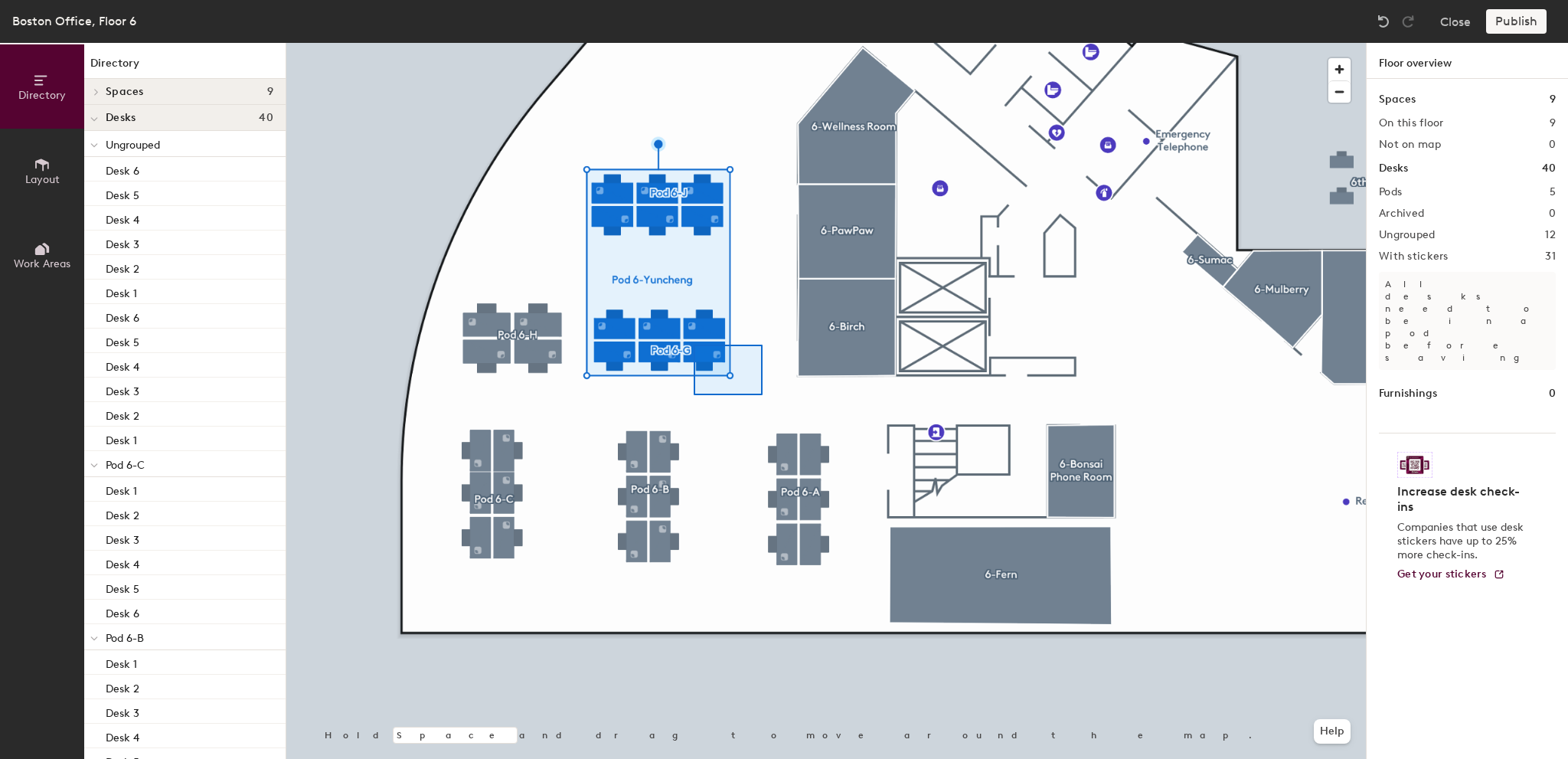
click at [600, 43] on div at bounding box center [826, 43] width 1080 height 0
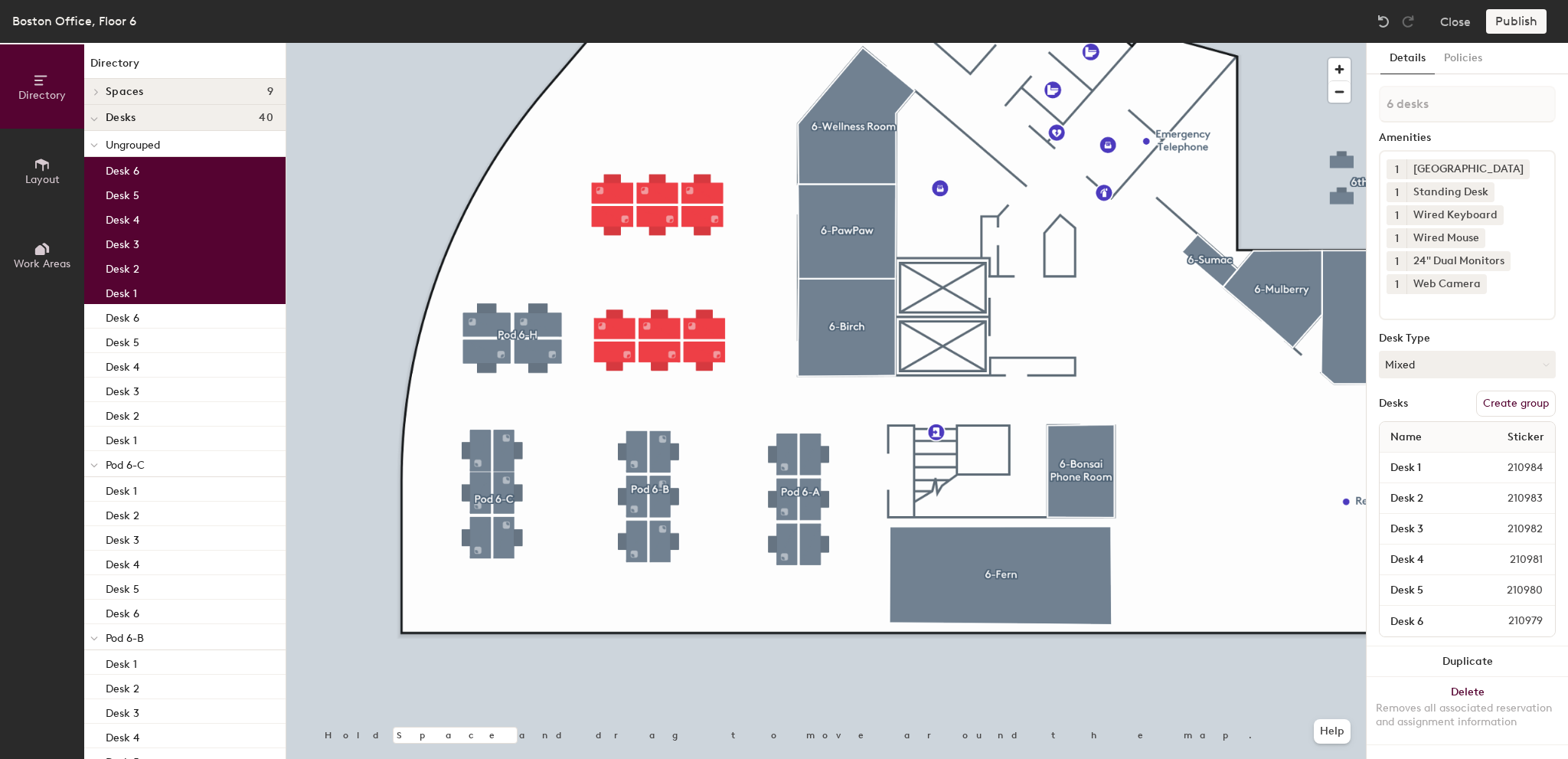
click at [1507, 404] on button "Create group" at bounding box center [1517, 404] width 80 height 26
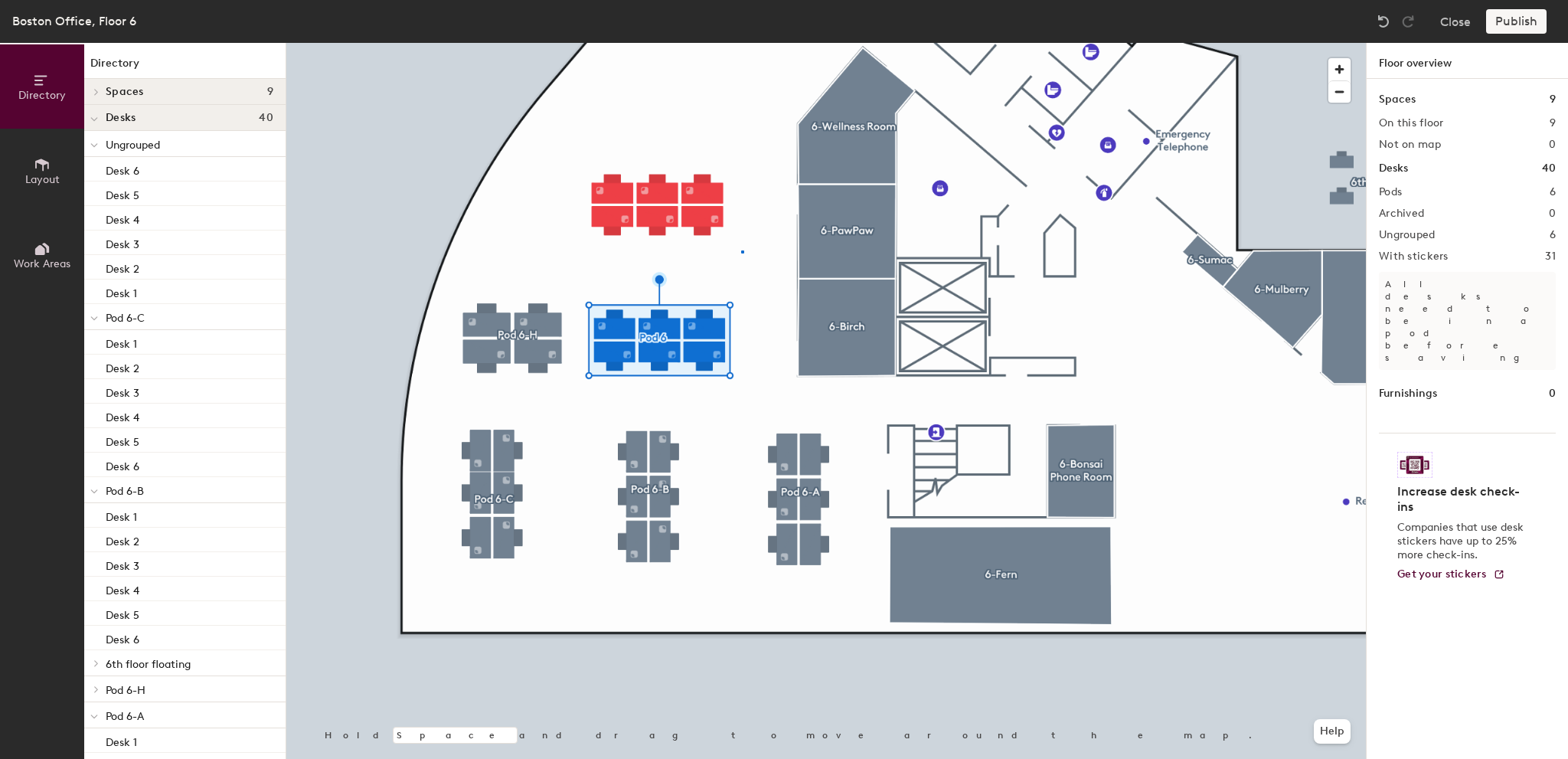
click at [565, 43] on div at bounding box center [826, 43] width 1080 height 0
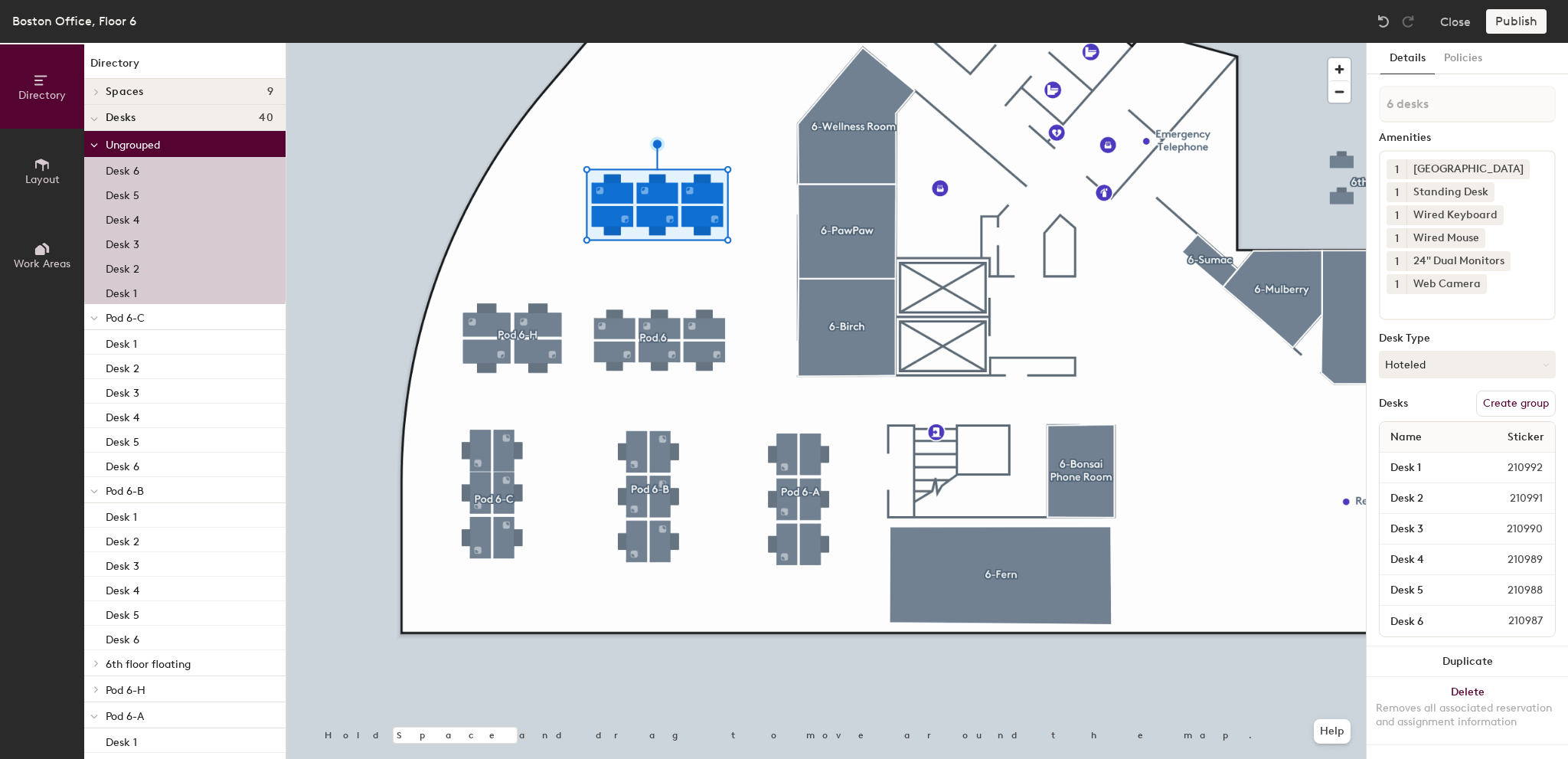
click at [1502, 393] on button "Create group" at bounding box center [1517, 404] width 80 height 26
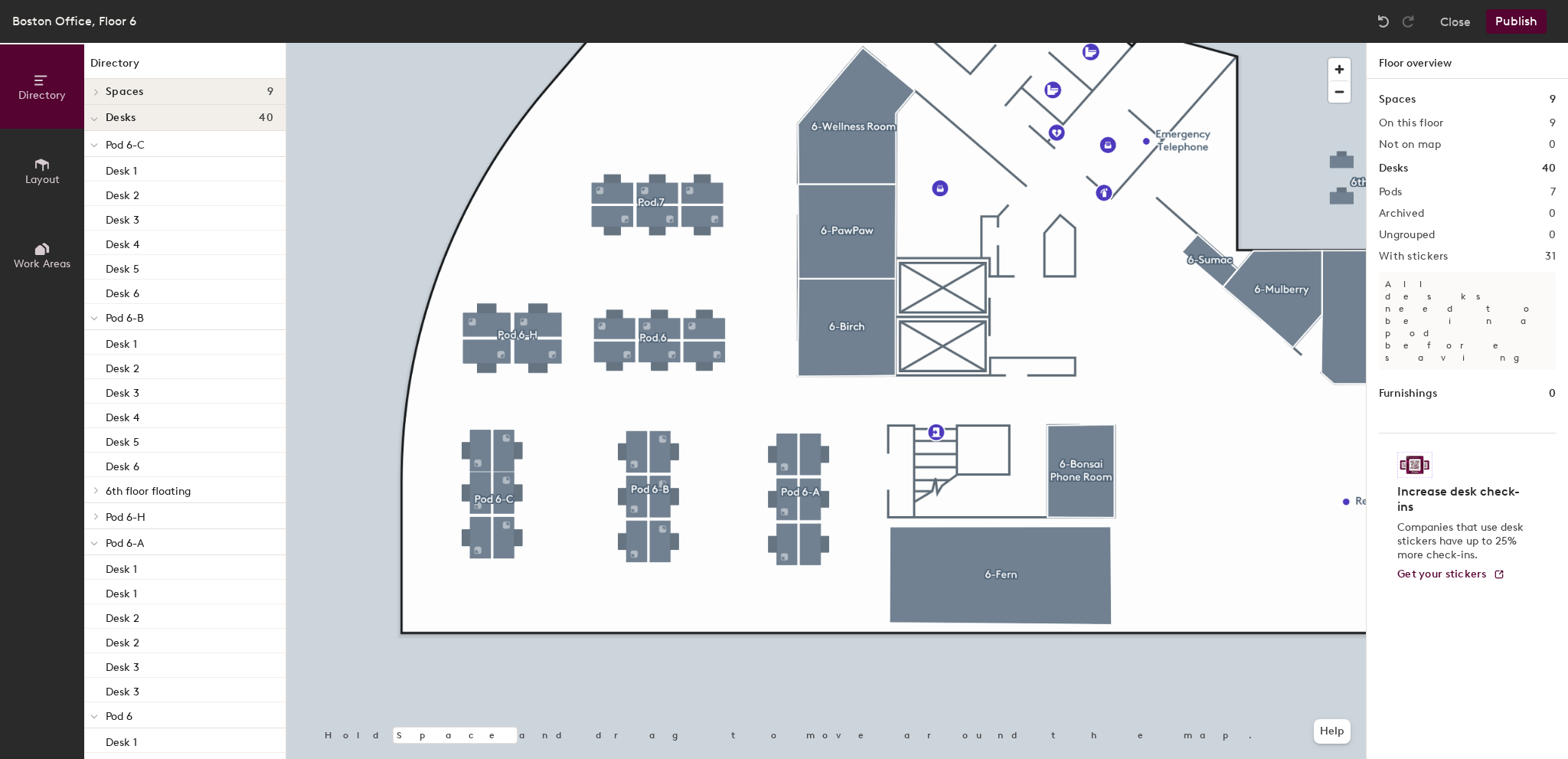
click at [712, 43] on div at bounding box center [826, 43] width 1080 height 0
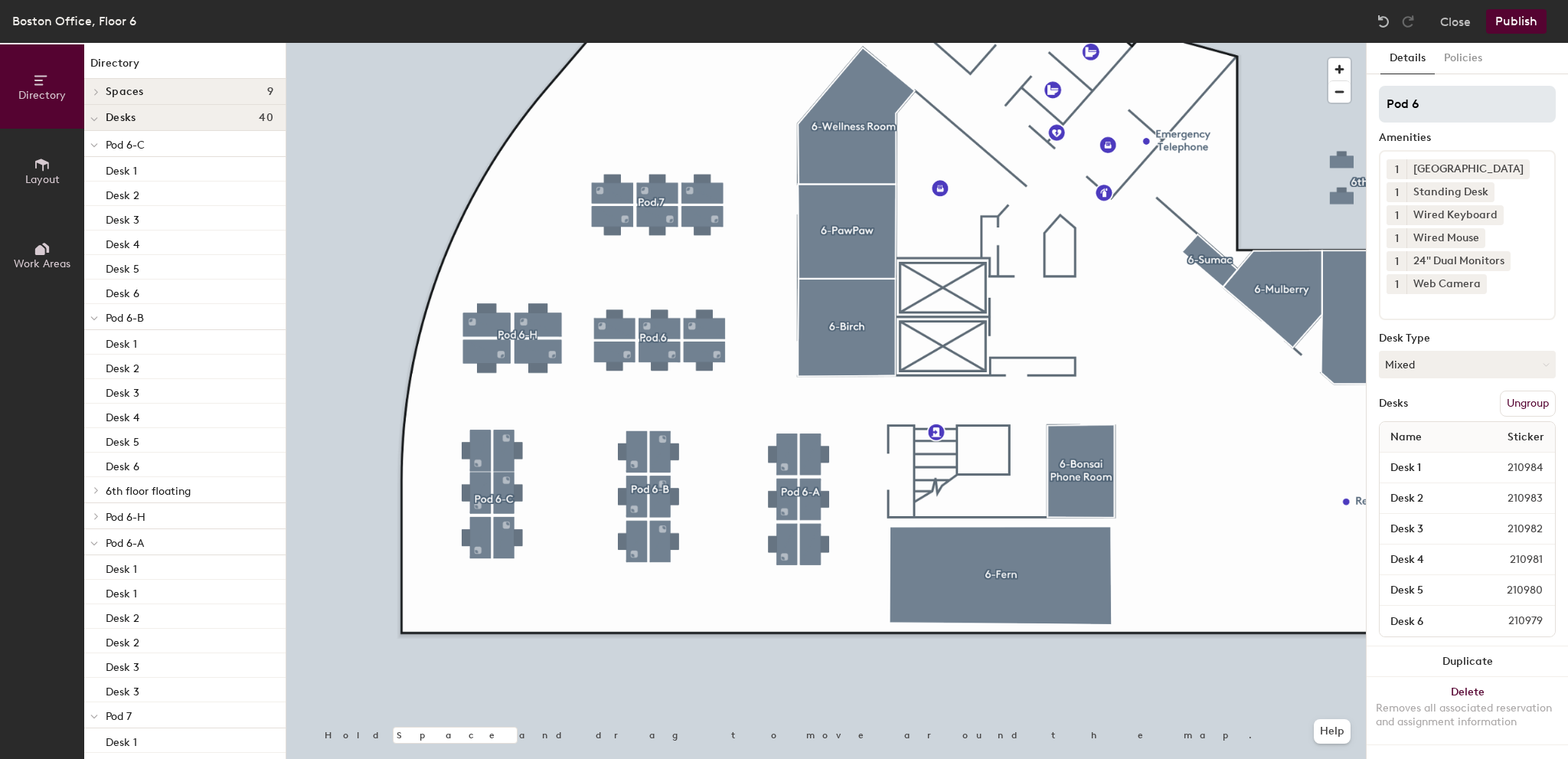
click at [1471, 85] on div "Details Policies Pod 6 Amenities 1 Docking Station 1 Standing Desk 1 Wired Keyb…" at bounding box center [1467, 400] width 201 height 716
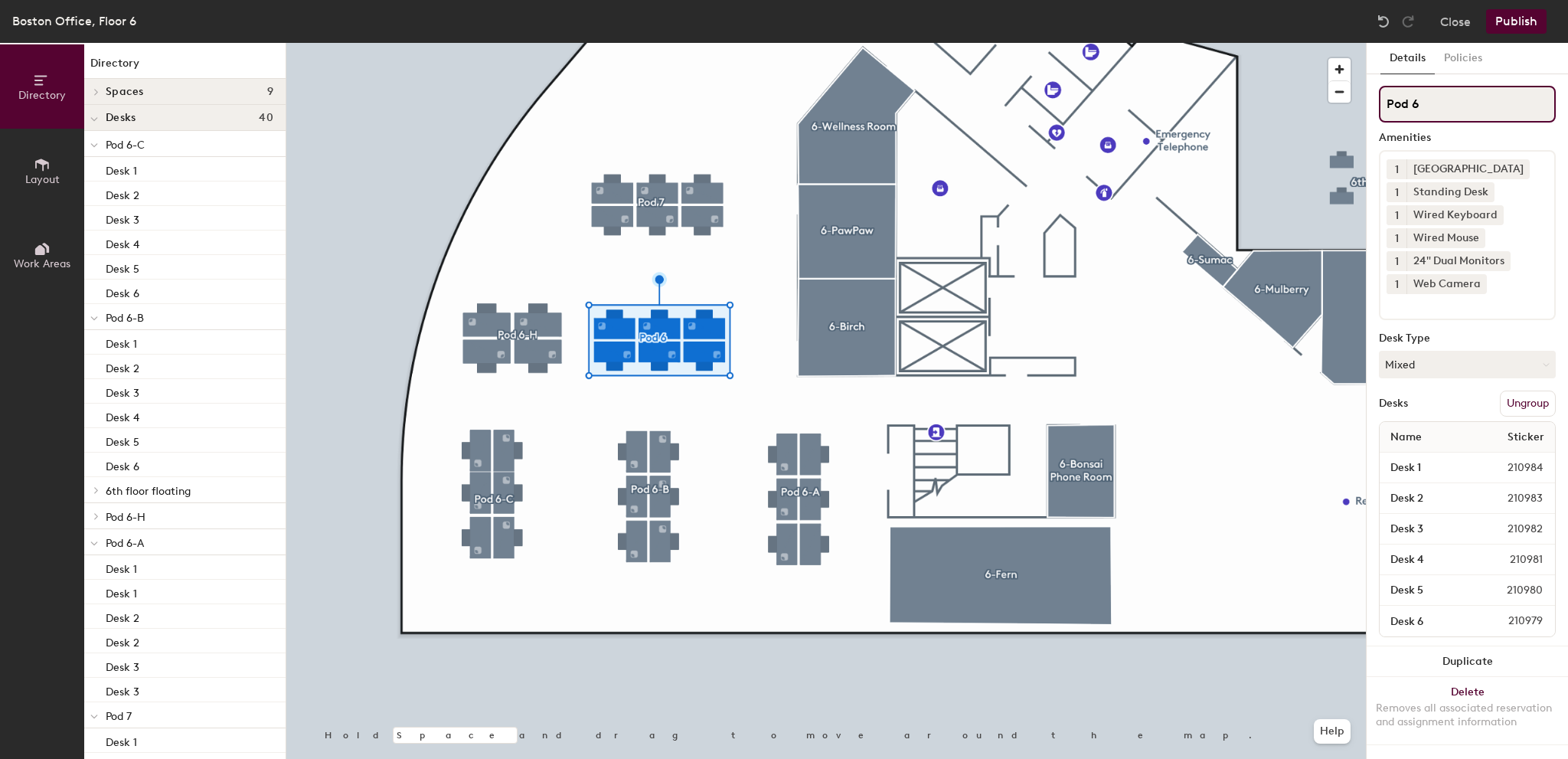
click at [1464, 94] on input "Pod 6" at bounding box center [1467, 104] width 177 height 37
type input "Pod 6-D"
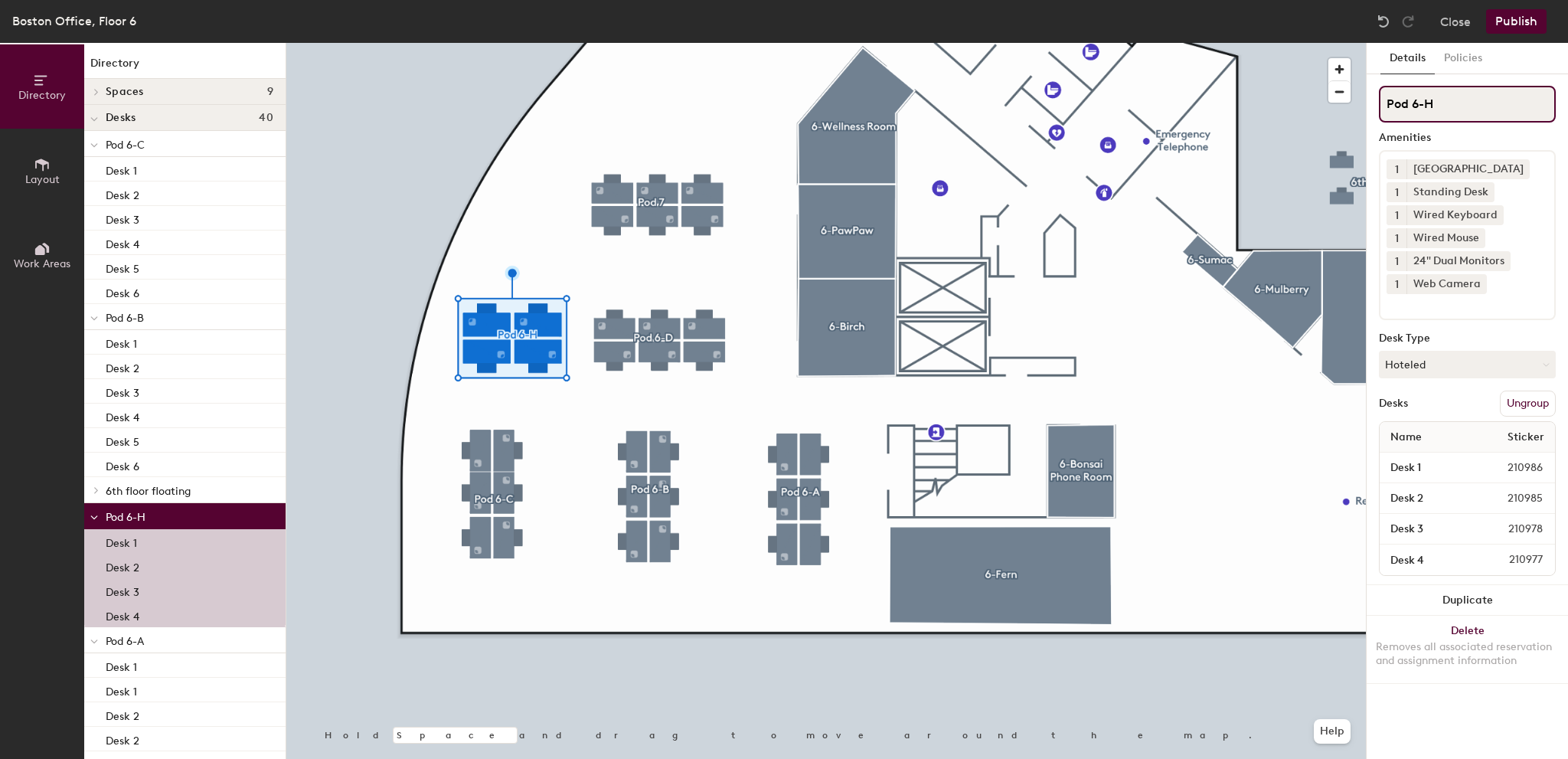
drag, startPoint x: 1471, startPoint y: 115, endPoint x: 1441, endPoint y: 111, distance: 30.3
click at [1440, 112] on input "Pod 6-H" at bounding box center [1467, 104] width 177 height 37
type input "Pod 6-E"
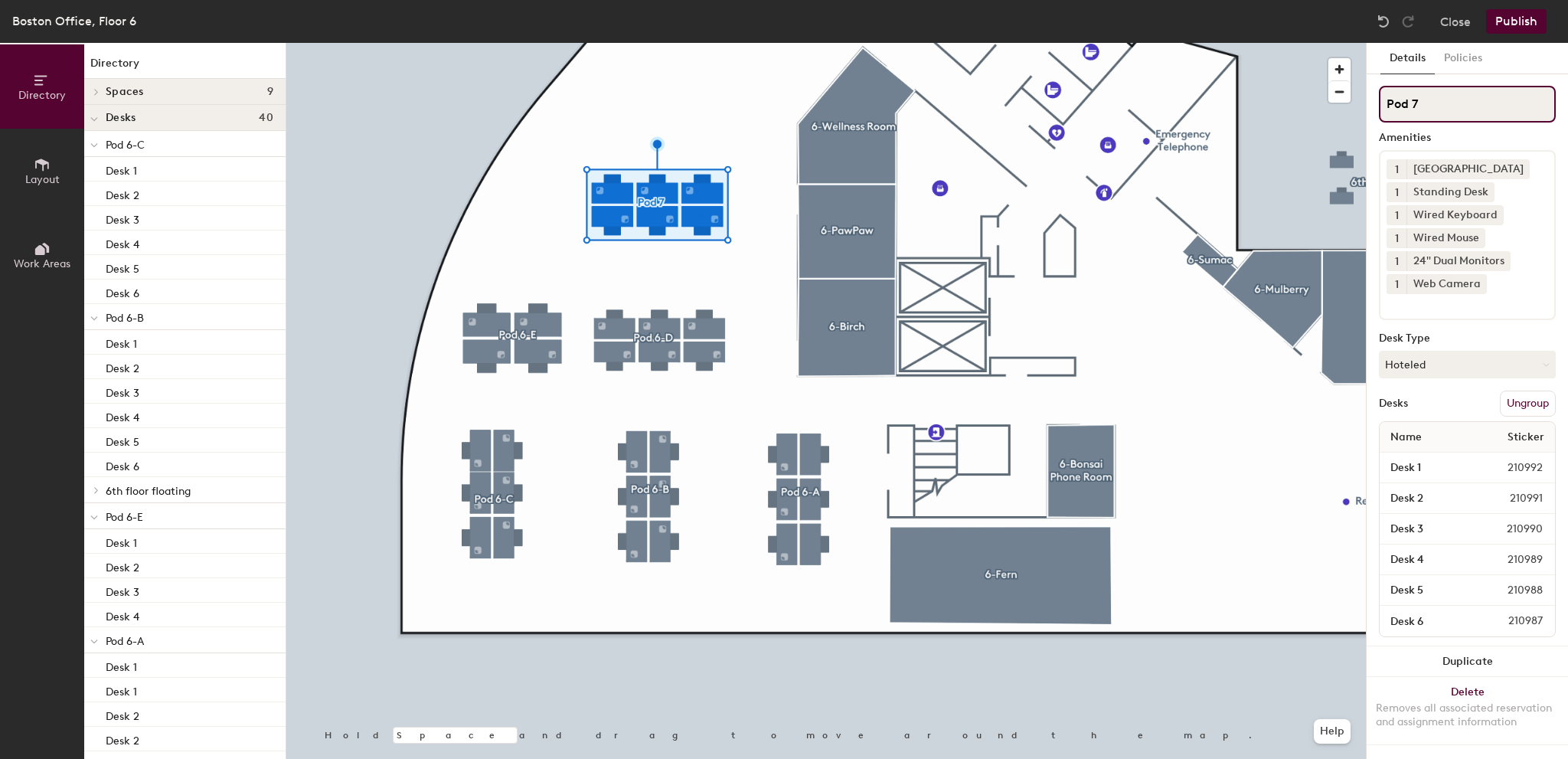
click at [1284, 104] on div "Directory Layout Work Areas Directory Spaces 9 6-Birch 6-Bonsai Phone Room 6-Do…" at bounding box center [784, 400] width 1568 height 716
paste input "6-"
type input "Pod 6-F"
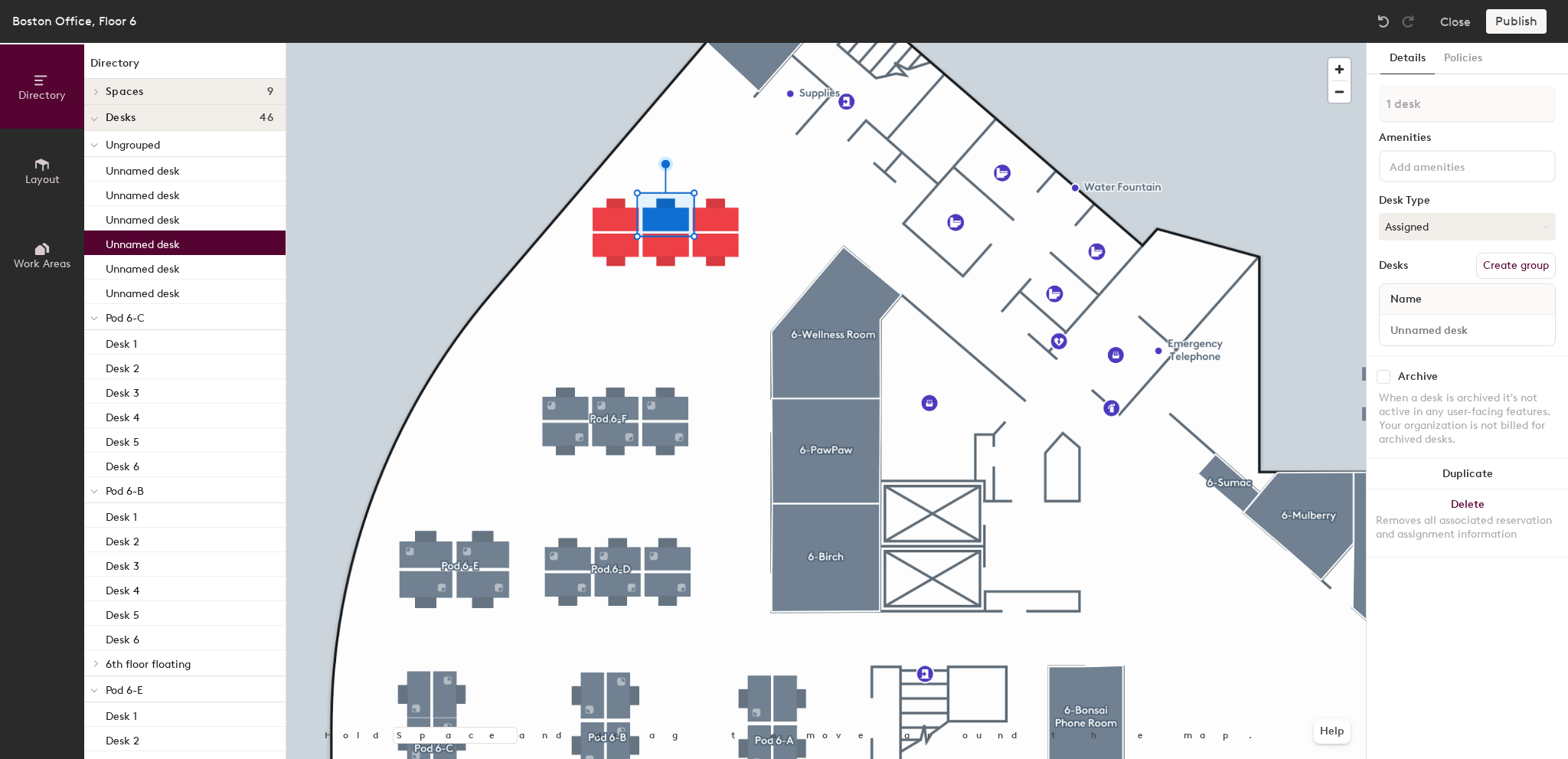
click at [775, 43] on div at bounding box center [826, 43] width 1080 height 0
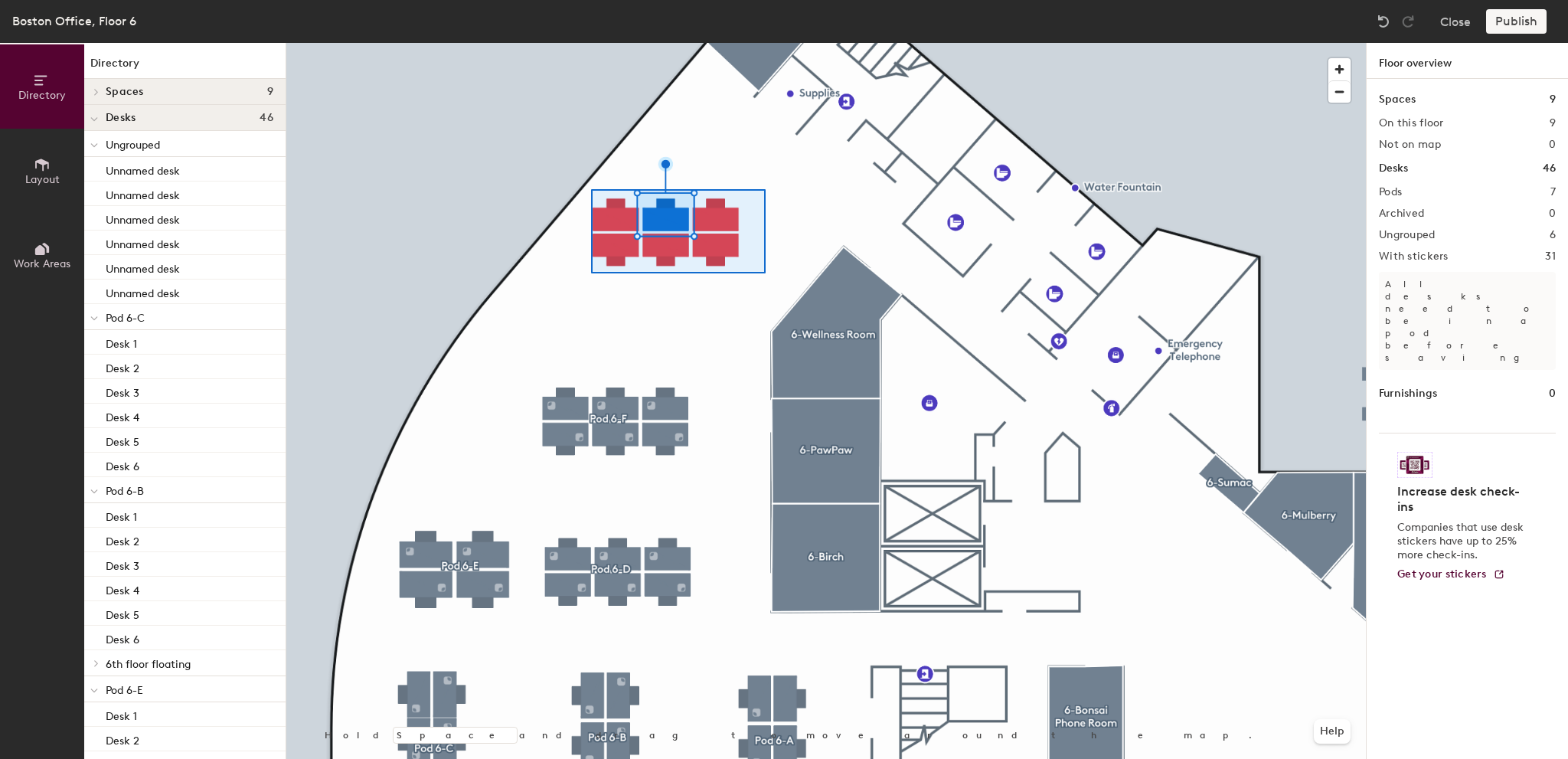
drag, startPoint x: 1476, startPoint y: 109, endPoint x: 591, endPoint y: 189, distance: 888.6
click at [591, 43] on div at bounding box center [826, 43] width 1080 height 0
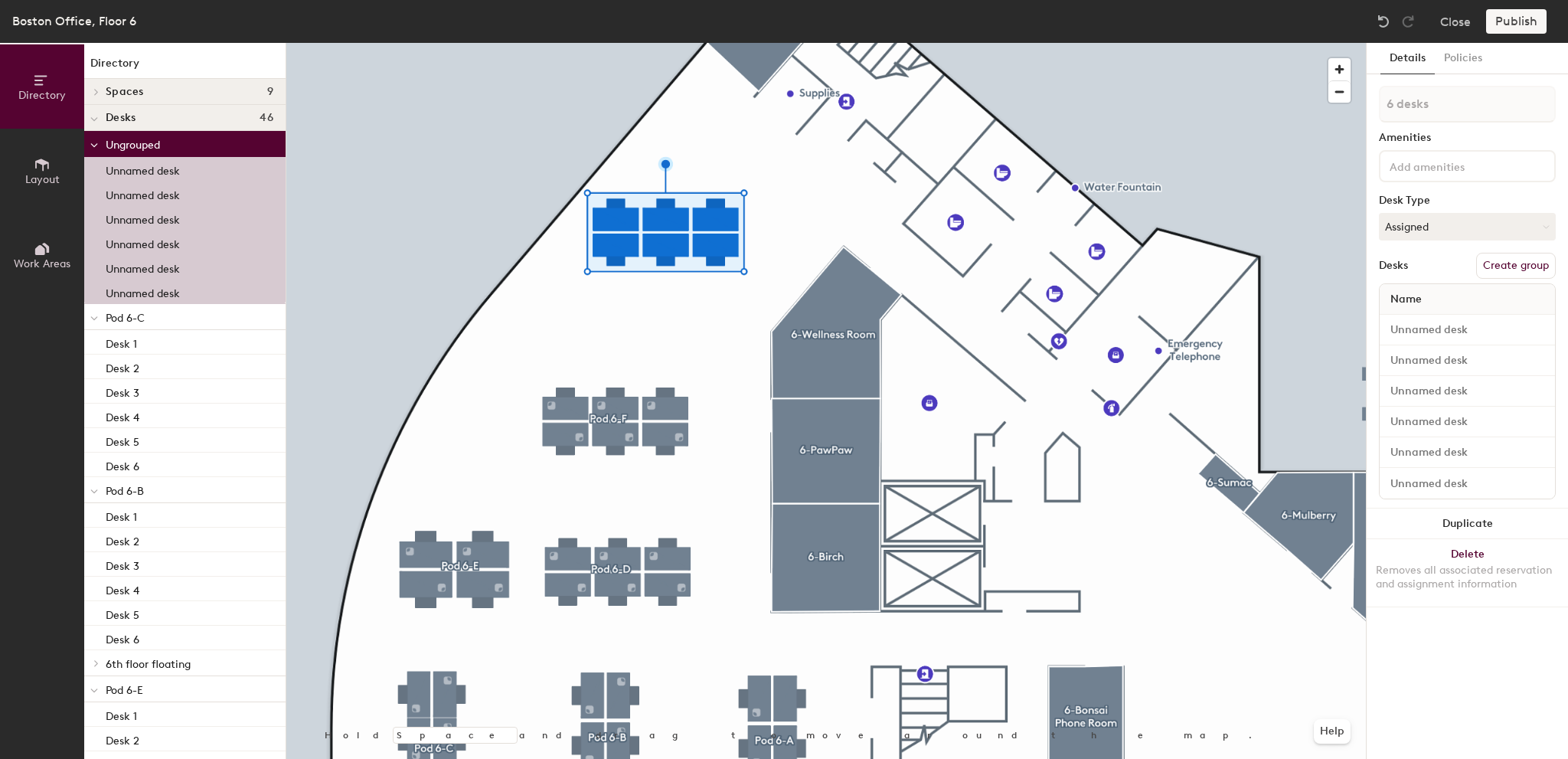
click at [1531, 259] on button "Create group" at bounding box center [1517, 265] width 80 height 26
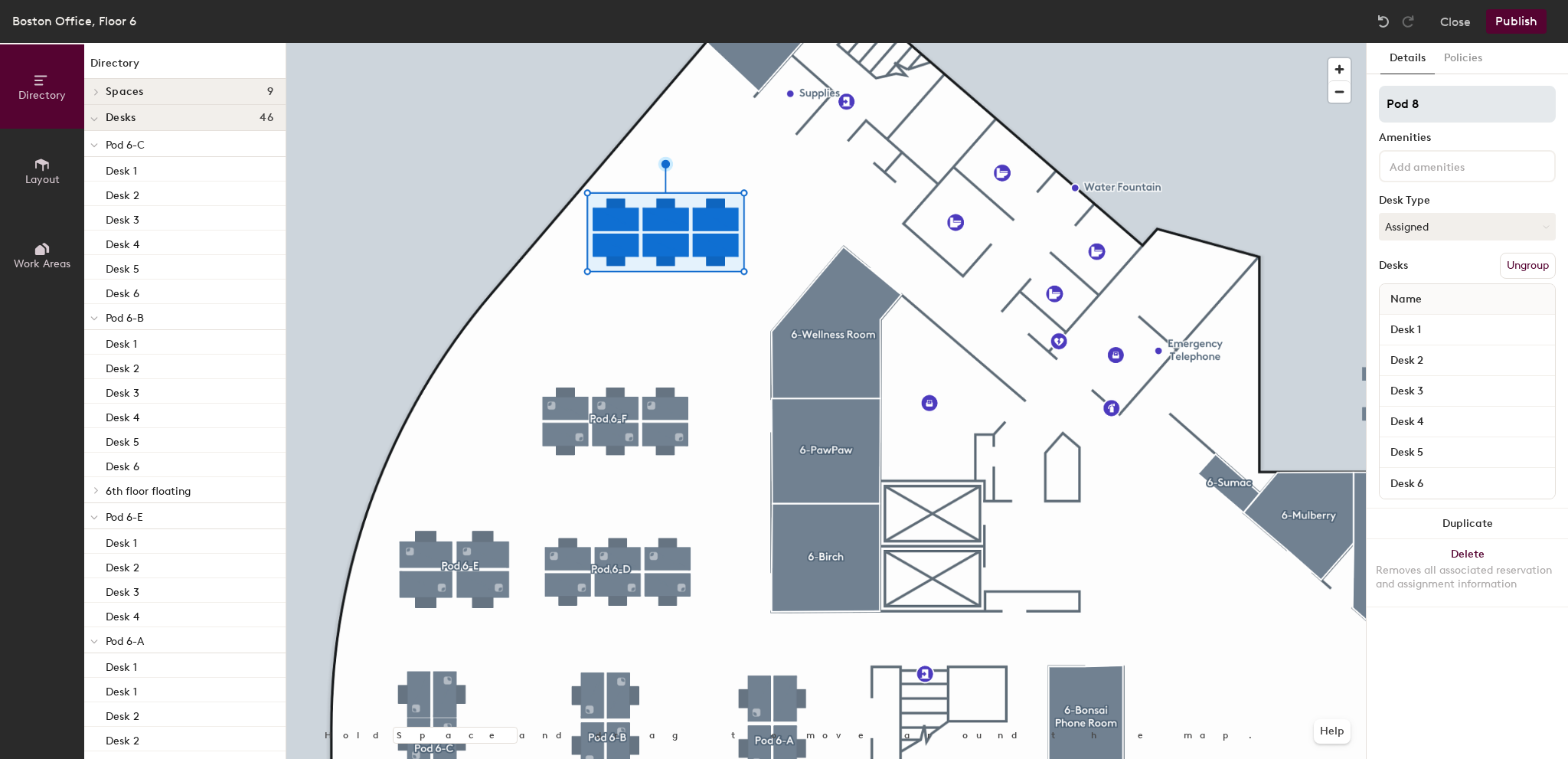
click at [1364, 101] on div "Directory Layout Work Areas Directory Spaces 9 6-Birch 6-Bonsai Phone Room 6-Do…" at bounding box center [784, 400] width 1568 height 716
click at [1489, 112] on input "Pod 6-H" at bounding box center [1467, 104] width 177 height 37
type input "Pod 6-G"
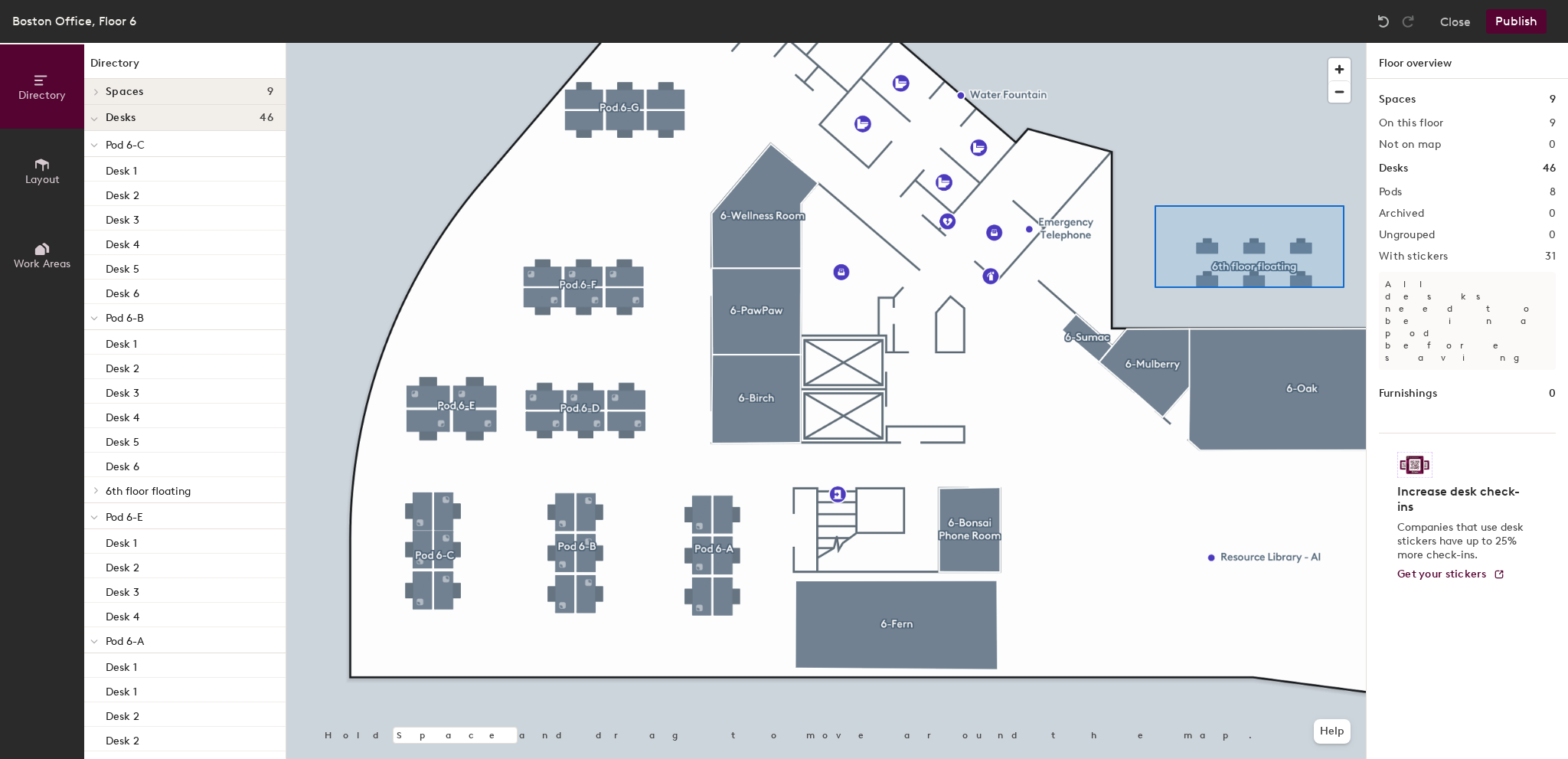
click at [1155, 43] on div at bounding box center [826, 43] width 1080 height 0
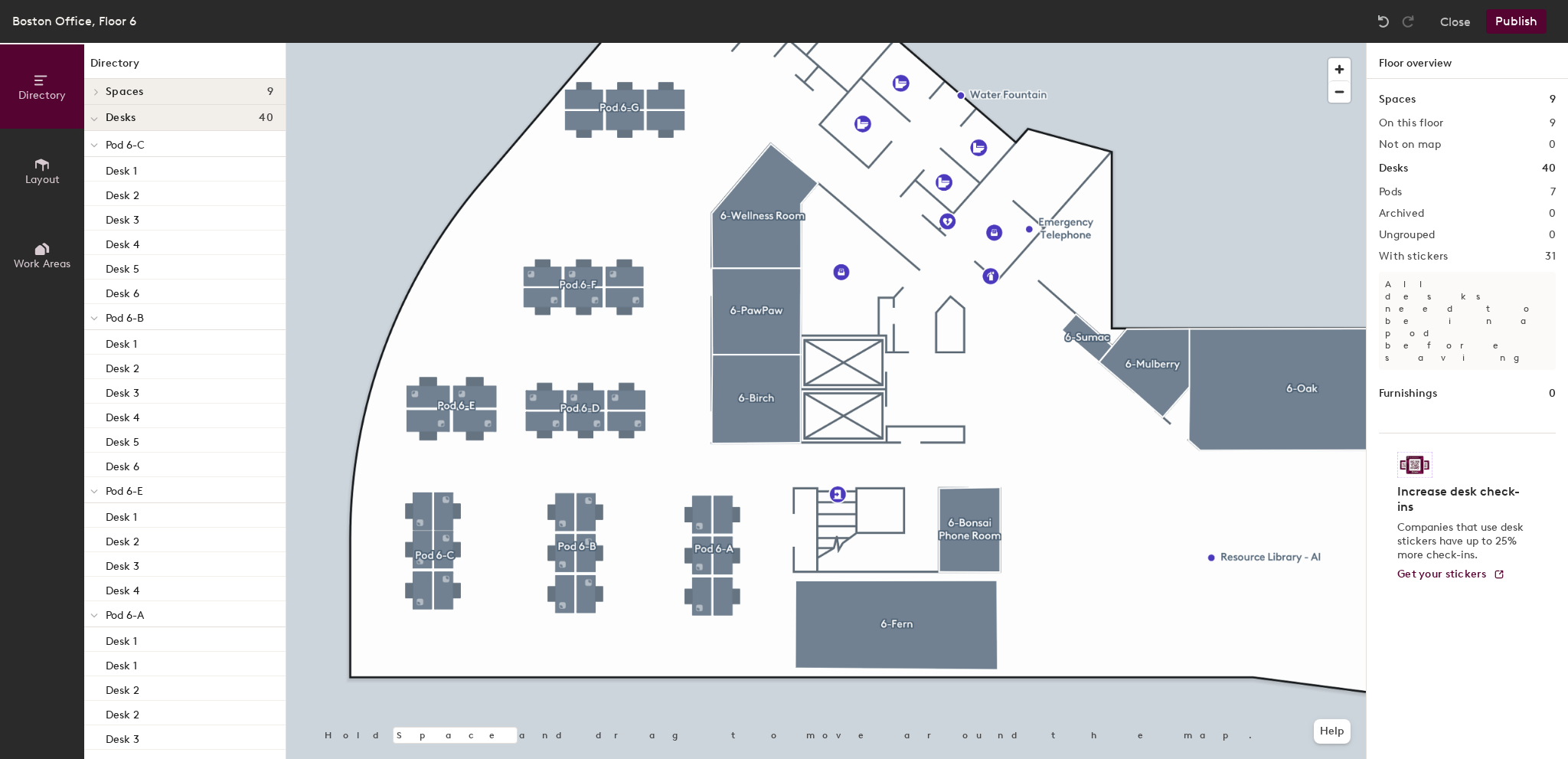
click at [1504, 17] on button "Publish" at bounding box center [1517, 22] width 61 height 24
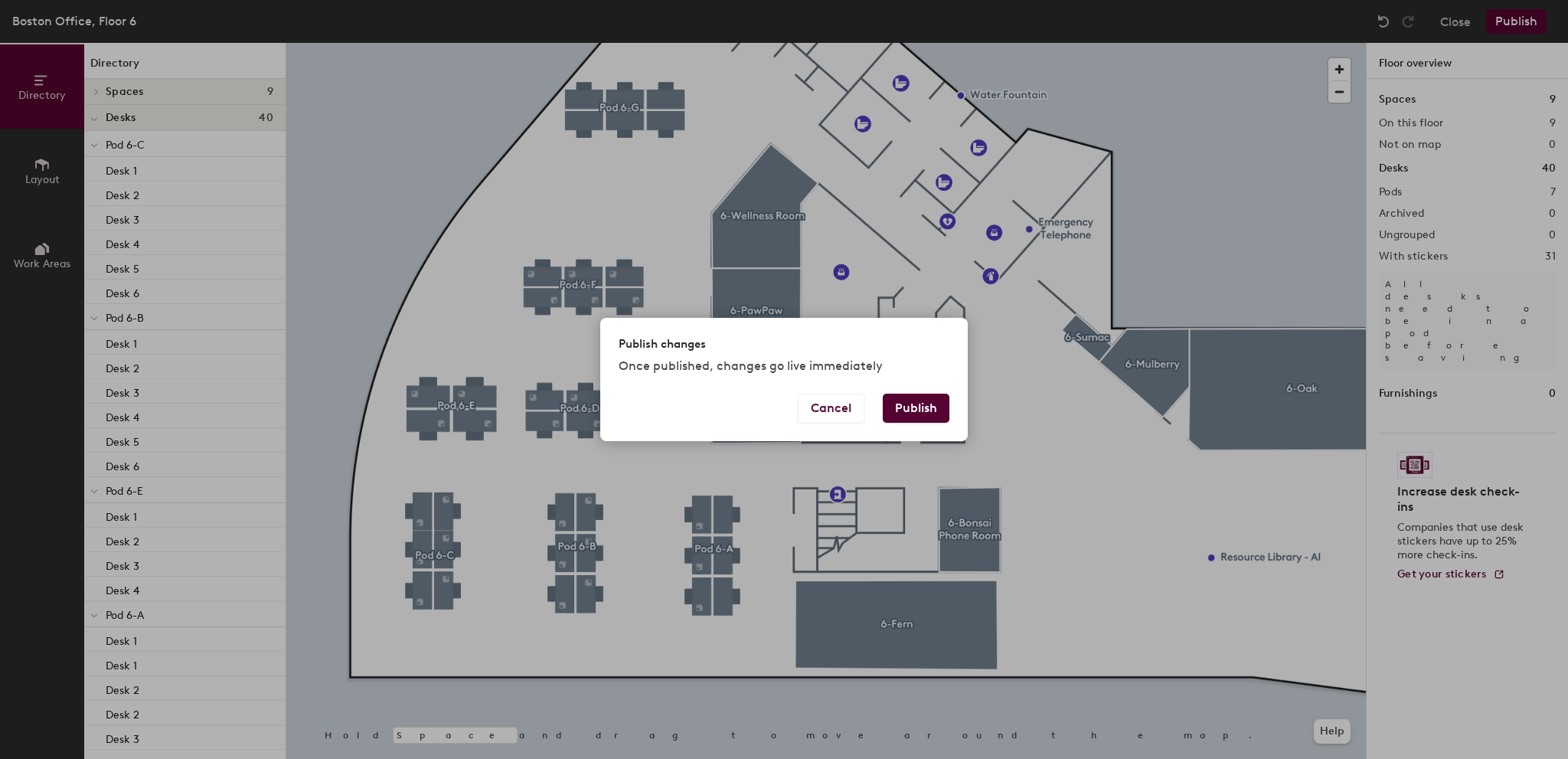
click at [926, 400] on button "Publish" at bounding box center [916, 407] width 67 height 29
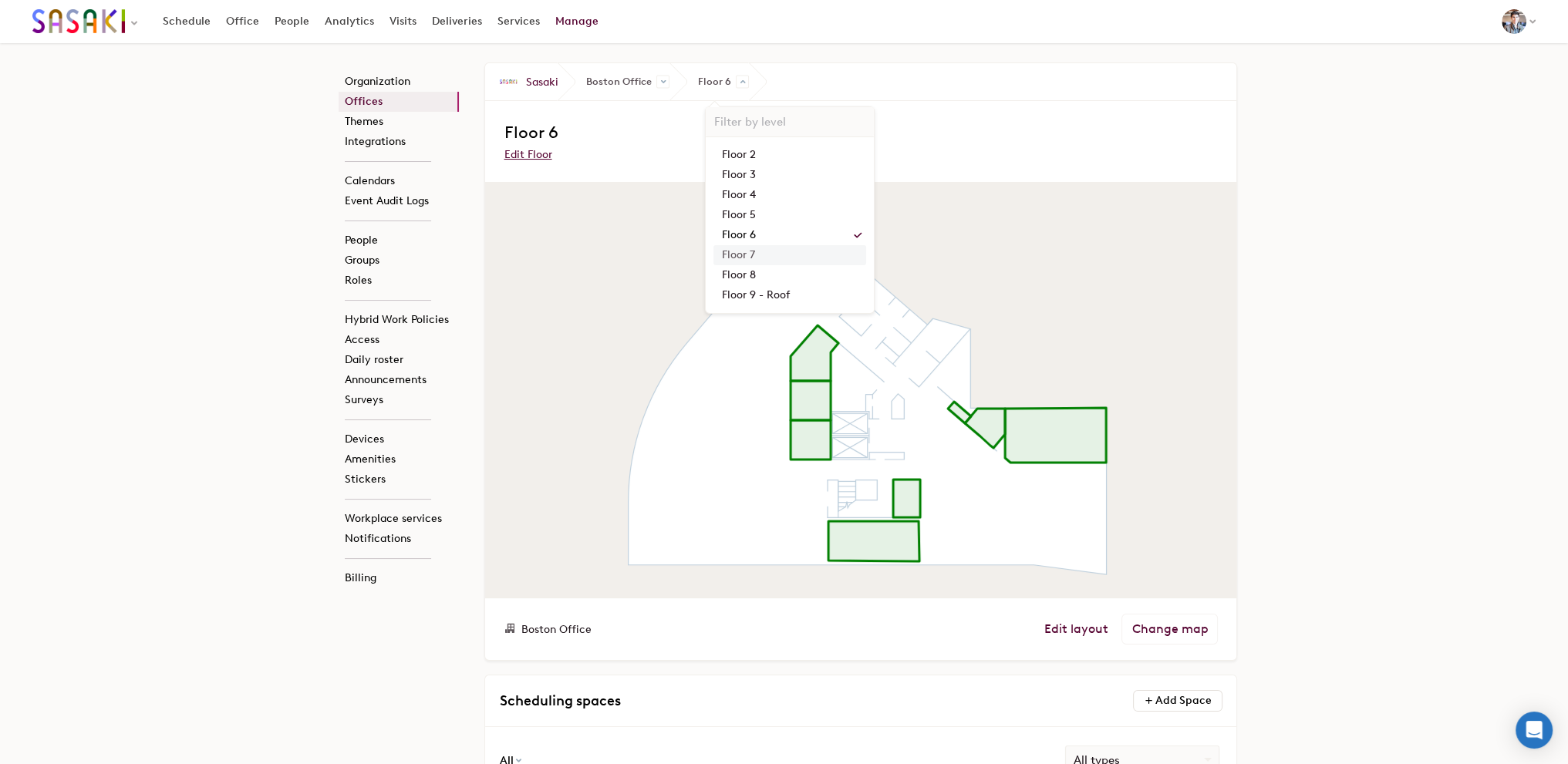
click at [758, 249] on link "Floor 7" at bounding box center [790, 255] width 153 height 20
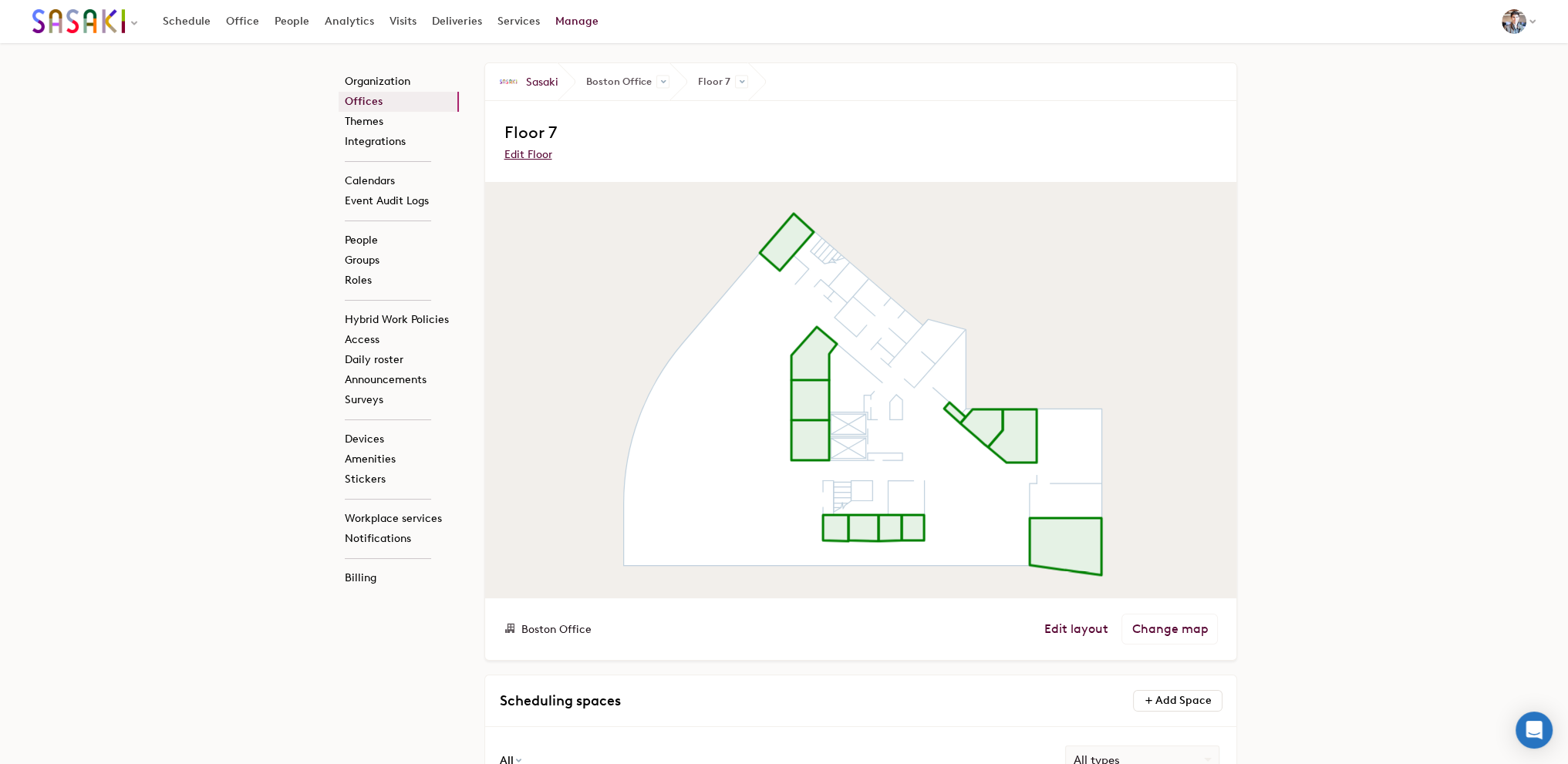
click at [1080, 619] on span "Edit layout Change map" at bounding box center [1131, 629] width 174 height 31
click at [1077, 626] on link "Edit layout" at bounding box center [1075, 629] width 64 height 16
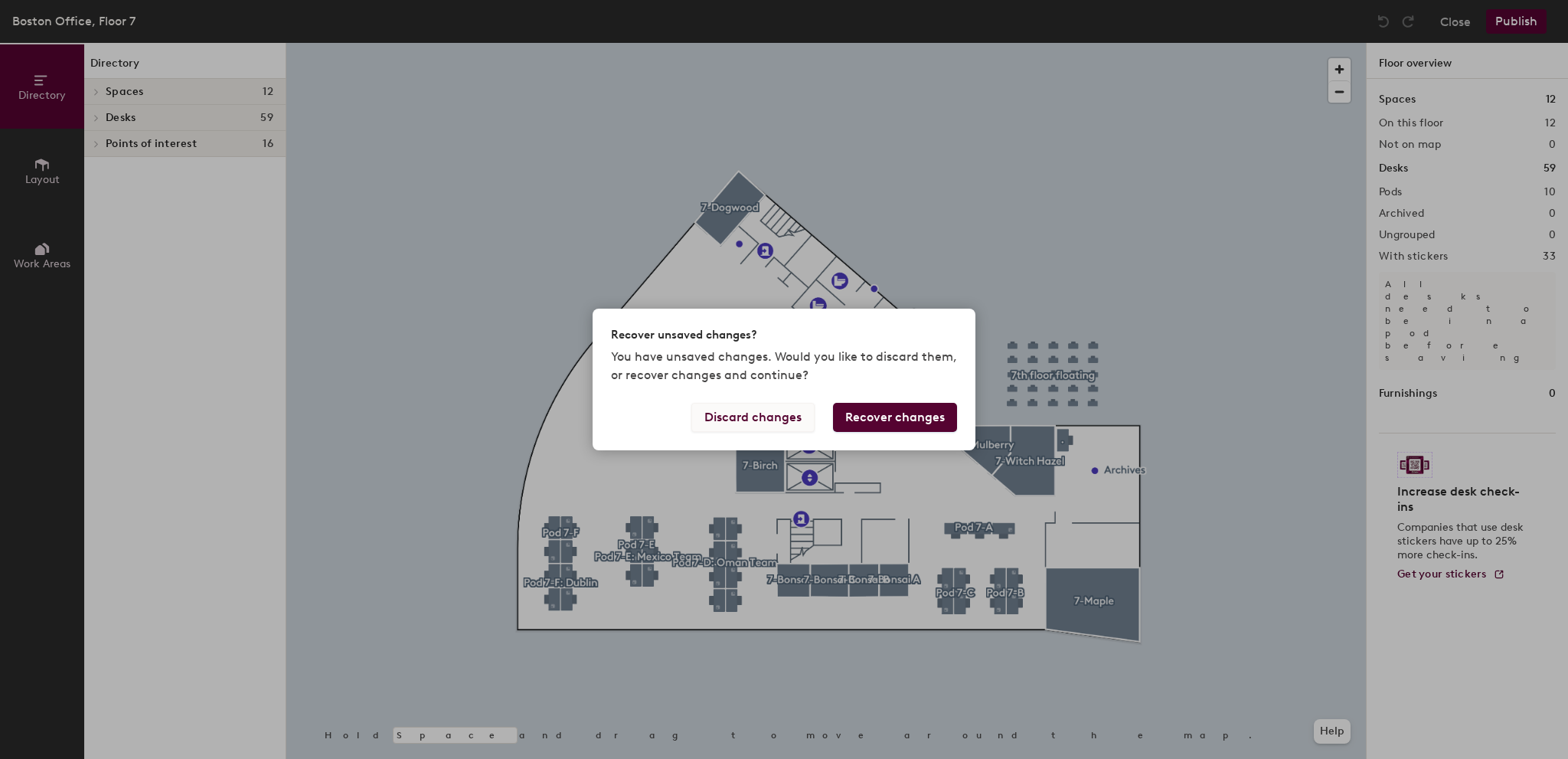
click at [764, 413] on button "Discard changes" at bounding box center [754, 417] width 124 height 29
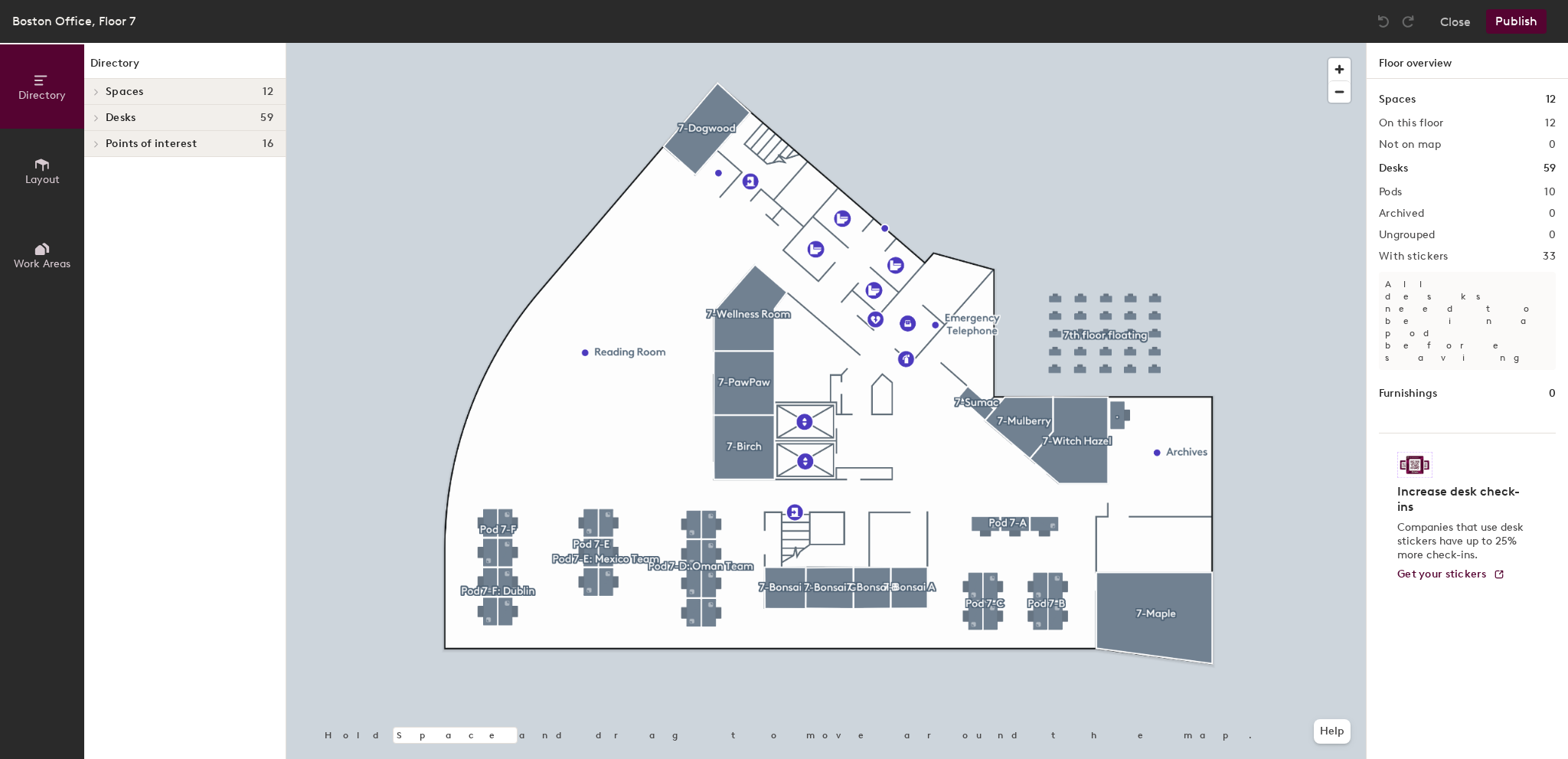
click at [667, 43] on div at bounding box center [826, 43] width 1080 height 0
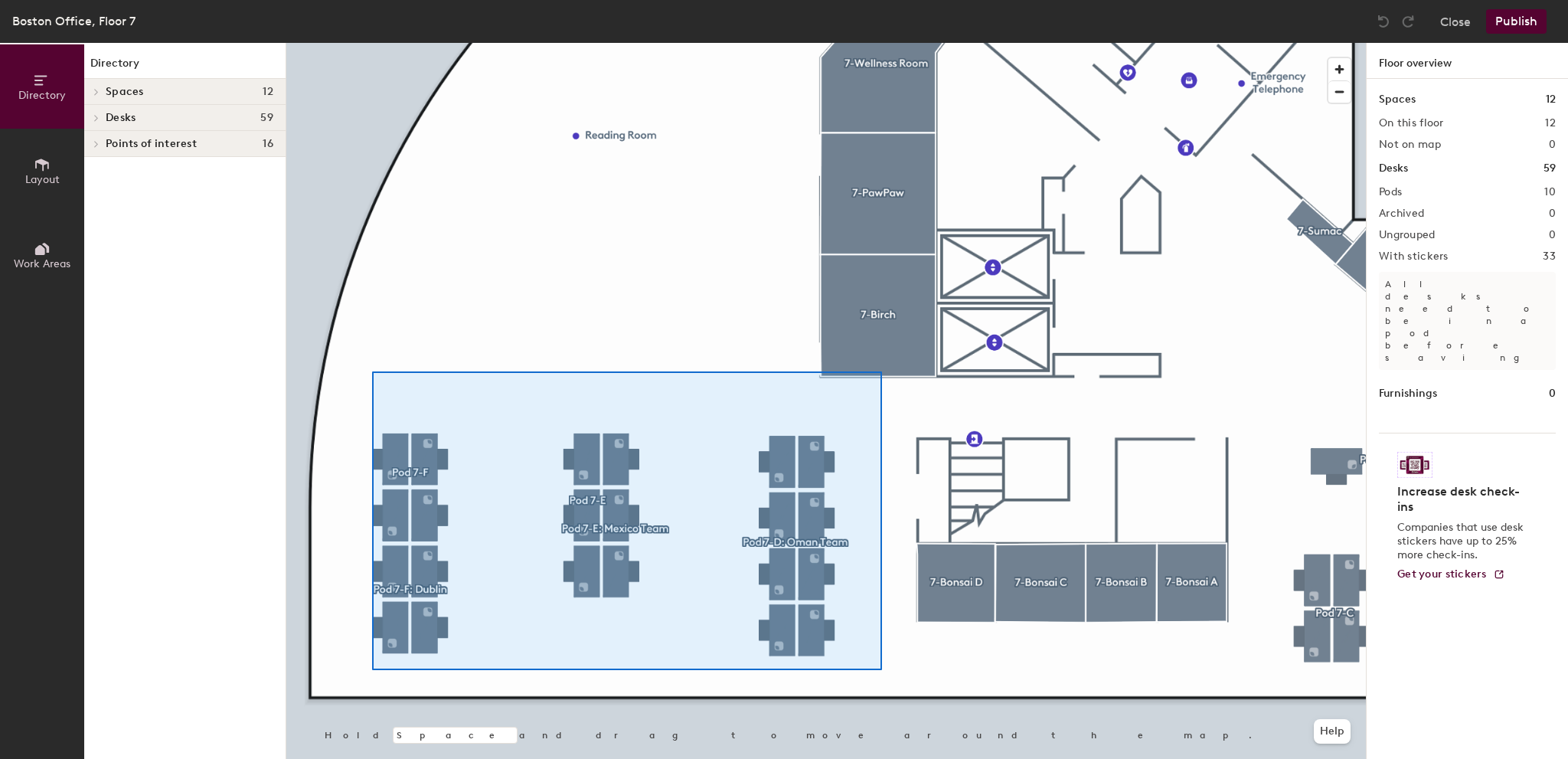
click at [361, 43] on div at bounding box center [826, 43] width 1080 height 0
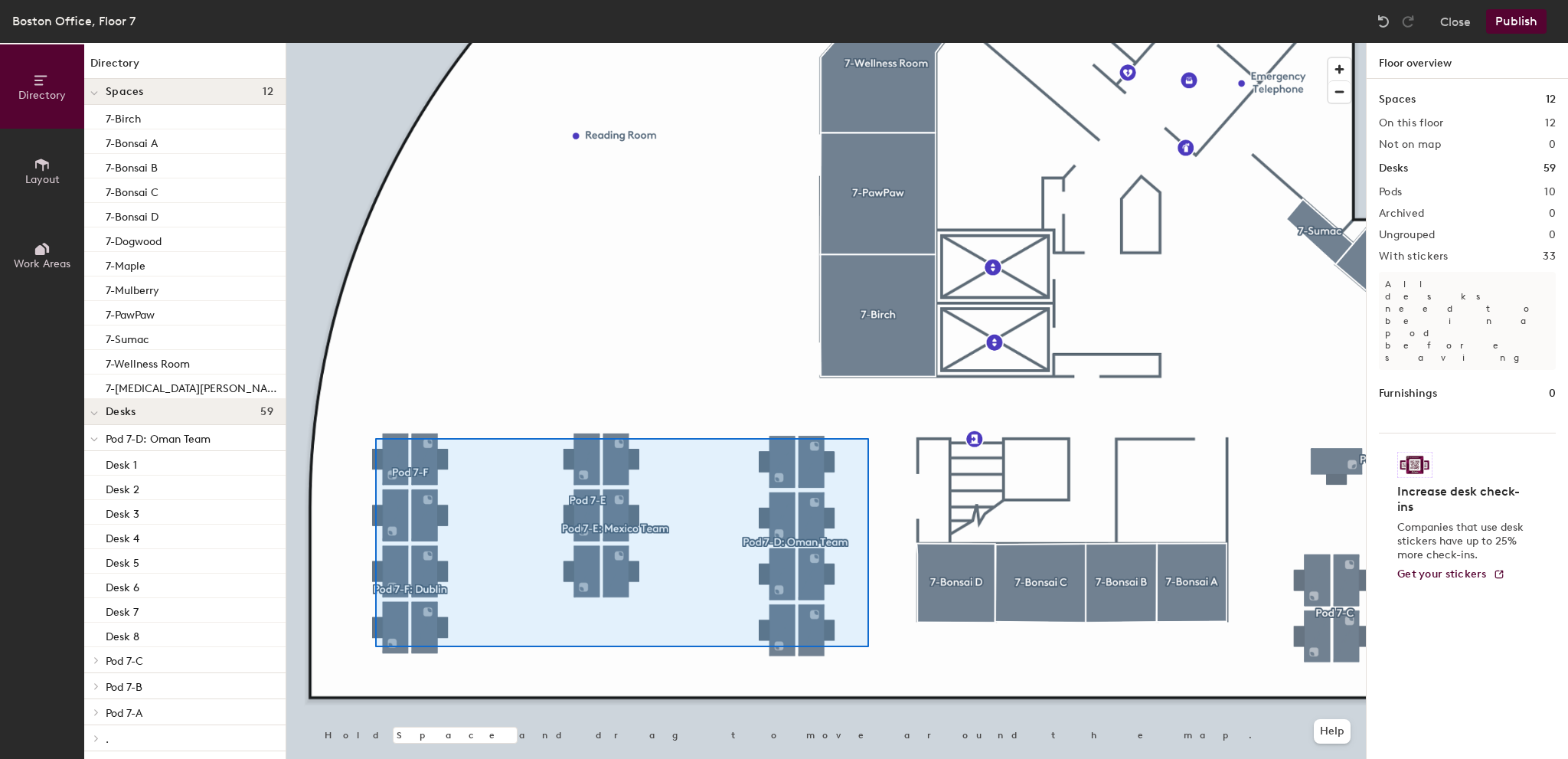
click at [373, 43] on div at bounding box center [826, 43] width 1080 height 0
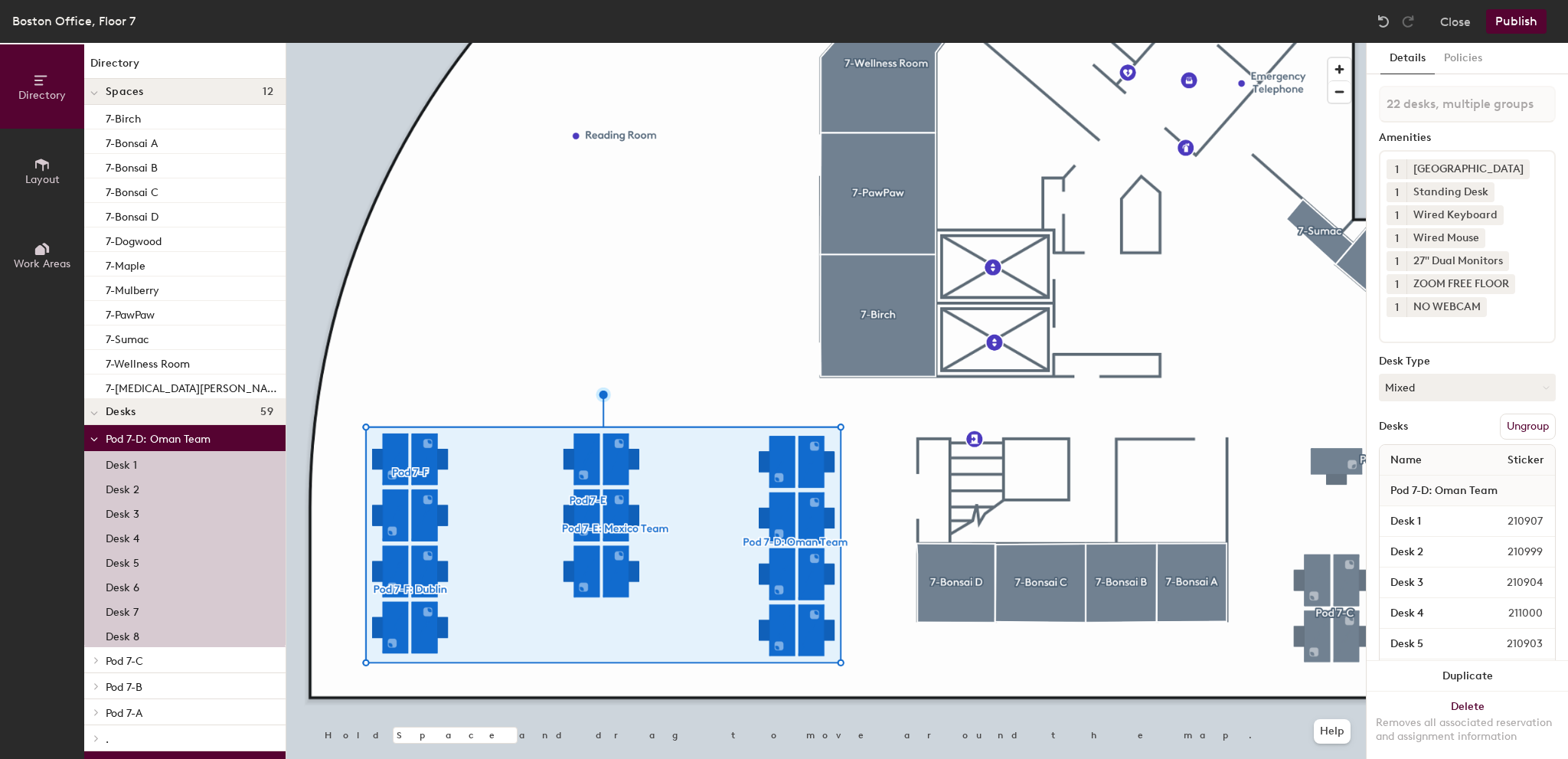
click at [1513, 428] on button "Ungroup" at bounding box center [1528, 427] width 56 height 26
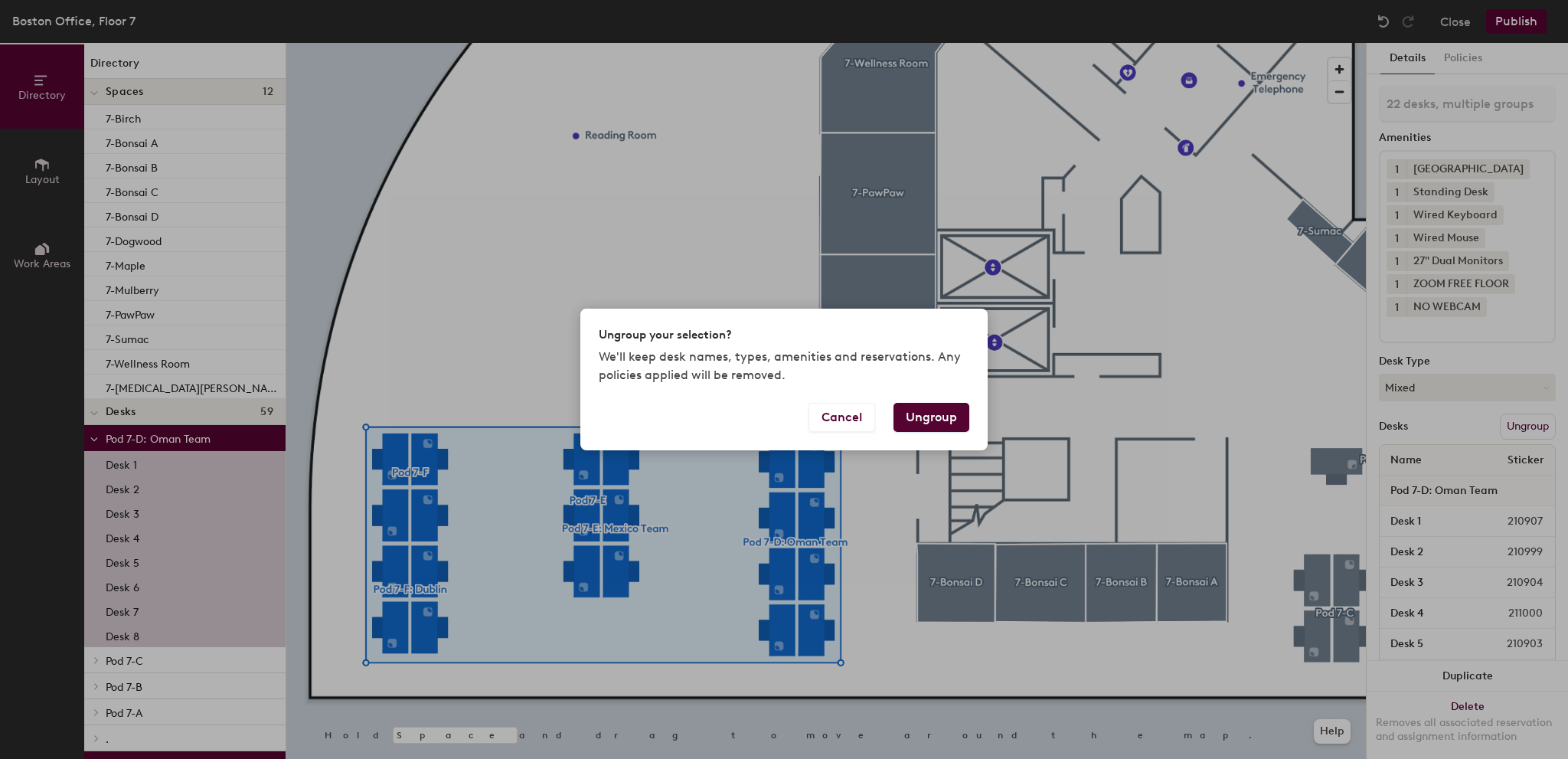
click at [931, 420] on button "Ungroup" at bounding box center [931, 417] width 76 height 29
type input "22 desks"
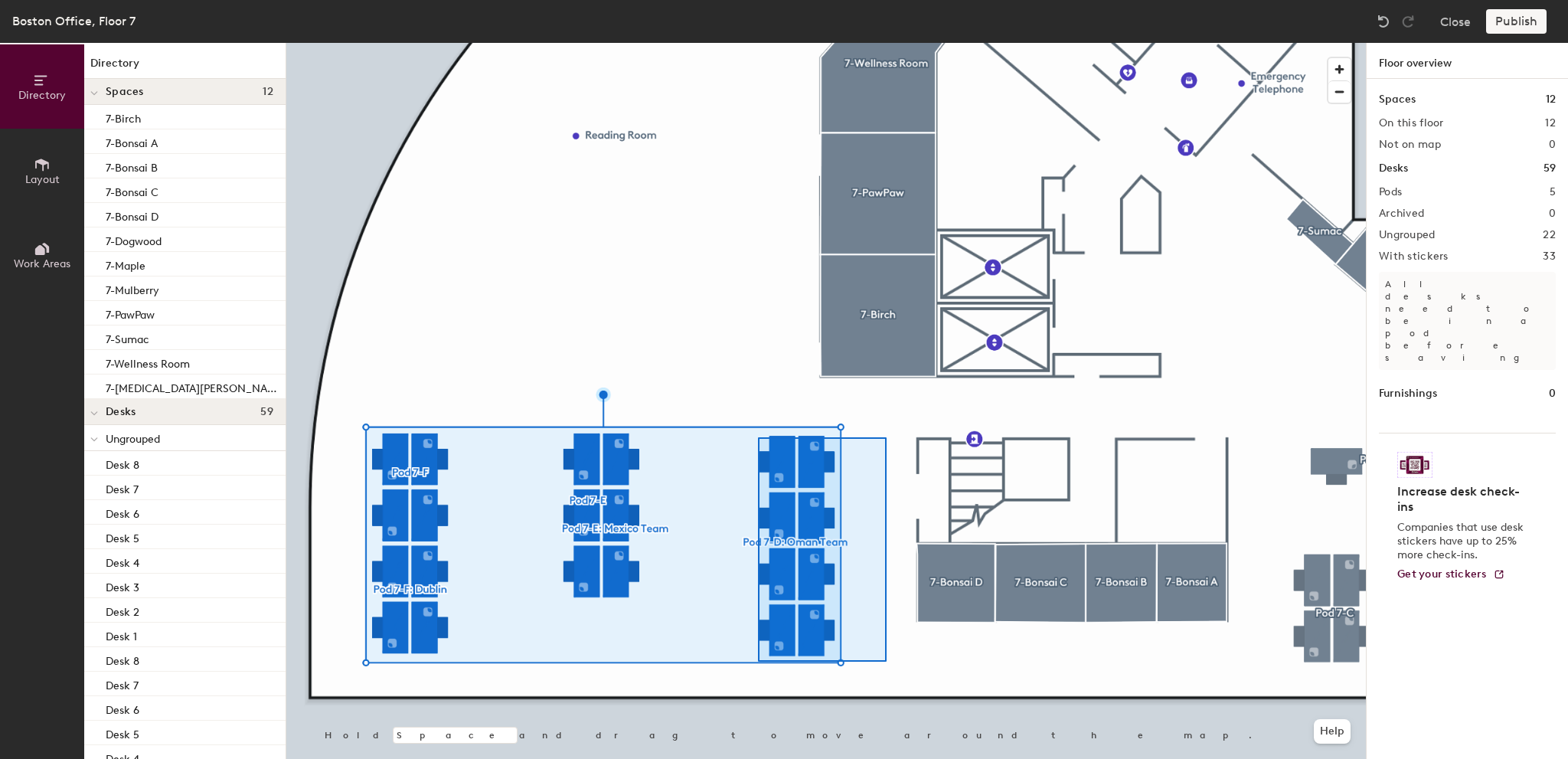
click at [757, 43] on div at bounding box center [826, 43] width 1080 height 0
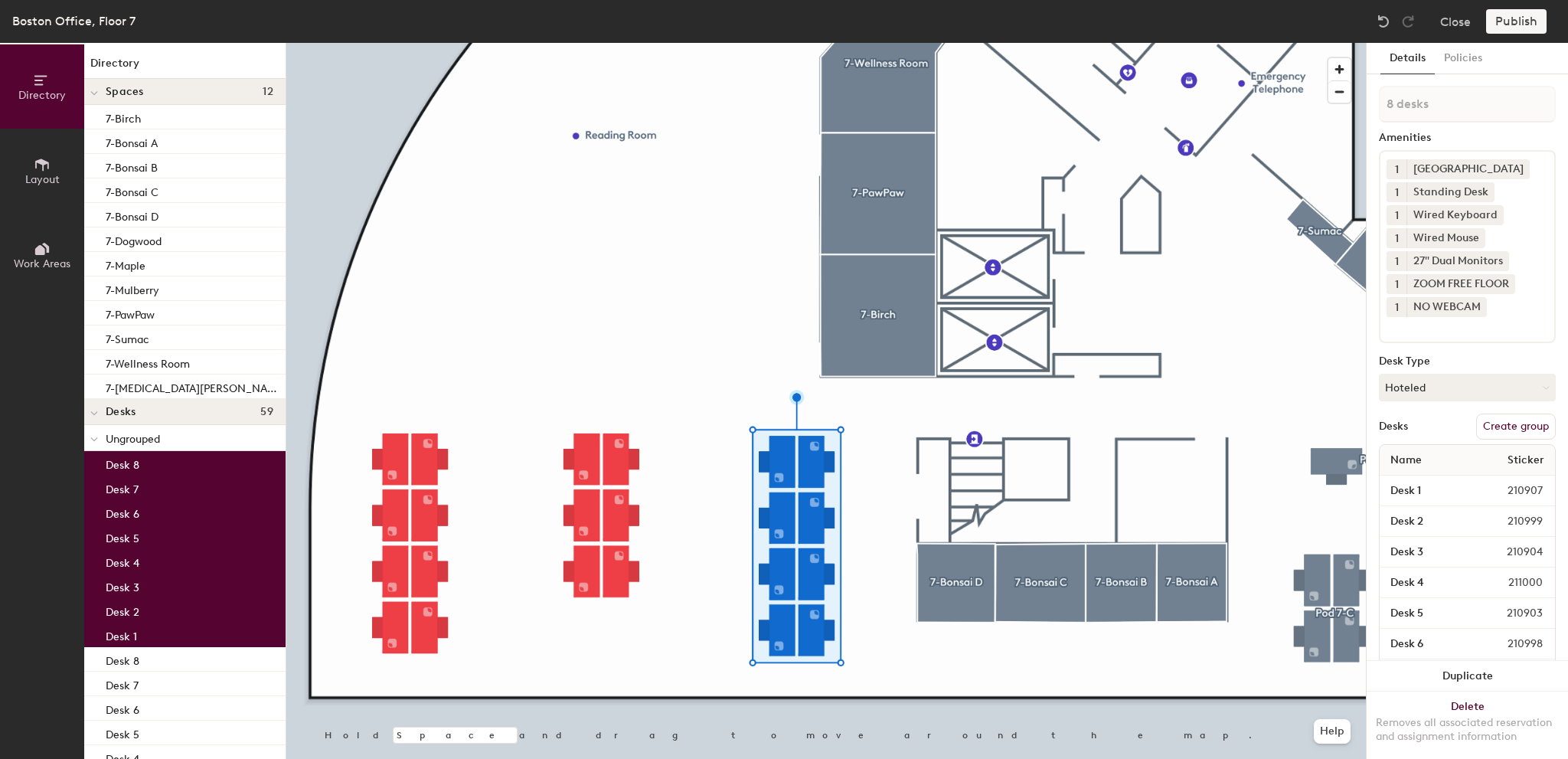
click at [1491, 420] on button "Create group" at bounding box center [1517, 427] width 80 height 26
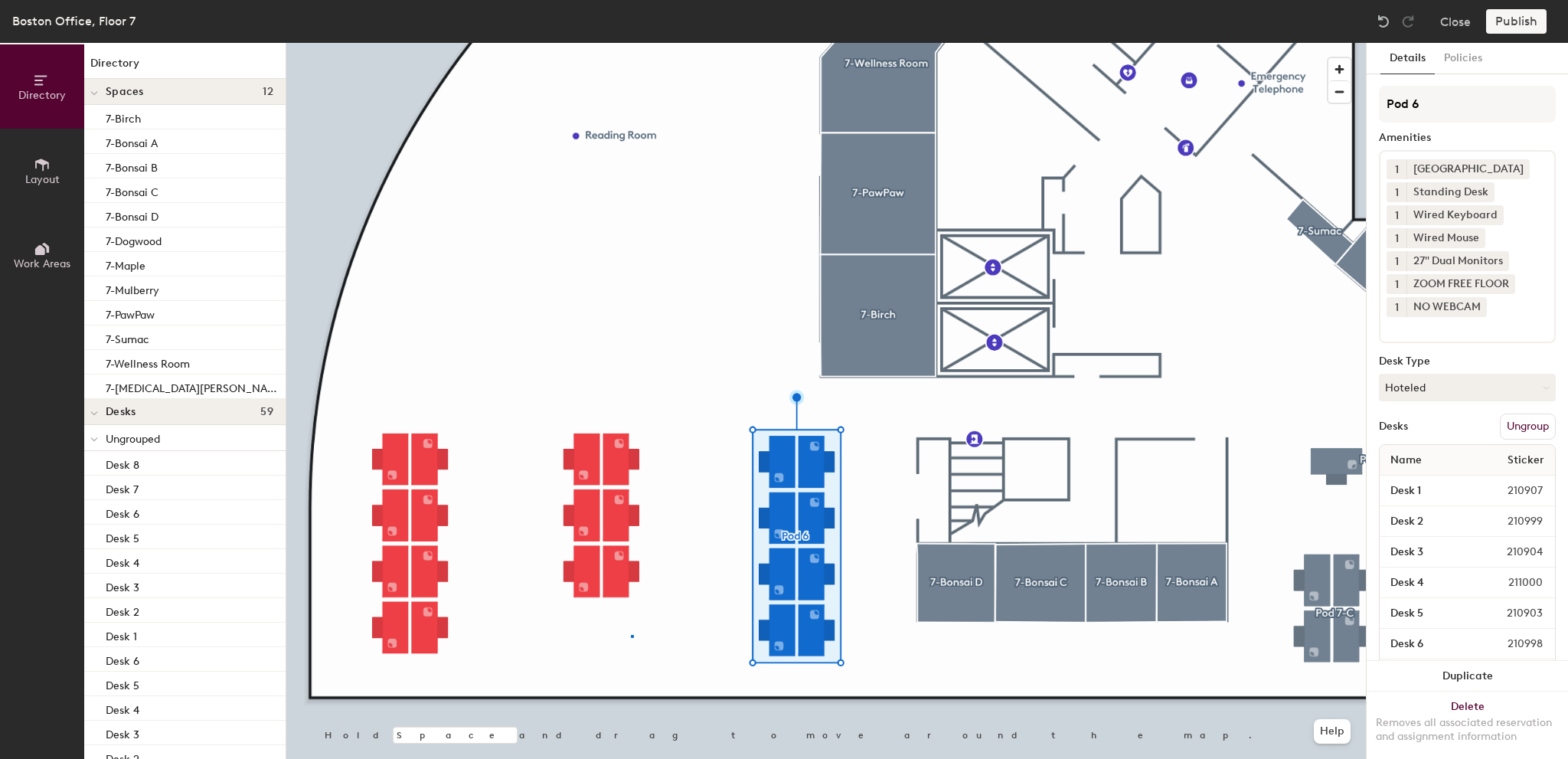
click at [632, 43] on div at bounding box center [826, 43] width 1080 height 0
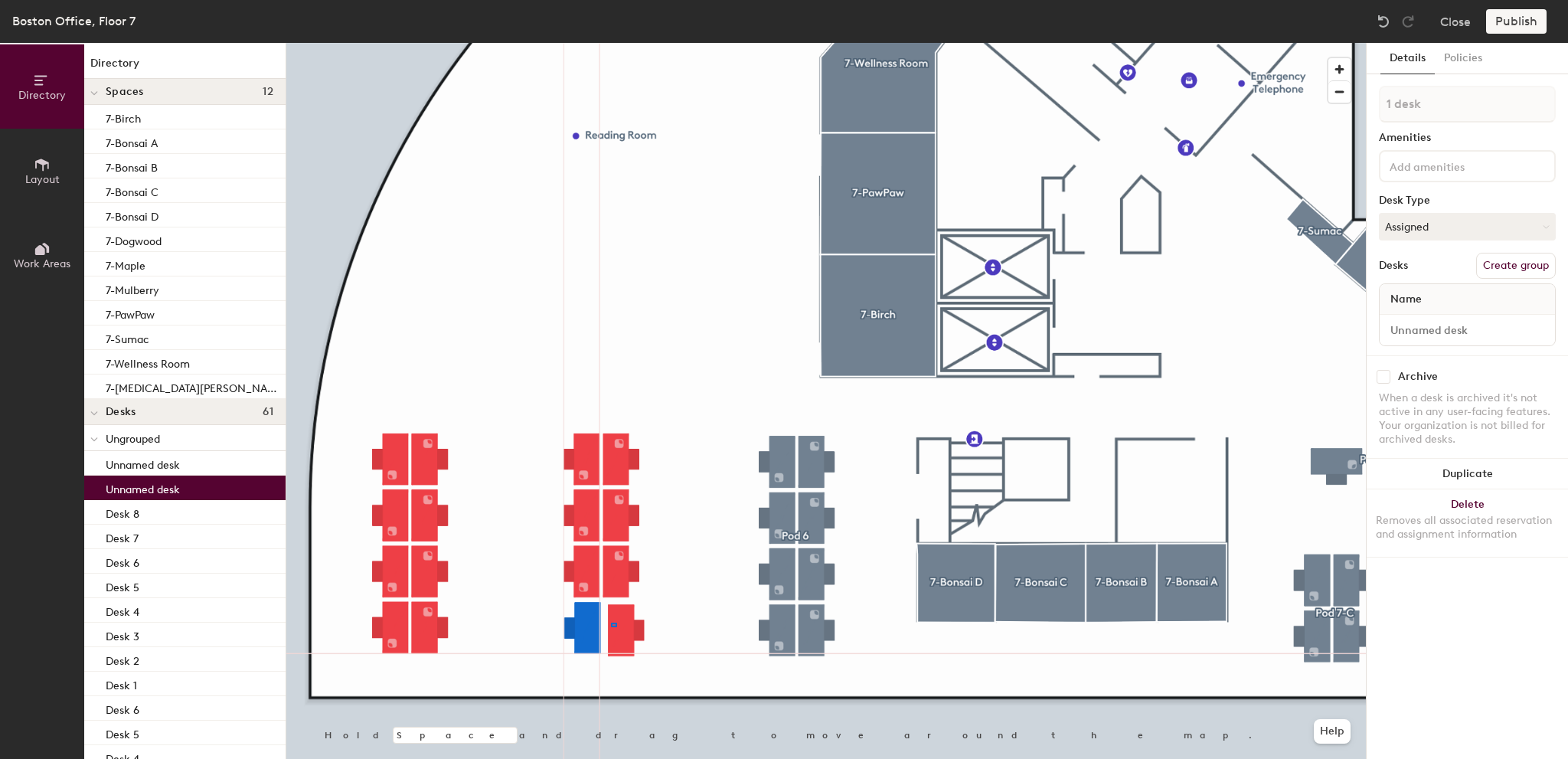
click at [611, 43] on div at bounding box center [826, 43] width 1080 height 0
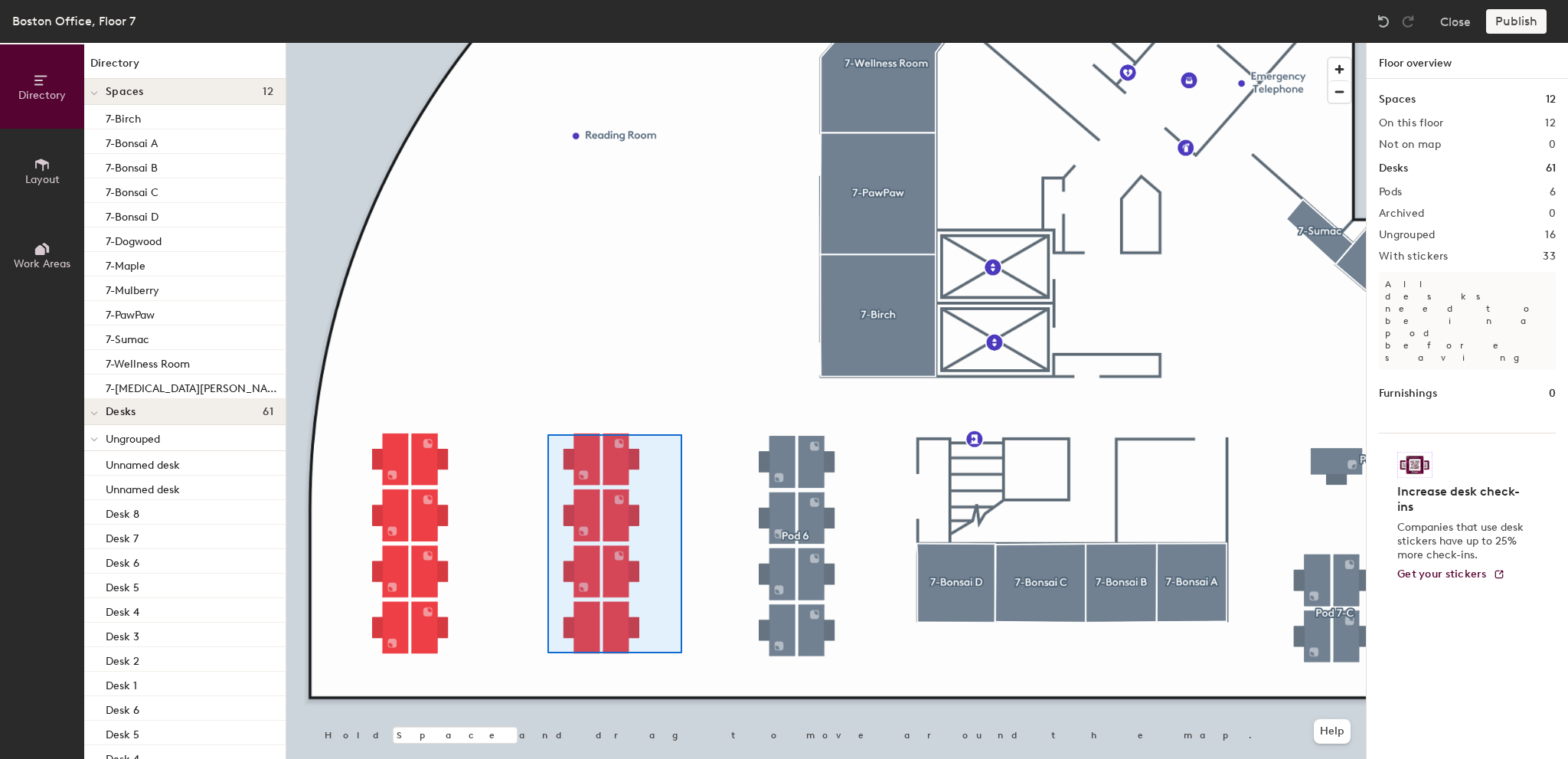
click at [544, 43] on div at bounding box center [826, 43] width 1080 height 0
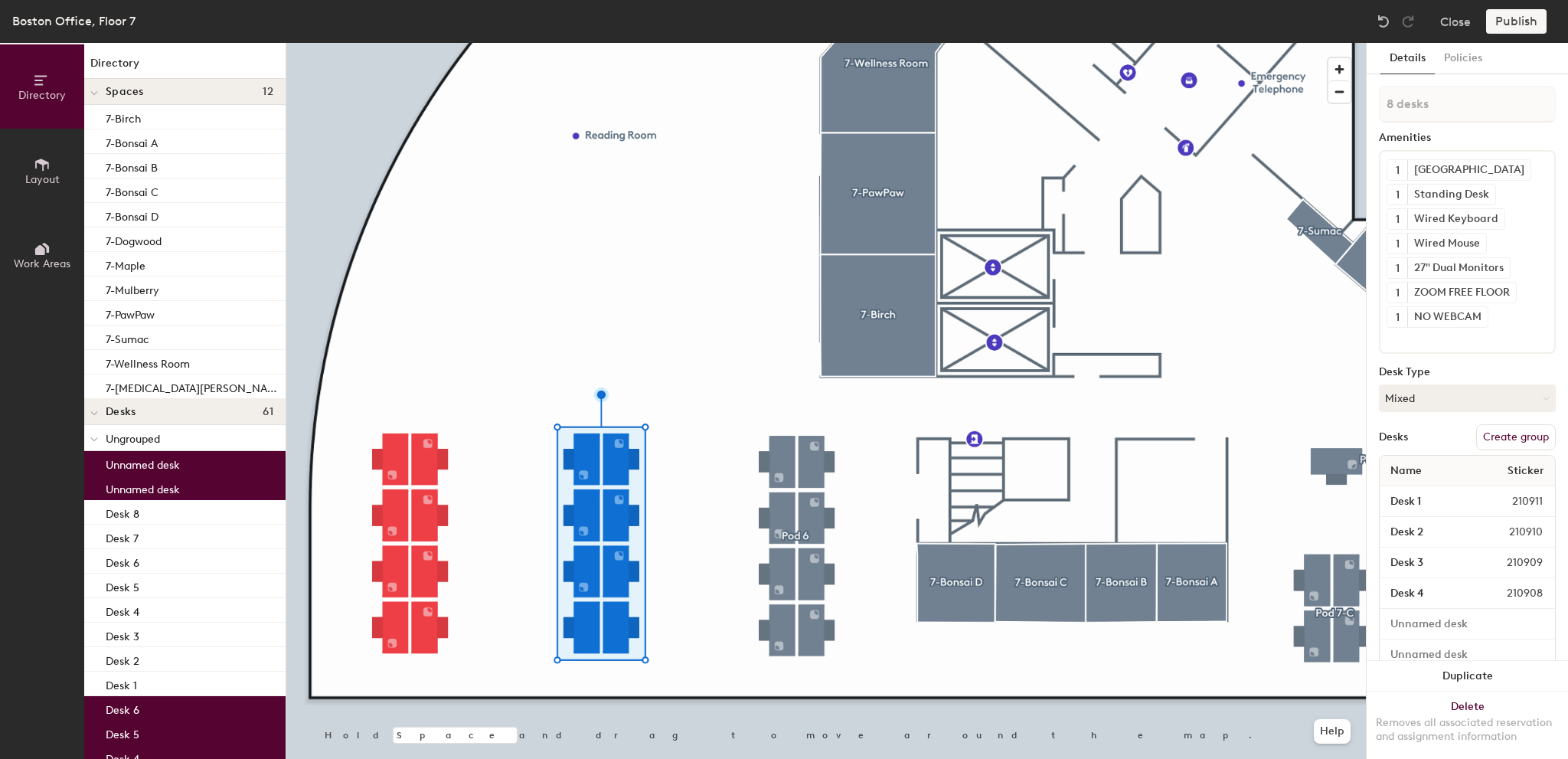
click at [1513, 425] on button "Create group" at bounding box center [1517, 438] width 80 height 26
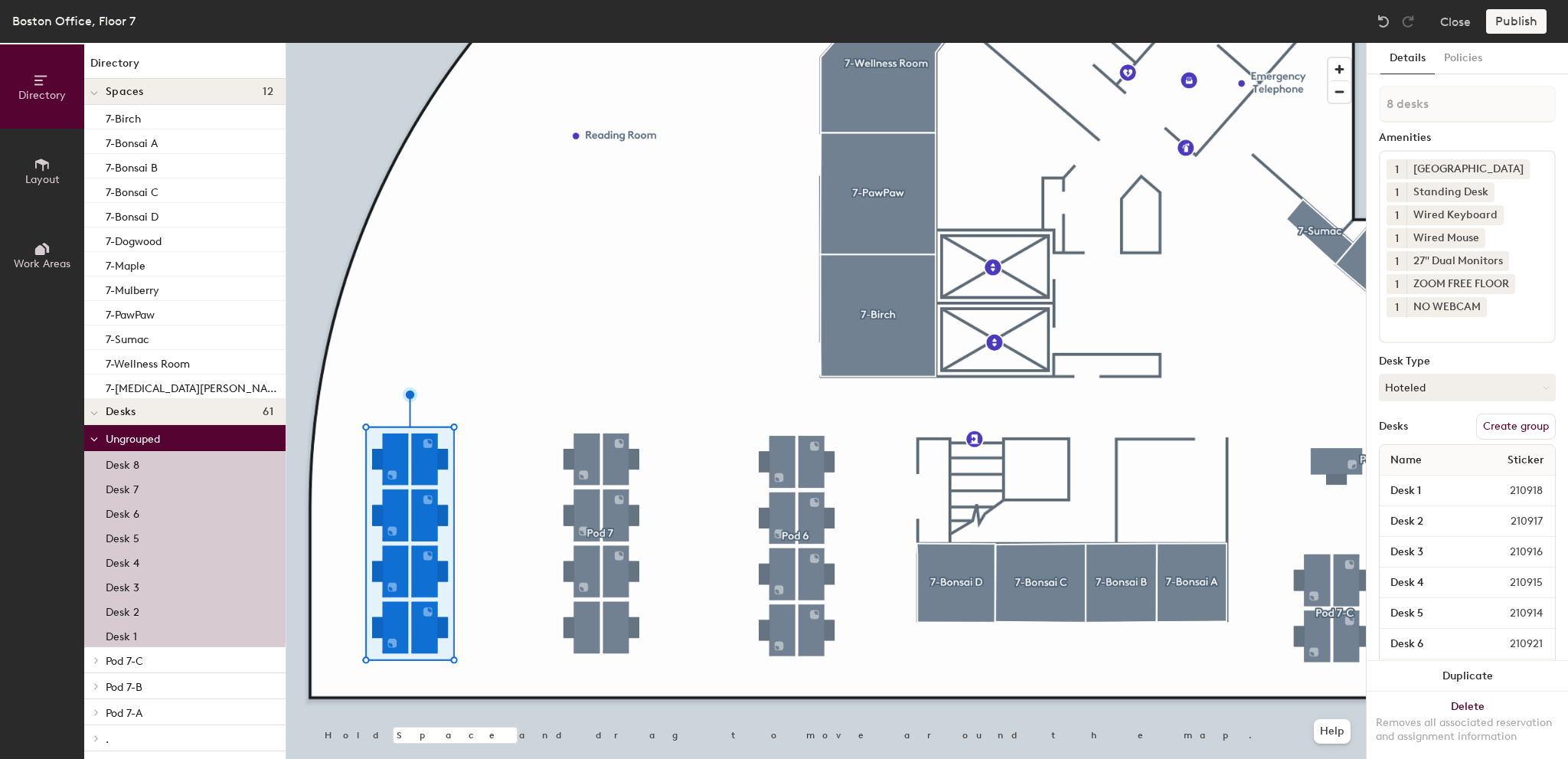
click at [1531, 431] on button "Create group" at bounding box center [1517, 427] width 80 height 26
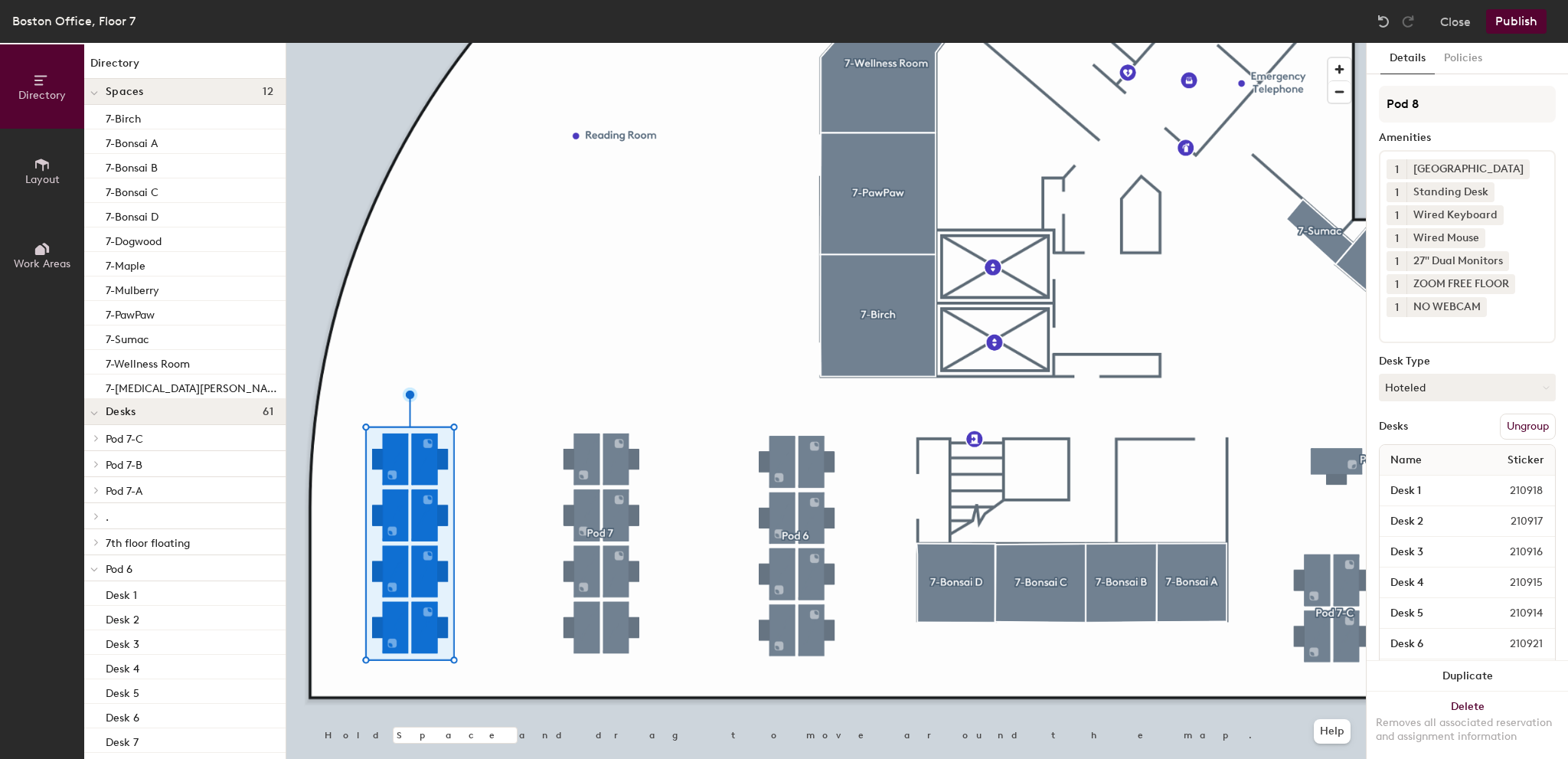
click at [520, 43] on div at bounding box center [826, 43] width 1080 height 0
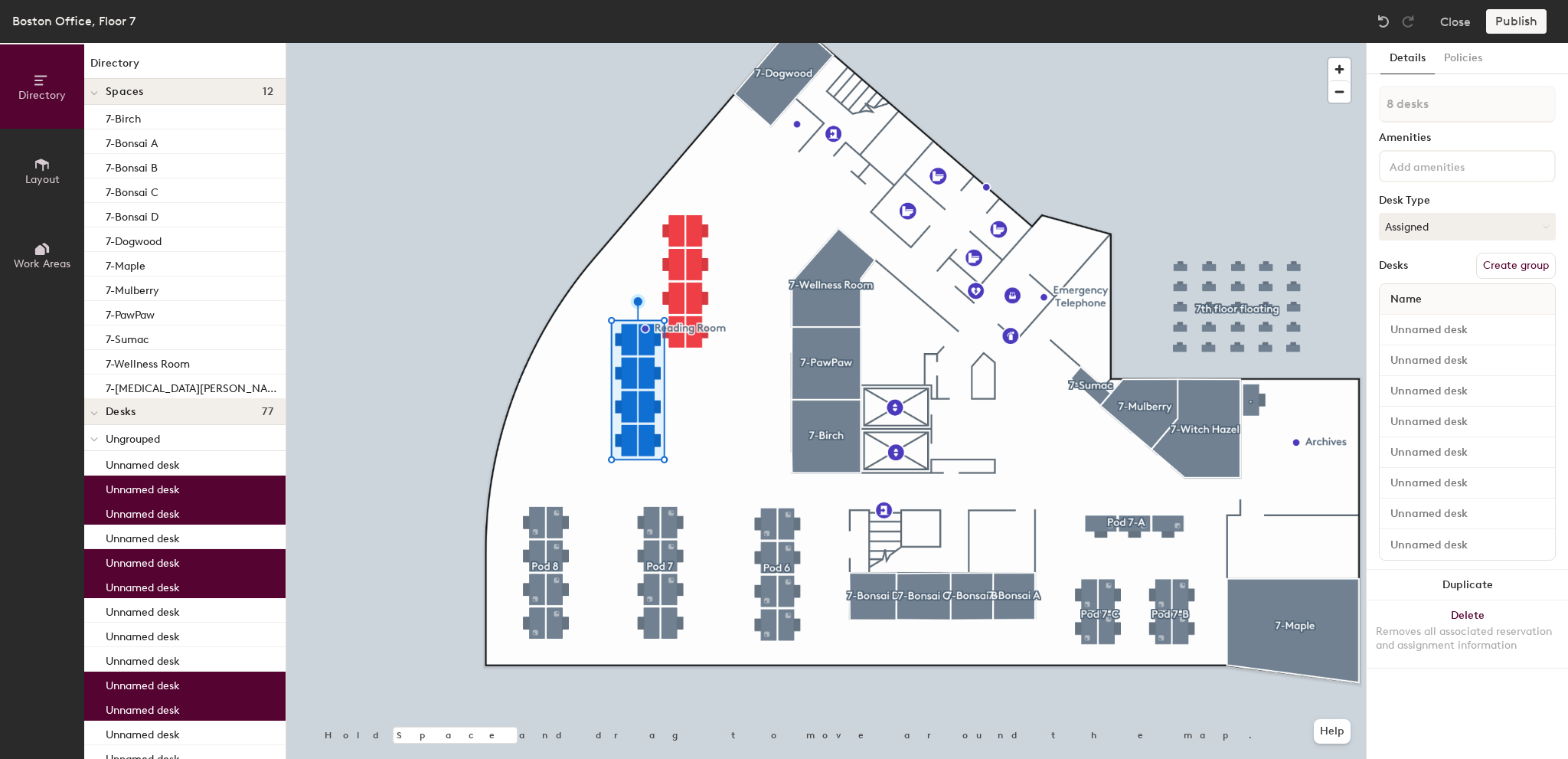
click at [705, 43] on div at bounding box center [826, 43] width 1080 height 0
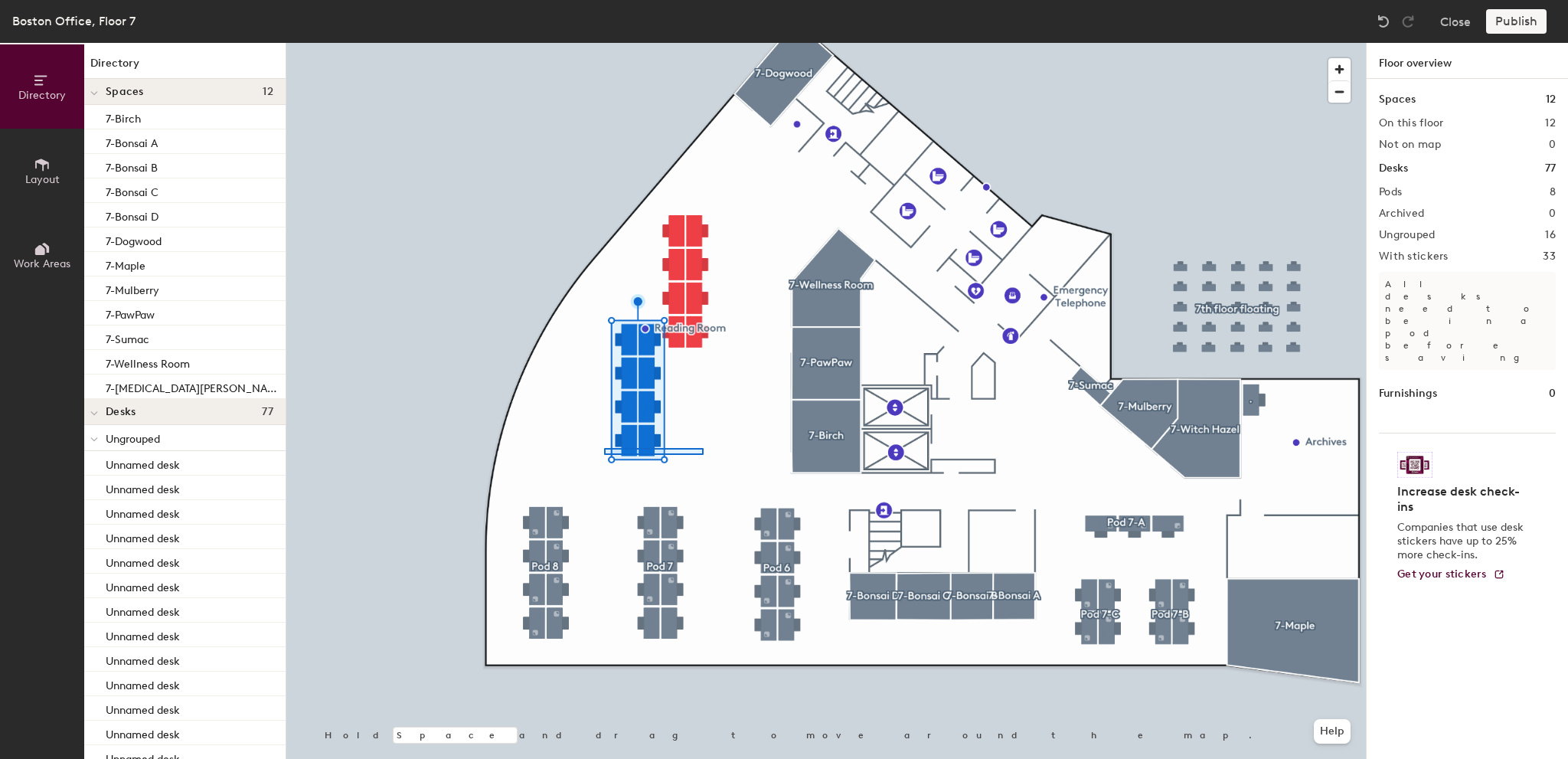
click at [604, 43] on div at bounding box center [826, 43] width 1080 height 0
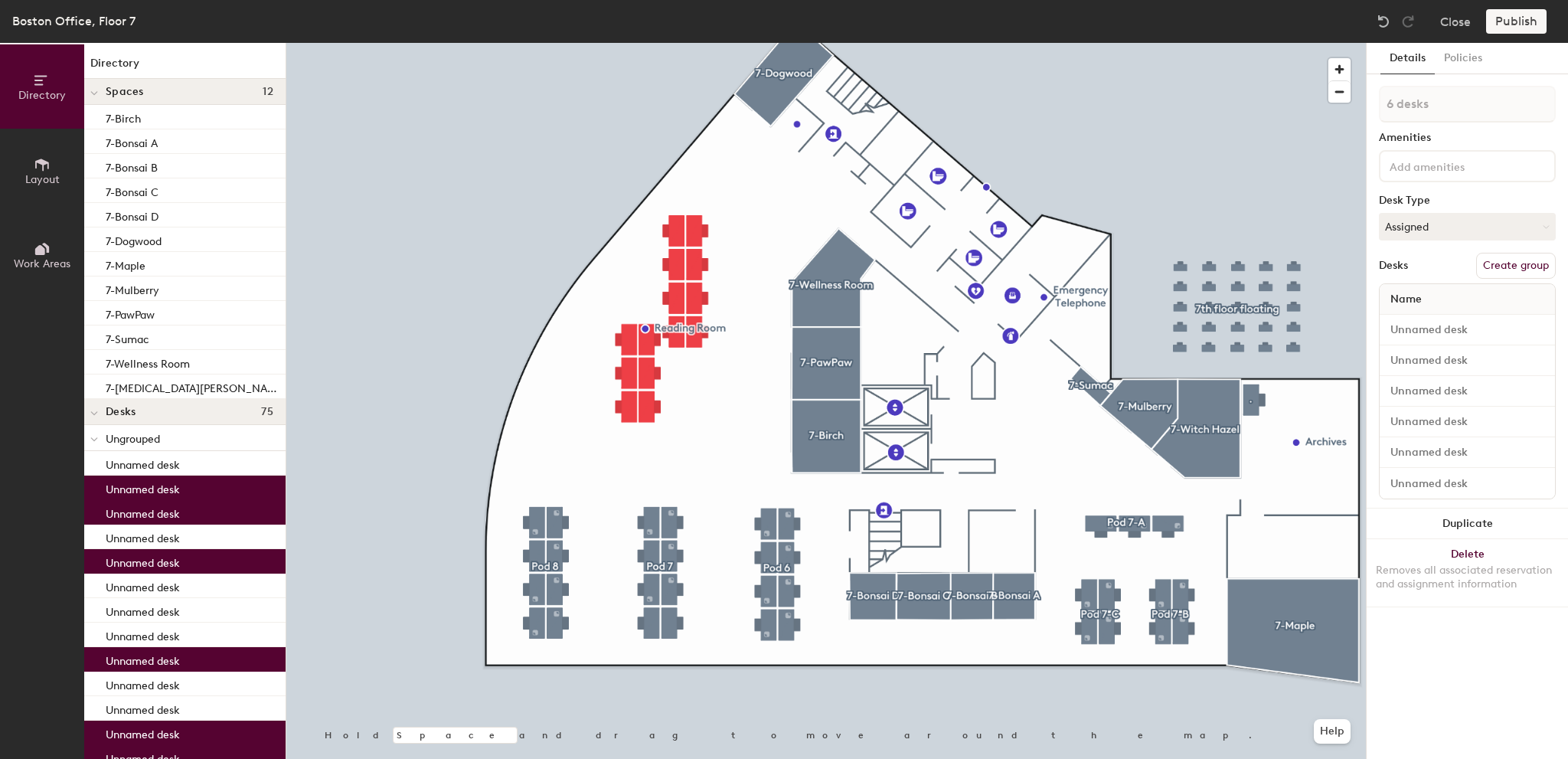
click at [1525, 268] on button "Create group" at bounding box center [1517, 265] width 80 height 26
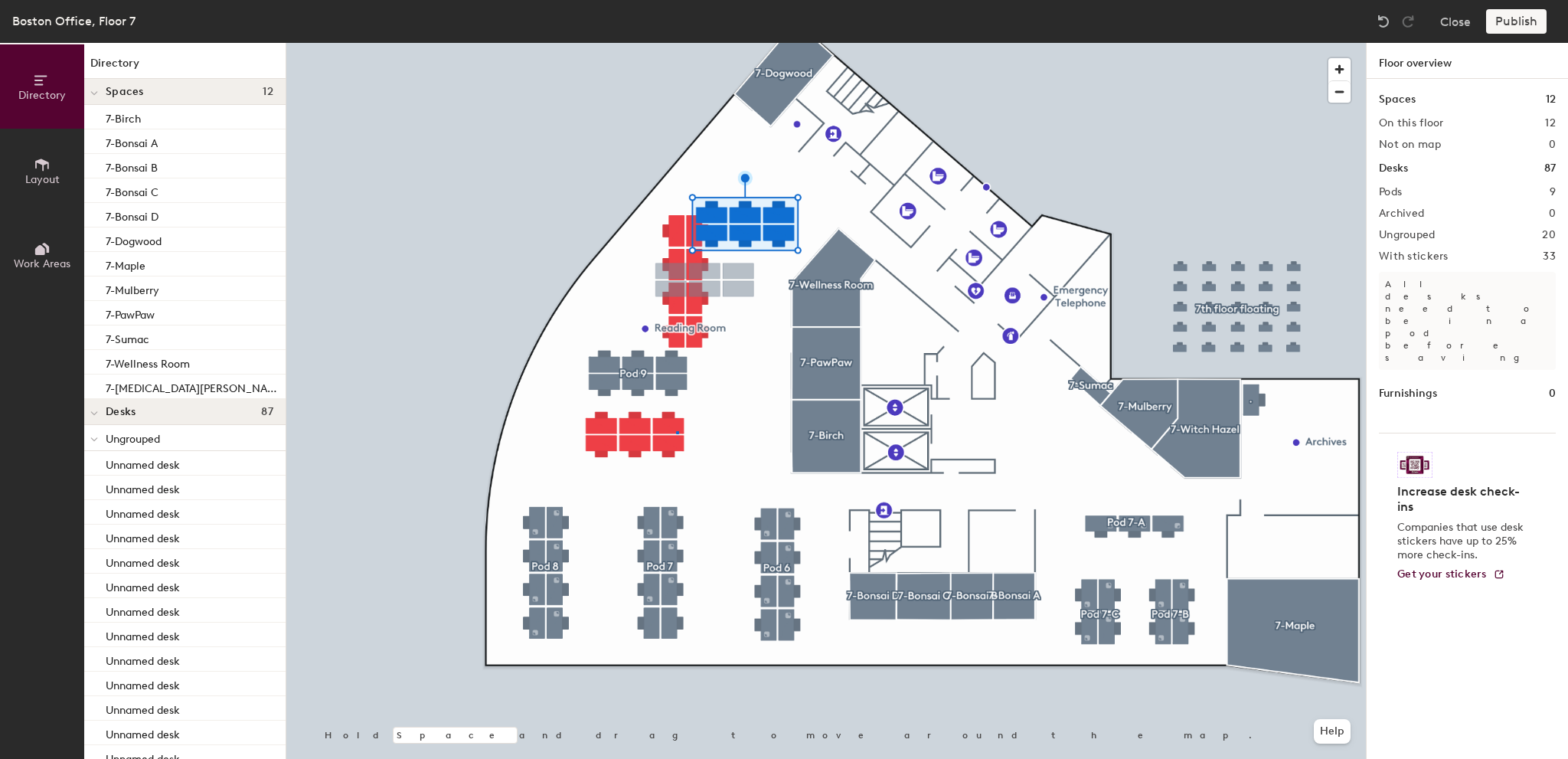
click at [654, 43] on div at bounding box center [826, 43] width 1080 height 0
click at [569, 43] on div at bounding box center [826, 43] width 1080 height 0
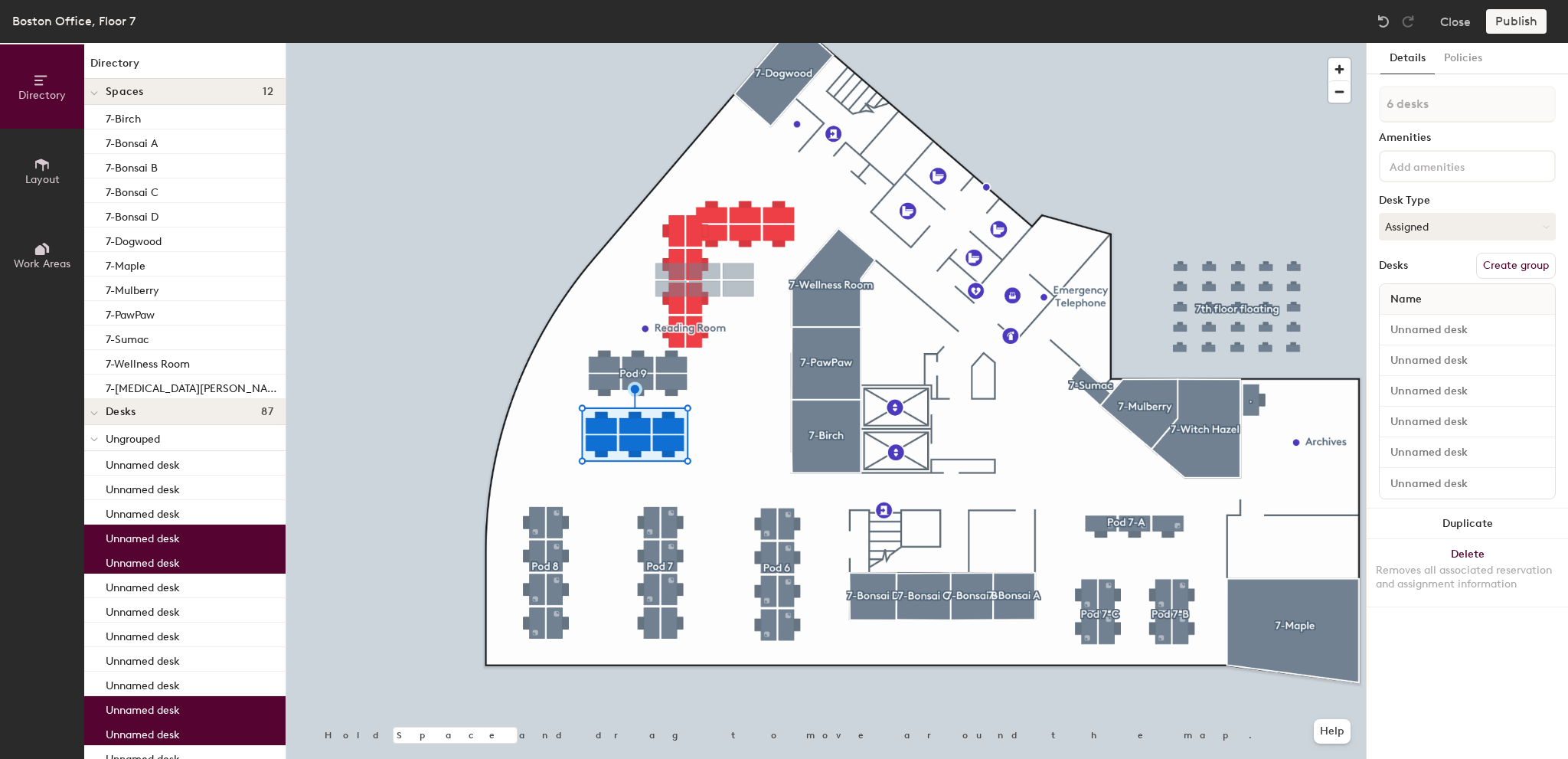
click at [1529, 265] on button "Create group" at bounding box center [1517, 265] width 80 height 26
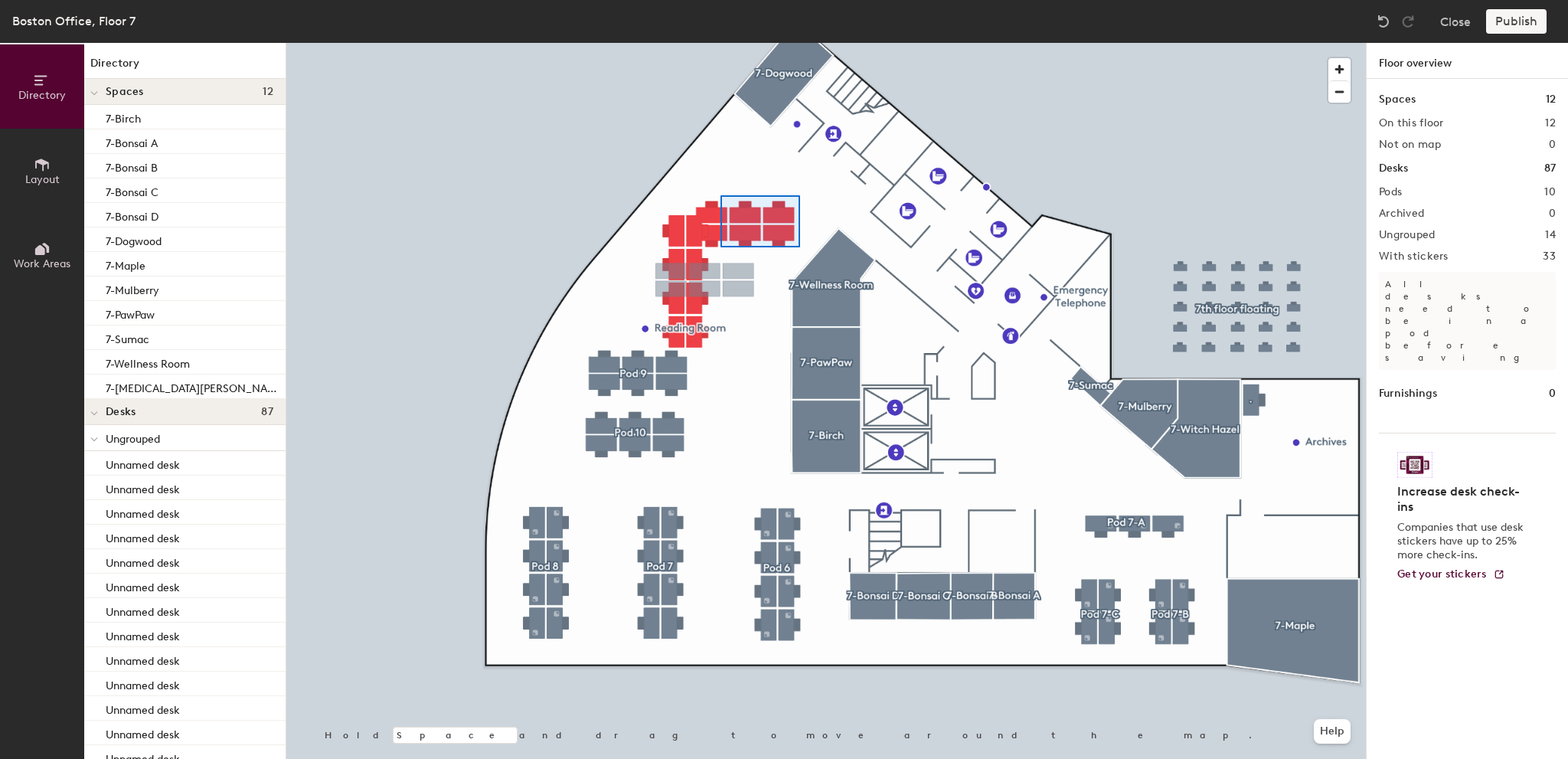
click at [720, 43] on div at bounding box center [826, 43] width 1080 height 0
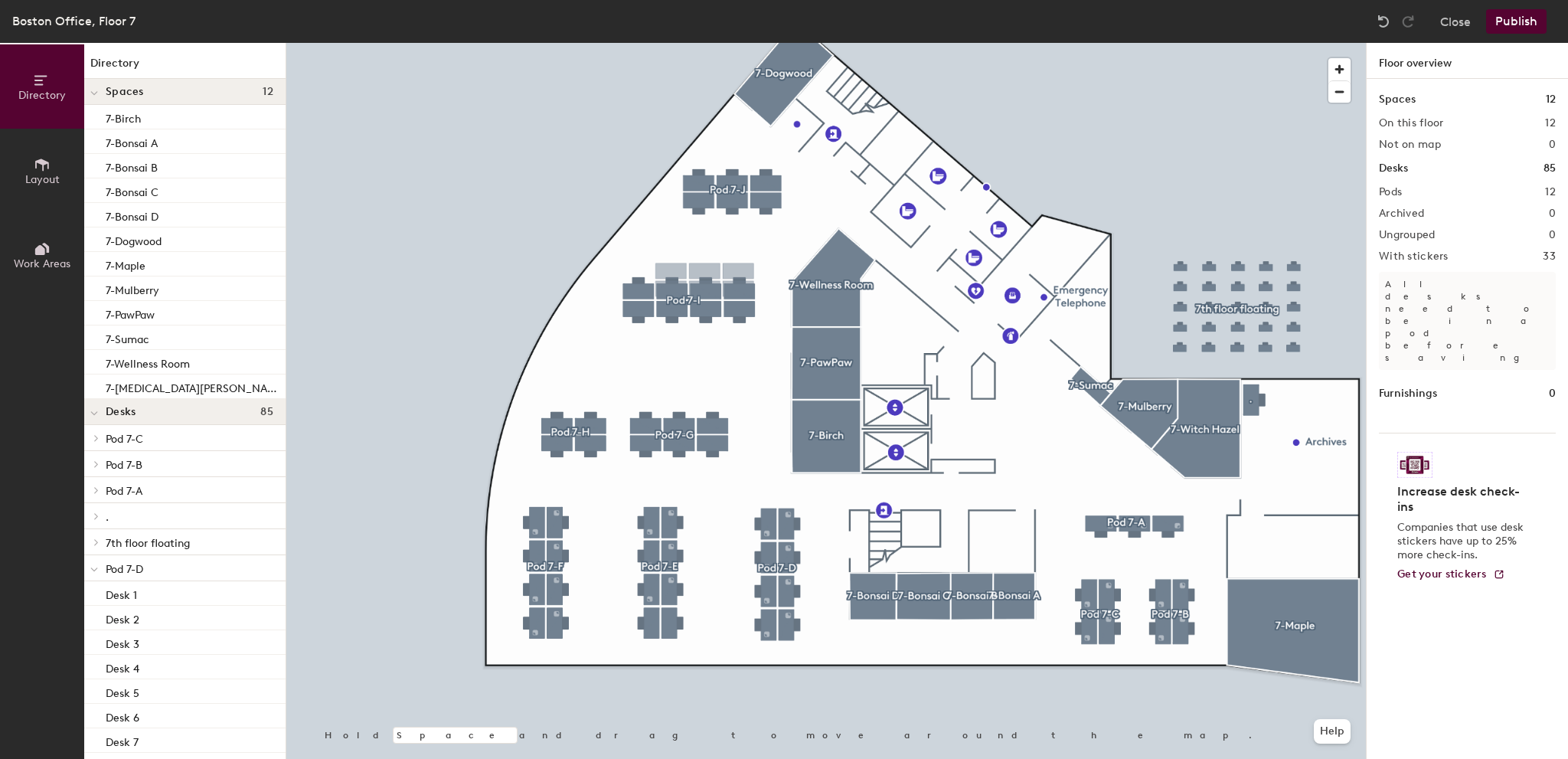
click at [1511, 21] on button "Publish" at bounding box center [1517, 22] width 61 height 24
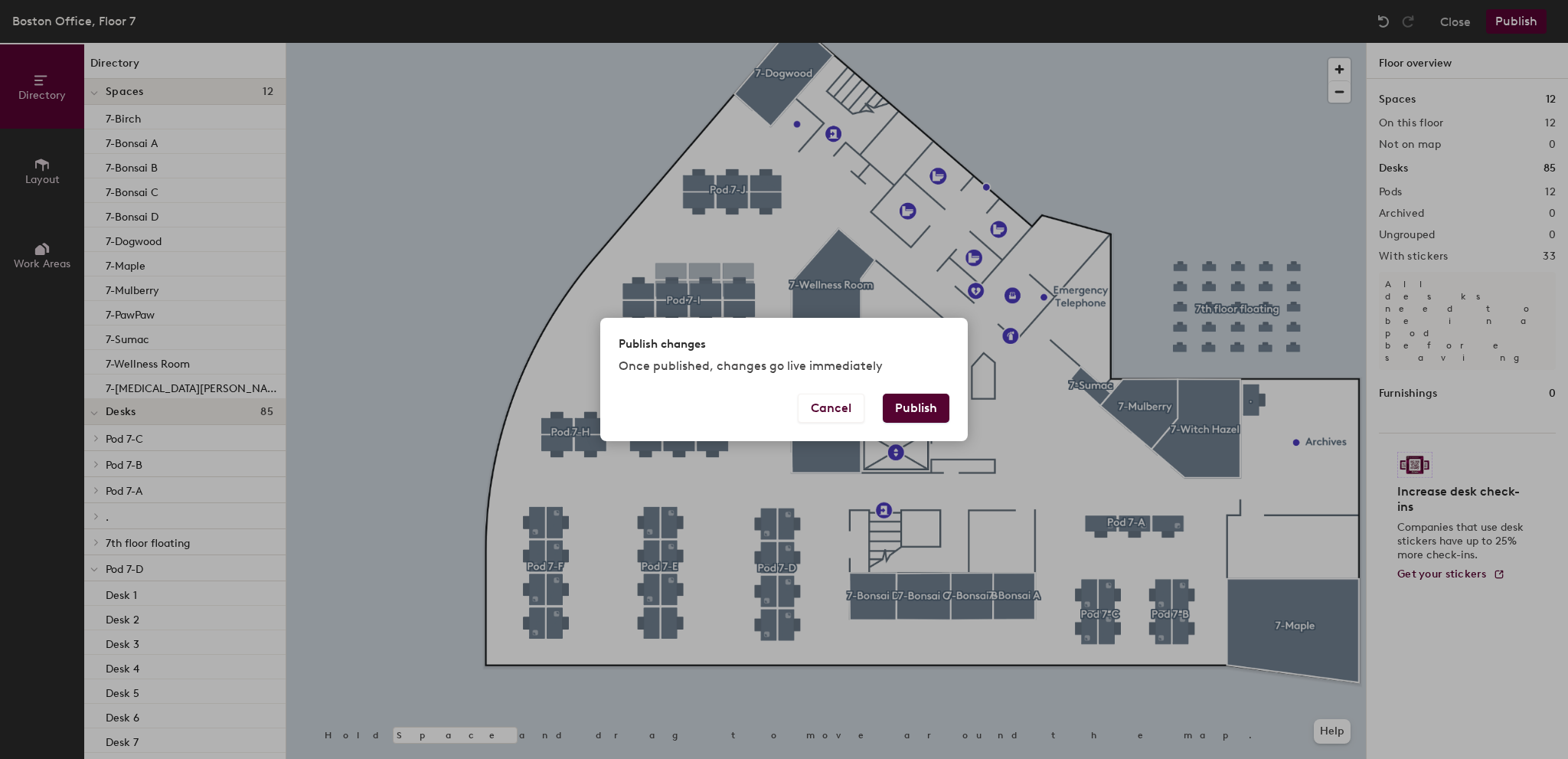
click at [930, 403] on button "Publish" at bounding box center [916, 407] width 67 height 29
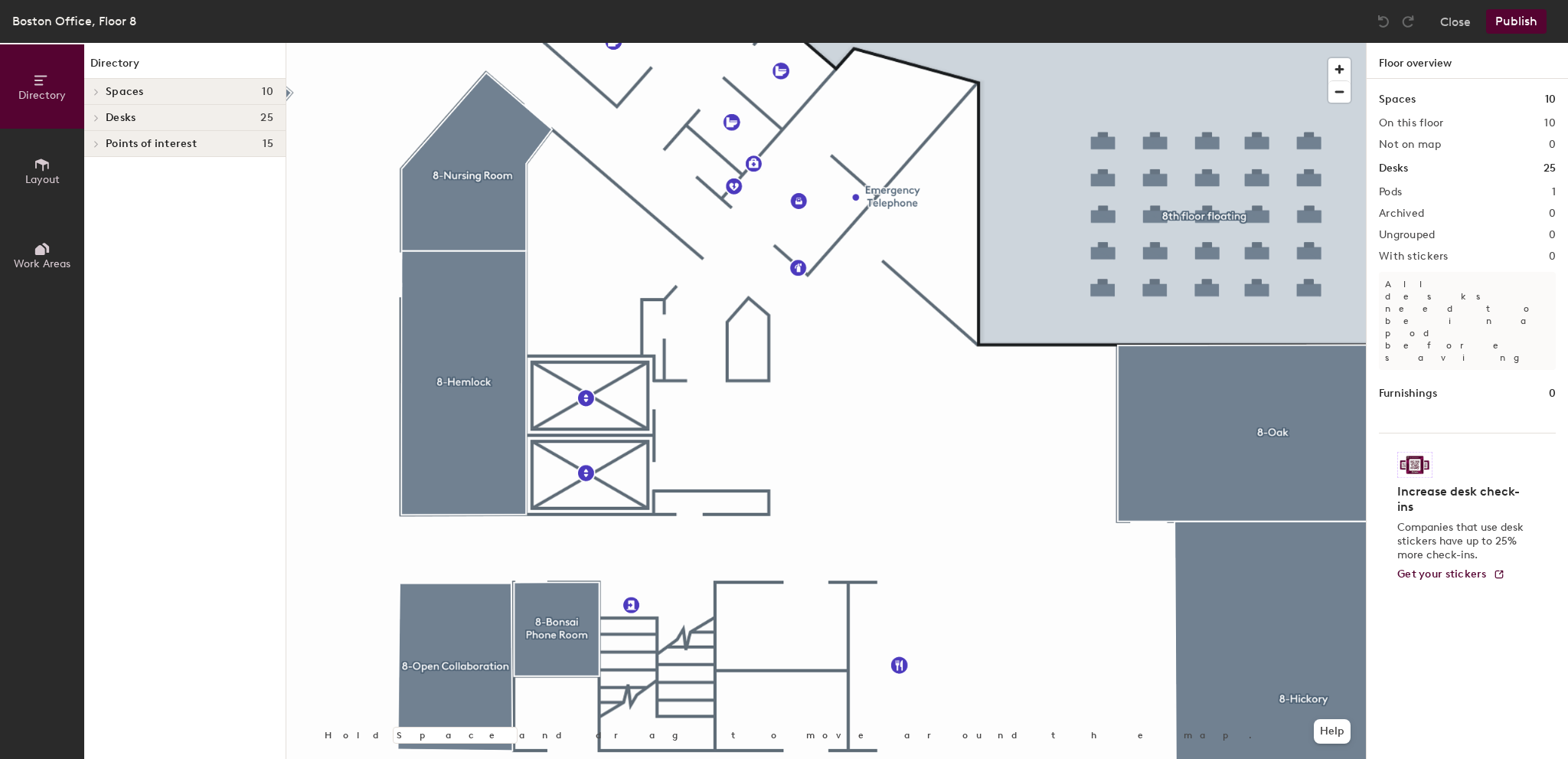
click at [37, 173] on span "Layout" at bounding box center [43, 179] width 35 height 13
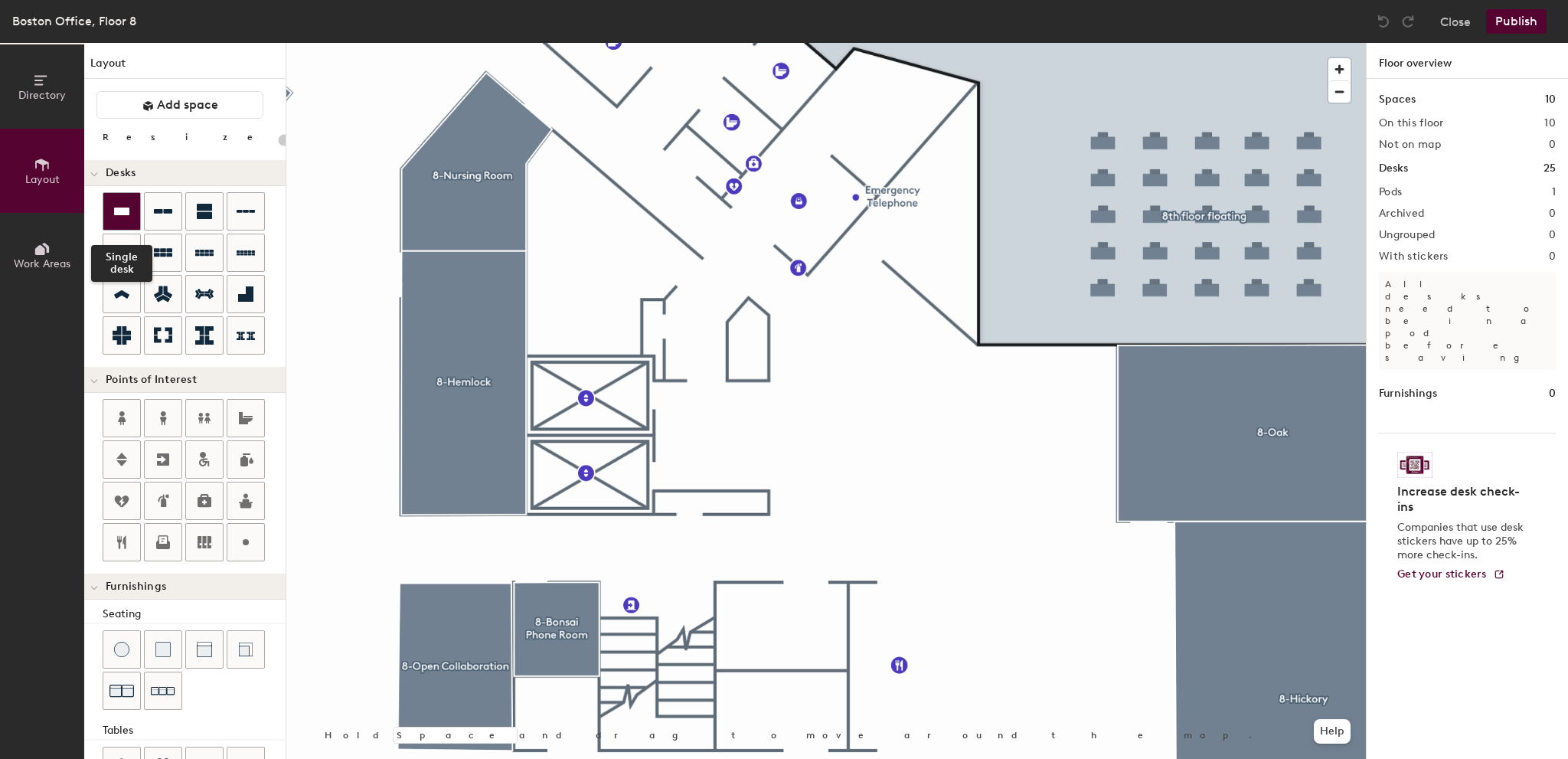
click at [118, 213] on icon at bounding box center [122, 211] width 16 height 8
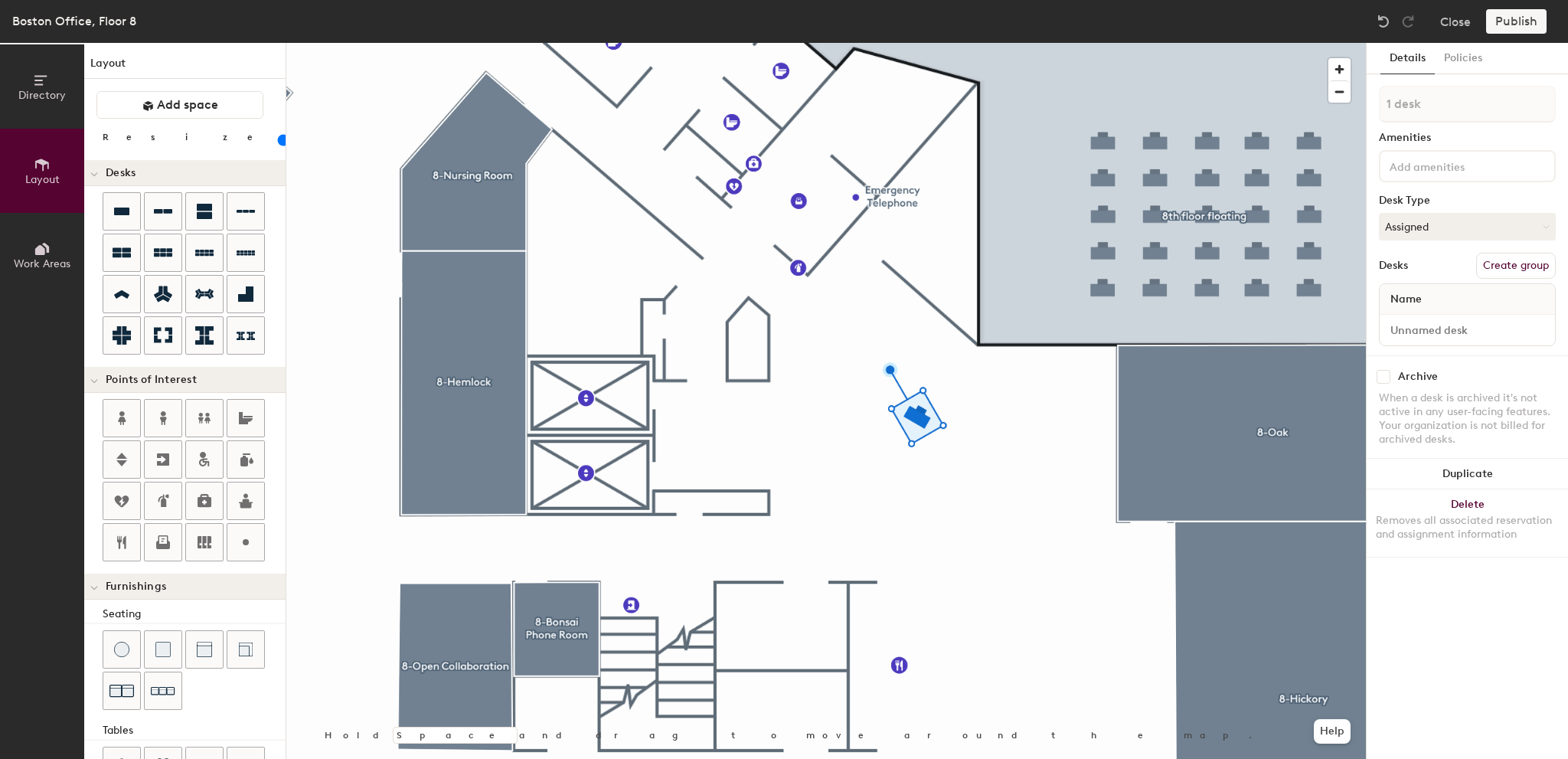
click at [987, 43] on div at bounding box center [826, 43] width 1080 height 0
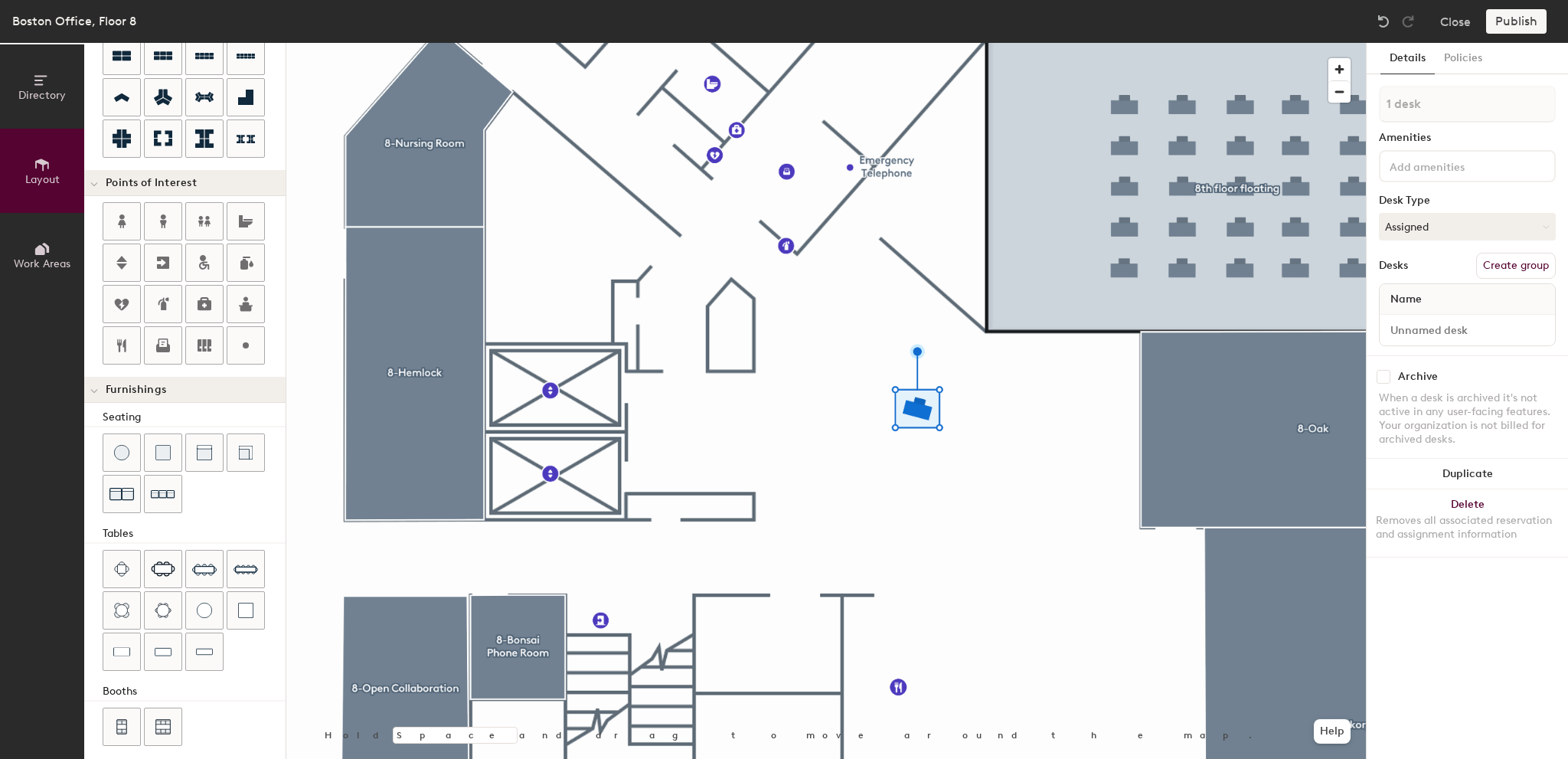
scroll to position [202, 0]
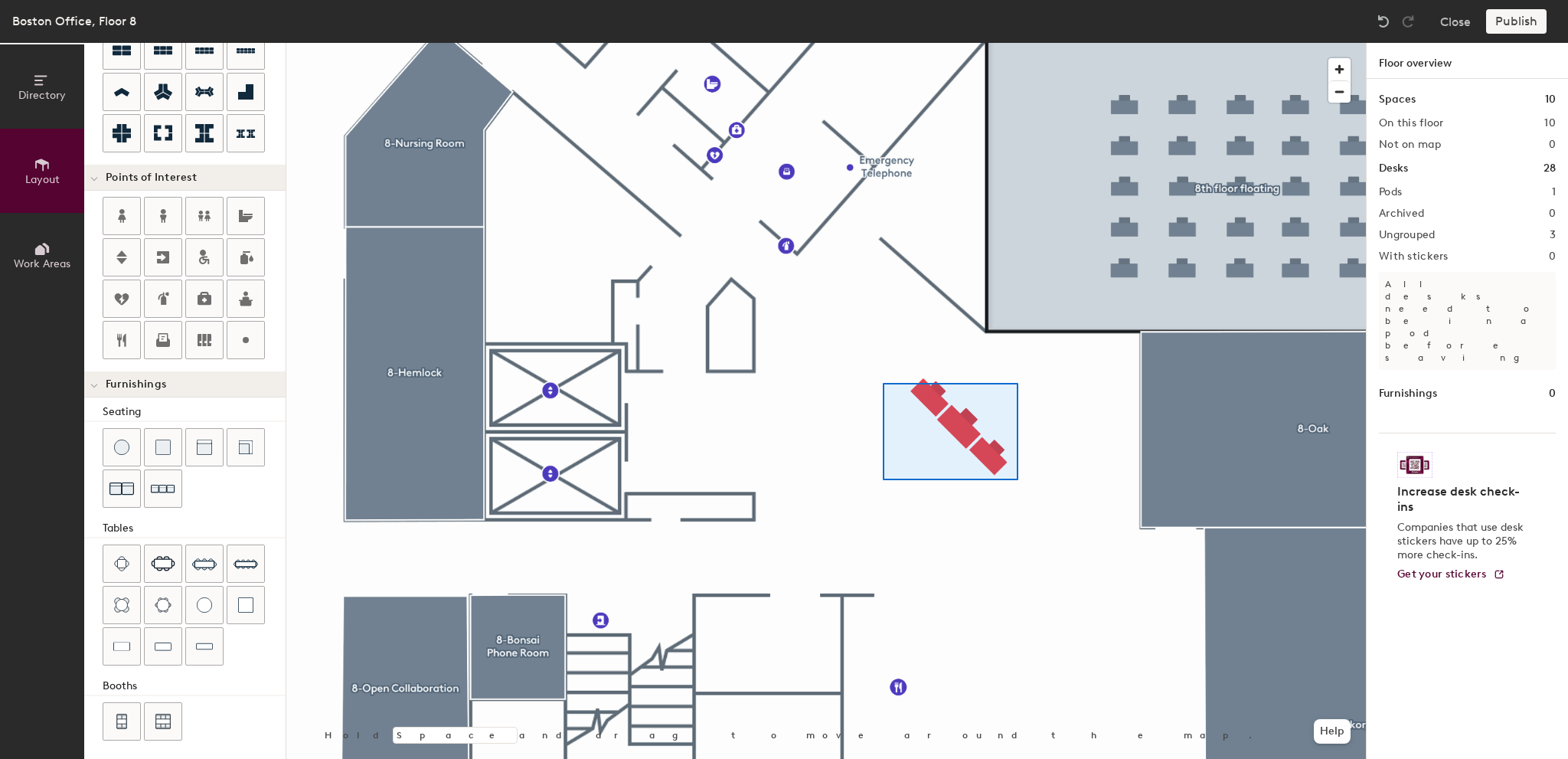
click at [882, 43] on div at bounding box center [826, 43] width 1080 height 0
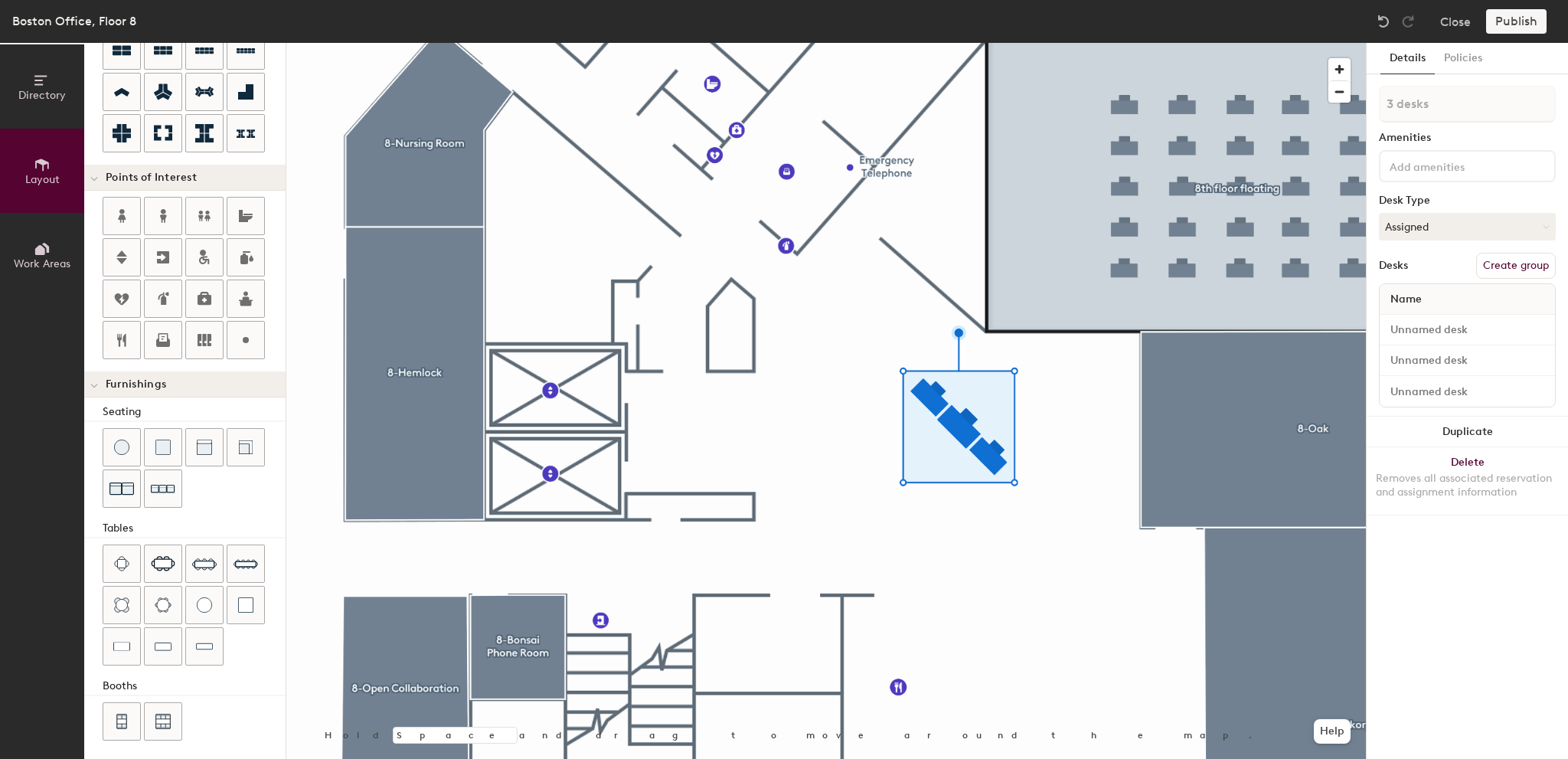
click at [928, 43] on div at bounding box center [826, 43] width 1080 height 0
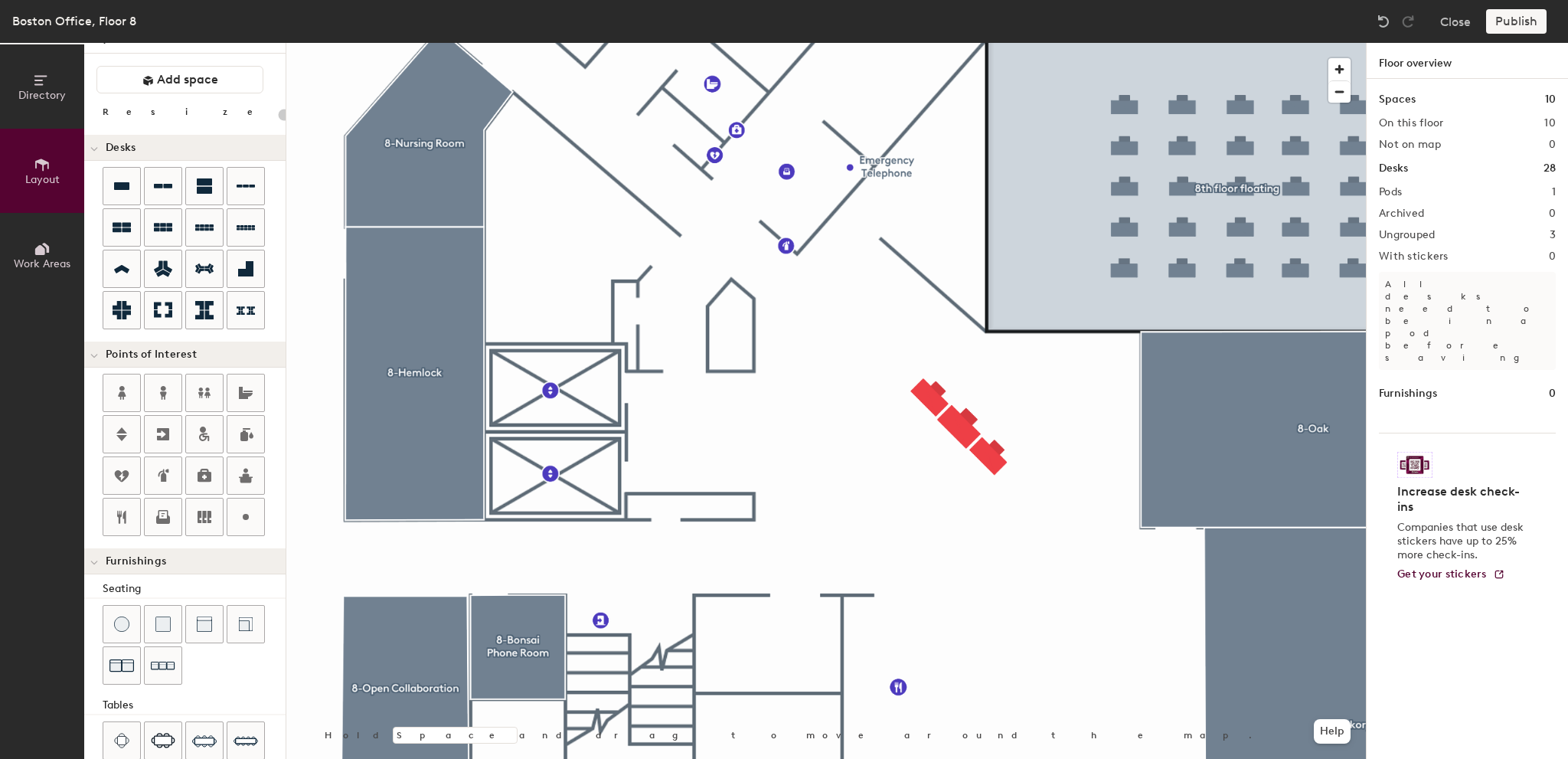
scroll to position [0, 0]
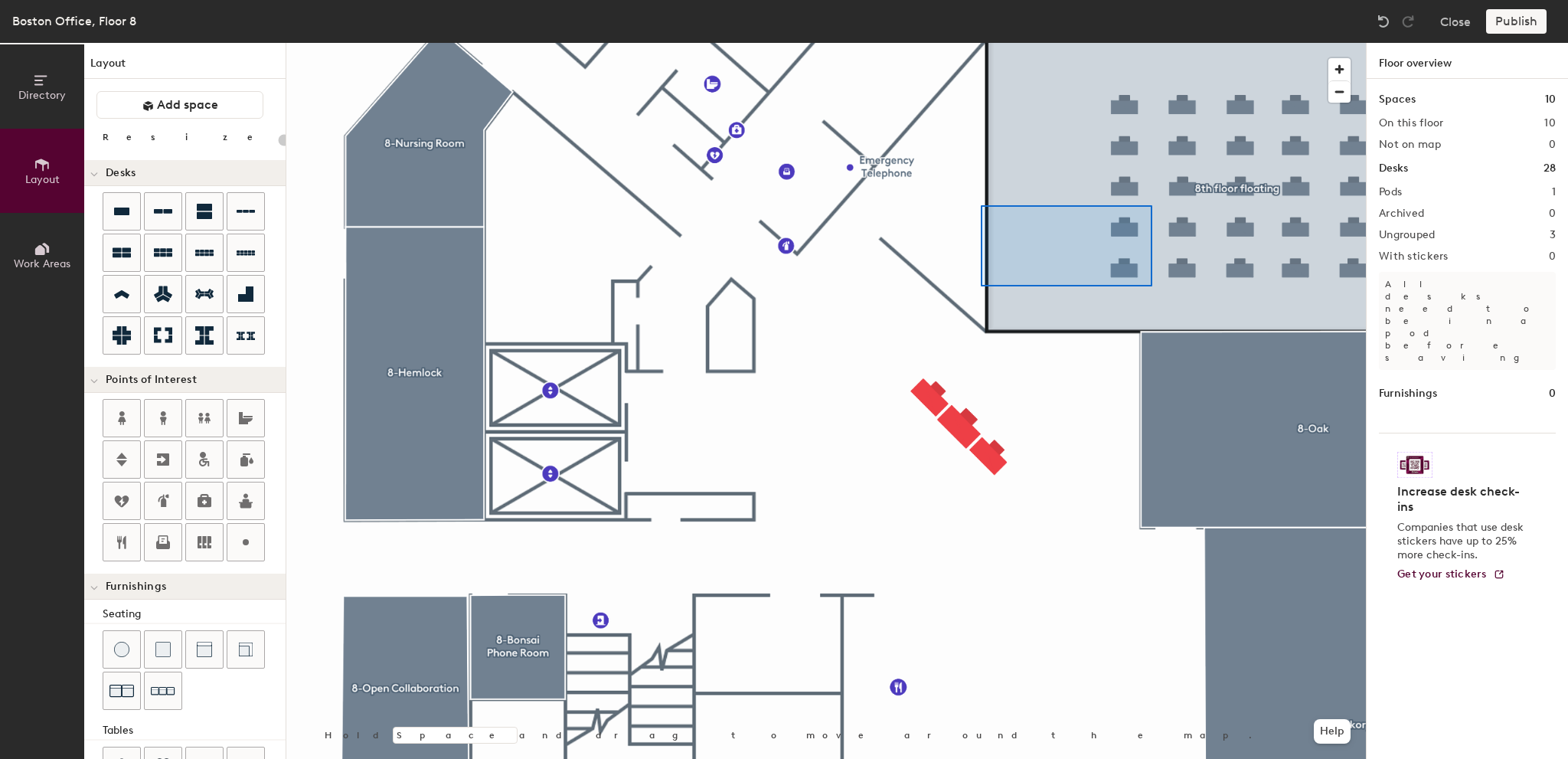
click at [922, 43] on div at bounding box center [826, 43] width 1080 height 0
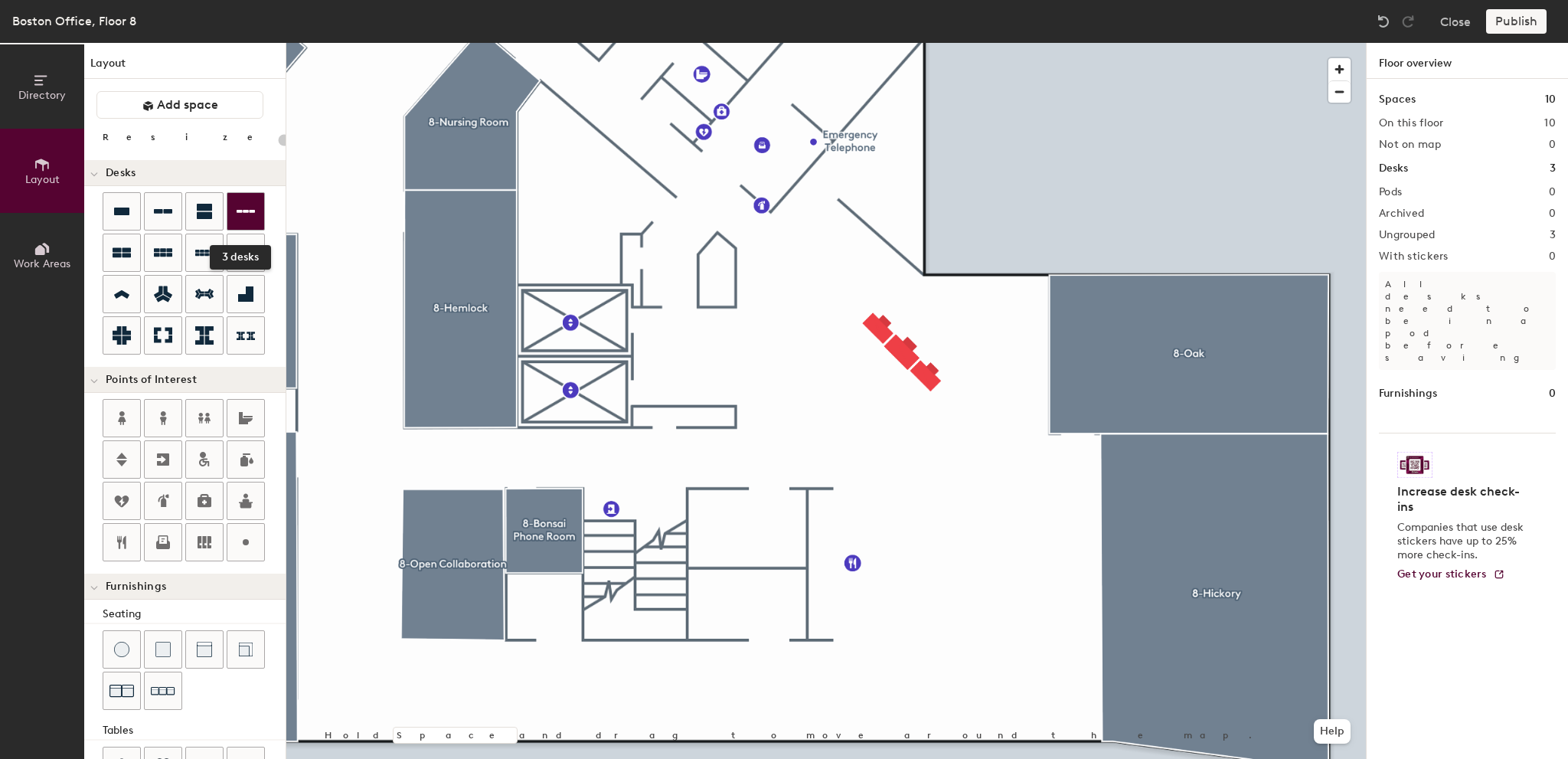
click at [237, 211] on icon at bounding box center [245, 212] width 18 height 3
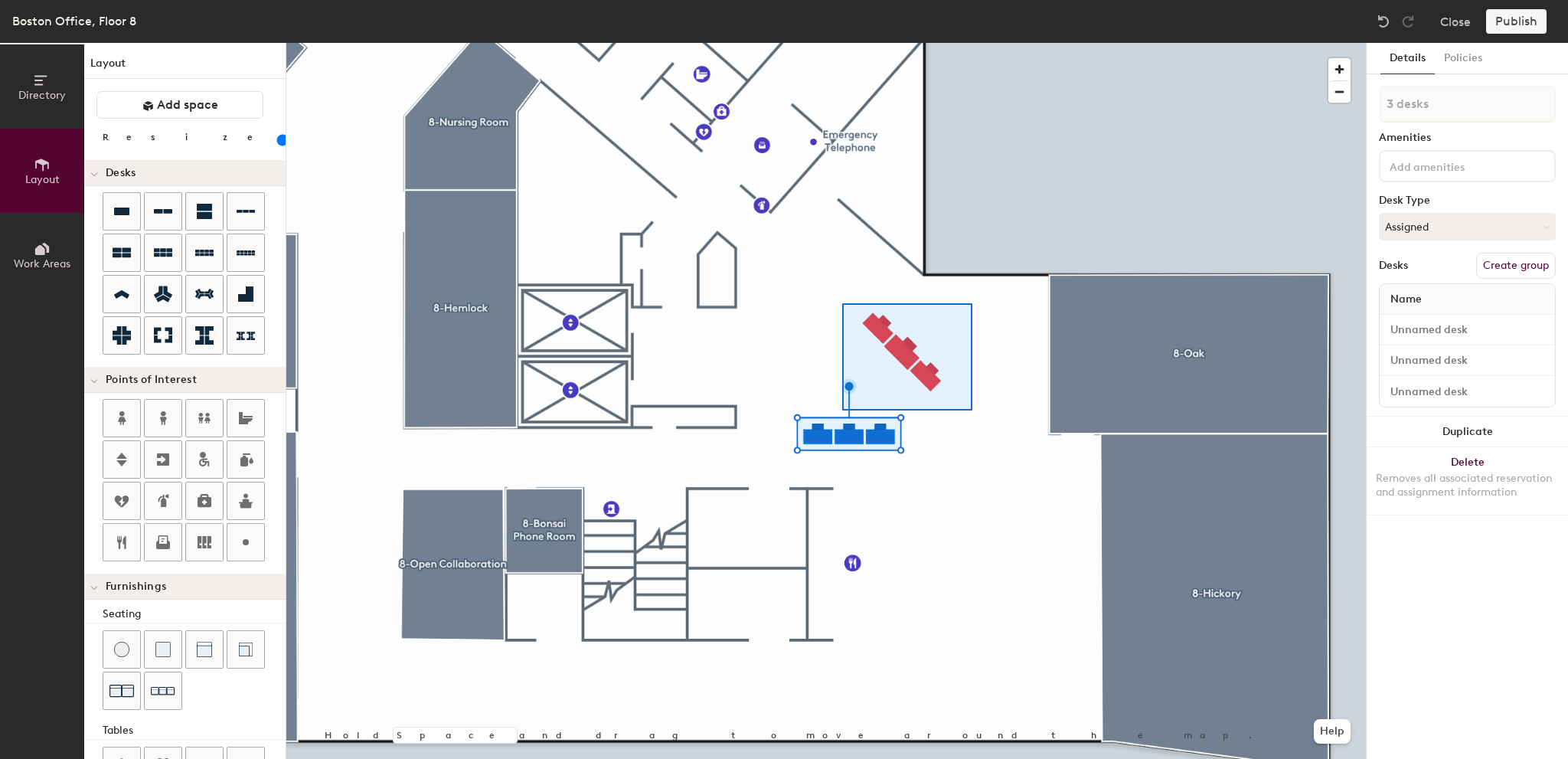
click at [843, 43] on div at bounding box center [826, 43] width 1080 height 0
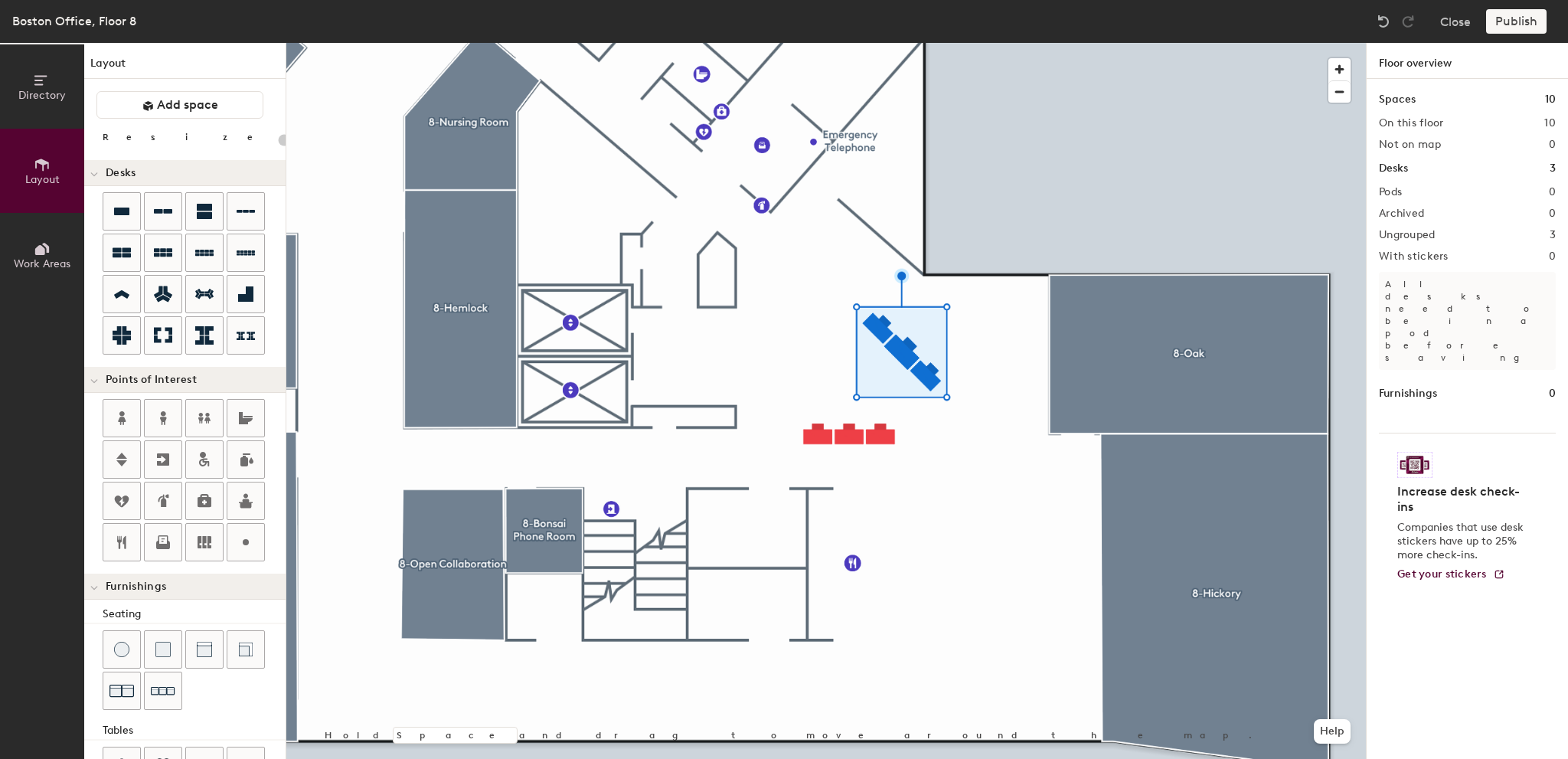
click at [802, 43] on div at bounding box center [826, 43] width 1080 height 0
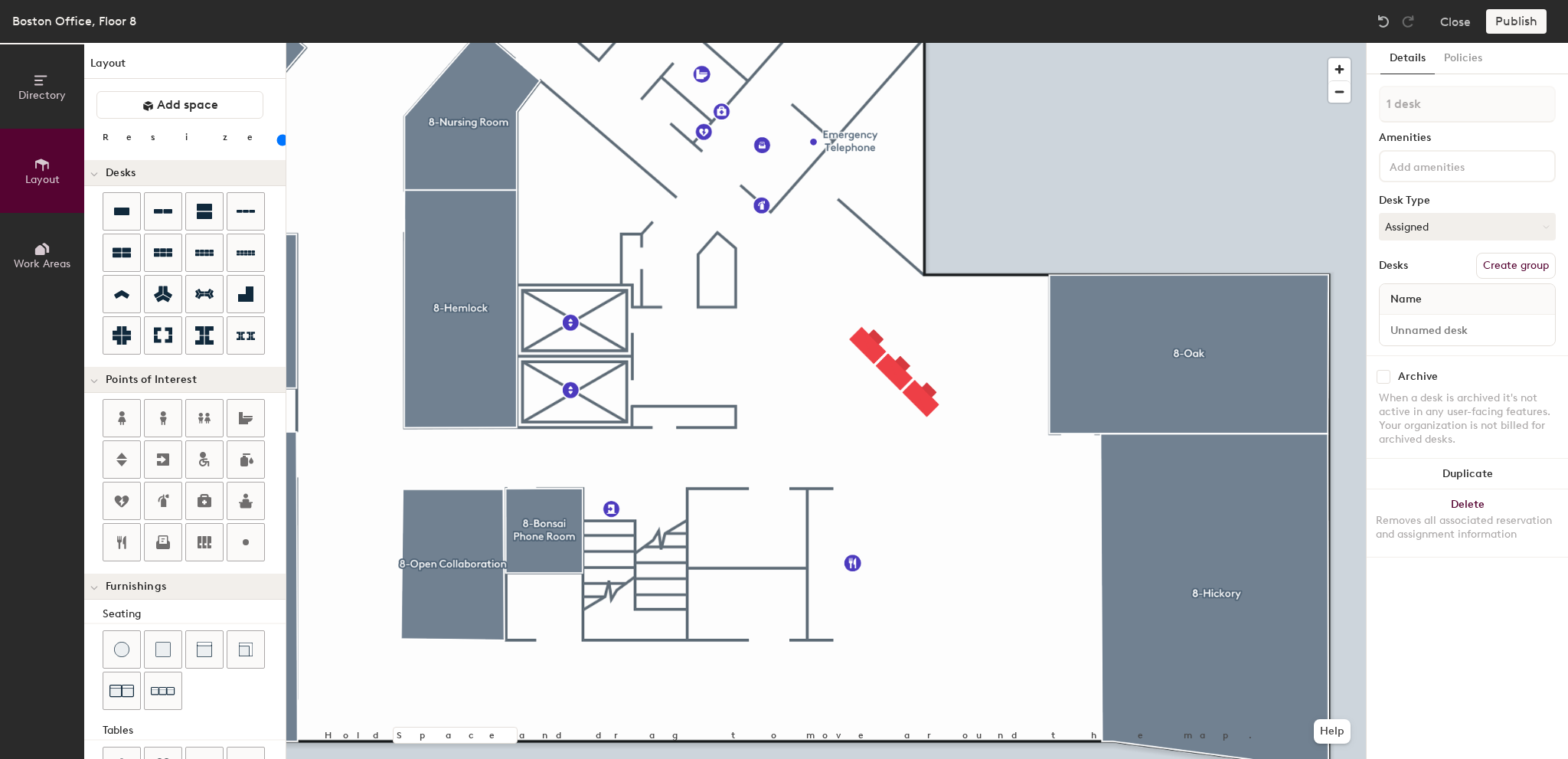
click at [1018, 43] on div at bounding box center [826, 43] width 1080 height 0
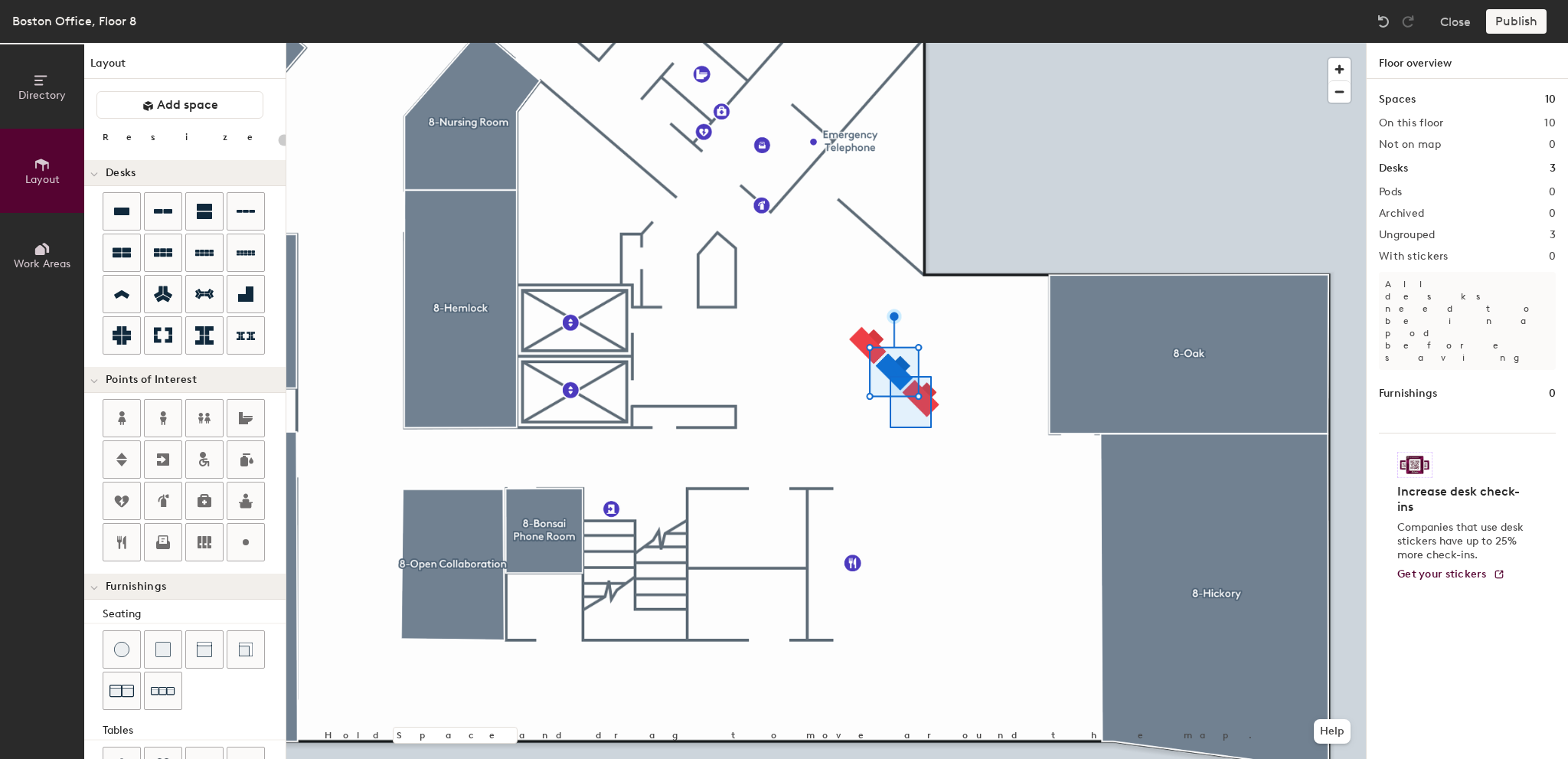
click at [859, 43] on div at bounding box center [826, 43] width 1080 height 0
type input "100"
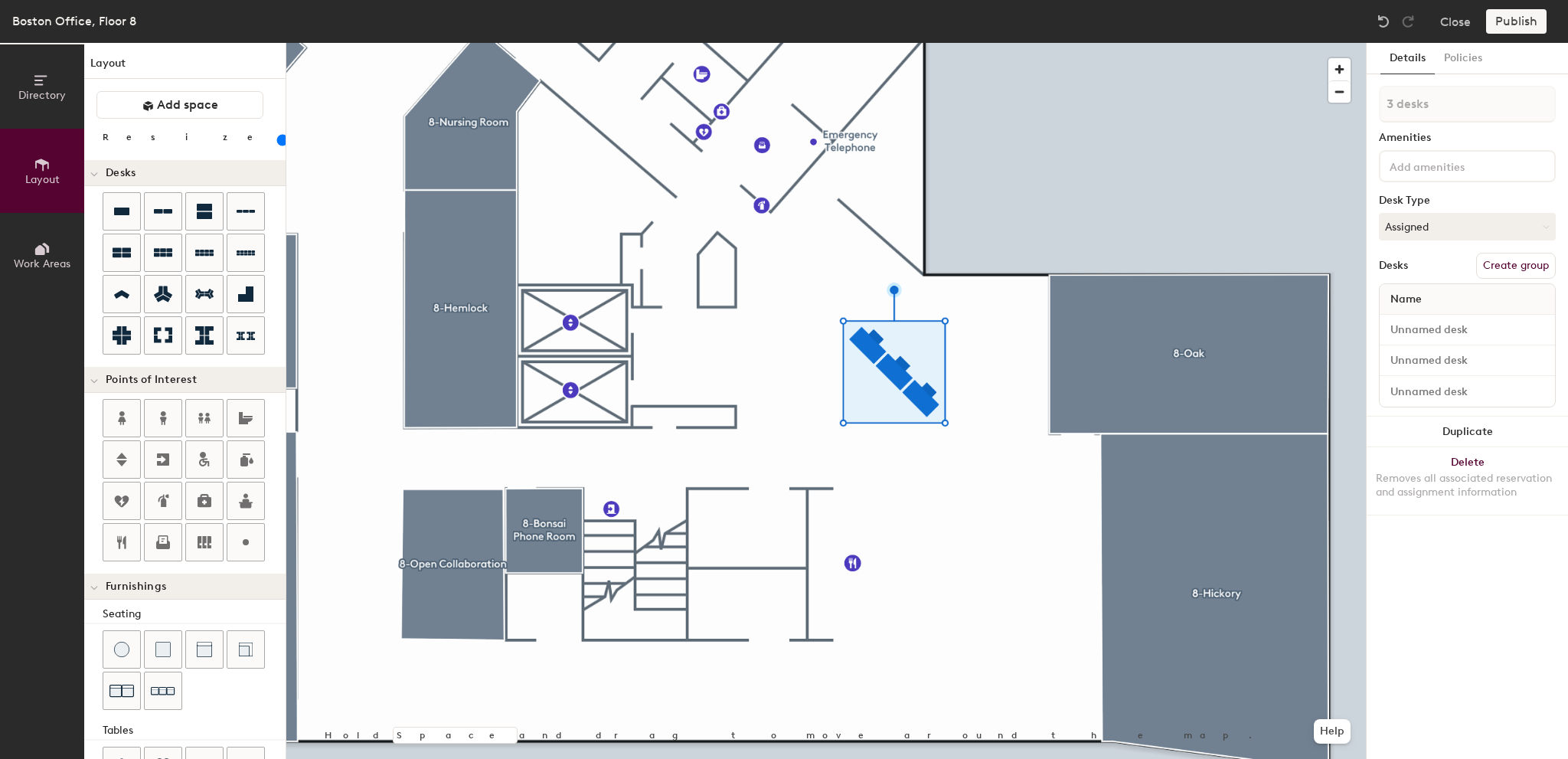
click at [1507, 266] on button "Create group" at bounding box center [1517, 265] width 80 height 26
type input "Pod"
type input "Pod 8-A"
drag, startPoint x: 1440, startPoint y: 104, endPoint x: 1385, endPoint y: 100, distance: 55.1
click at [1385, 100] on input "Pod 8-A" at bounding box center [1467, 104] width 177 height 37
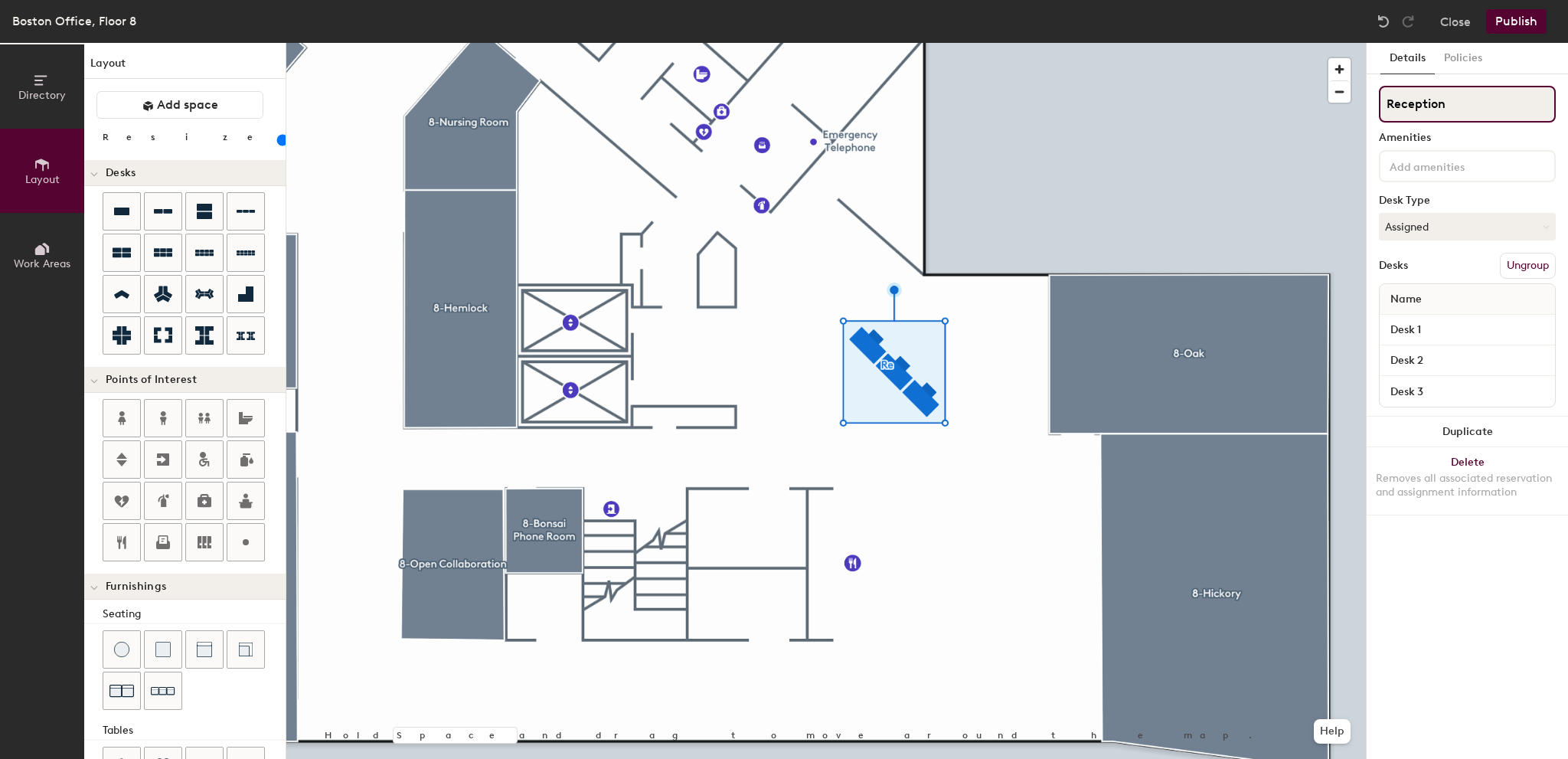
type input "Reception"
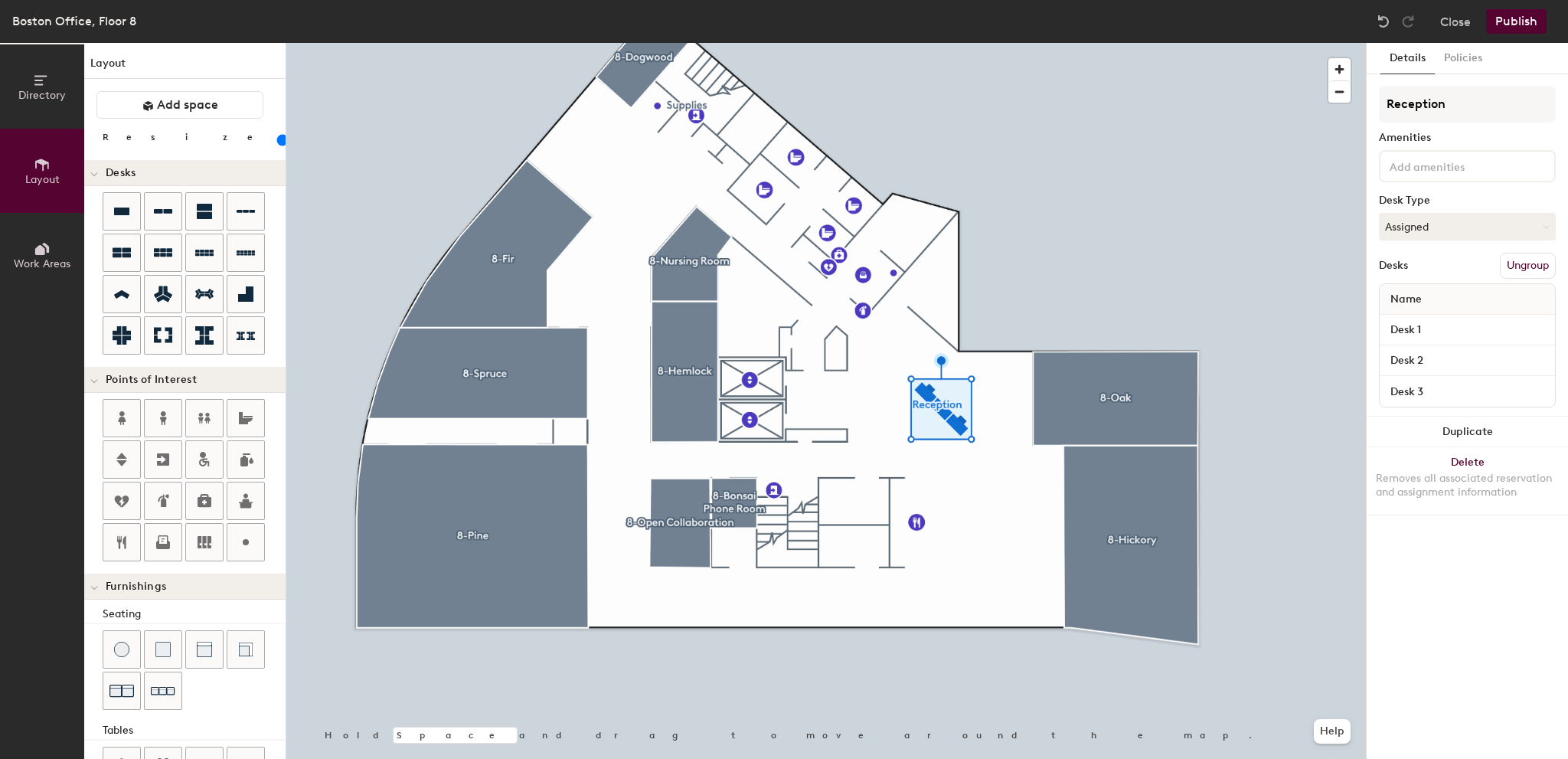
click at [1507, 25] on button "Publish" at bounding box center [1517, 22] width 61 height 24
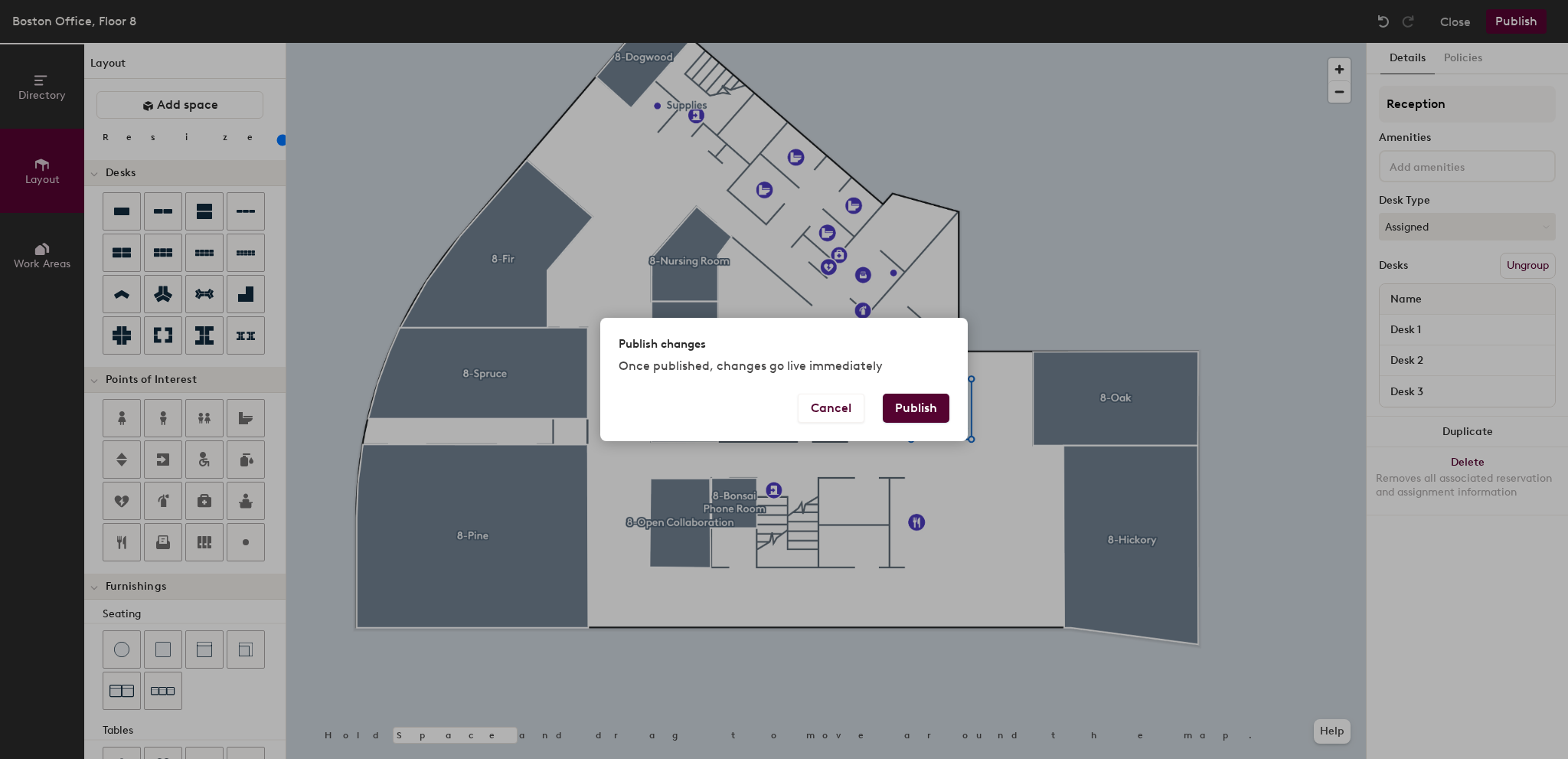
click at [914, 410] on button "Publish" at bounding box center [916, 407] width 67 height 29
type input "20"
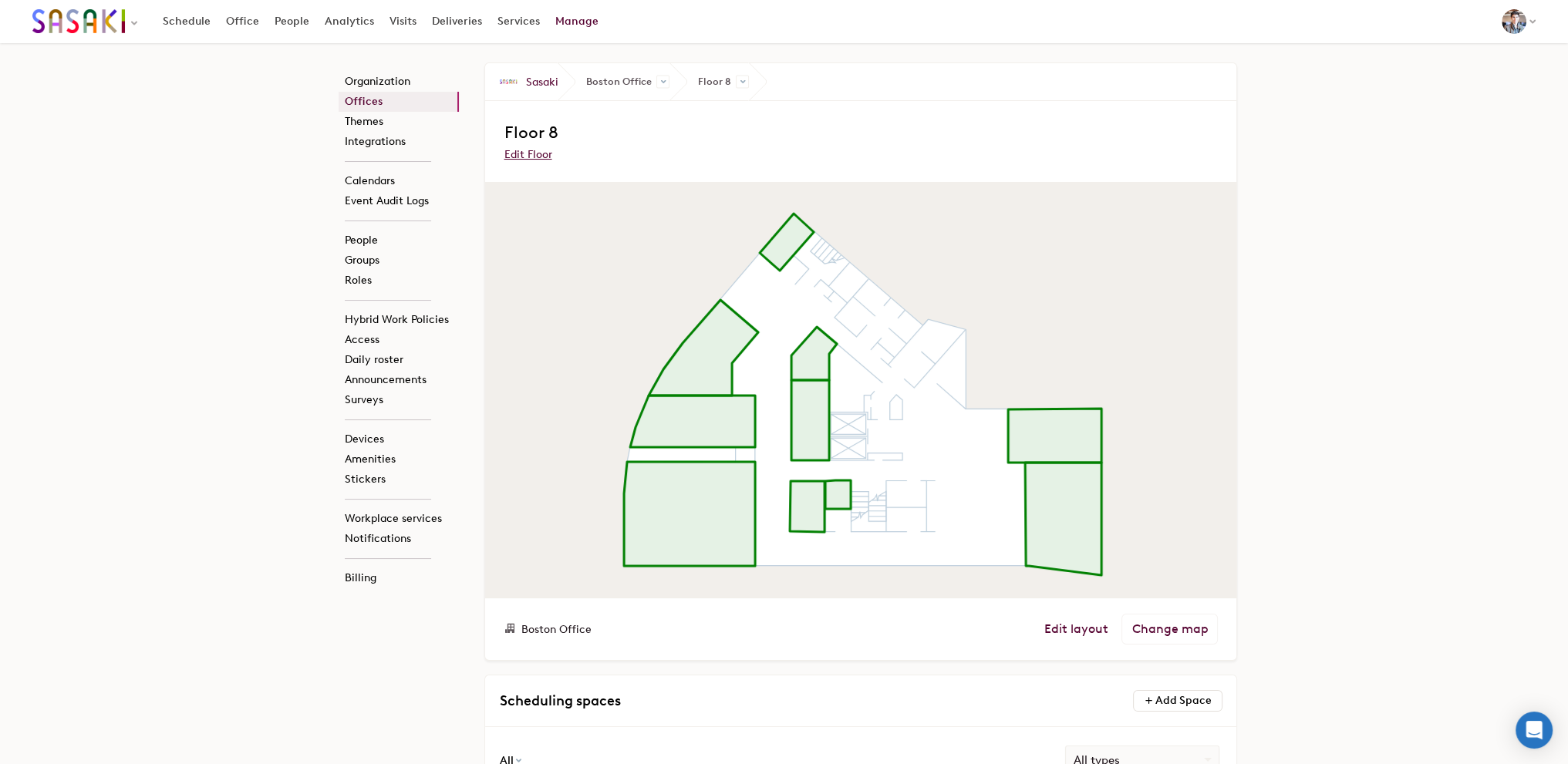
click at [749, 74] on li "Floor 8 Floor 2 Floor 3 Floor 4 Floor 5 Floor 6 Floor 7 Floor 8 Floor 9 - Roof" at bounding box center [709, 81] width 80 height 37
click at [744, 78] on span at bounding box center [742, 81] width 13 height 13
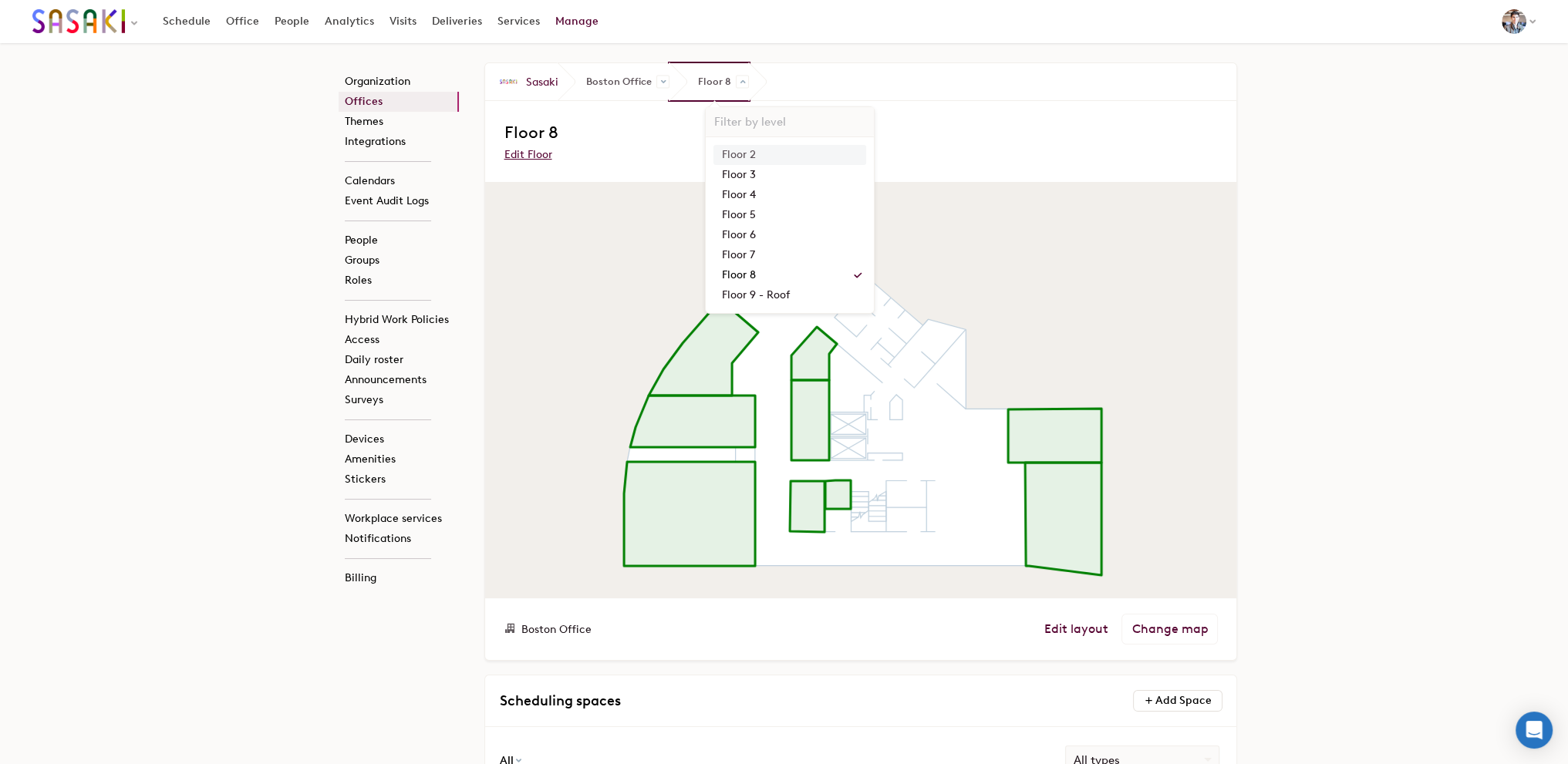
click at [754, 158] on link "Floor 2" at bounding box center [790, 154] width 153 height 20
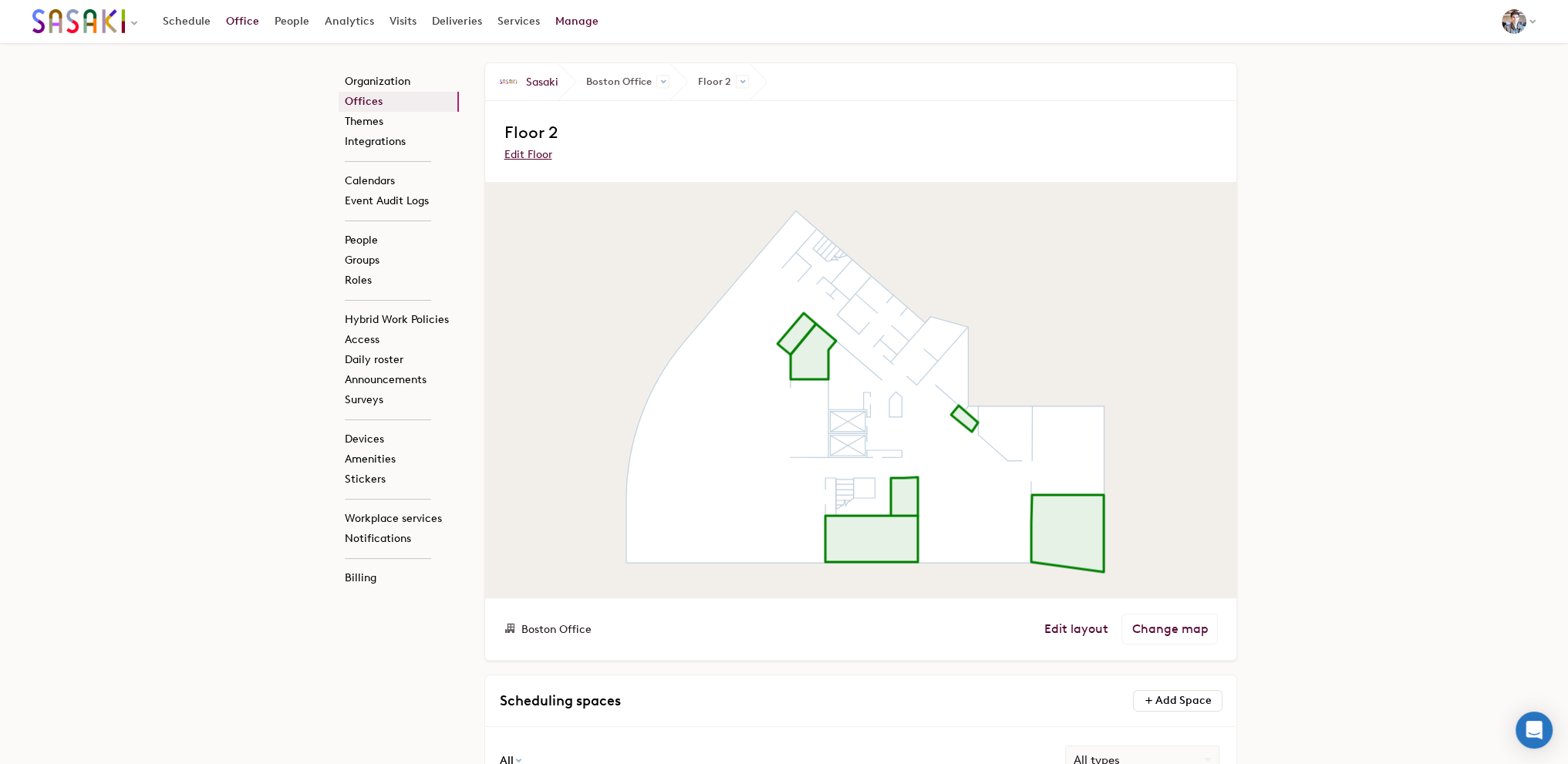
click at [238, 24] on link "Office" at bounding box center [242, 22] width 48 height 28
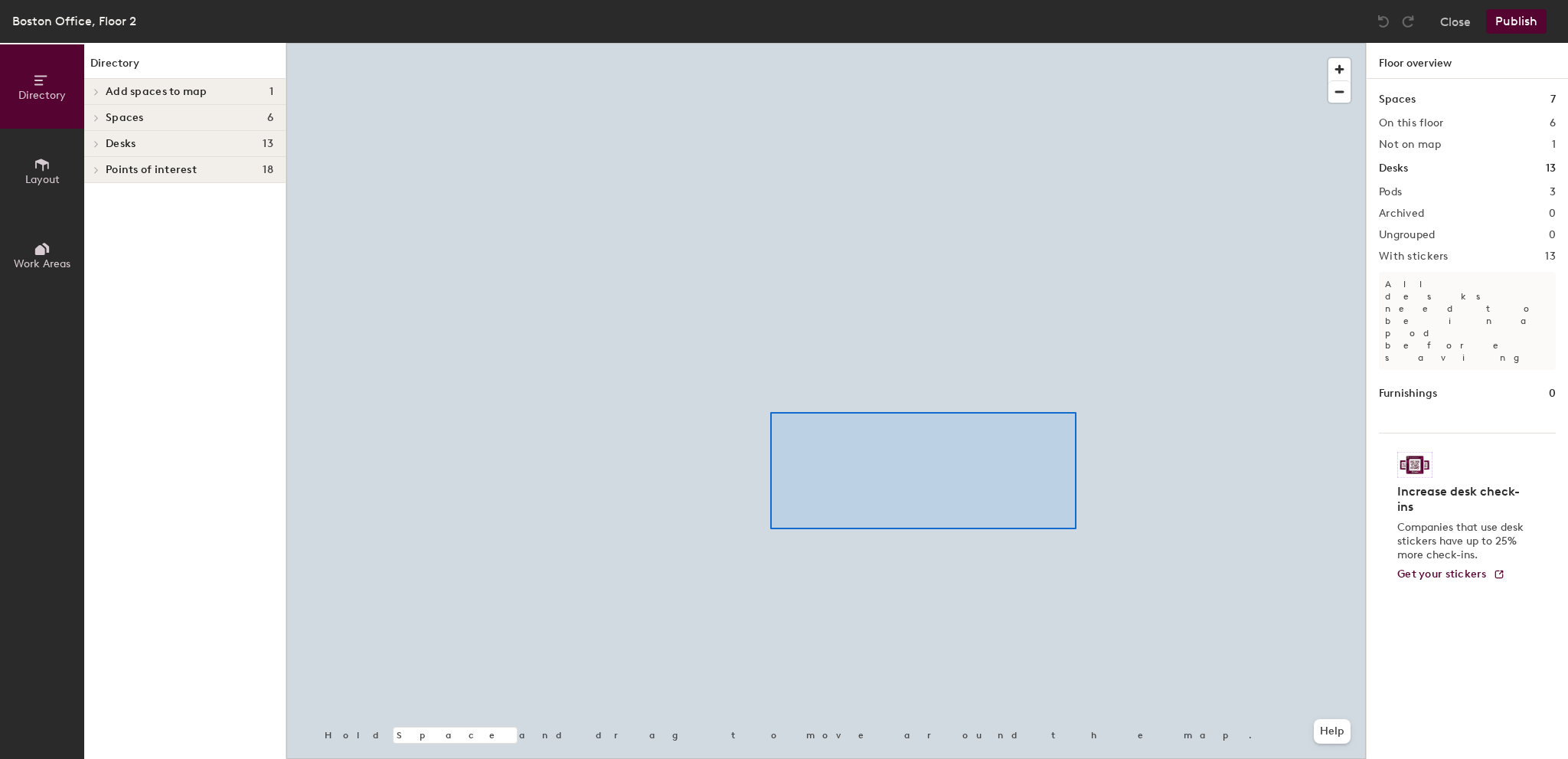
click at [765, 43] on div at bounding box center [826, 43] width 1080 height 0
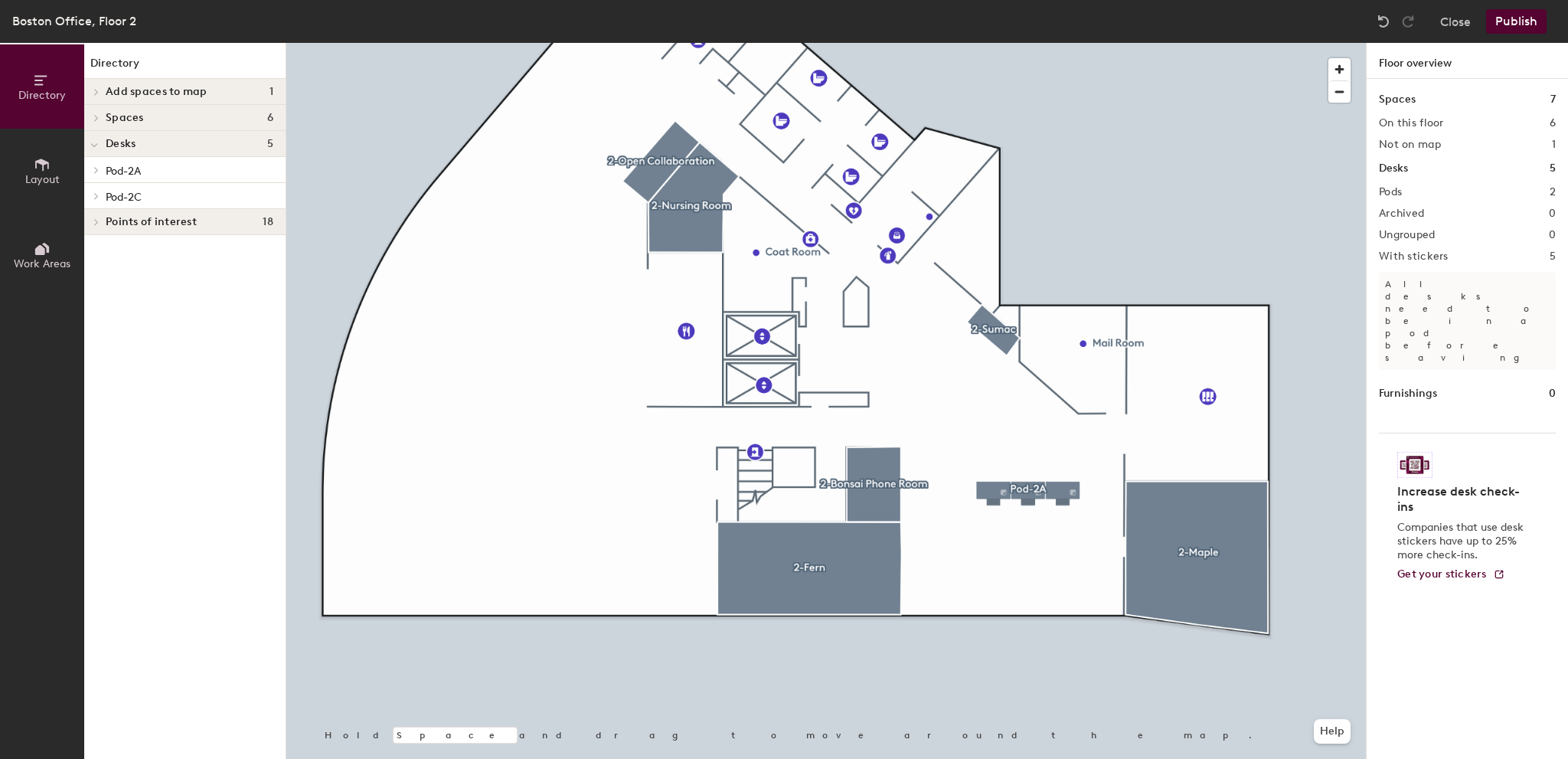
click at [1503, 21] on button "Publish" at bounding box center [1517, 22] width 61 height 24
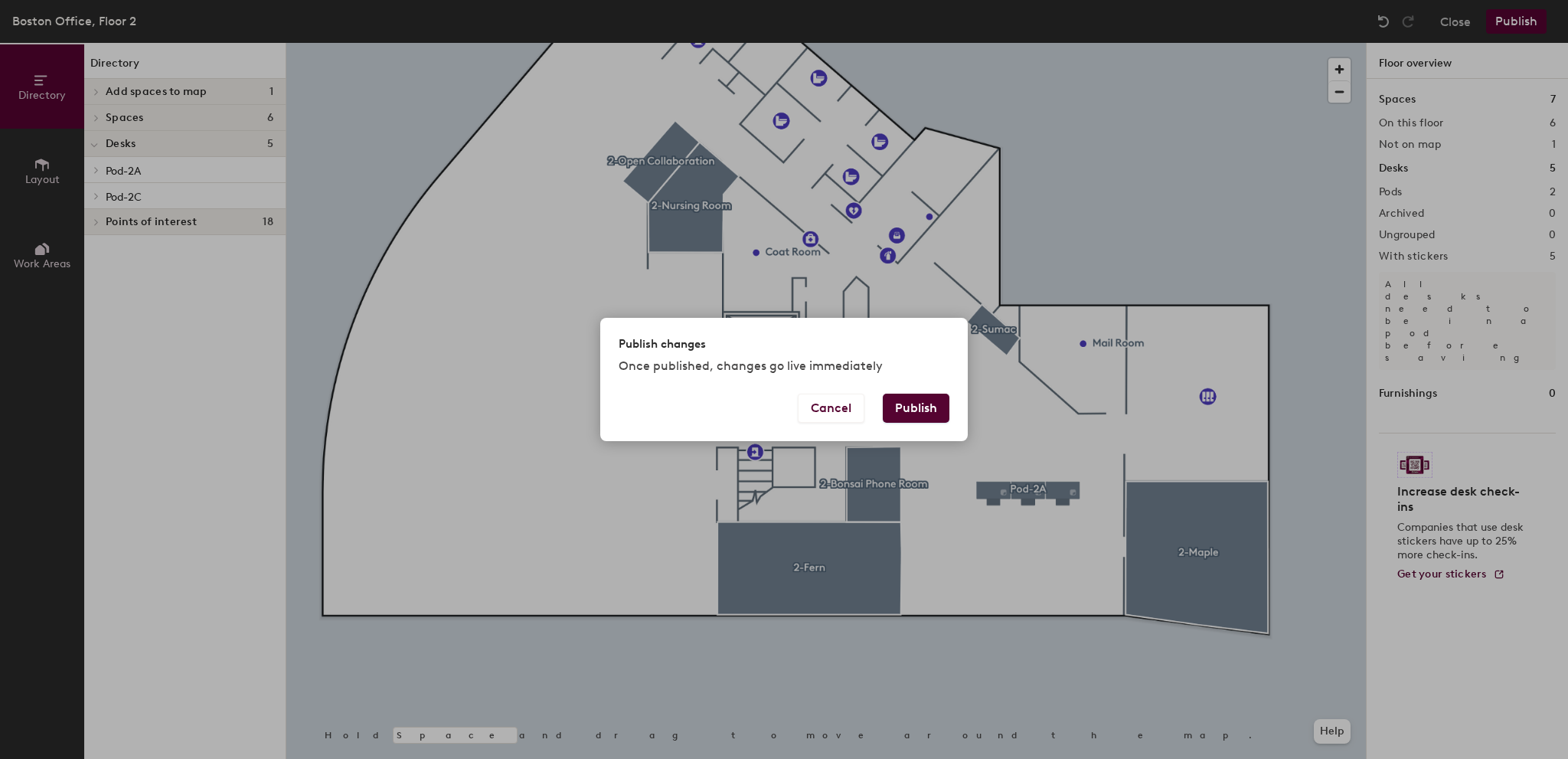
click at [915, 401] on button "Publish" at bounding box center [916, 407] width 67 height 29
